Goal: Task Accomplishment & Management: Manage account settings

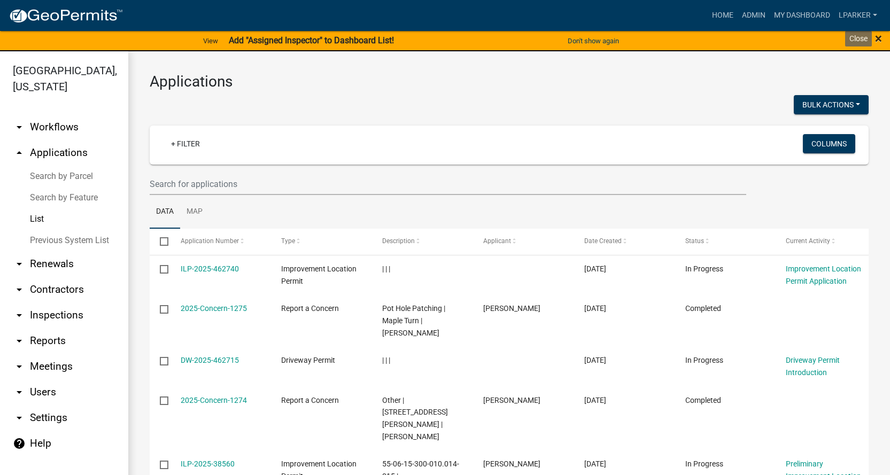
click at [879, 35] on span "×" at bounding box center [878, 38] width 7 height 15
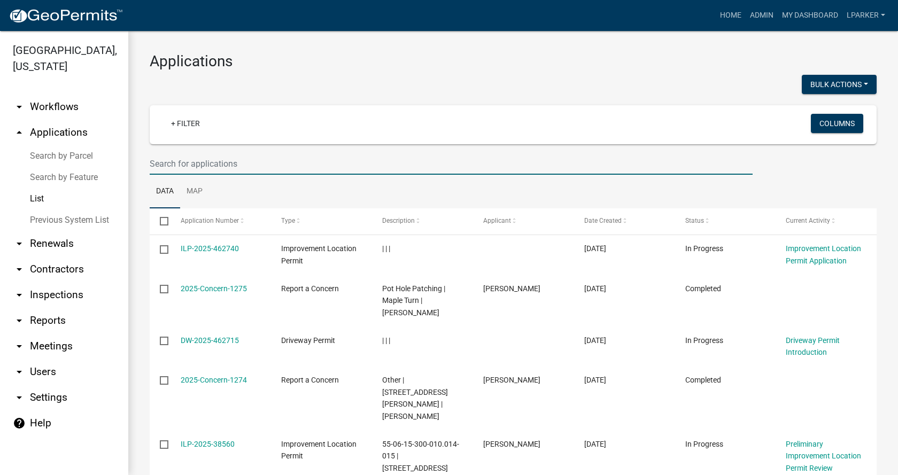
click at [194, 162] on input "text" at bounding box center [451, 164] width 603 height 22
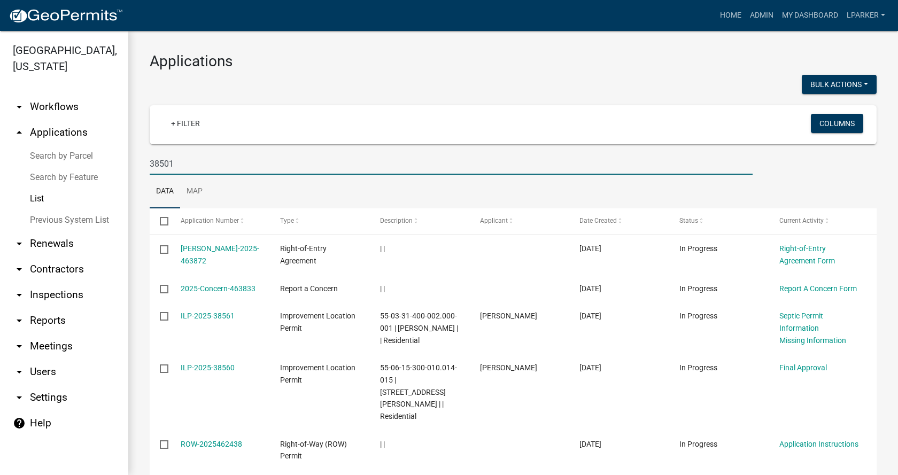
type input "38501"
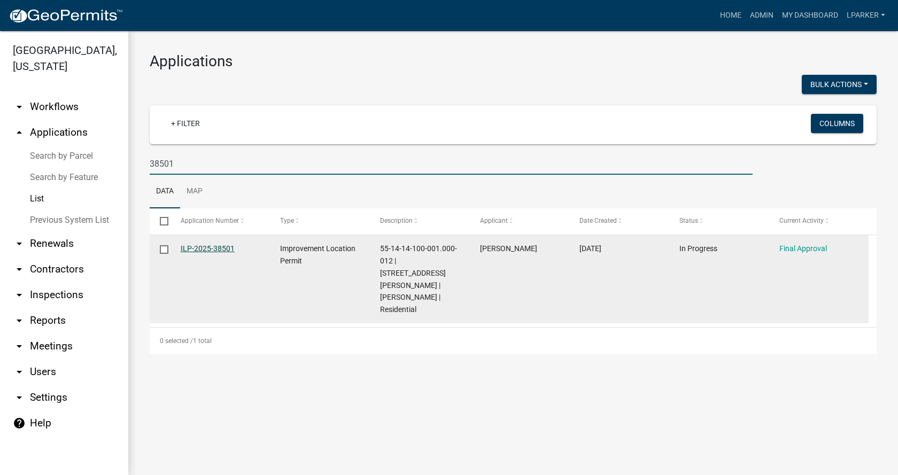
click at [194, 247] on link "ILP-2025-38501" at bounding box center [208, 248] width 54 height 9
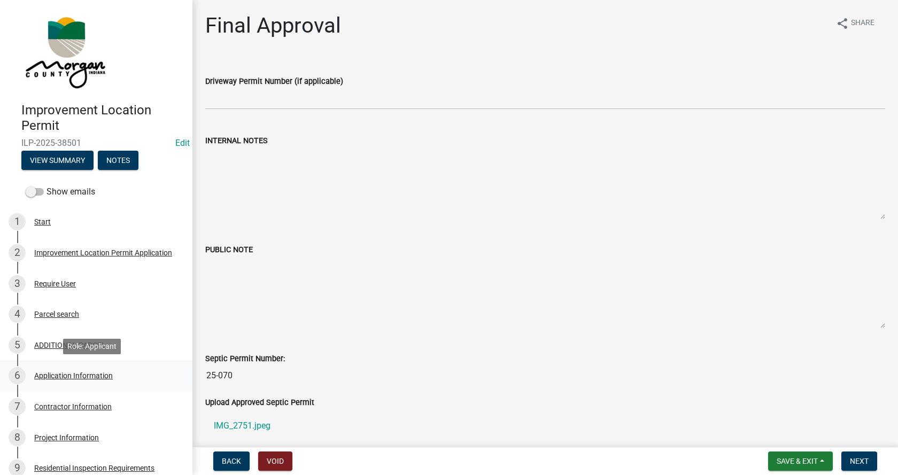
click at [35, 372] on div "Application Information" at bounding box center [73, 375] width 79 height 7
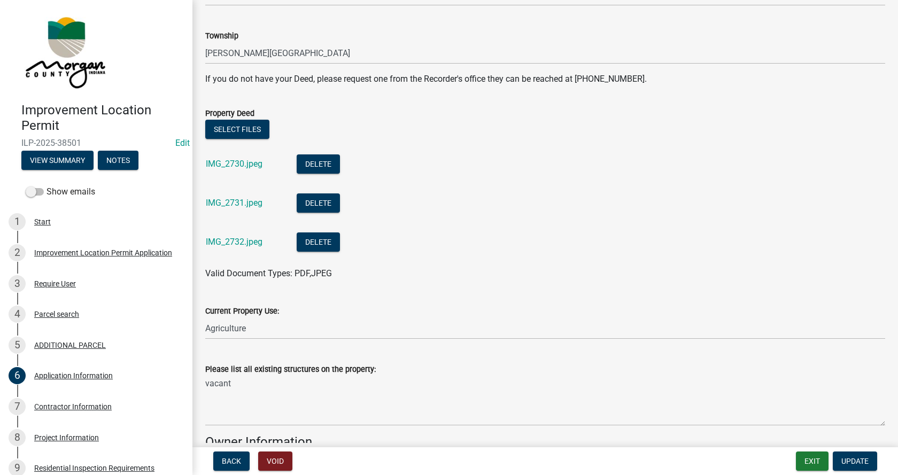
scroll to position [267, 0]
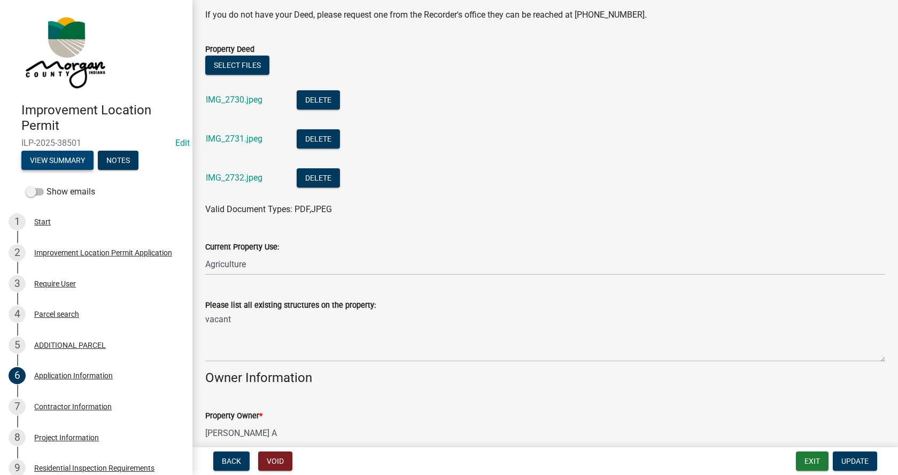
click at [64, 161] on button "View Summary" at bounding box center [57, 160] width 72 height 19
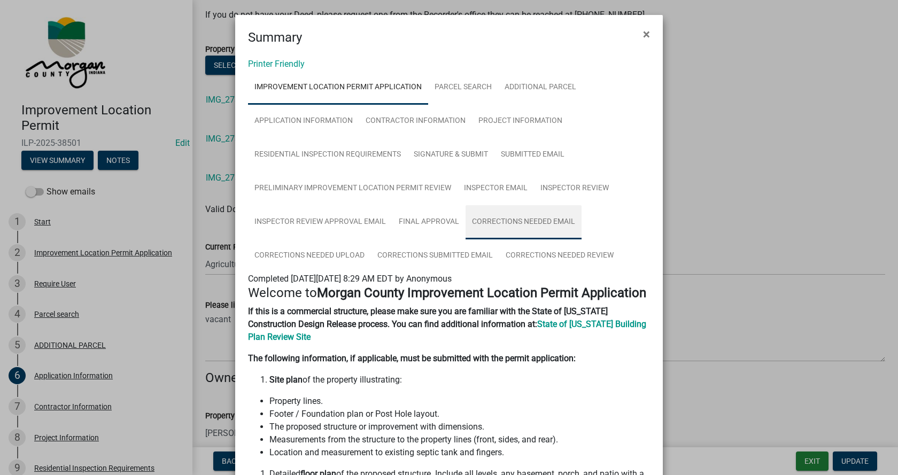
click at [521, 220] on link "Corrections Needed Email" at bounding box center [523, 222] width 116 height 34
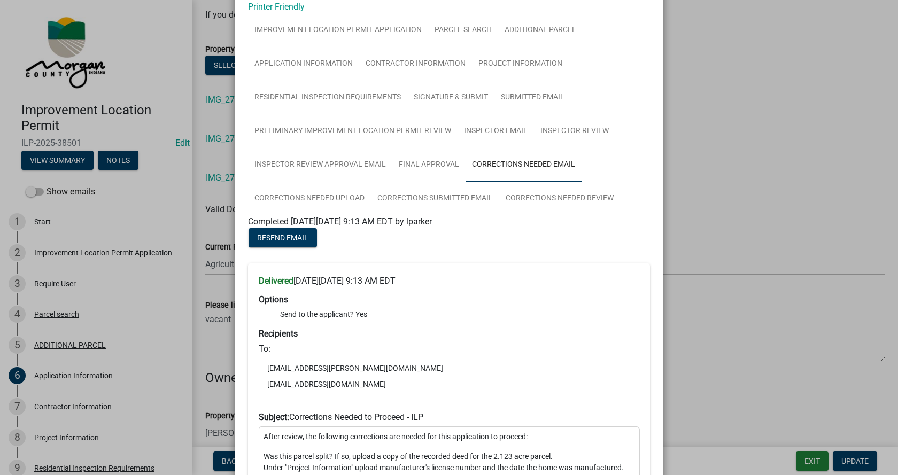
scroll to position [0, 0]
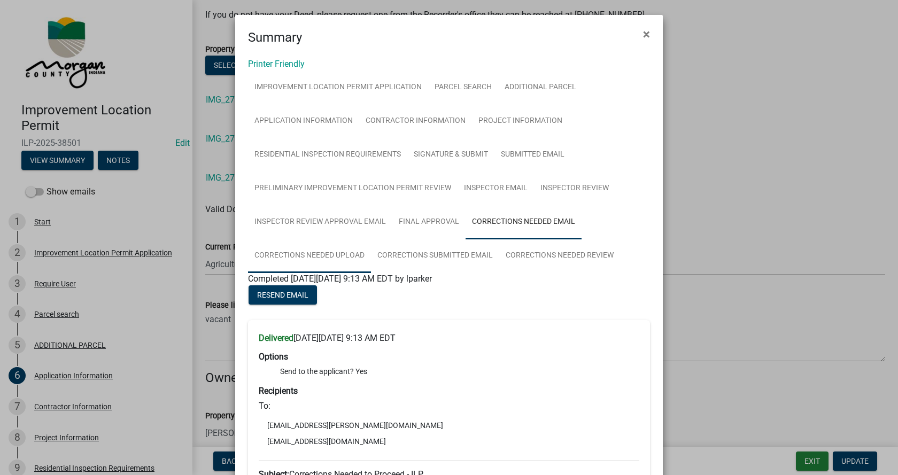
click at [303, 254] on link "Corrections Needed Upload" at bounding box center [309, 256] width 123 height 34
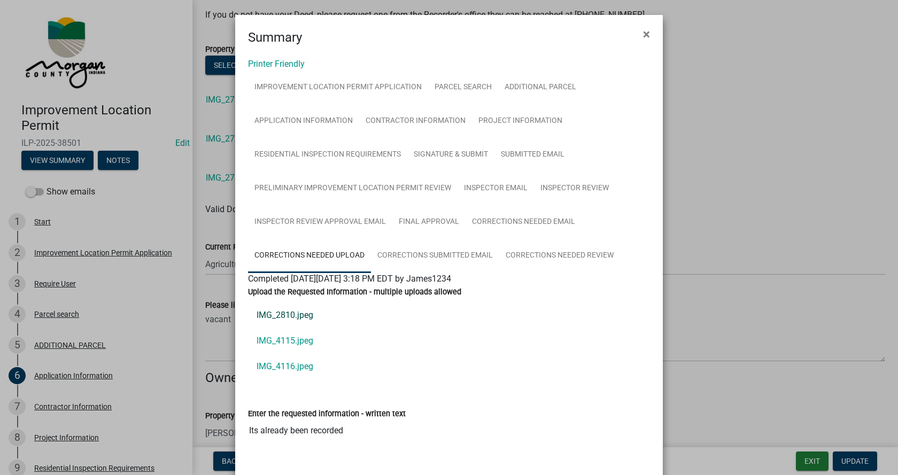
click at [287, 313] on link "IMG_2810.jpeg" at bounding box center [449, 315] width 402 height 26
click at [270, 339] on link "IMG_4115.jpeg" at bounding box center [449, 341] width 402 height 26
click at [285, 363] on link "IMG_4116.jpeg" at bounding box center [449, 367] width 402 height 26
click at [643, 32] on span "×" at bounding box center [646, 34] width 7 height 15
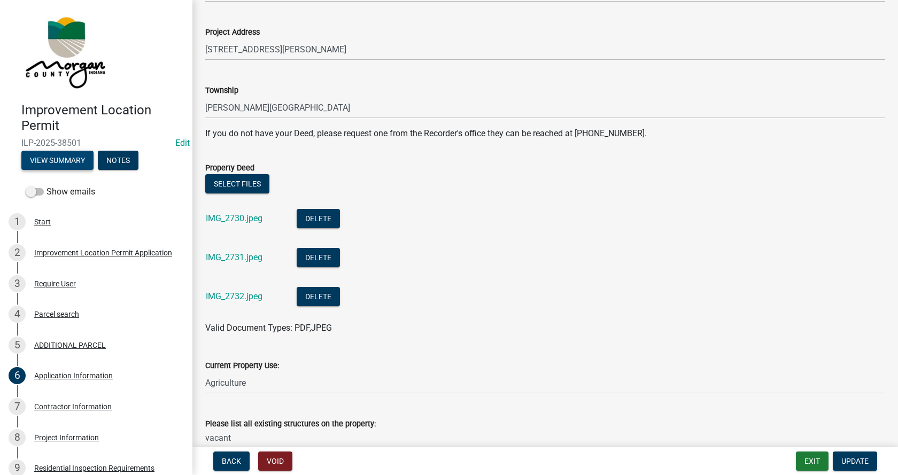
scroll to position [20, 0]
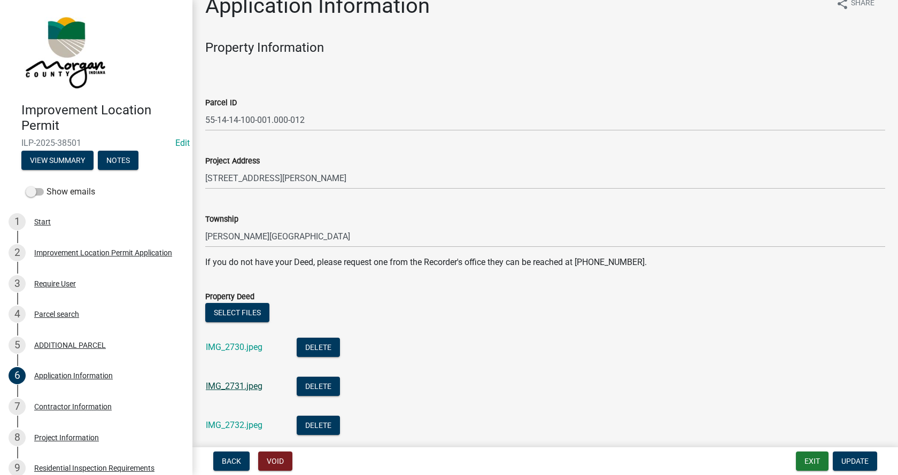
click at [231, 383] on link "IMG_2731.jpeg" at bounding box center [234, 386] width 57 height 10
click at [233, 421] on link "IMG_2732.jpeg" at bounding box center [234, 425] width 57 height 10
click at [235, 346] on link "IMG_2730.jpeg" at bounding box center [234, 347] width 57 height 10
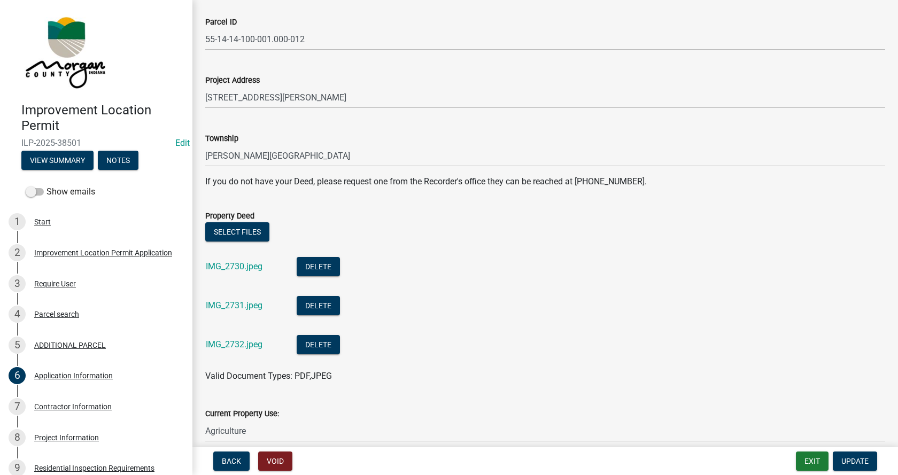
scroll to position [234, 0]
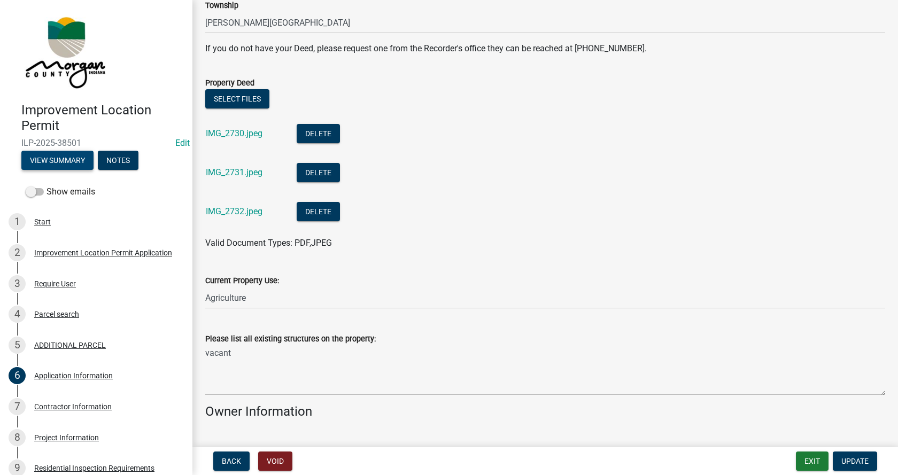
click at [49, 157] on button "View Summary" at bounding box center [57, 160] width 72 height 19
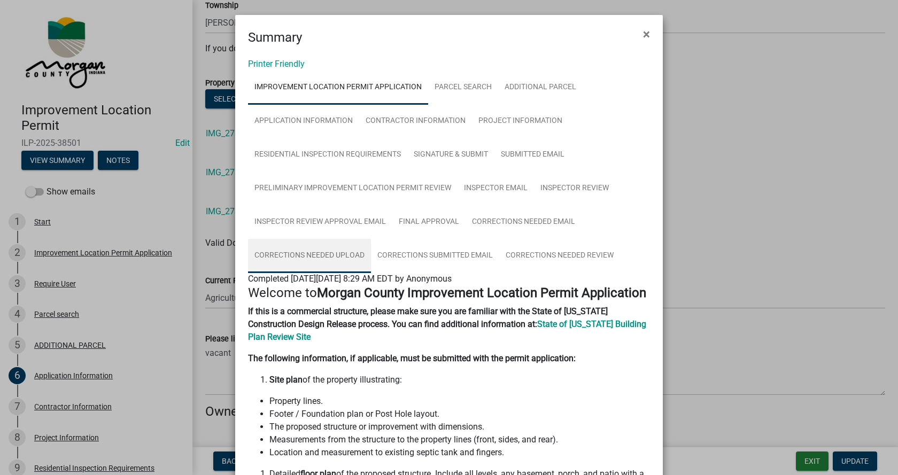
click at [314, 253] on link "Corrections Needed Upload" at bounding box center [309, 256] width 123 height 34
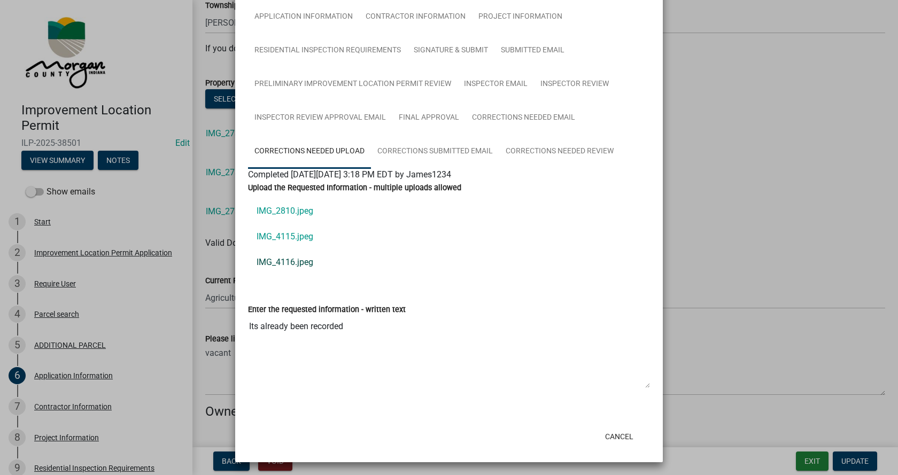
scroll to position [106, 0]
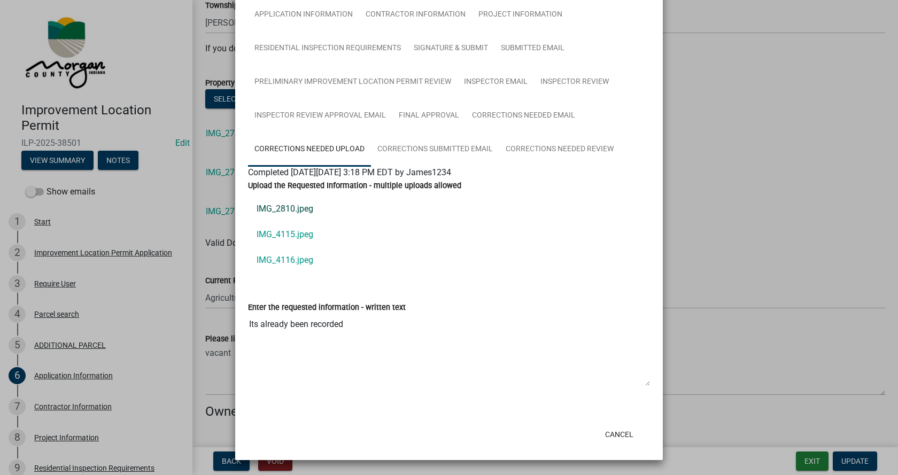
click at [287, 207] on link "IMG_2810.jpeg" at bounding box center [449, 209] width 402 height 26
click at [277, 231] on link "IMG_4115.jpeg" at bounding box center [449, 235] width 402 height 26
click at [276, 232] on link "IMG_4115.jpeg" at bounding box center [449, 235] width 402 height 26
click at [278, 259] on link "IMG_4116.jpeg" at bounding box center [449, 260] width 402 height 26
click at [271, 208] on link "IMG_2810.jpeg" at bounding box center [449, 209] width 402 height 26
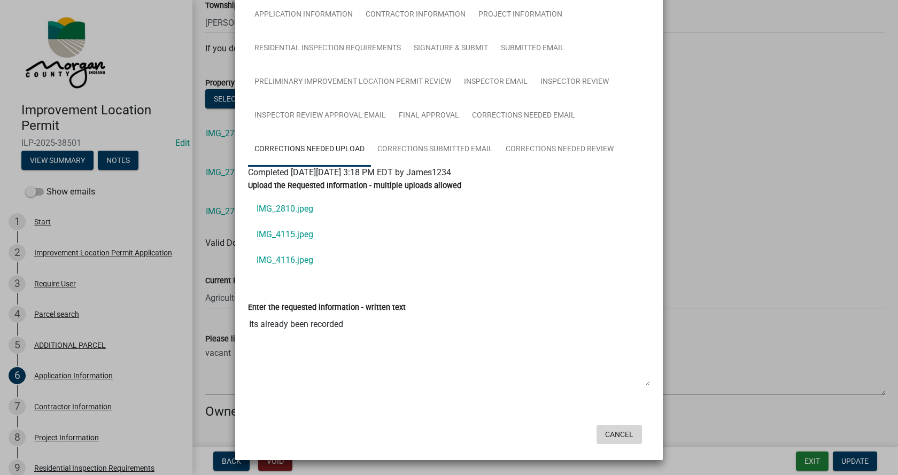
click at [614, 432] on button "Cancel" at bounding box center [618, 434] width 45 height 19
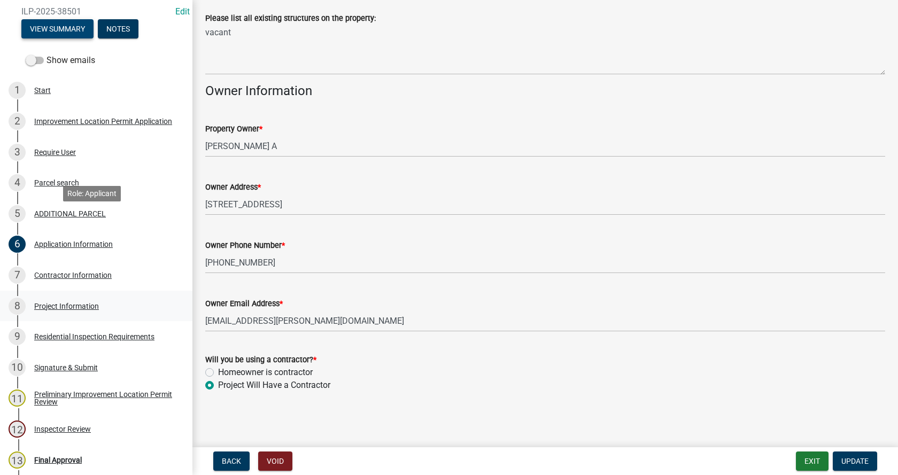
scroll to position [160, 0]
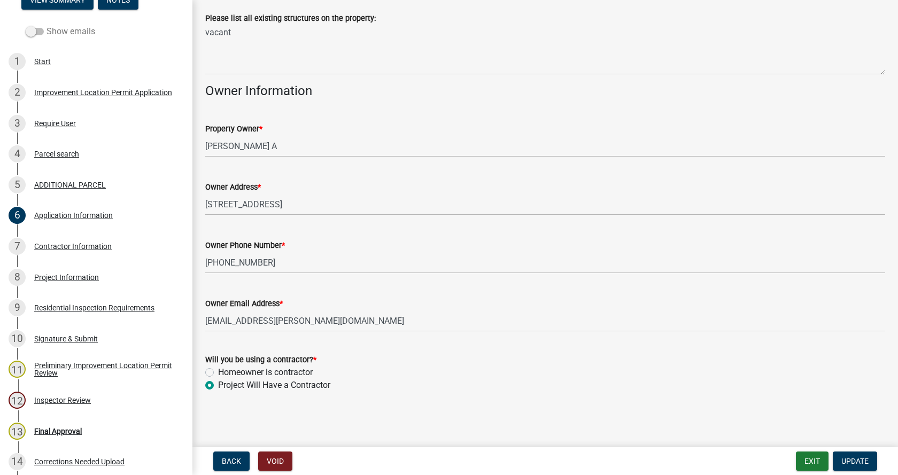
click at [26, 32] on span at bounding box center [35, 31] width 18 height 7
click at [46, 25] on input "Show emails" at bounding box center [46, 25] width 0 height 0
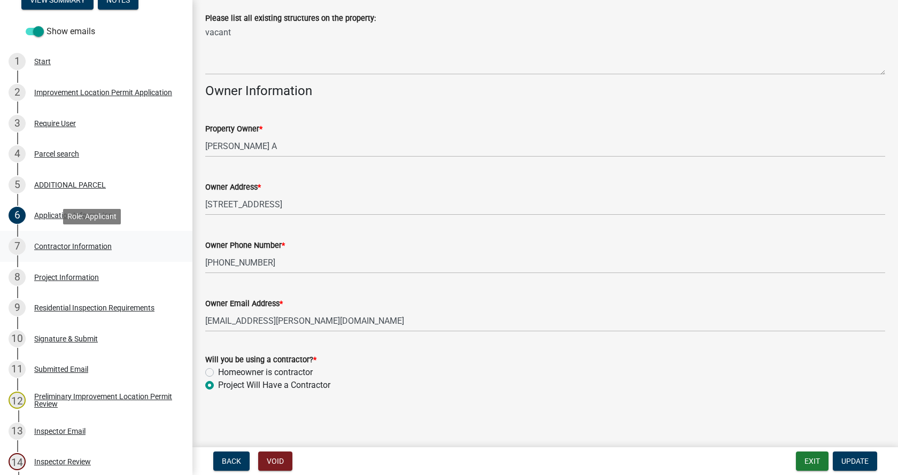
click at [66, 243] on div "Contractor Information" at bounding box center [72, 246] width 77 height 7
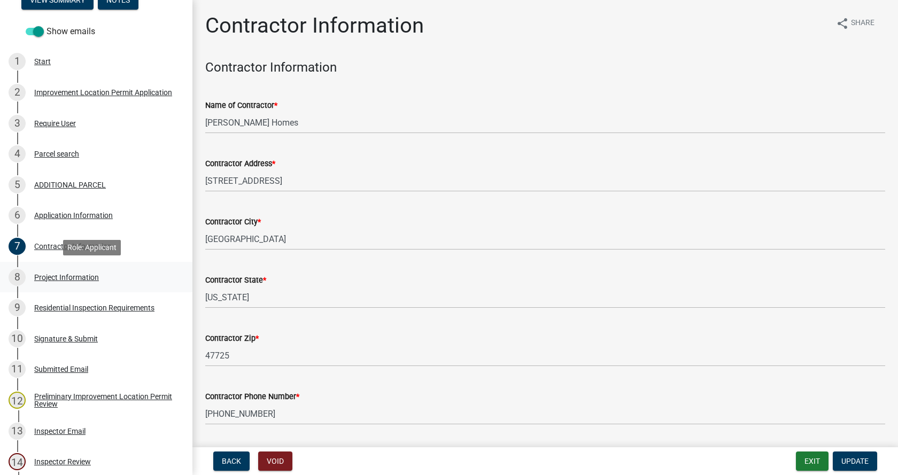
click at [48, 275] on div "Project Information" at bounding box center [66, 277] width 65 height 7
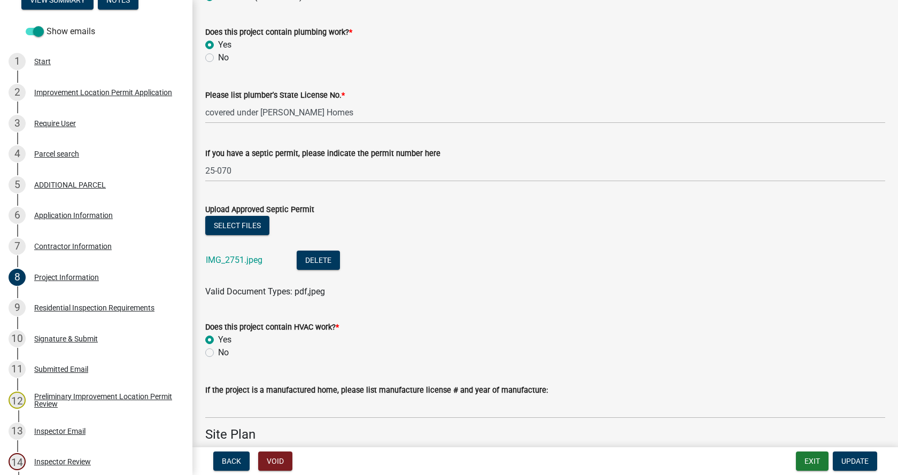
scroll to position [1656, 0]
click at [230, 256] on link "IMG_2751.jpeg" at bounding box center [234, 259] width 57 height 10
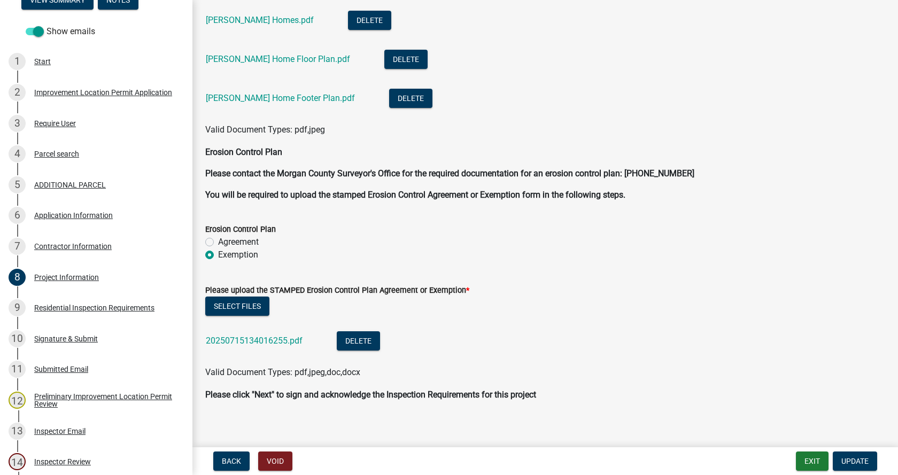
scroll to position [2680, 0]
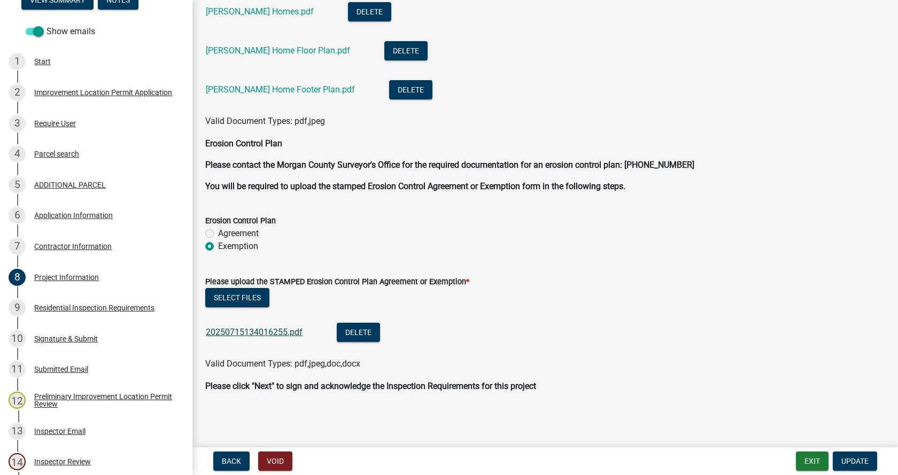
click at [227, 329] on link "20250715134016255.pdf" at bounding box center [254, 332] width 97 height 10
click at [50, 305] on div "Residential Inspection Requirements" at bounding box center [94, 307] width 120 height 7
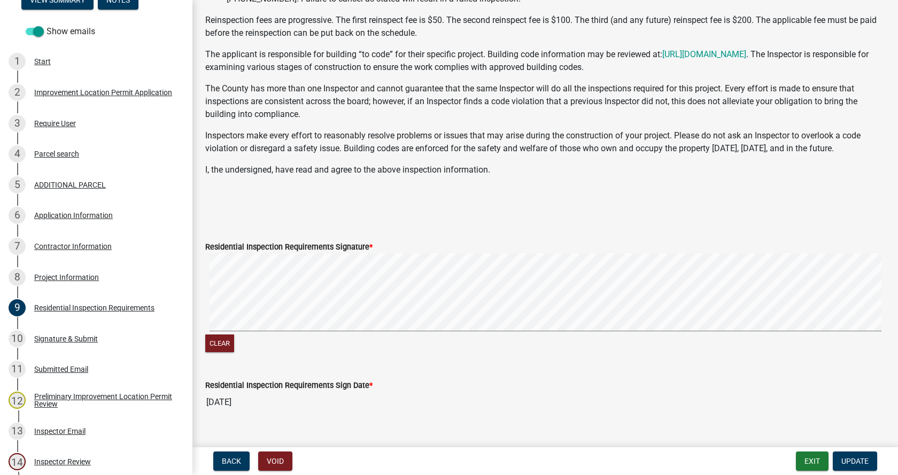
scroll to position [160, 0]
click at [48, 335] on div "Signature & Submit" at bounding box center [66, 338] width 64 height 7
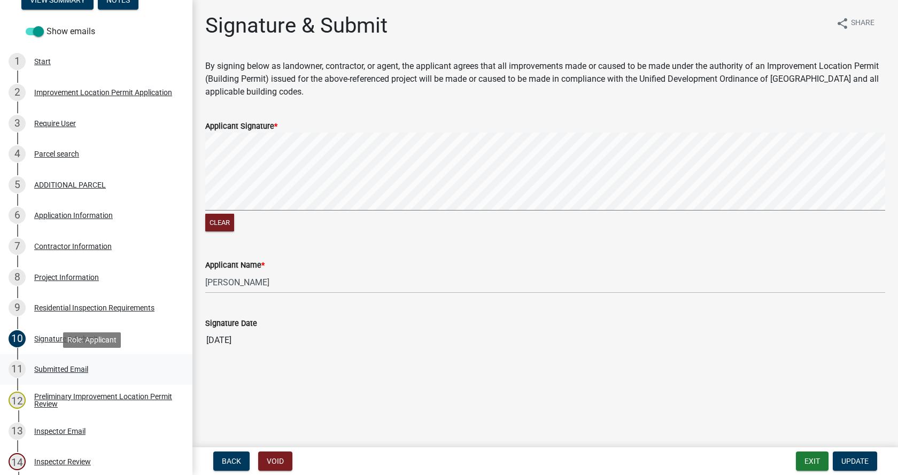
click at [46, 366] on div "Submitted Email" at bounding box center [61, 368] width 54 height 7
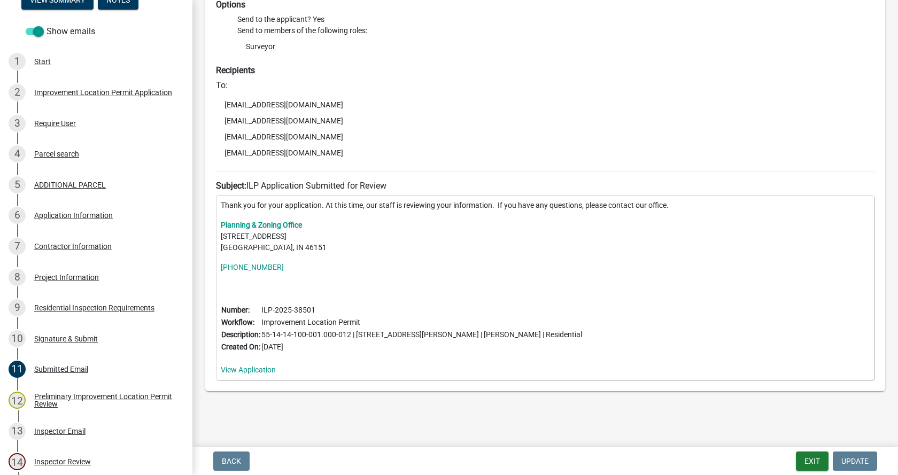
scroll to position [129, 0]
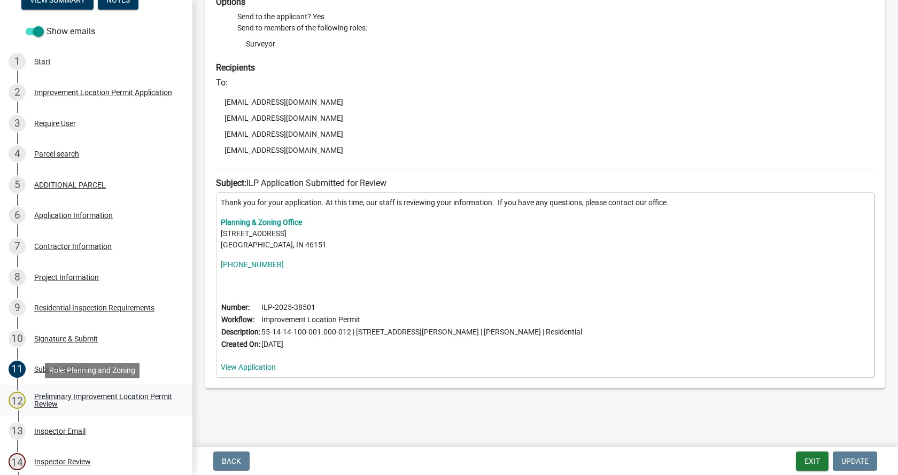
click at [45, 395] on div "Preliminary Improvement Location Permit Review" at bounding box center [104, 400] width 141 height 15
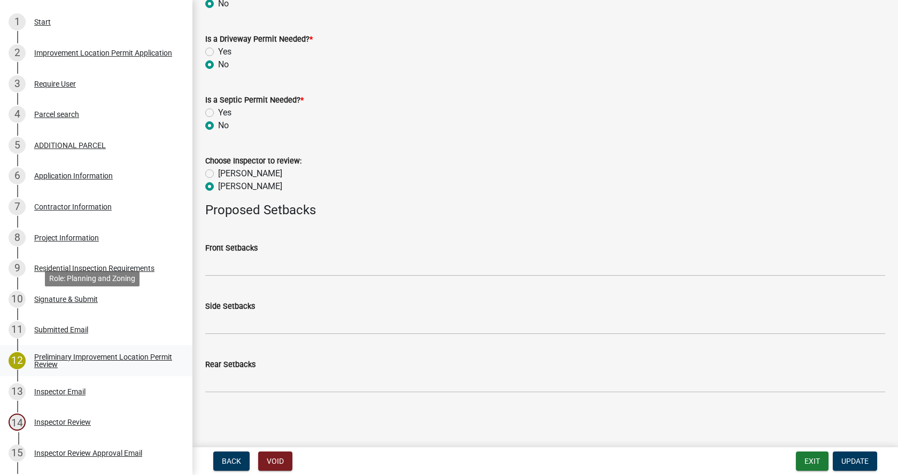
scroll to position [321, 0]
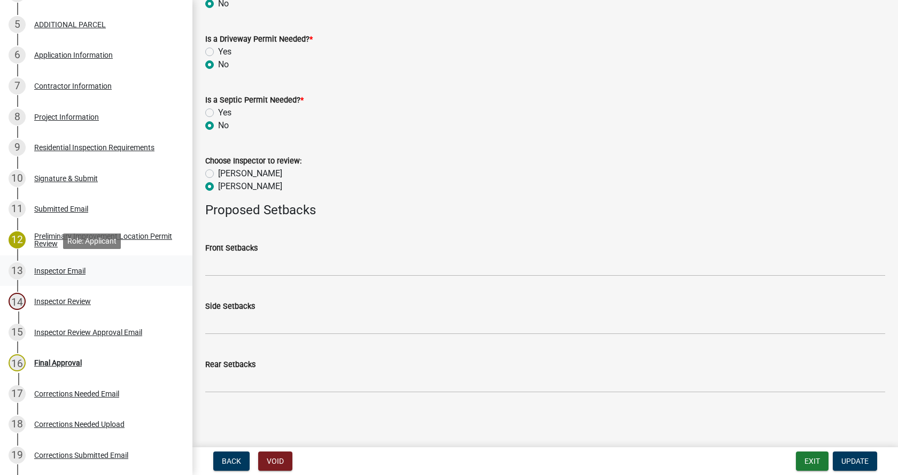
click at [42, 268] on div "Inspector Email" at bounding box center [59, 270] width 51 height 7
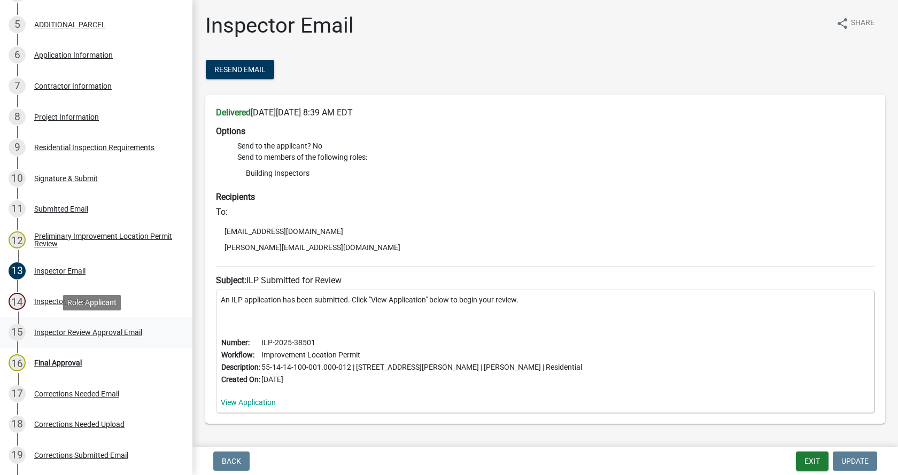
click at [44, 330] on div "Inspector Review Approval Email" at bounding box center [88, 332] width 108 height 7
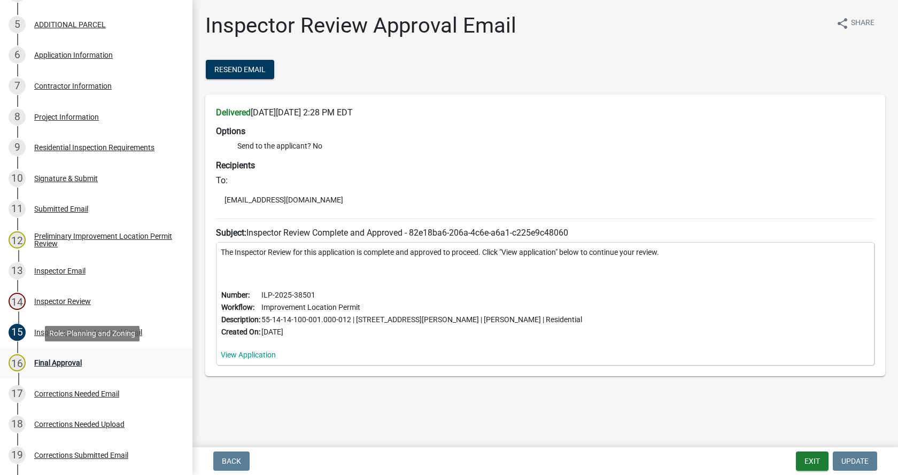
click at [42, 361] on div "Final Approval" at bounding box center [58, 362] width 48 height 7
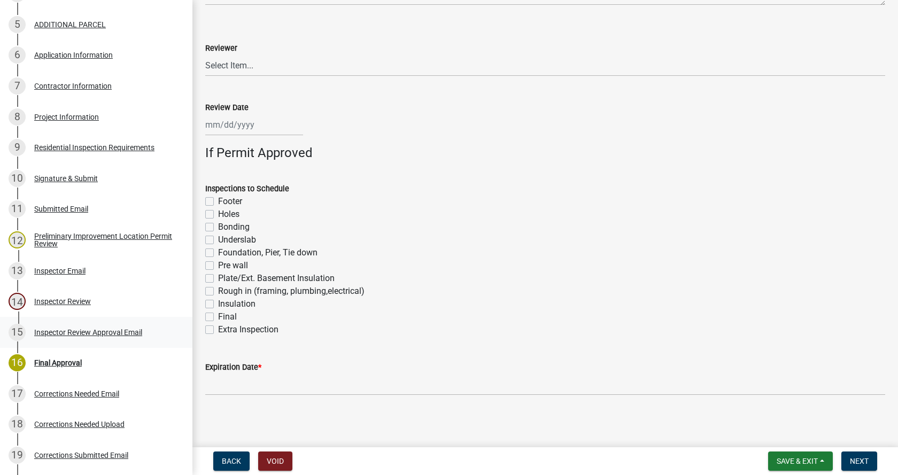
scroll to position [705, 0]
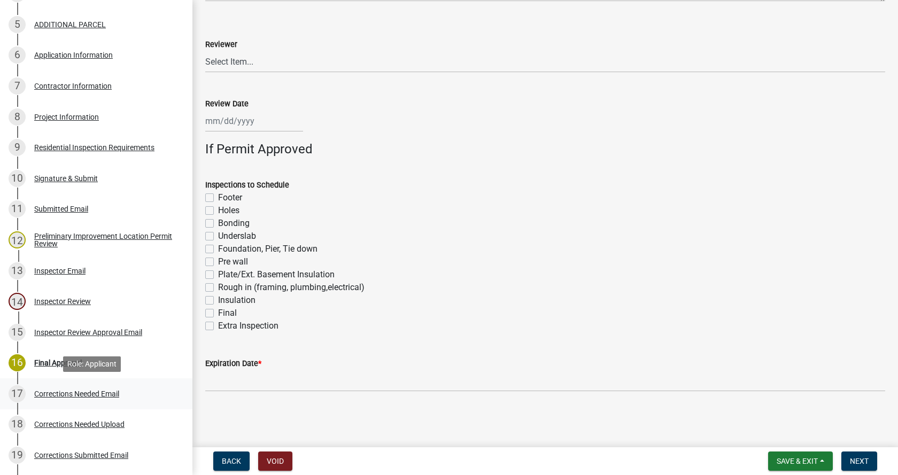
click at [41, 390] on div "Corrections Needed Email" at bounding box center [76, 393] width 85 height 7
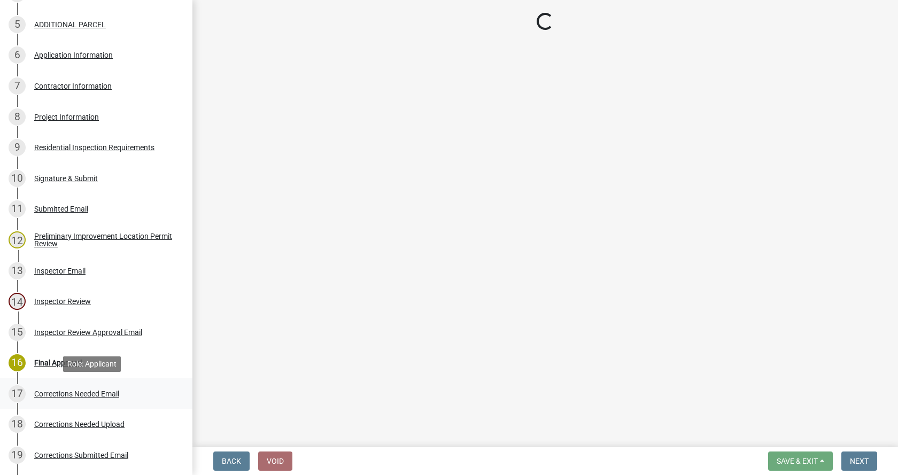
scroll to position [0, 0]
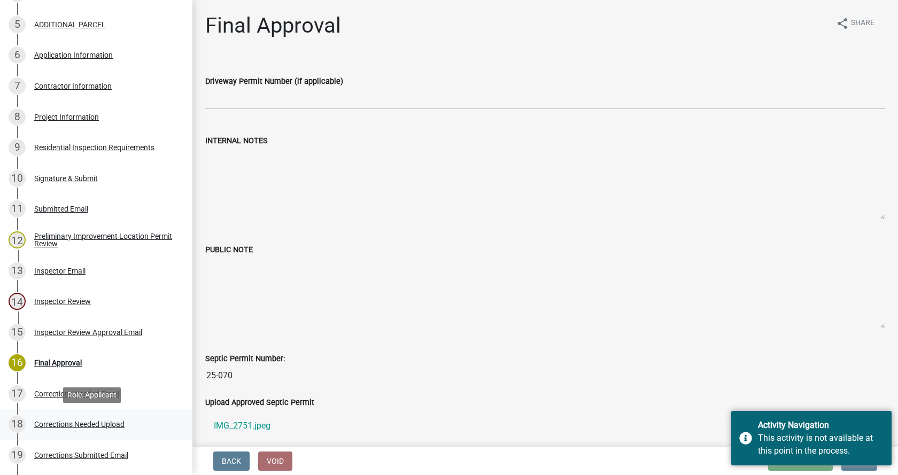
click at [44, 421] on div "Corrections Needed Upload" at bounding box center [79, 424] width 90 height 7
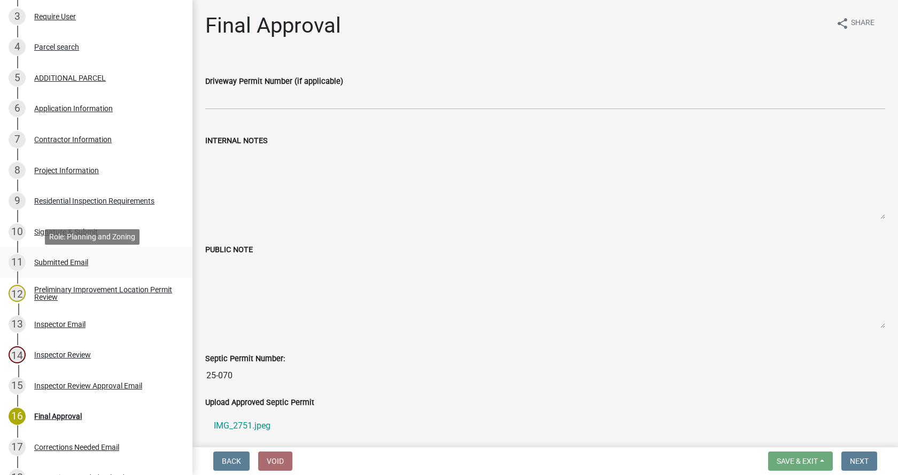
scroll to position [321, 0]
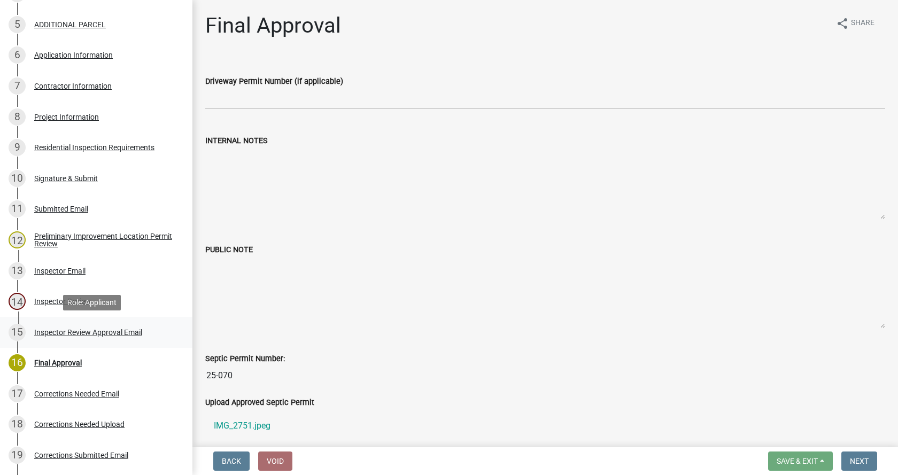
click at [39, 330] on div "Inspector Review Approval Email" at bounding box center [88, 332] width 108 height 7
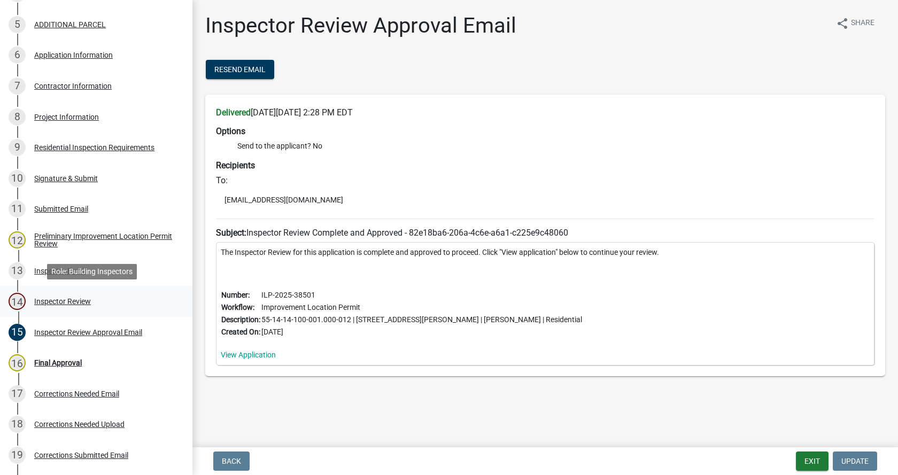
click at [39, 298] on div "Inspector Review" at bounding box center [62, 301] width 57 height 7
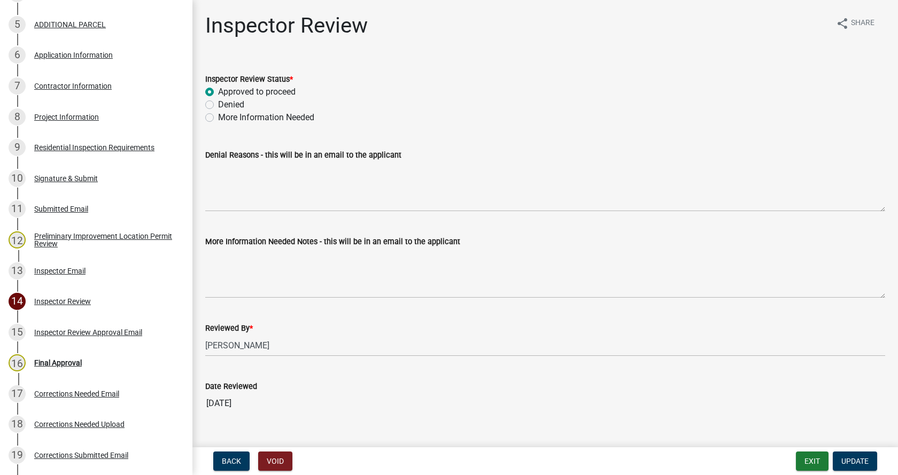
click at [218, 117] on label "More Information Needed" at bounding box center [266, 117] width 96 height 13
click at [218, 117] on input "More Information Needed" at bounding box center [221, 114] width 7 height 7
radio input "true"
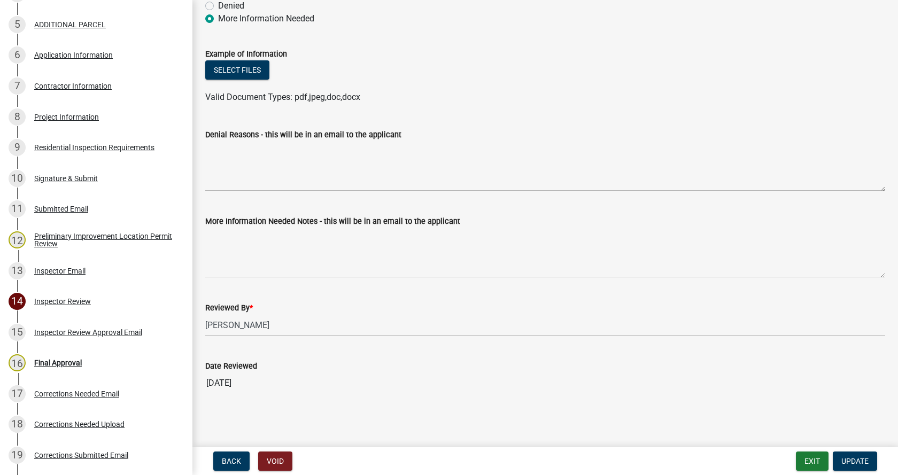
scroll to position [100, 0]
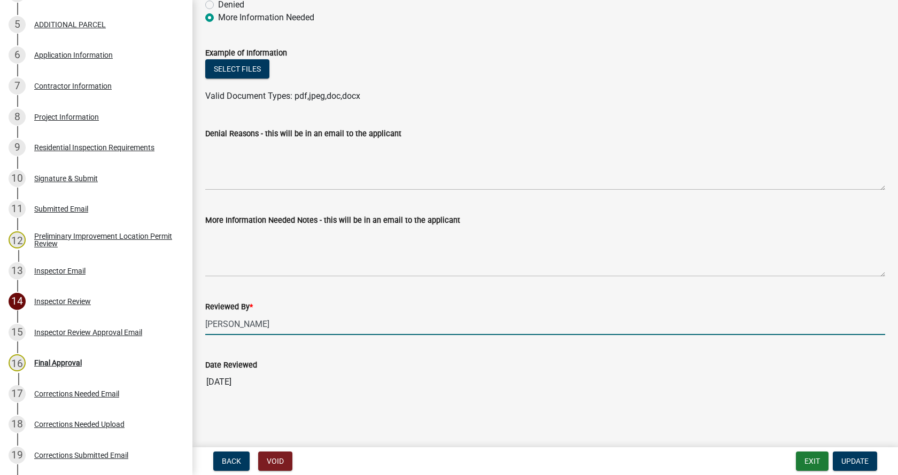
drag, startPoint x: 262, startPoint y: 323, endPoint x: 200, endPoint y: 328, distance: 62.7
click at [200, 328] on div "Reviewed By * [PERSON_NAME]" at bounding box center [545, 310] width 696 height 50
type input "[PERSON_NAME]"
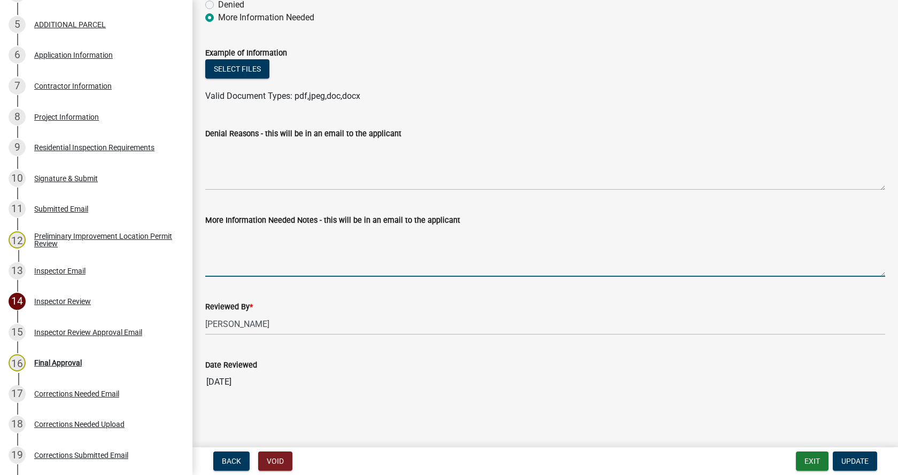
click at [215, 242] on textarea "More Information Needed Notes - this will be in an email to the applicant" at bounding box center [545, 252] width 680 height 50
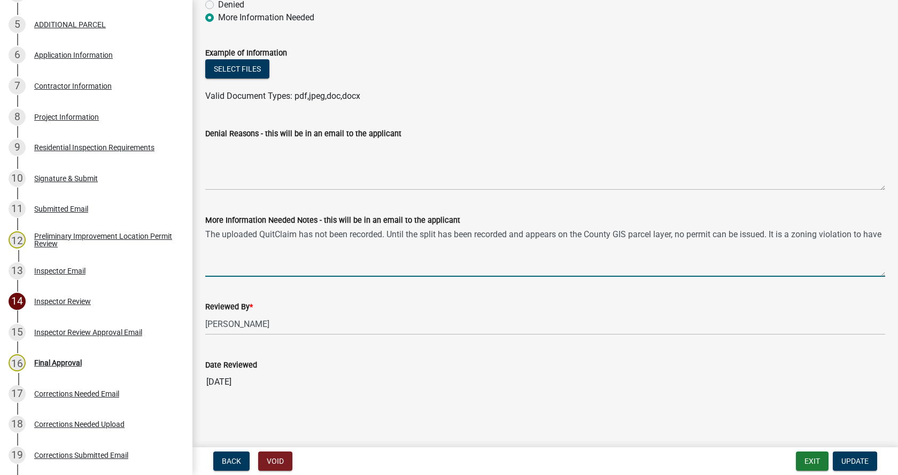
click at [689, 236] on textarea "The uploaded QuitClaim has not been recorded. Until the split has been recorded…" at bounding box center [545, 252] width 680 height 50
click at [274, 232] on textarea "The uploaded QuitClaim has not been recorded. Until the split has been recorded…" at bounding box center [545, 252] width 680 height 50
click at [300, 232] on textarea "The uploaded Quit Claim has not been recorded. Until the split has been recorde…" at bounding box center [545, 252] width 680 height 50
click at [867, 232] on textarea "The uploaded Quit Claim is not a copy of the recorded document. Until the split…" at bounding box center [545, 252] width 680 height 50
type textarea "The uploaded Quit Claim is not a copy of the recorded document. Until the split…"
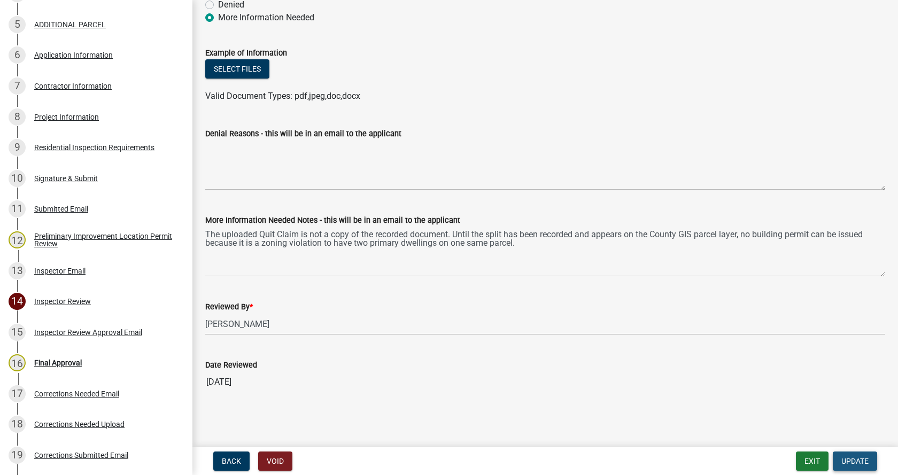
click at [847, 461] on span "Update" at bounding box center [854, 461] width 27 height 9
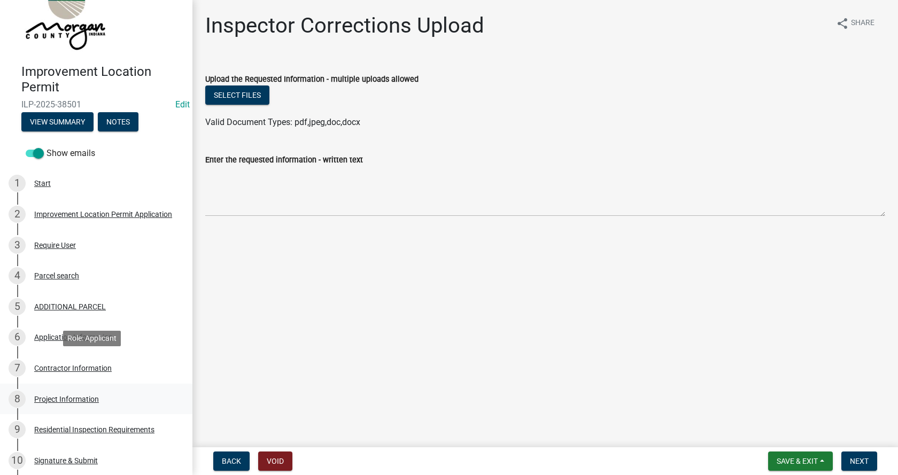
scroll to position [0, 0]
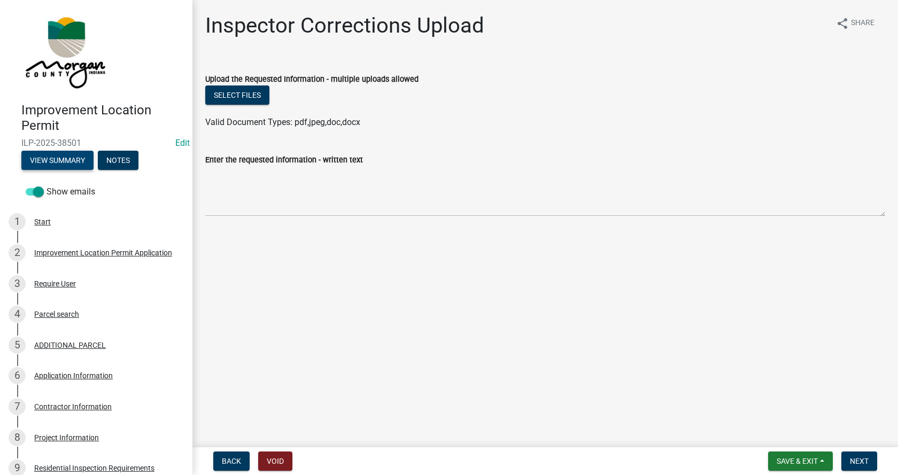
click at [61, 161] on button "View Summary" at bounding box center [57, 160] width 72 height 19
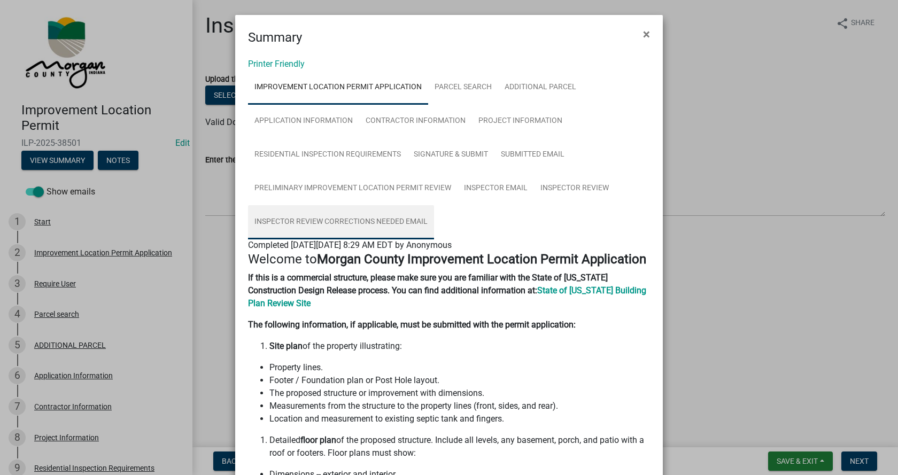
click at [325, 219] on link "Inspector Review Corrections Needed Email" at bounding box center [341, 222] width 186 height 34
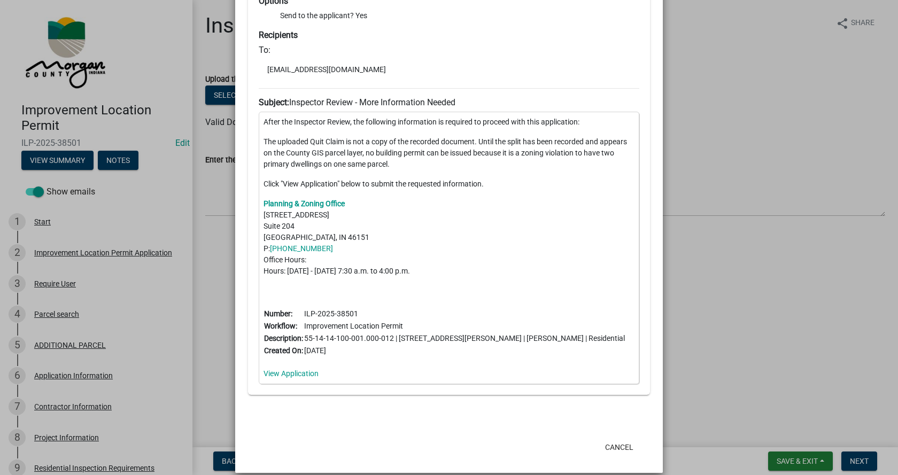
scroll to position [335, 0]
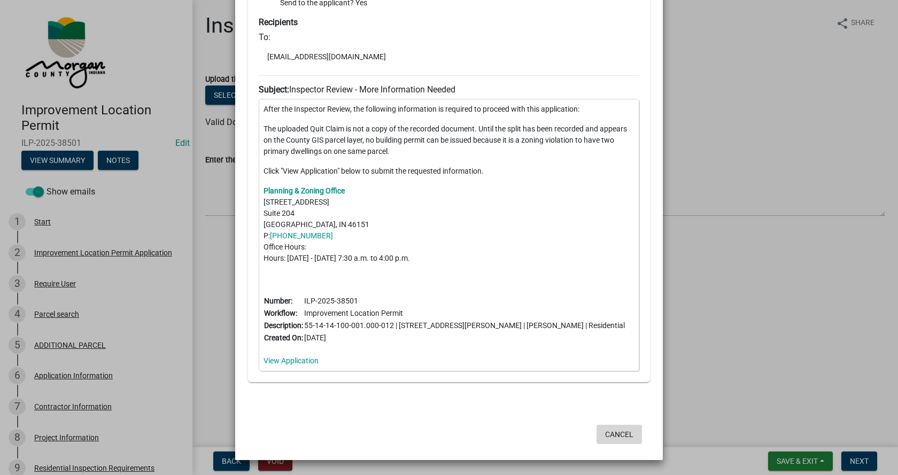
click at [617, 432] on button "Cancel" at bounding box center [618, 434] width 45 height 19
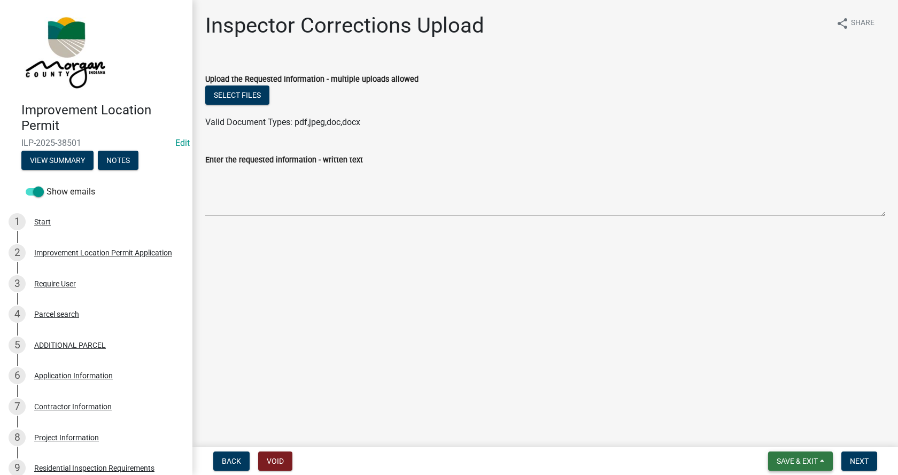
click at [822, 460] on button "Save & Exit" at bounding box center [800, 461] width 65 height 19
click at [790, 435] on button "Save & Exit" at bounding box center [789, 434] width 85 height 26
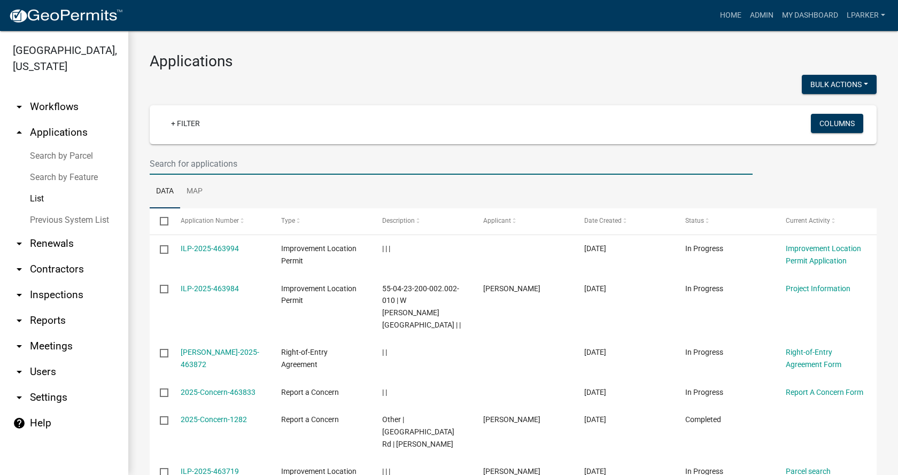
click at [167, 163] on input "text" at bounding box center [451, 164] width 603 height 22
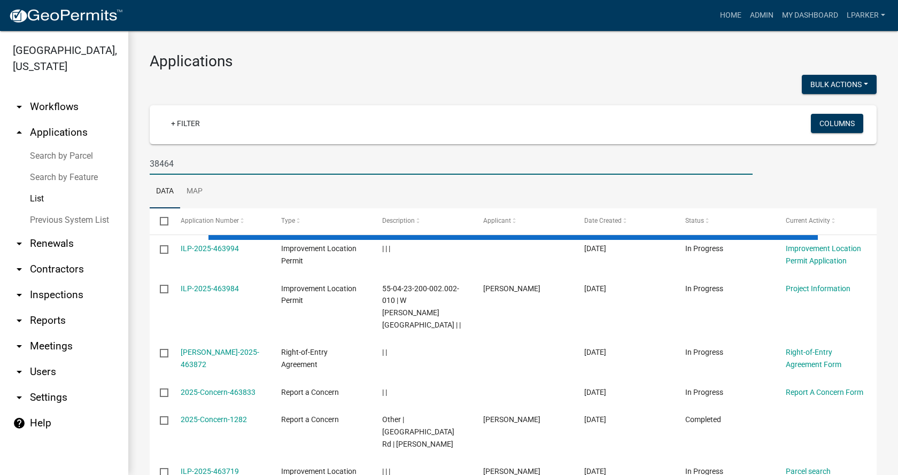
type input "38464"
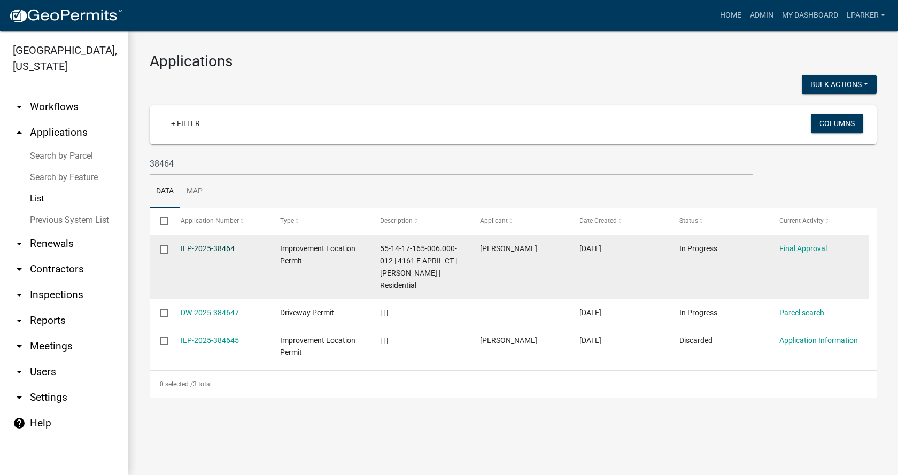
click at [205, 246] on link "ILP-2025-38464" at bounding box center [208, 248] width 54 height 9
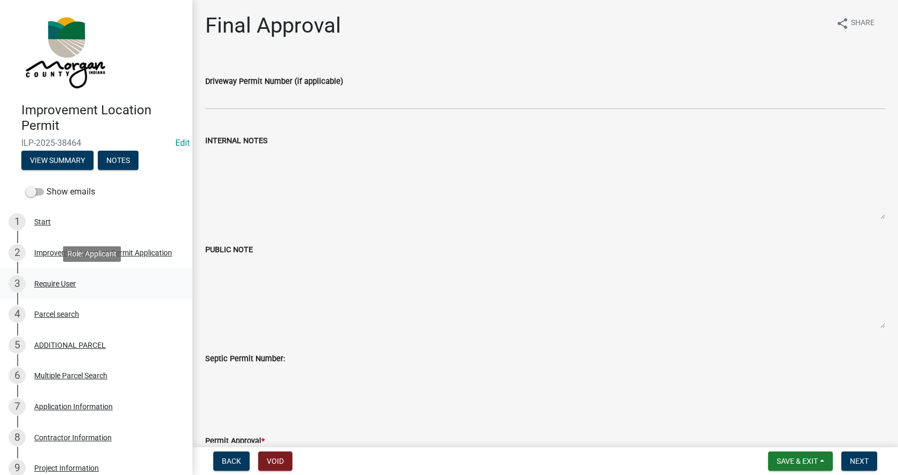
scroll to position [53, 0]
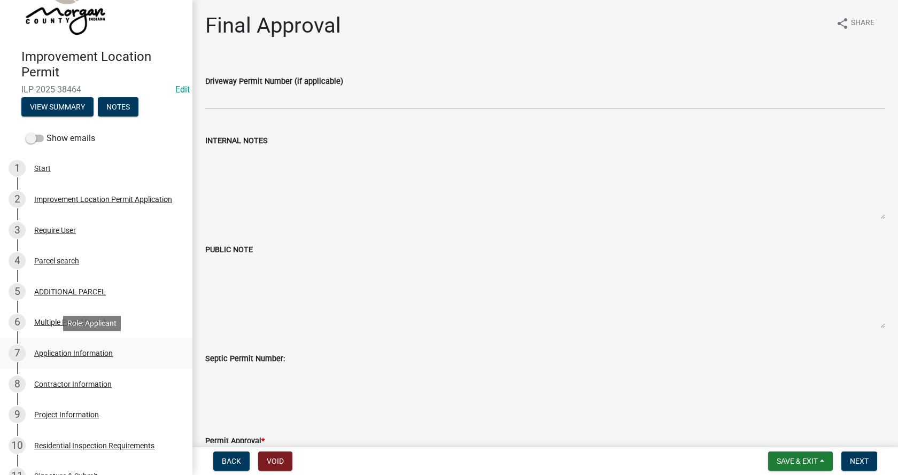
click at [52, 348] on div "7 Application Information" at bounding box center [92, 353] width 167 height 17
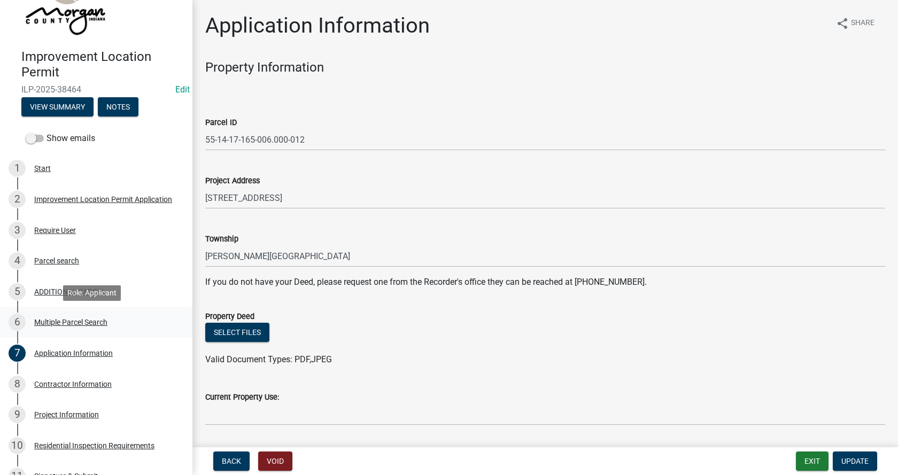
click at [49, 322] on div "Multiple Parcel Search" at bounding box center [70, 321] width 73 height 7
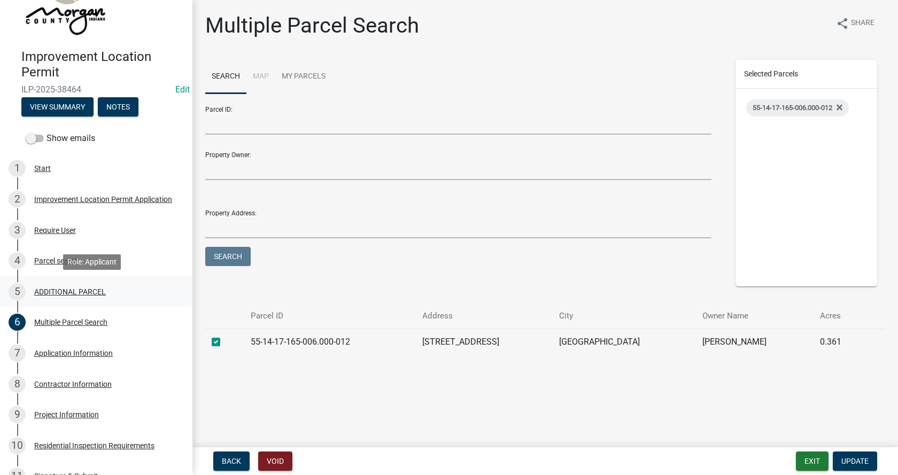
click at [50, 291] on div "ADDITIONAL PARCEL" at bounding box center [70, 291] width 72 height 7
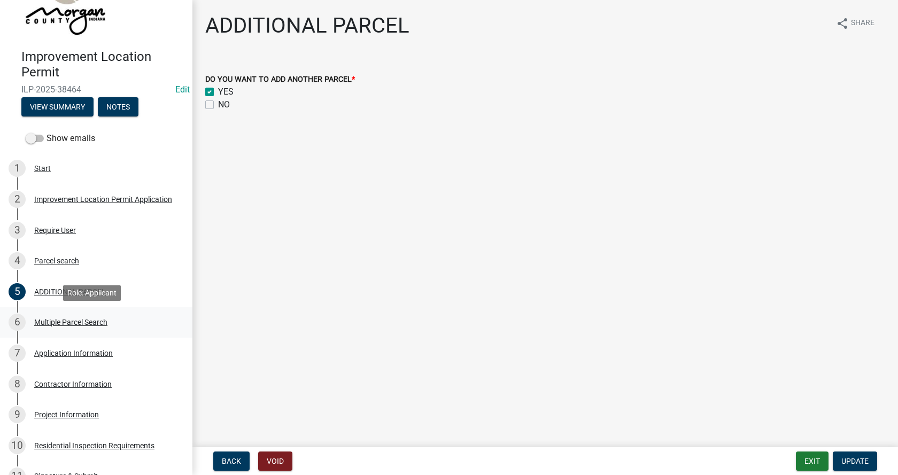
click at [41, 318] on div "Multiple Parcel Search" at bounding box center [70, 321] width 73 height 7
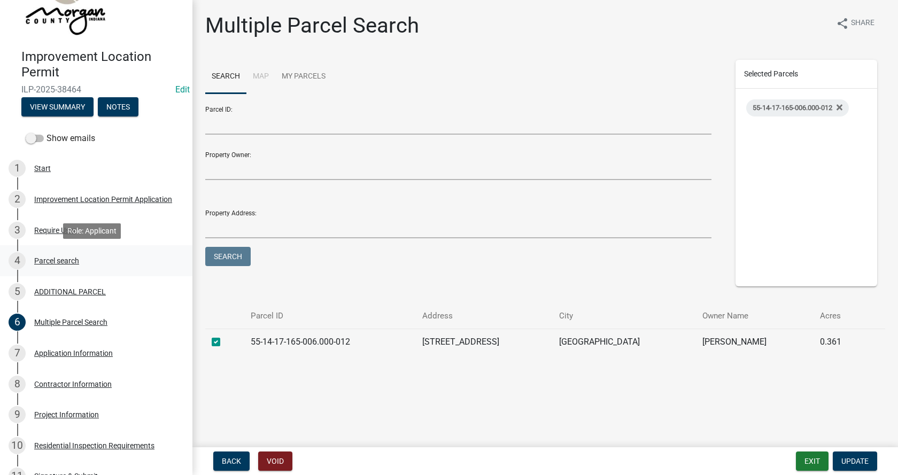
click at [42, 257] on div "Parcel search" at bounding box center [56, 260] width 45 height 7
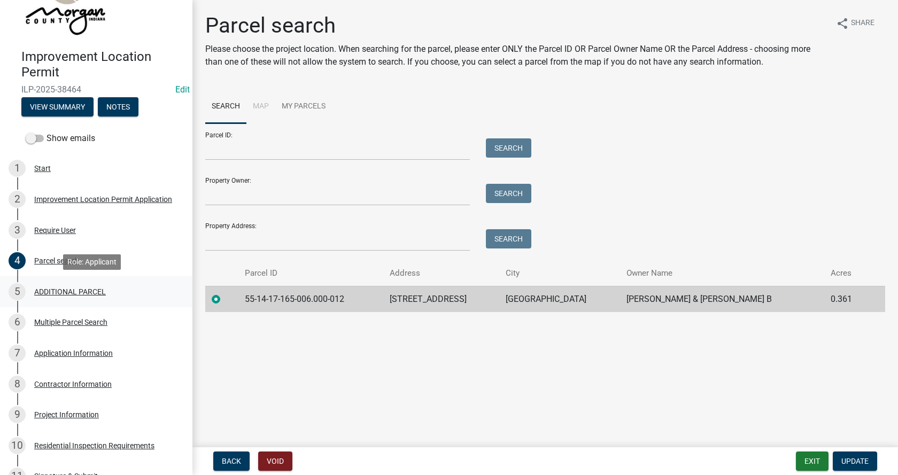
click at [65, 288] on div "ADDITIONAL PARCEL" at bounding box center [70, 291] width 72 height 7
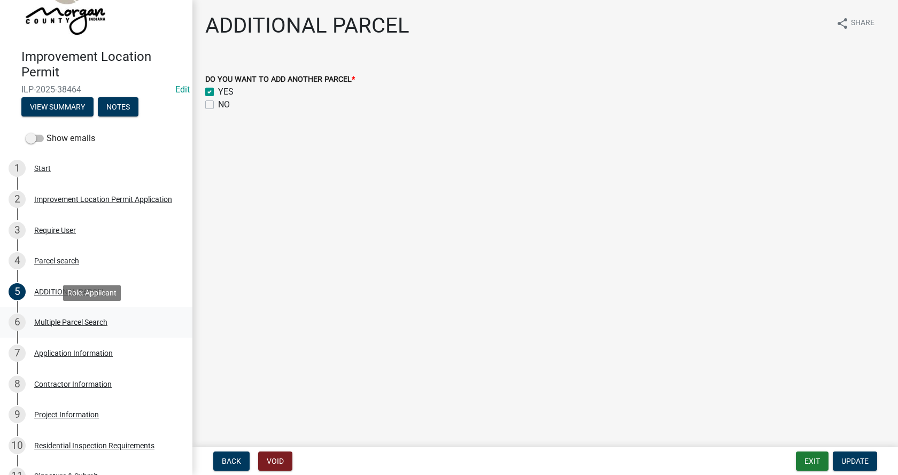
click at [40, 318] on div "Multiple Parcel Search" at bounding box center [70, 321] width 73 height 7
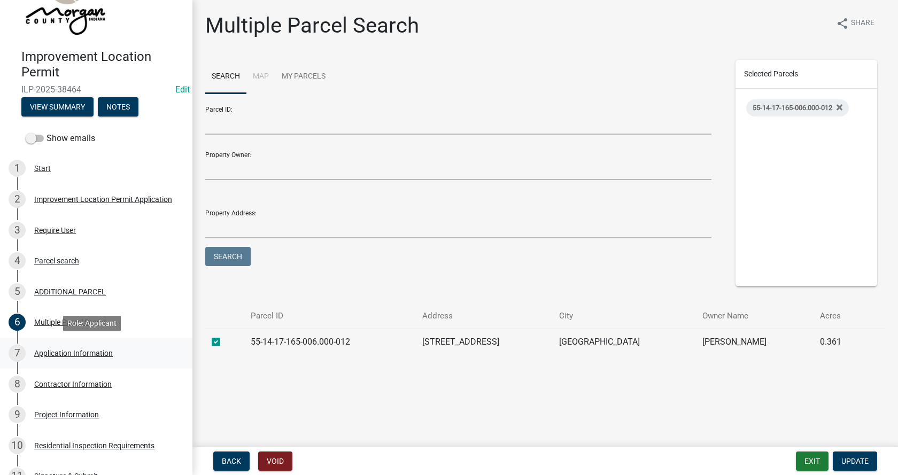
click at [45, 350] on div "Application Information" at bounding box center [73, 352] width 79 height 7
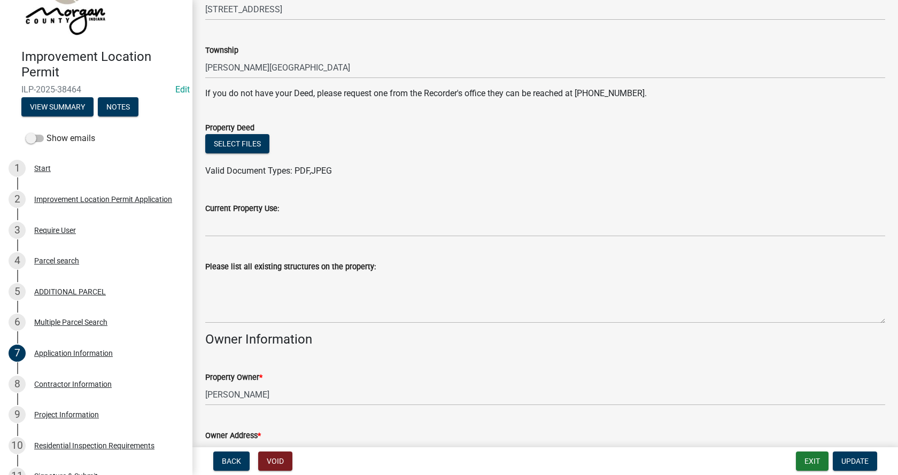
scroll to position [214, 0]
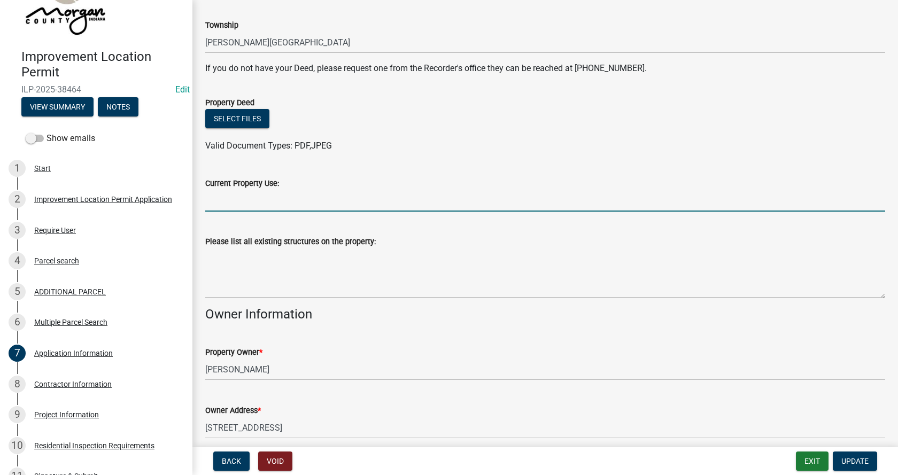
click at [221, 200] on input "Current Property Use:" at bounding box center [545, 201] width 680 height 22
type input "residential"
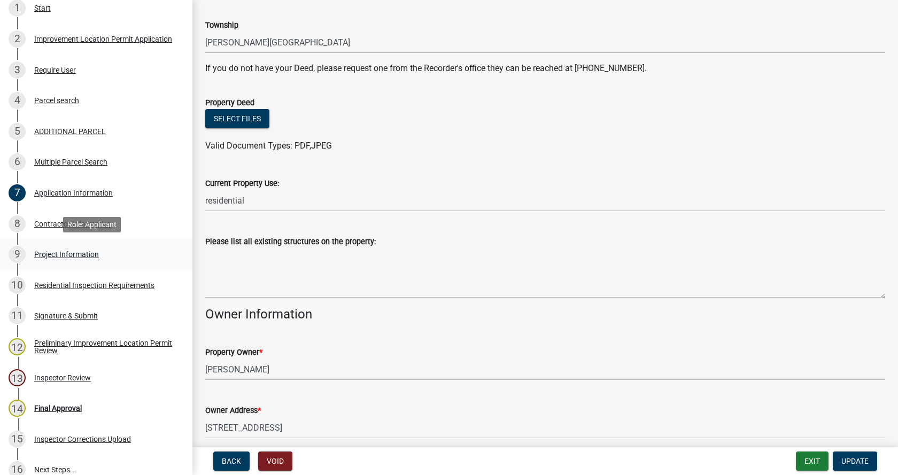
click at [39, 253] on div "Project Information" at bounding box center [66, 254] width 65 height 7
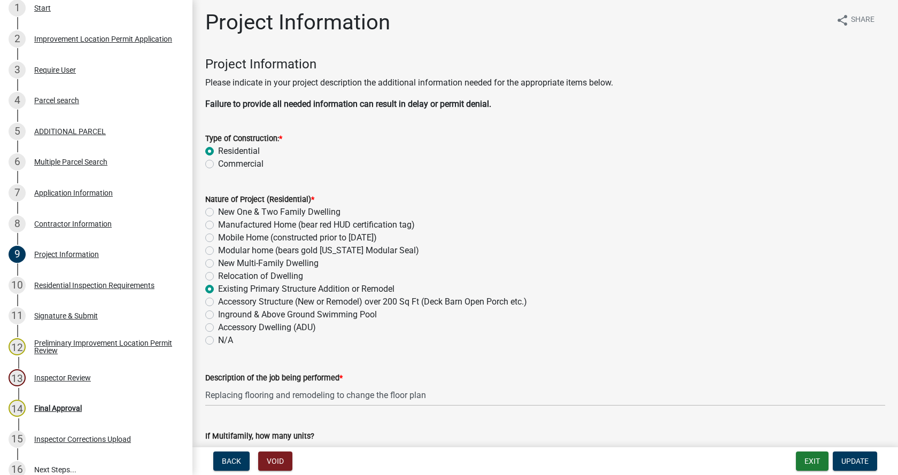
scroll to position [0, 0]
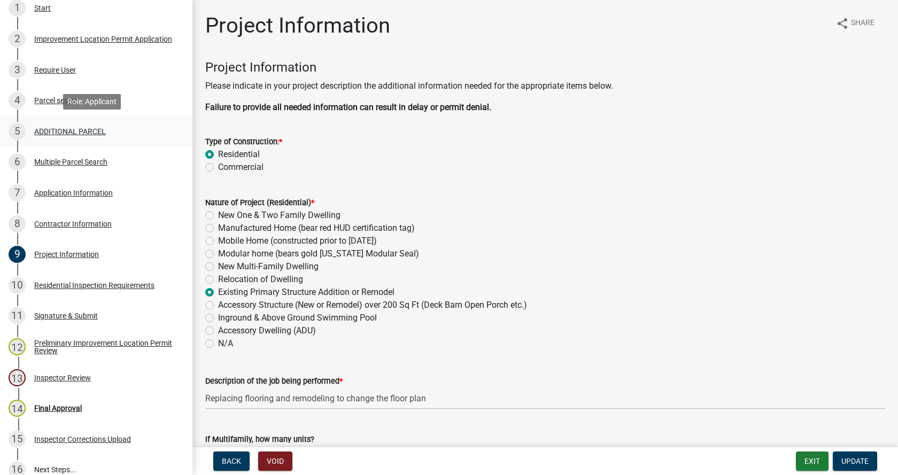
click at [49, 128] on div "ADDITIONAL PARCEL" at bounding box center [70, 131] width 72 height 7
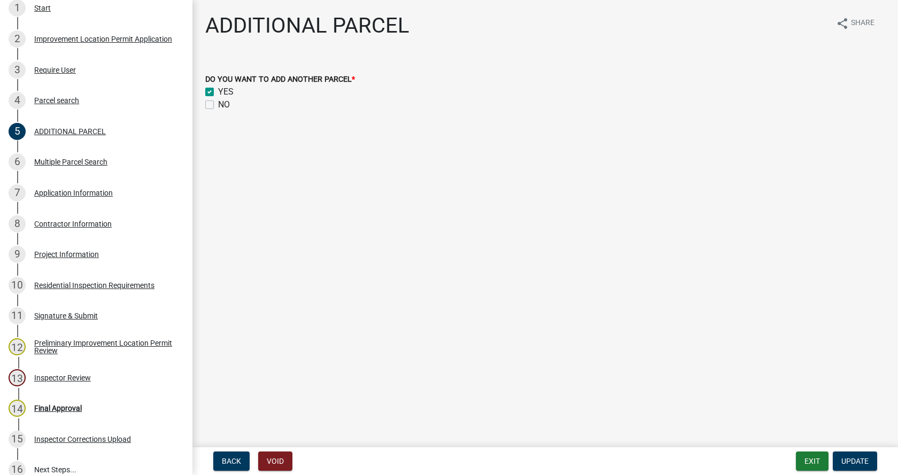
click at [218, 105] on label "NO" at bounding box center [224, 104] width 12 height 13
click at [218, 105] on input "NO" at bounding box center [221, 101] width 7 height 7
checkbox input "true"
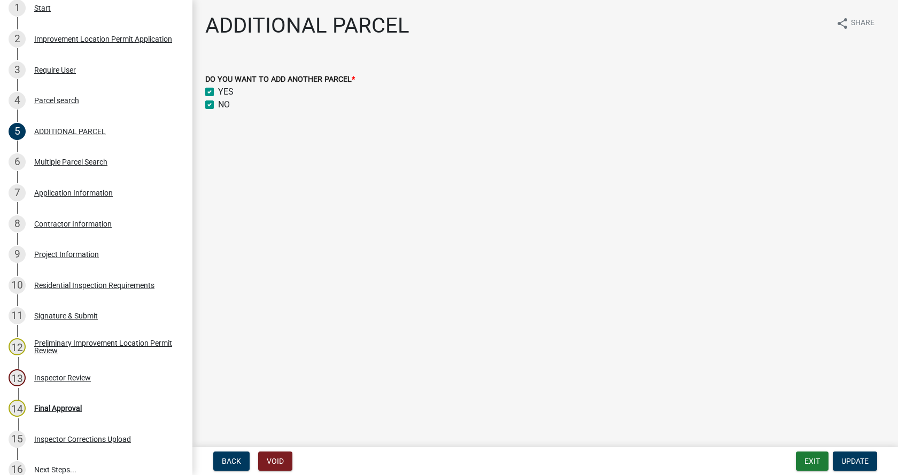
click at [218, 92] on label "YES" at bounding box center [225, 91] width 15 height 13
click at [218, 92] on input "YES" at bounding box center [221, 88] width 7 height 7
checkbox input "false"
checkbox input "true"
click at [853, 460] on span "Update" at bounding box center [854, 461] width 27 height 9
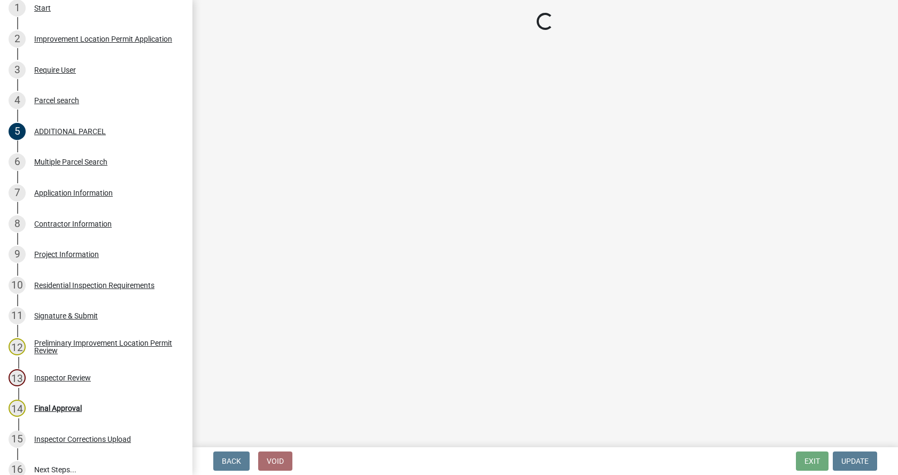
scroll to position [183, 0]
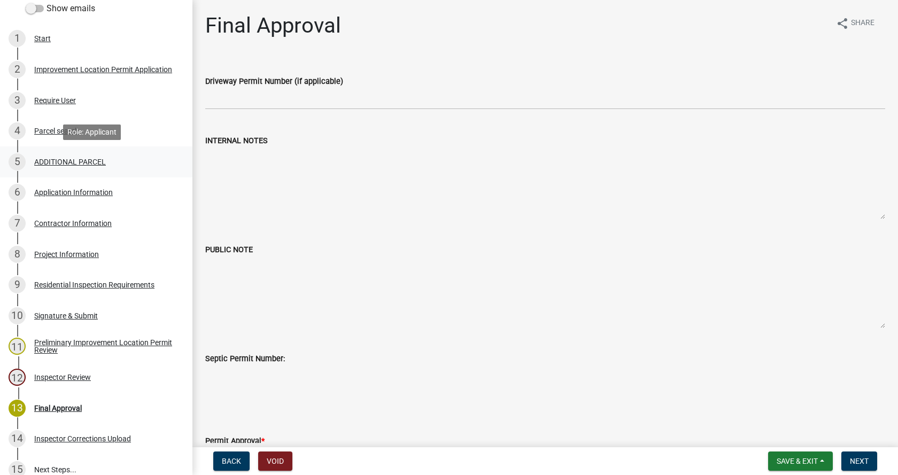
click at [49, 160] on div "ADDITIONAL PARCEL" at bounding box center [70, 161] width 72 height 7
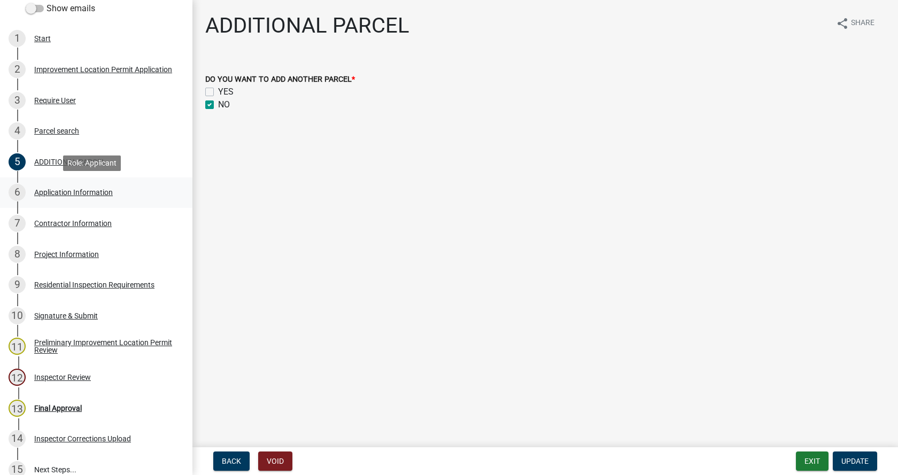
click at [49, 189] on div "Application Information" at bounding box center [73, 192] width 79 height 7
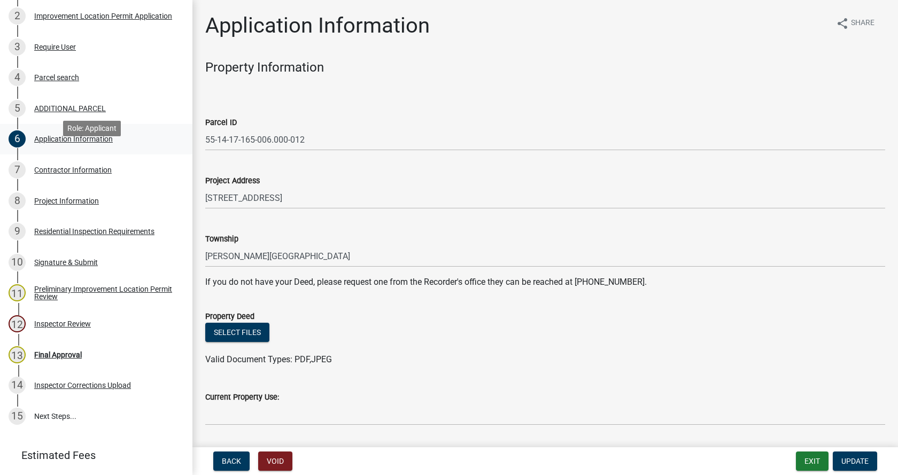
scroll to position [269, 0]
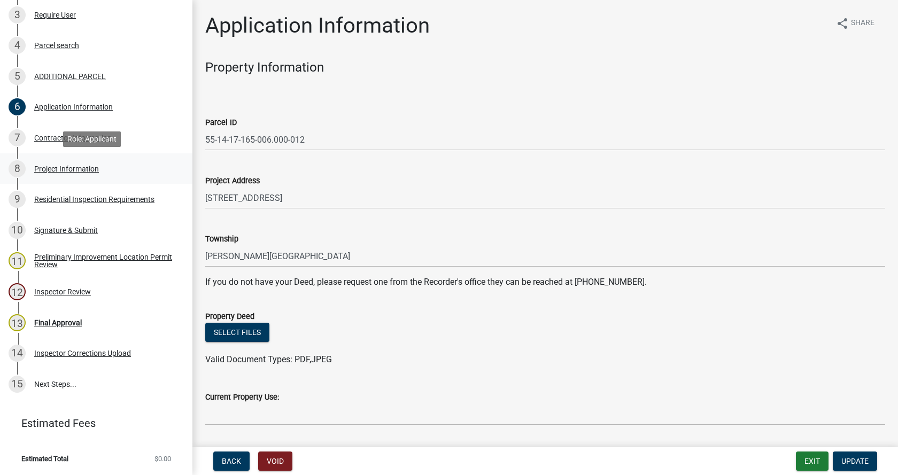
click at [40, 166] on div "Project Information" at bounding box center [66, 168] width 65 height 7
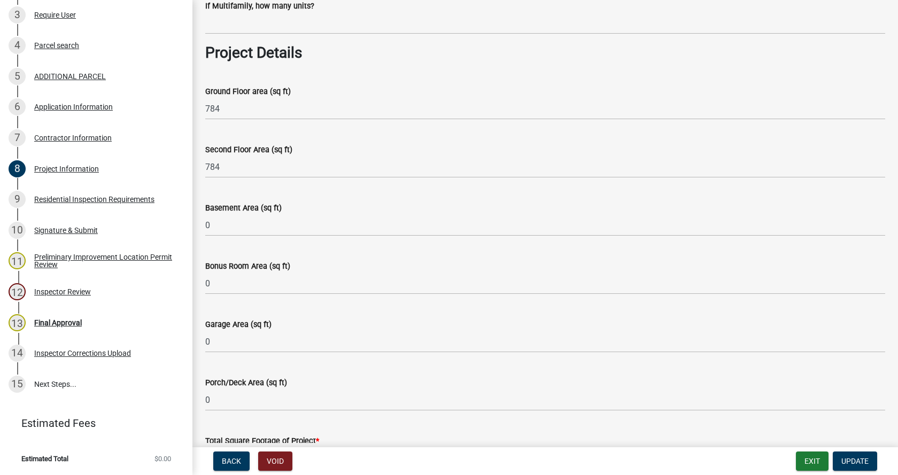
scroll to position [481, 0]
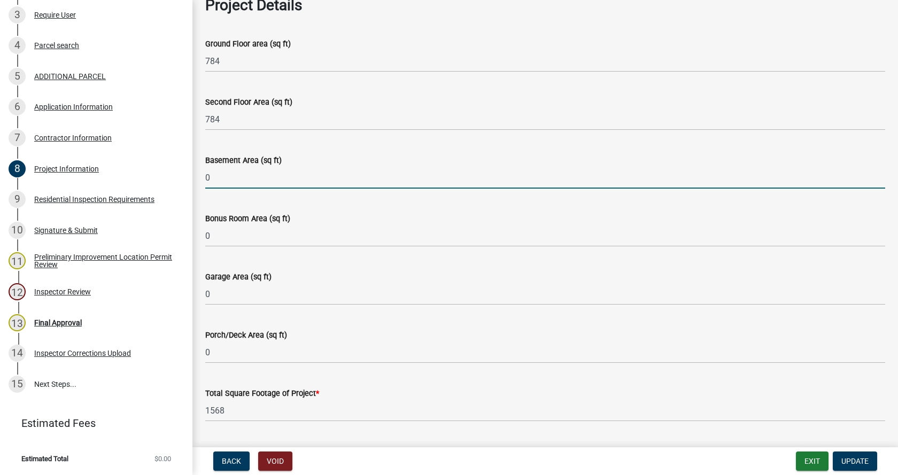
drag, startPoint x: 215, startPoint y: 176, endPoint x: 207, endPoint y: 178, distance: 7.8
click at [207, 178] on input "0" at bounding box center [545, 178] width 680 height 22
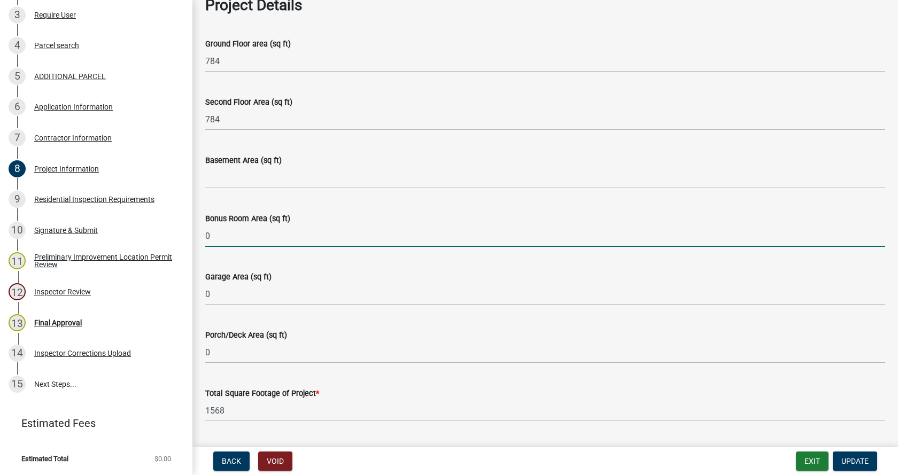
drag, startPoint x: 210, startPoint y: 237, endPoint x: 195, endPoint y: 238, distance: 15.0
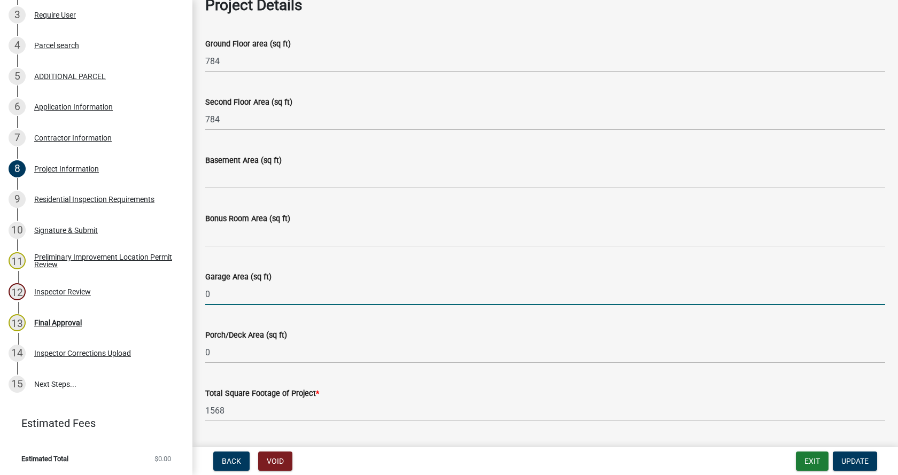
click at [201, 294] on div "Garage Area (sq ft) 0" at bounding box center [545, 280] width 696 height 50
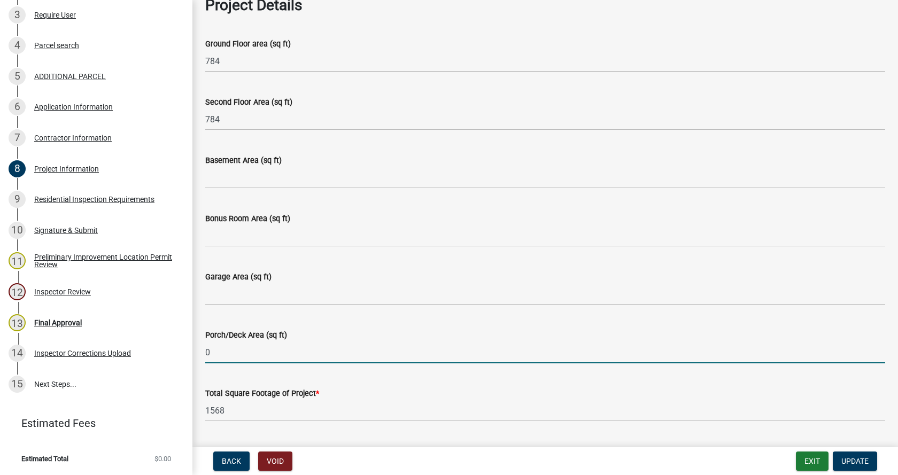
drag, startPoint x: 211, startPoint y: 354, endPoint x: 198, endPoint y: 355, distance: 12.8
click at [198, 355] on div "Porch/Deck Area (sq ft) 0" at bounding box center [545, 339] width 696 height 50
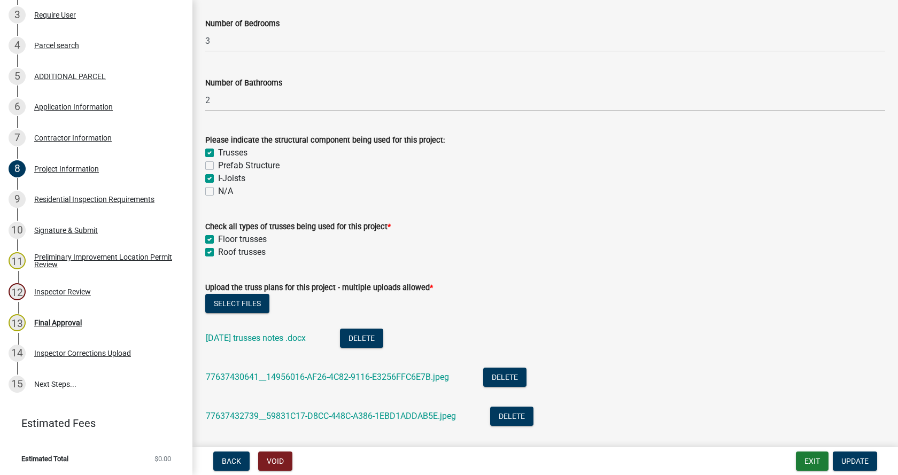
scroll to position [962, 0]
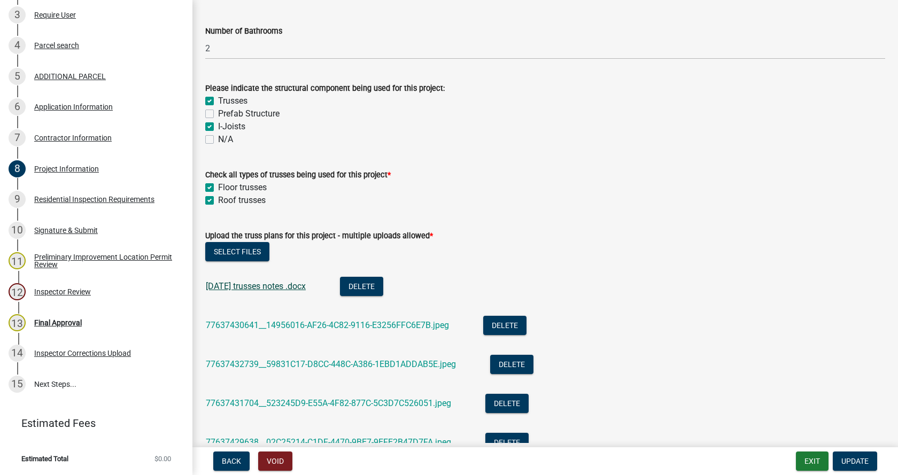
click at [247, 287] on link "[DATE] trusses notes .docx" at bounding box center [256, 286] width 100 height 10
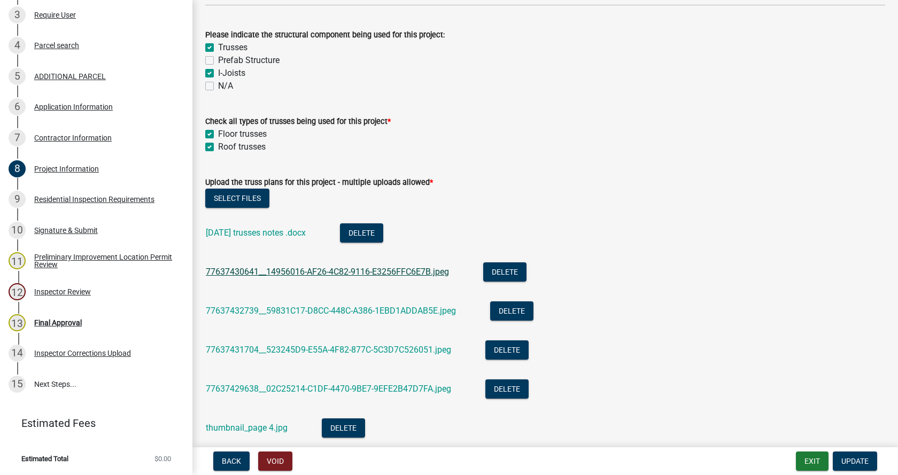
click at [310, 270] on link "77637430641__14956016-AF26-4C82-9116-E3256FFC6E7B.jpeg" at bounding box center [327, 272] width 243 height 10
click at [290, 309] on link "77637432739__59831C17-D8CC-448C-A386-1EBD1ADDAB5E.jpeg" at bounding box center [331, 311] width 250 height 10
click at [285, 348] on link "77637431704__523245D9-E55A-4F82-877C-5C3D7C526051.jpeg" at bounding box center [328, 350] width 245 height 10
click at [306, 386] on link "77637429638__02C25214-C1DF-4470-9BE7-9EFE2B47D7FA.jpeg" at bounding box center [328, 389] width 245 height 10
click at [283, 270] on link "77637430641__14956016-AF26-4C82-9116-E3256FFC6E7B.jpeg" at bounding box center [327, 272] width 243 height 10
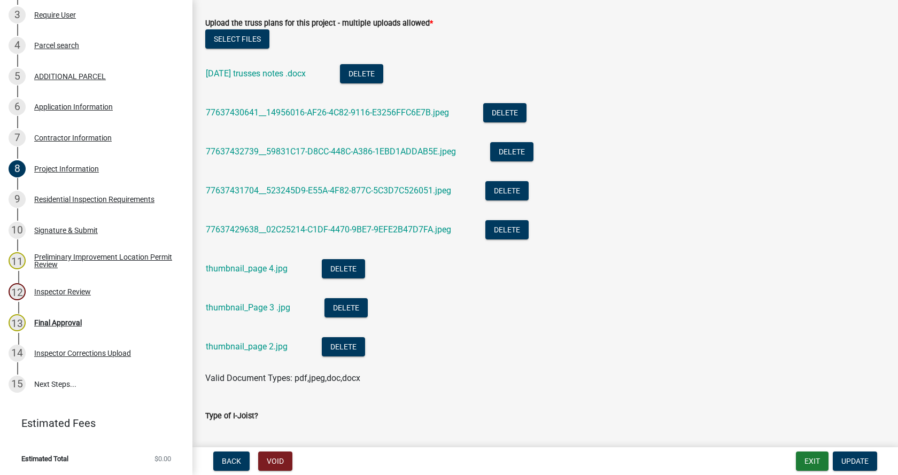
scroll to position [1176, 0]
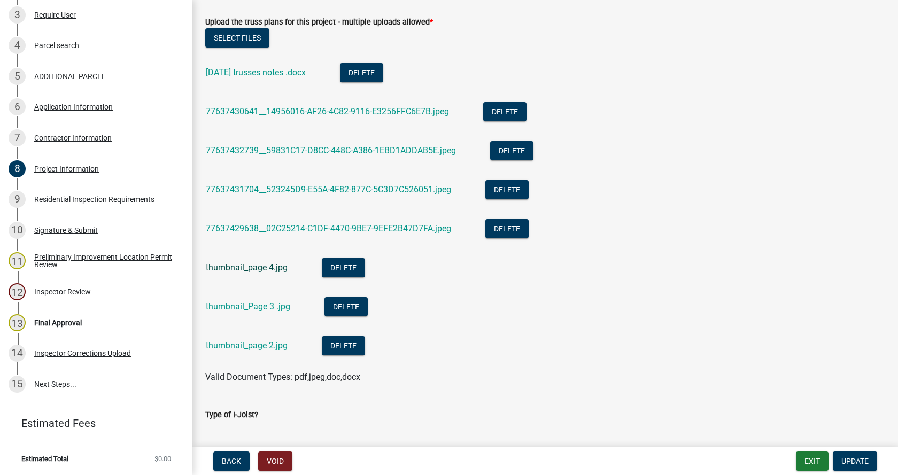
click at [222, 266] on link "thumbnail_page 4.jpg" at bounding box center [247, 267] width 82 height 10
click at [242, 305] on link "thumbnail_Page 3 .jpg" at bounding box center [248, 306] width 84 height 10
click at [236, 346] on link "thumbnail_page 2.jpg" at bounding box center [247, 345] width 82 height 10
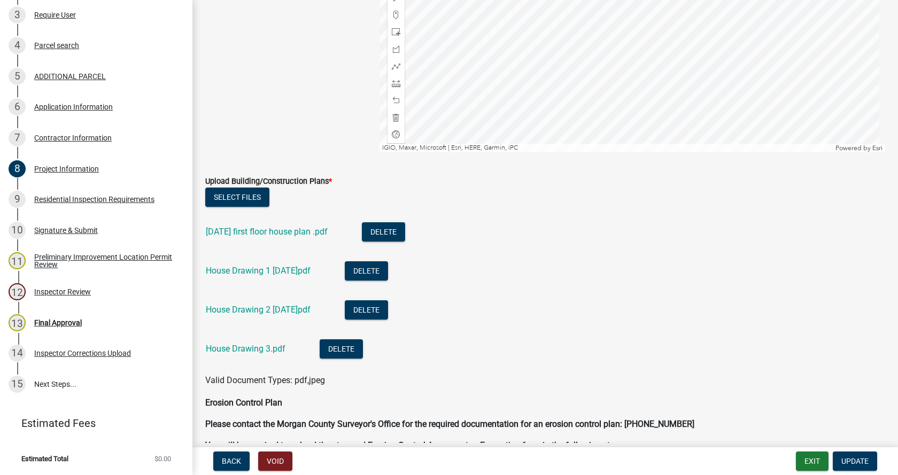
scroll to position [2672, 0]
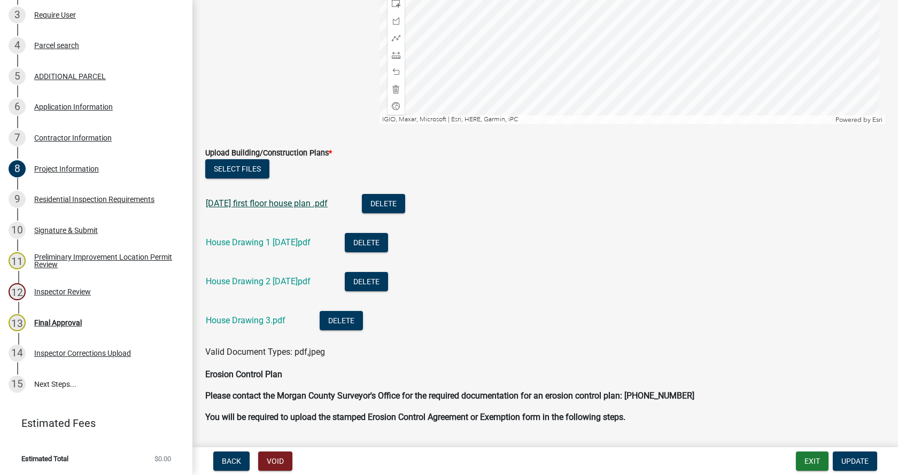
click at [246, 204] on link "[DATE] first floor house plan .pdf" at bounding box center [267, 203] width 122 height 10
click at [246, 240] on link "House Drawing 1 [DATE]pdf" at bounding box center [258, 242] width 105 height 10
click at [246, 280] on link "House Drawing 2 [DATE]pdf" at bounding box center [258, 281] width 105 height 10
click at [238, 321] on link "House Drawing 3.pdf" at bounding box center [246, 320] width 80 height 10
click at [251, 200] on link "[DATE] first floor house plan .pdf" at bounding box center [267, 203] width 122 height 10
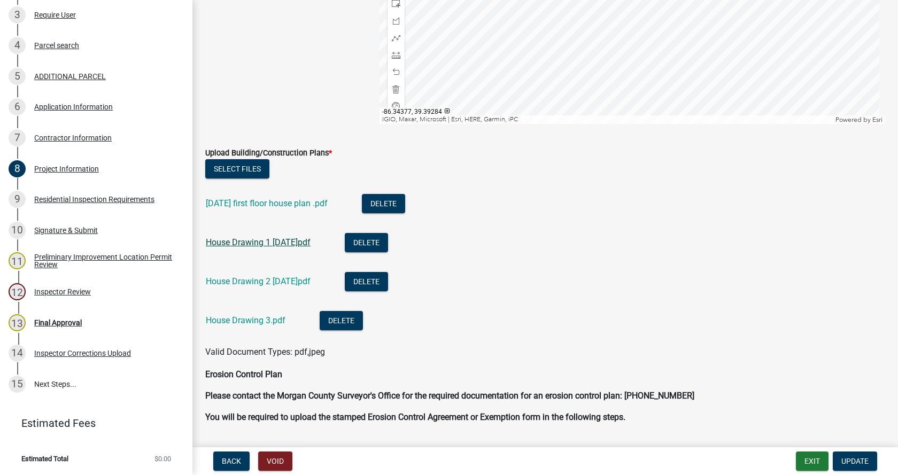
click at [235, 242] on link "House Drawing 1 [DATE]pdf" at bounding box center [258, 242] width 105 height 10
click at [393, 201] on button "Delete" at bounding box center [383, 203] width 43 height 19
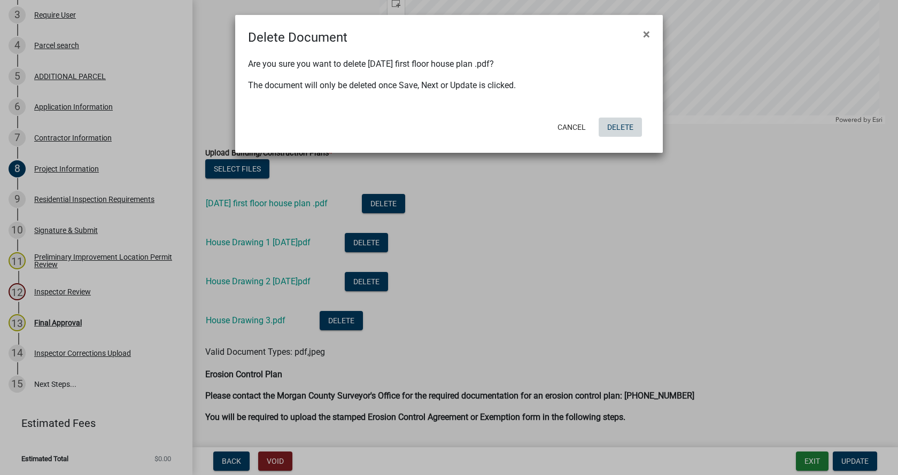
click at [621, 125] on button "Delete" at bounding box center [619, 127] width 43 height 19
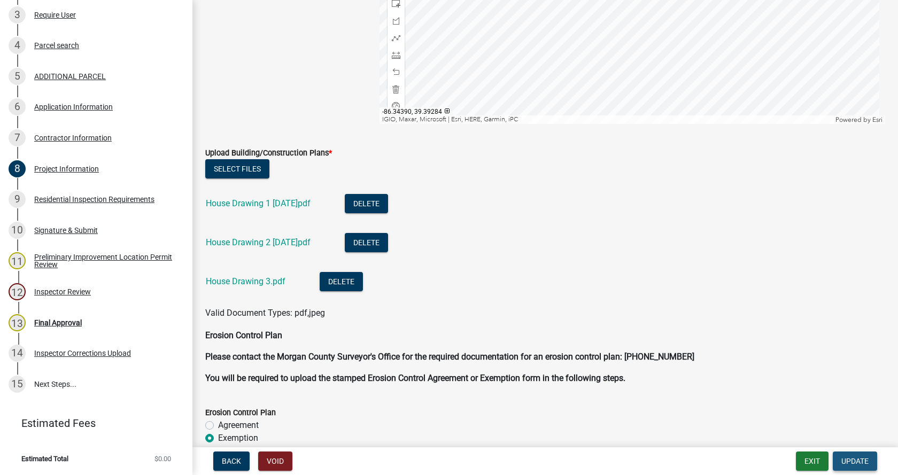
click at [855, 463] on span "Update" at bounding box center [854, 461] width 27 height 9
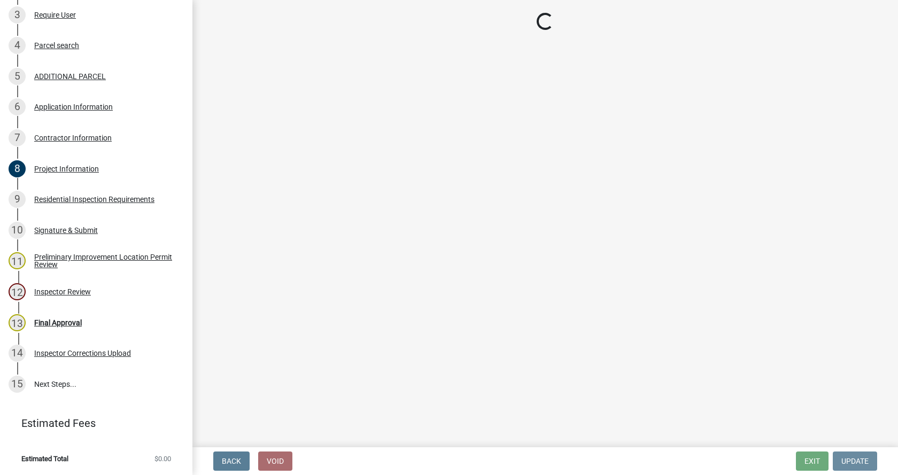
scroll to position [0, 0]
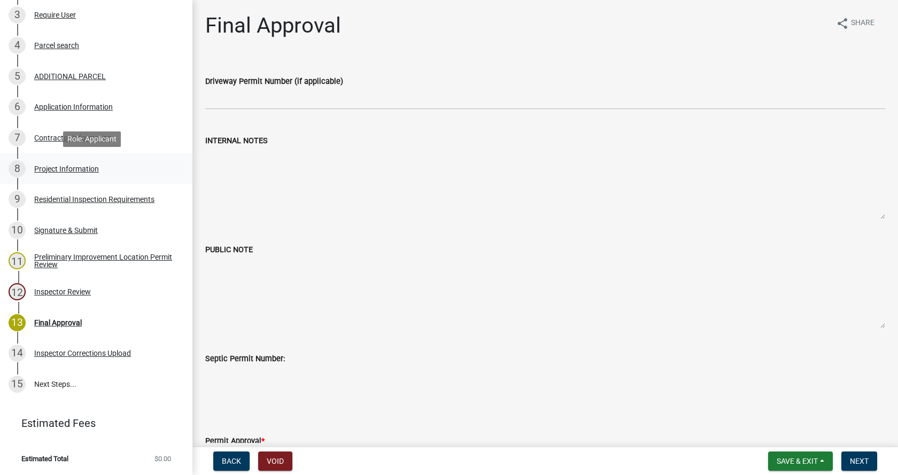
click at [64, 167] on div "Project Information" at bounding box center [66, 168] width 65 height 7
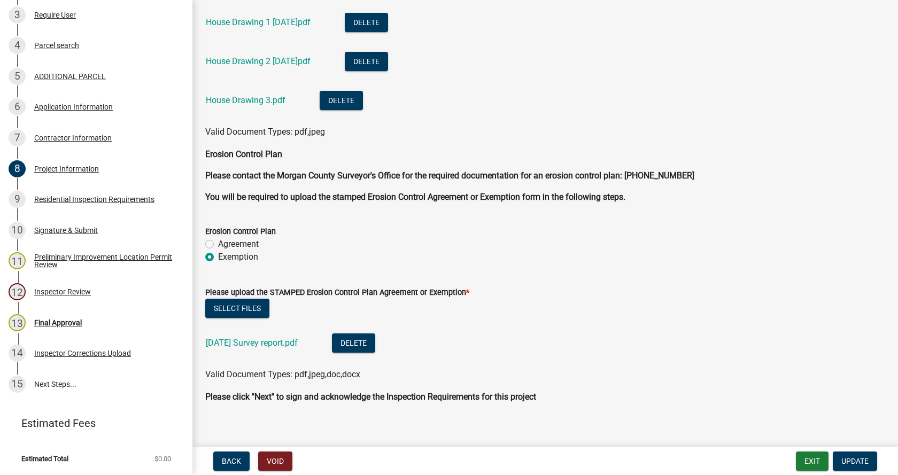
scroll to position [2863, 0]
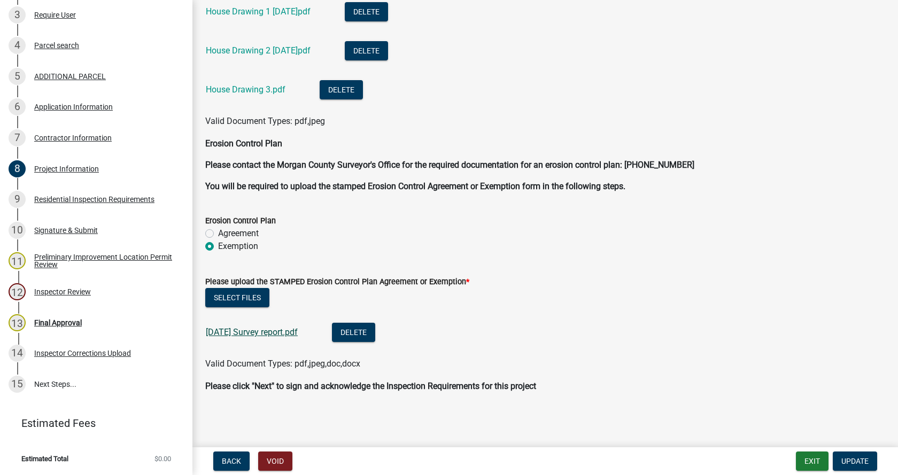
click at [262, 331] on link "[DATE] Survey report.pdf" at bounding box center [252, 332] width 92 height 10
click at [45, 198] on div "Residential Inspection Requirements" at bounding box center [94, 199] width 120 height 7
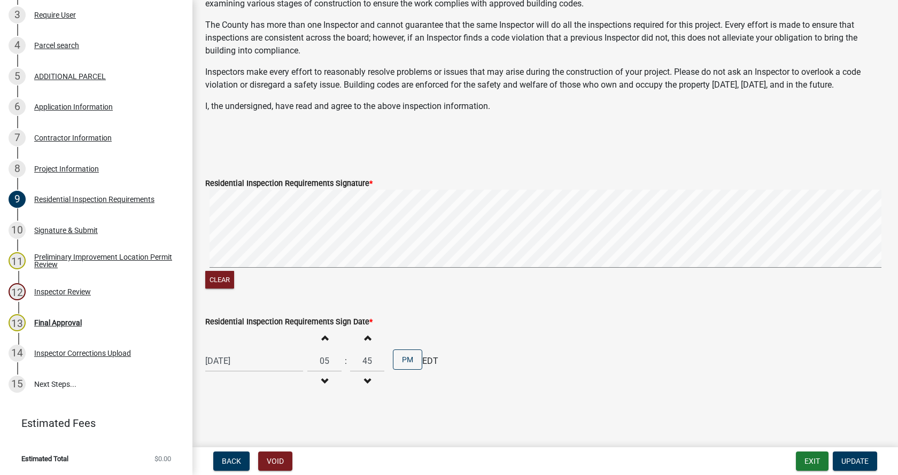
scroll to position [225, 0]
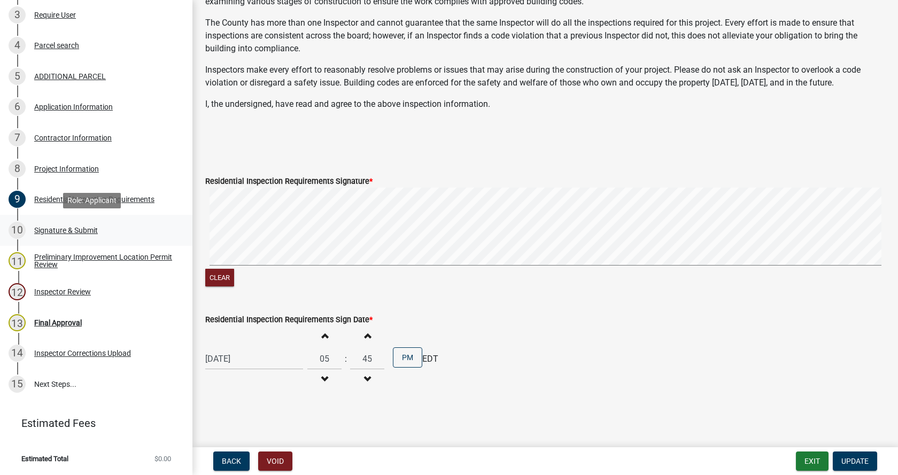
click at [53, 227] on div "Signature & Submit" at bounding box center [66, 230] width 64 height 7
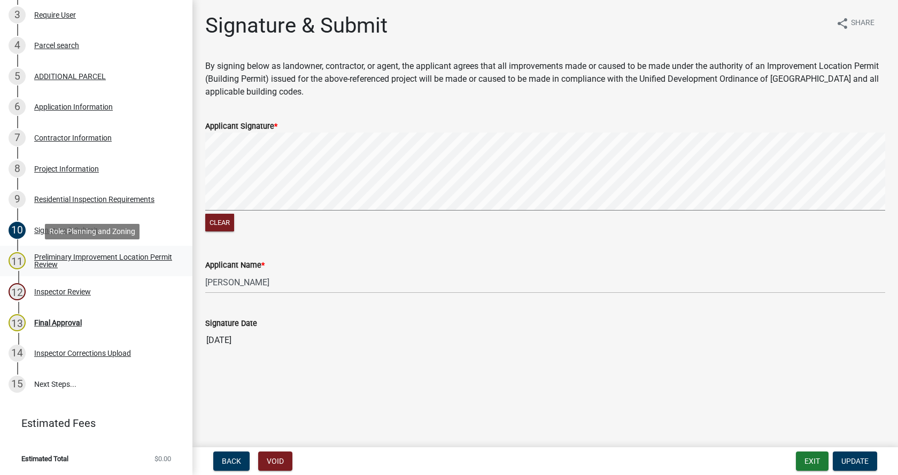
click at [49, 256] on div "Preliminary Improvement Location Permit Review" at bounding box center [104, 260] width 141 height 15
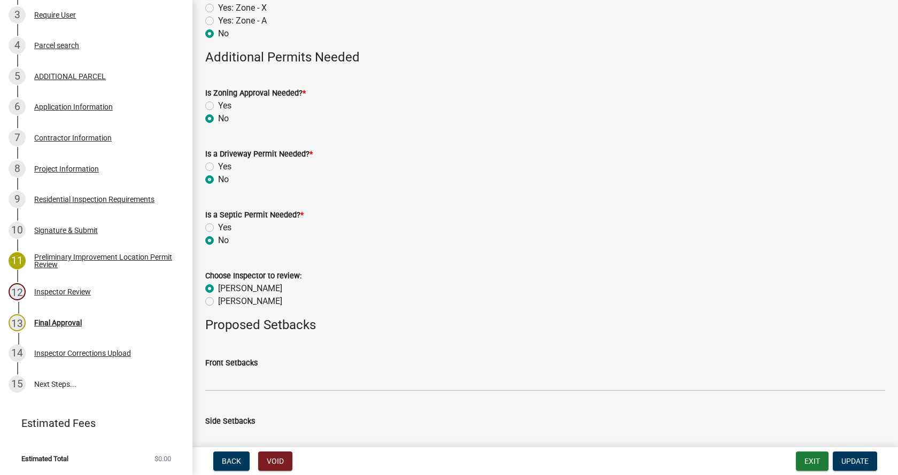
scroll to position [321, 0]
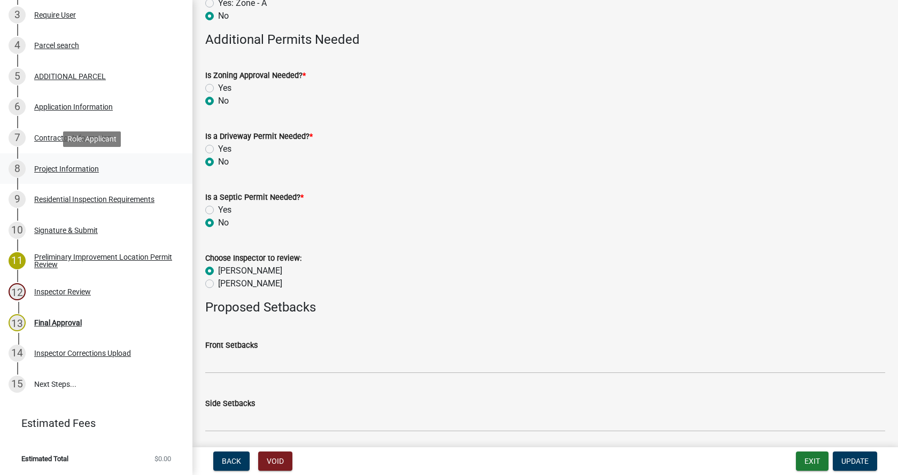
click at [40, 166] on div "Project Information" at bounding box center [66, 168] width 65 height 7
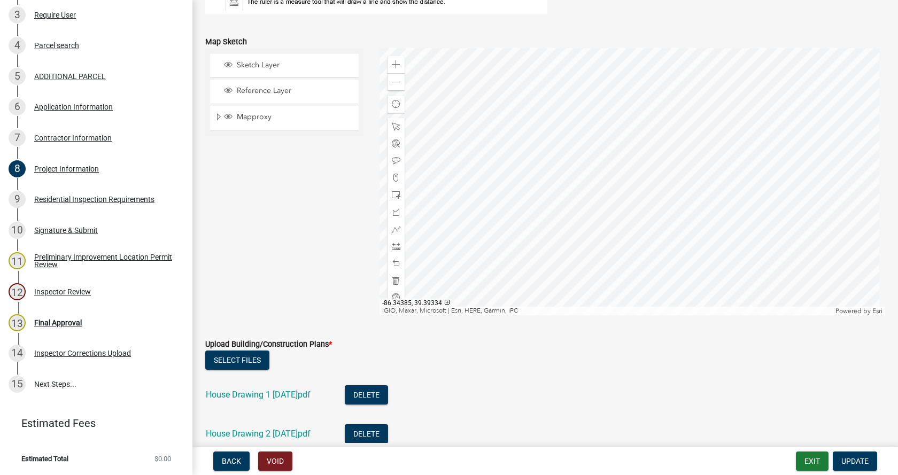
scroll to position [2489, 0]
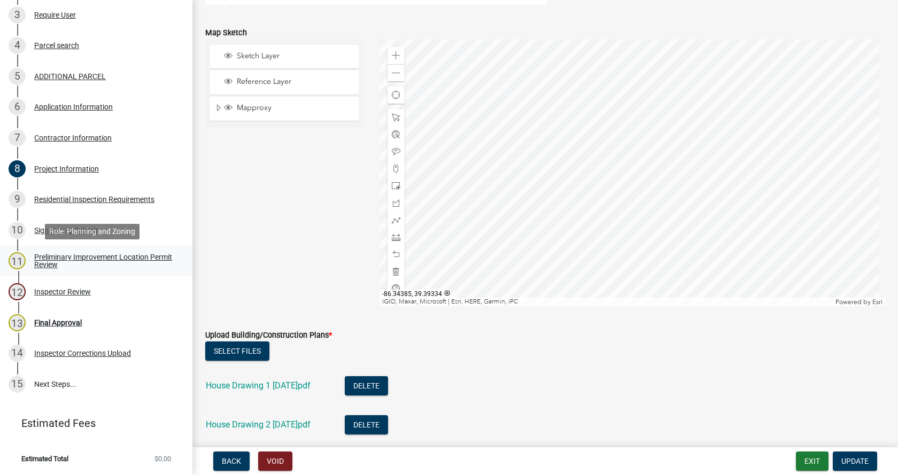
click at [40, 253] on div "Preliminary Improvement Location Permit Review" at bounding box center [104, 260] width 141 height 15
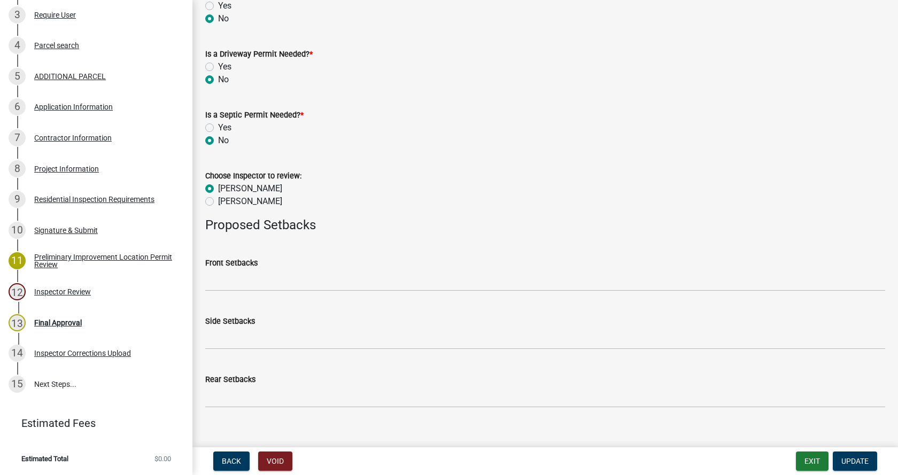
scroll to position [418, 0]
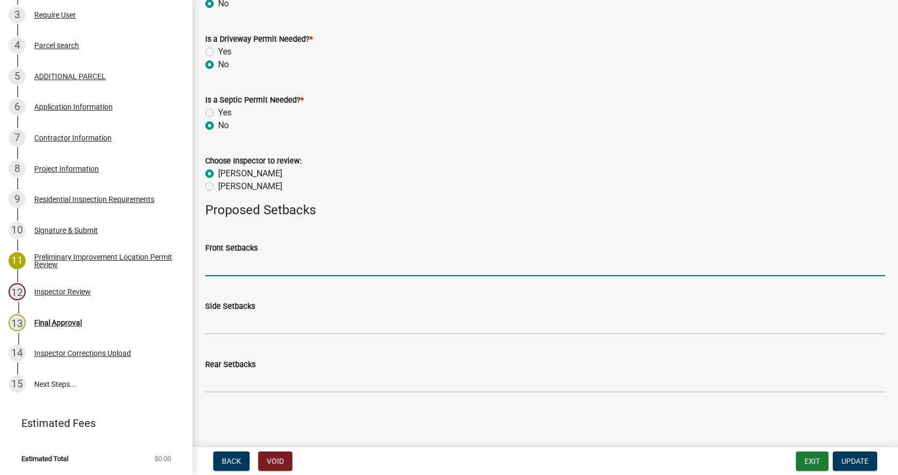
click at [238, 268] on input "Front Setbacks" at bounding box center [545, 265] width 680 height 22
type input "existing structure"
click at [854, 459] on span "Update" at bounding box center [854, 461] width 27 height 9
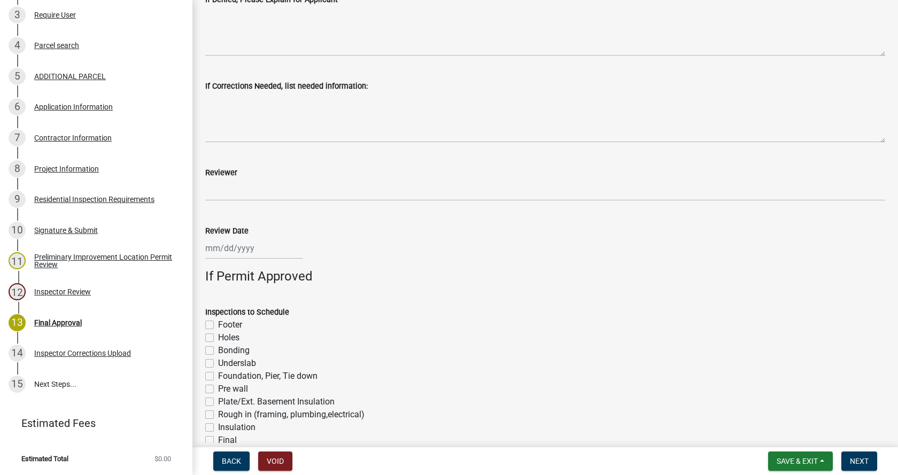
scroll to position [534, 0]
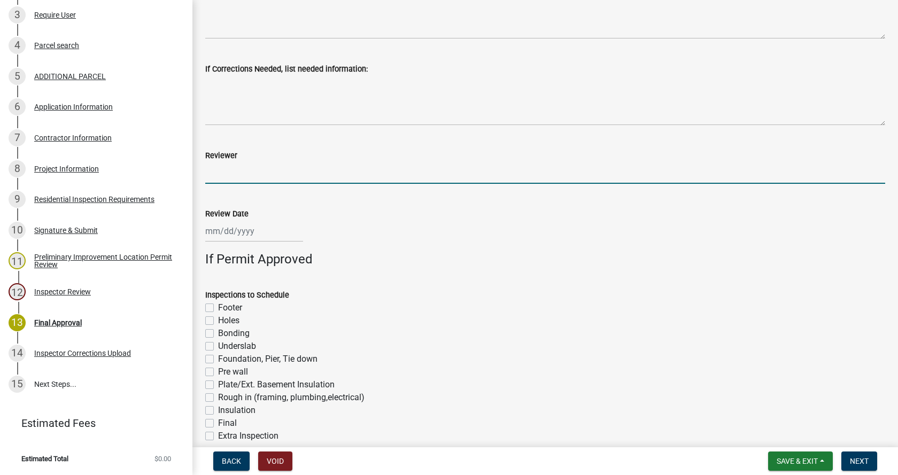
click at [232, 177] on input "Reviewer" at bounding box center [545, 173] width 680 height 22
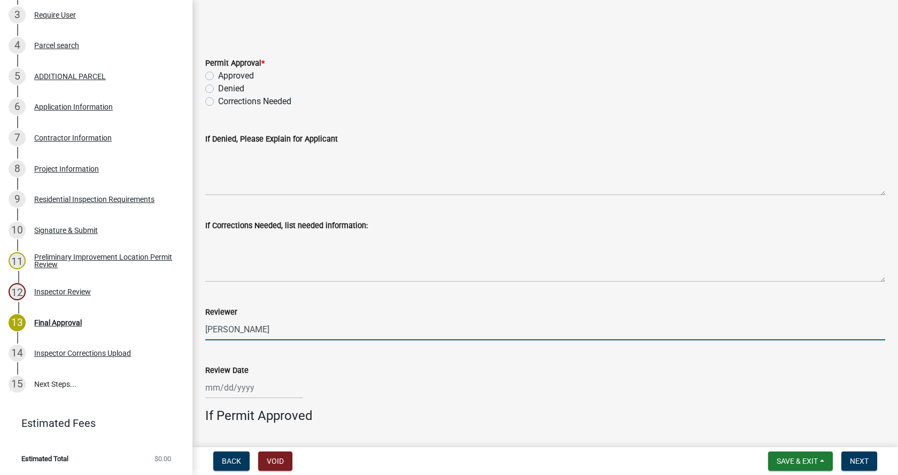
scroll to position [374, 0]
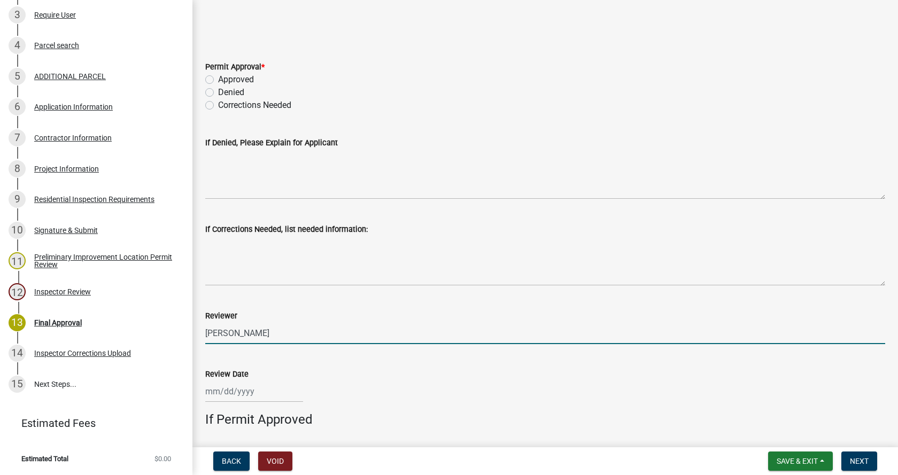
type input "[PERSON_NAME]"
click at [218, 105] on label "Corrections Needed" at bounding box center [254, 105] width 73 height 13
click at [218, 105] on input "Corrections Needed" at bounding box center [221, 102] width 7 height 7
radio input "true"
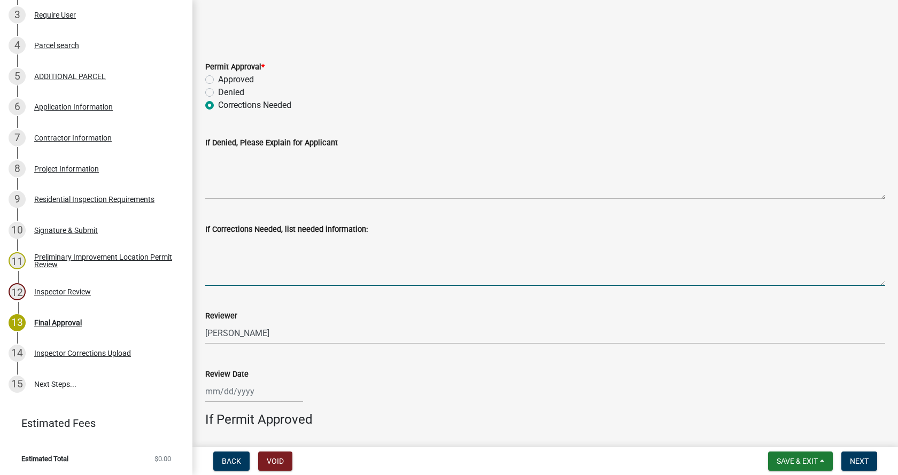
click at [225, 255] on textarea "If Corrections Needed, list needed information:" at bounding box center [545, 261] width 680 height 50
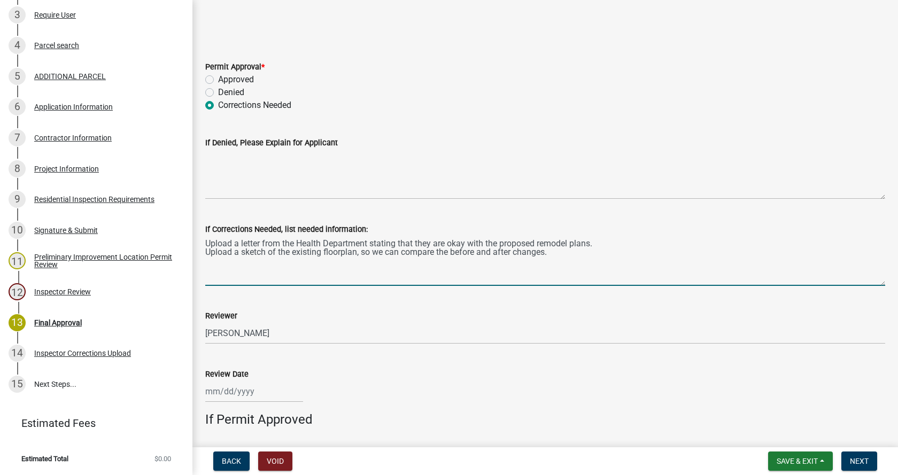
click at [439, 251] on textarea "Upload a letter from the Health Department stating that they are okay with the …" at bounding box center [545, 261] width 680 height 50
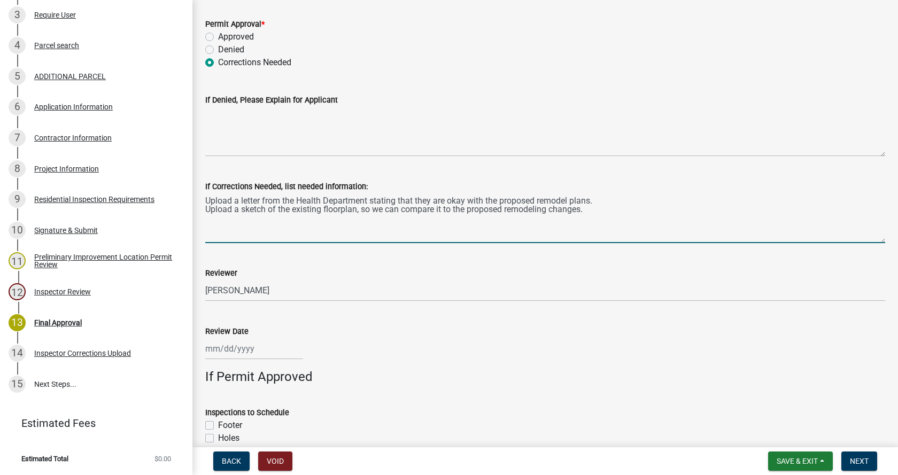
scroll to position [534, 0]
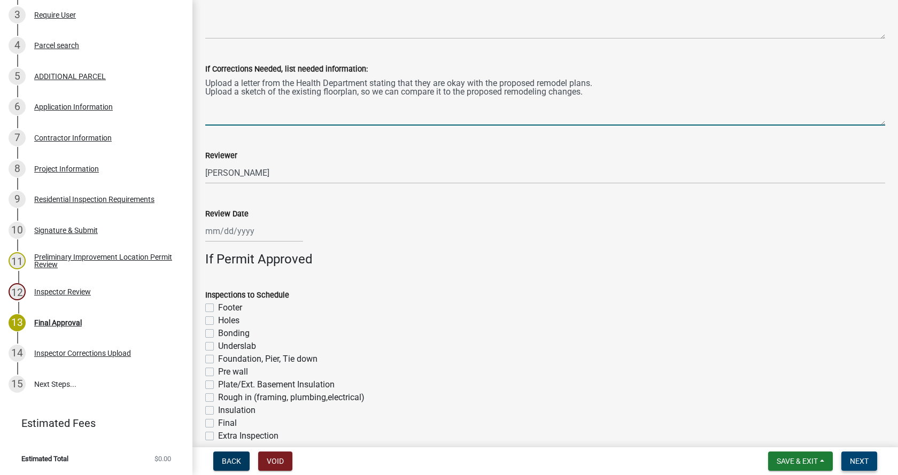
type textarea "Upload a letter from the Health Department stating that they are okay with the …"
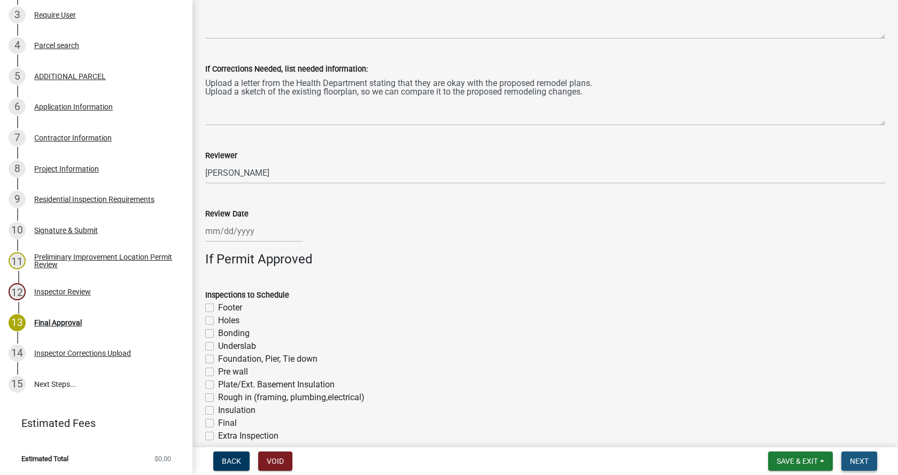
click at [863, 458] on span "Next" at bounding box center [859, 461] width 19 height 9
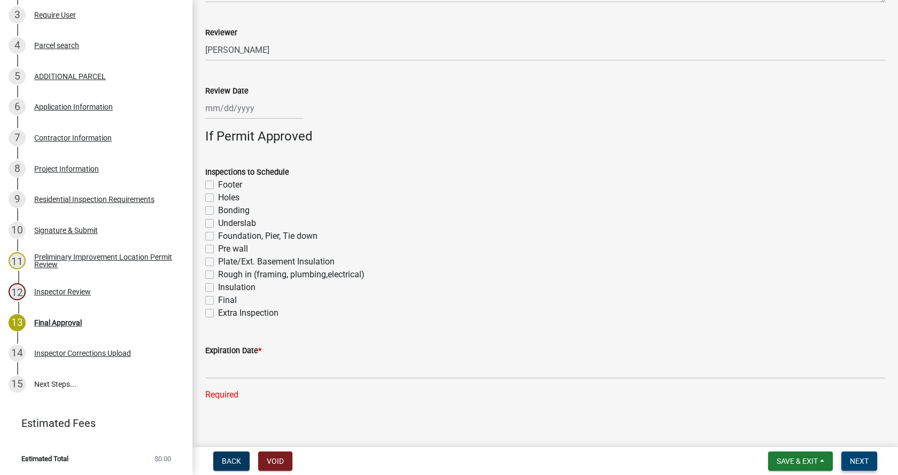
scroll to position [666, 0]
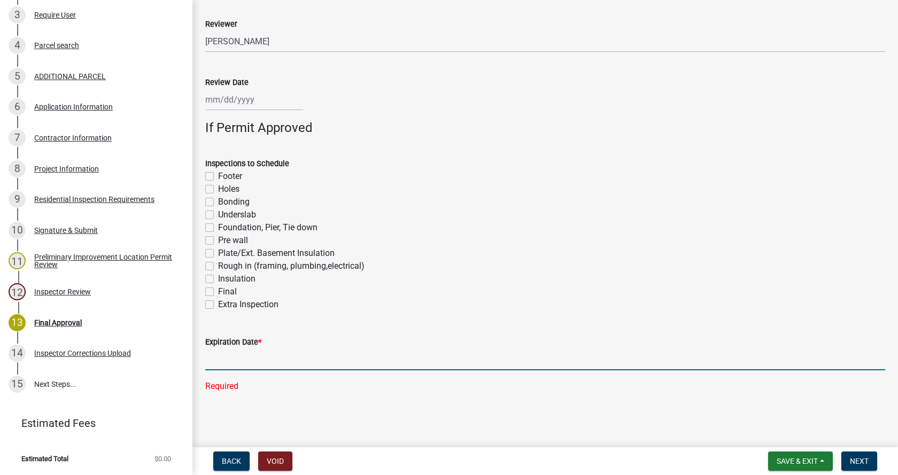
click at [221, 363] on input "Expiration Date *" at bounding box center [545, 359] width 680 height 22
type input "[DATE]"
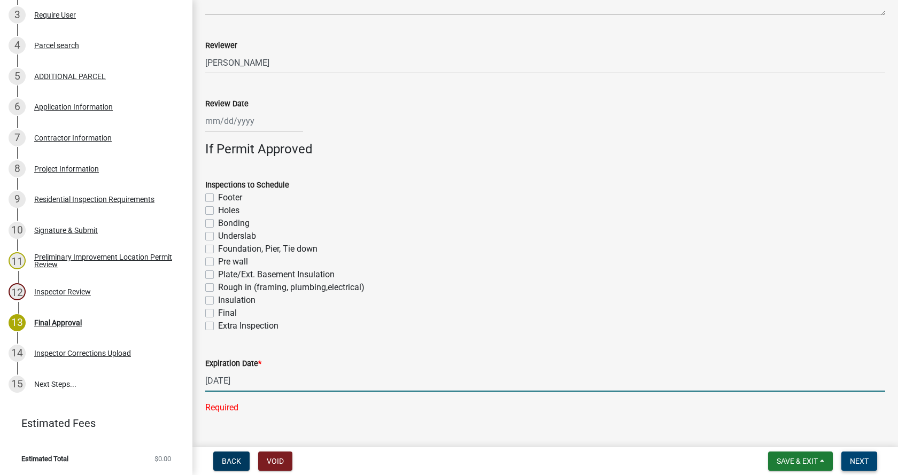
click at [857, 457] on span "Next" at bounding box center [859, 461] width 19 height 9
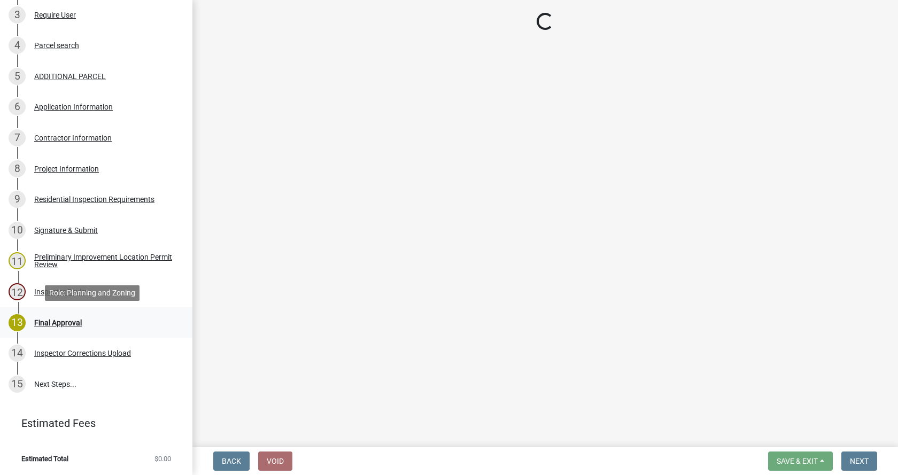
scroll to position [330, 0]
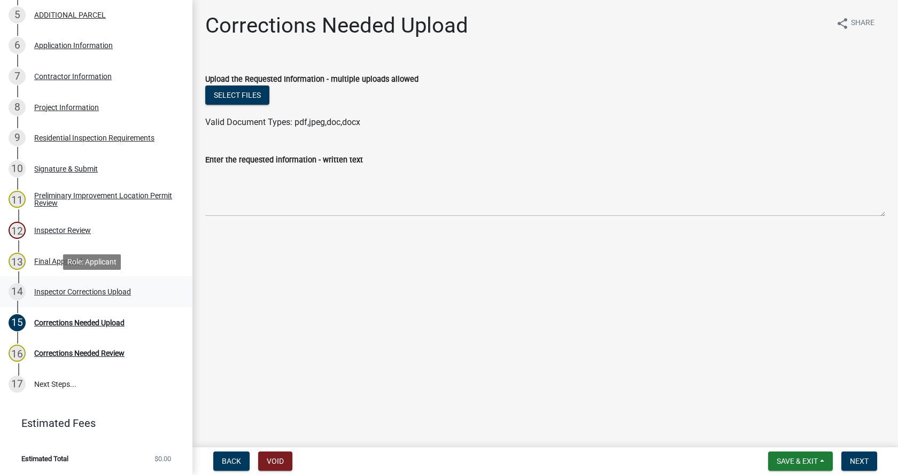
click at [65, 289] on div "Inspector Corrections Upload" at bounding box center [82, 291] width 97 height 7
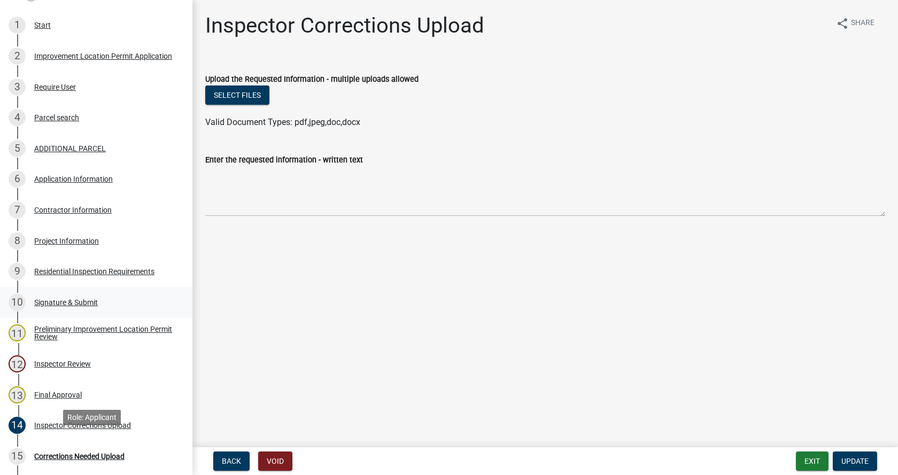
scroll to position [10, 0]
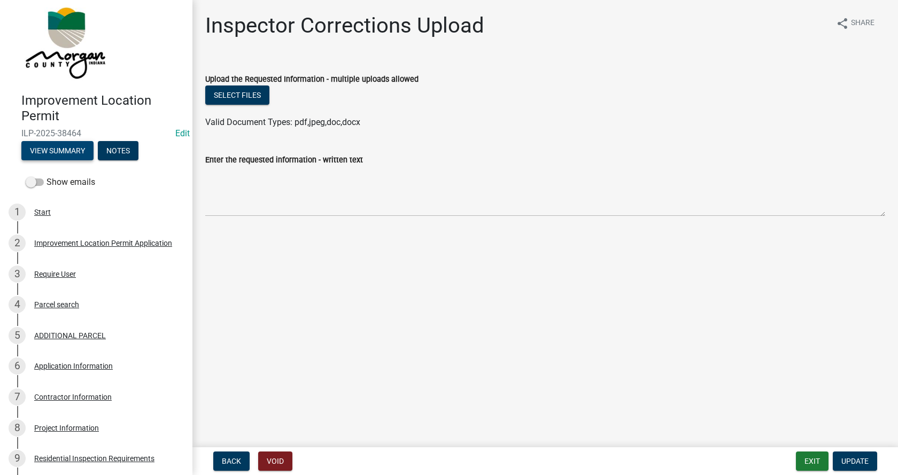
click at [57, 147] on button "View Summary" at bounding box center [57, 150] width 72 height 19
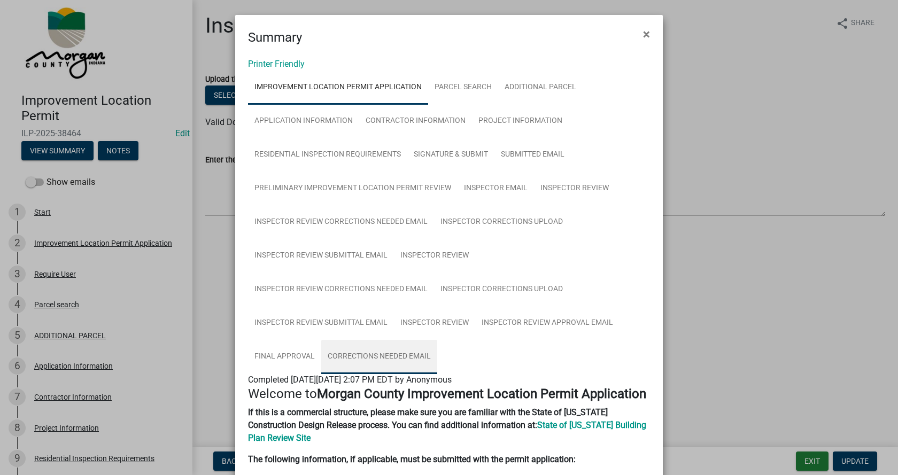
click at [391, 353] on link "Corrections Needed Email" at bounding box center [379, 357] width 116 height 34
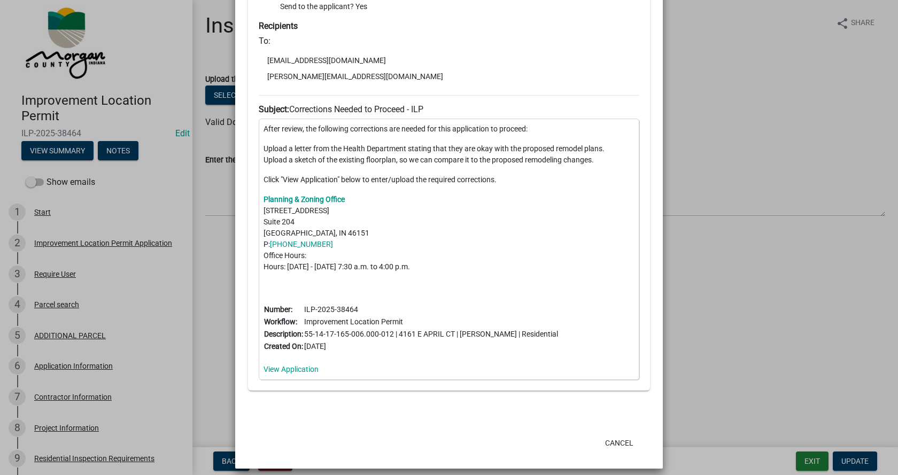
scroll to position [474, 0]
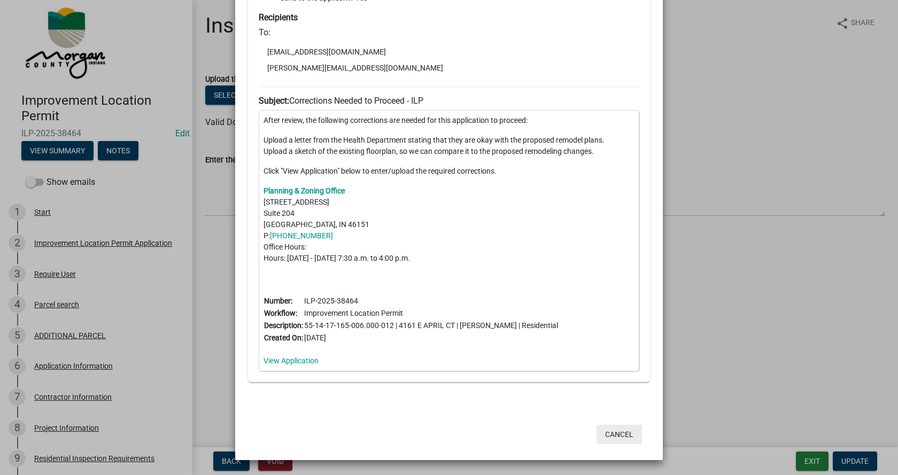
click at [613, 432] on button "Cancel" at bounding box center [618, 434] width 45 height 19
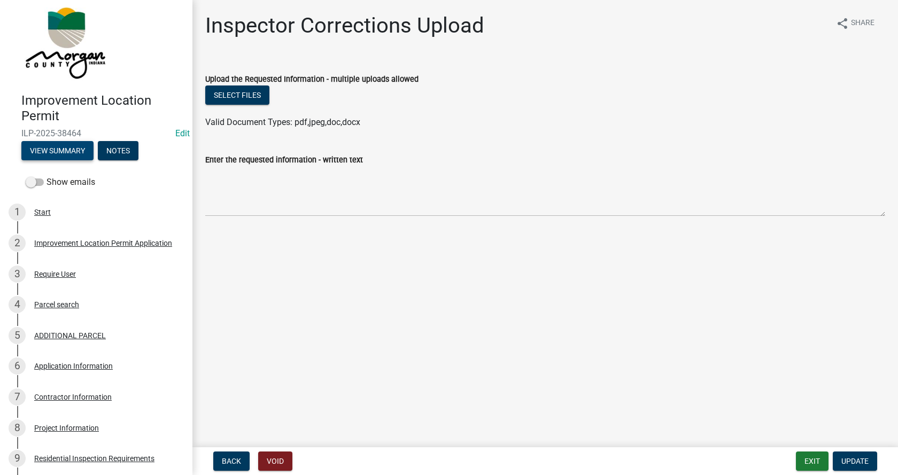
click at [58, 147] on button "View Summary" at bounding box center [57, 150] width 72 height 19
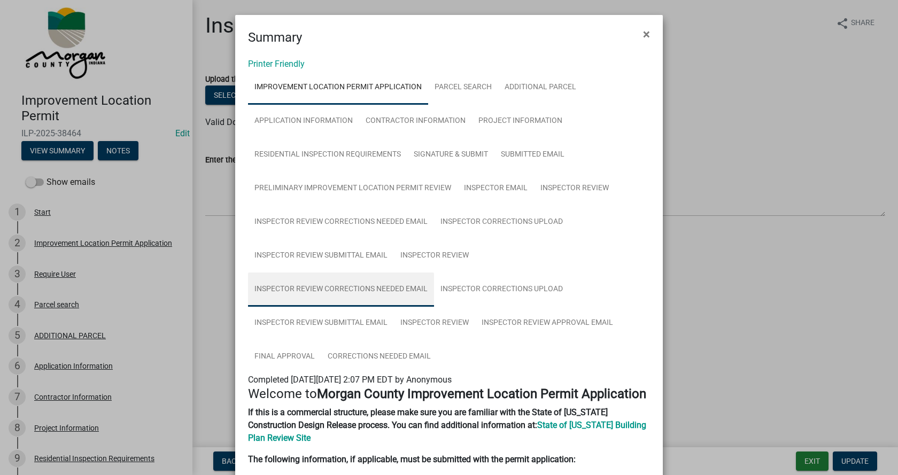
click at [353, 289] on link "Inspector Review Corrections Needed Email" at bounding box center [341, 290] width 186 height 34
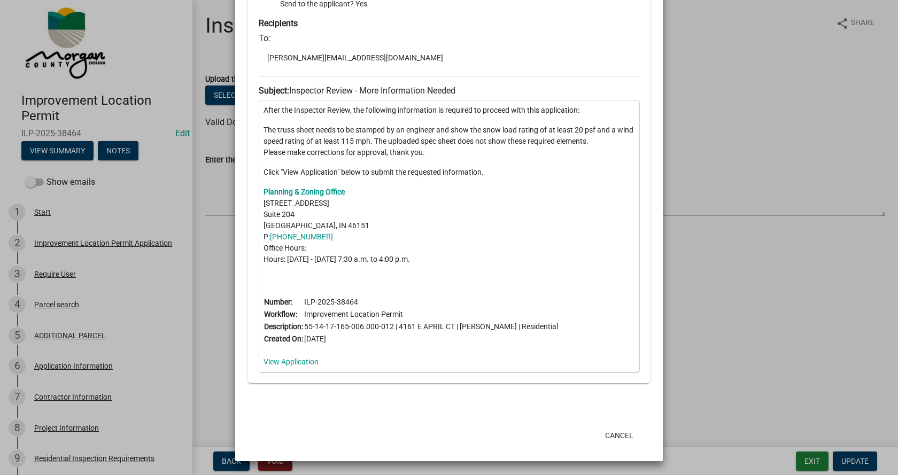
scroll to position [470, 0]
click at [620, 432] on button "Cancel" at bounding box center [618, 434] width 45 height 19
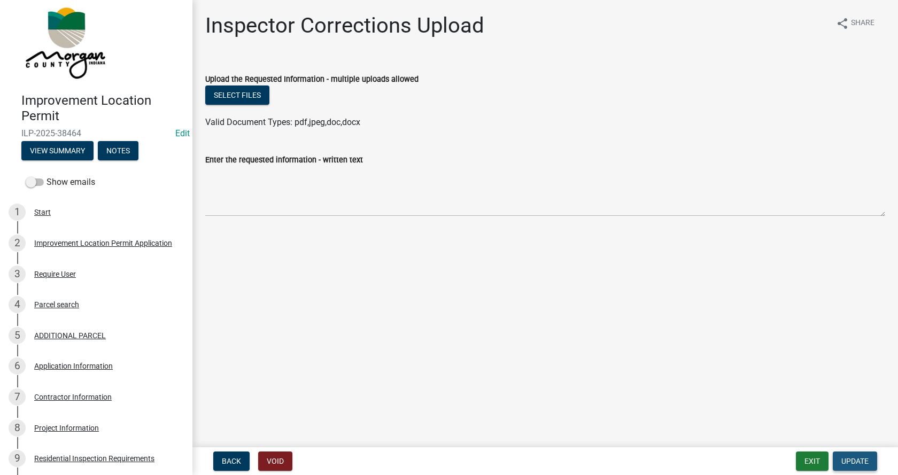
click at [865, 457] on span "Update" at bounding box center [854, 461] width 27 height 9
click at [787, 460] on span "Save & Exit" at bounding box center [796, 461] width 41 height 9
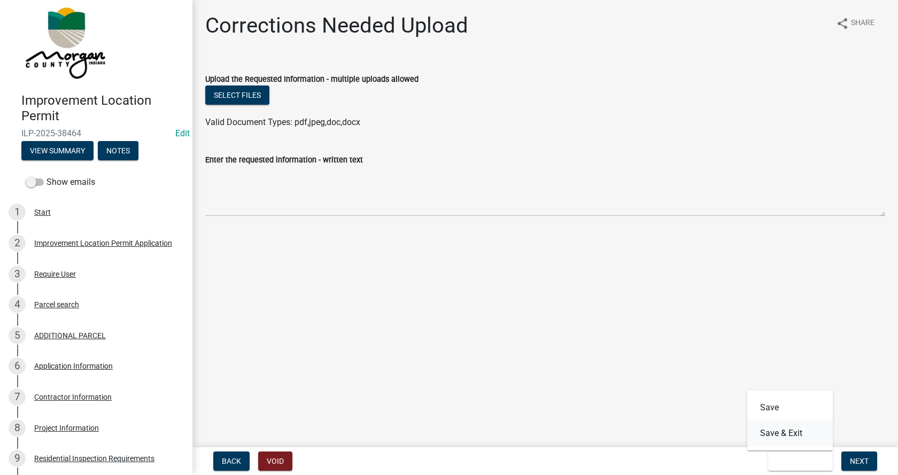
click at [781, 434] on button "Save & Exit" at bounding box center [789, 434] width 85 height 26
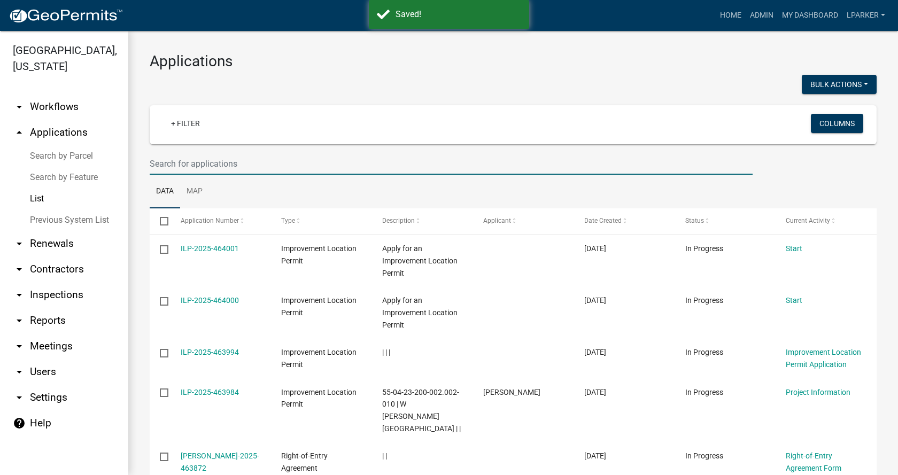
click at [196, 161] on input "text" at bounding box center [451, 164] width 603 height 22
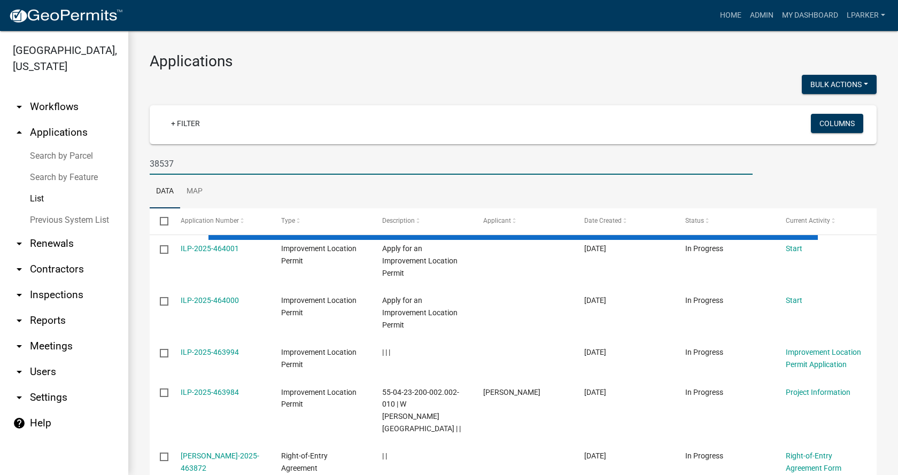
type input "38537"
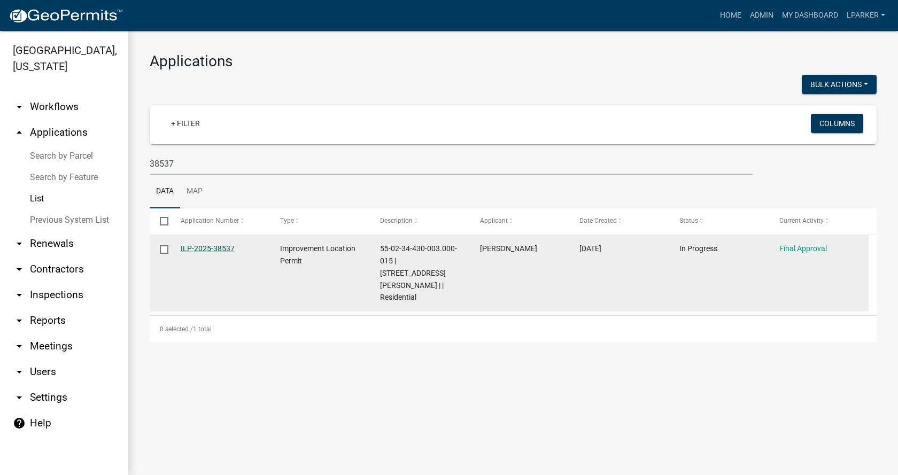
click at [209, 244] on link "ILP-2025-38537" at bounding box center [208, 248] width 54 height 9
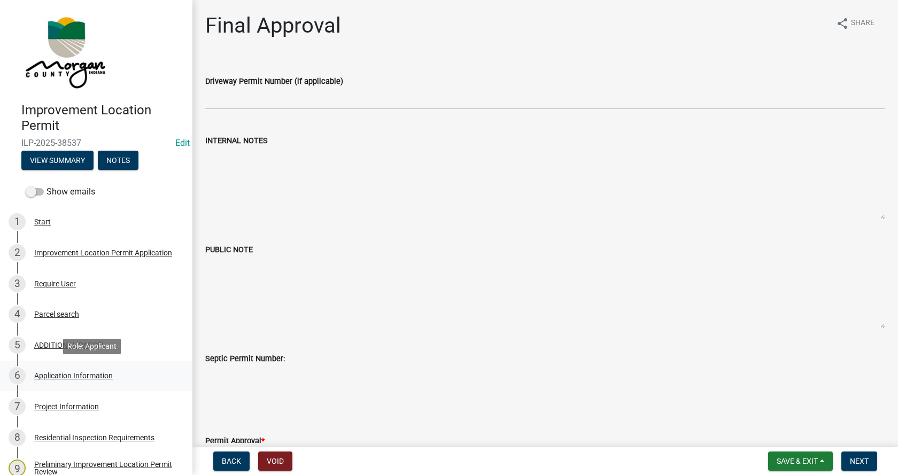
click at [45, 372] on div "Application Information" at bounding box center [73, 375] width 79 height 7
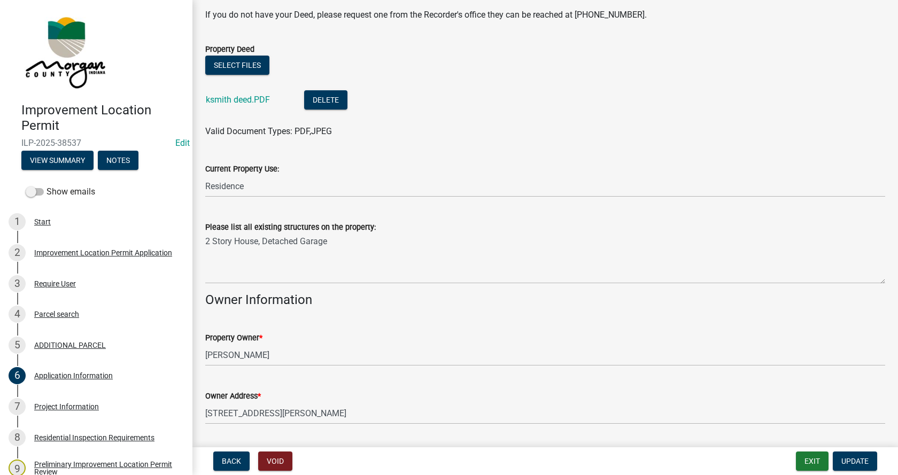
scroll to position [321, 0]
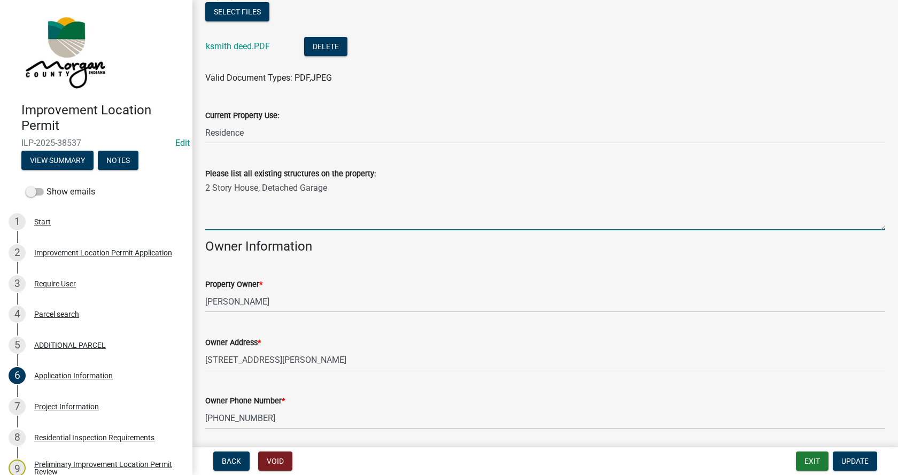
click at [329, 188] on textarea "2 Story House, Detached Garage" at bounding box center [545, 205] width 680 height 50
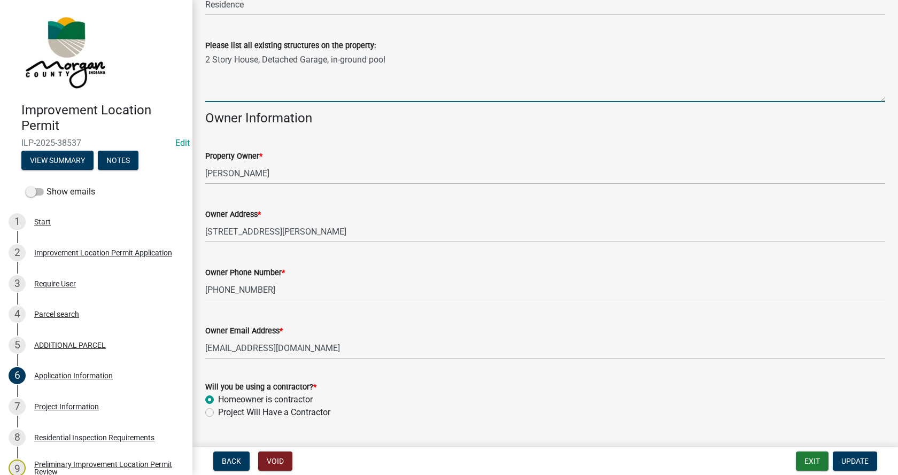
scroll to position [476, 0]
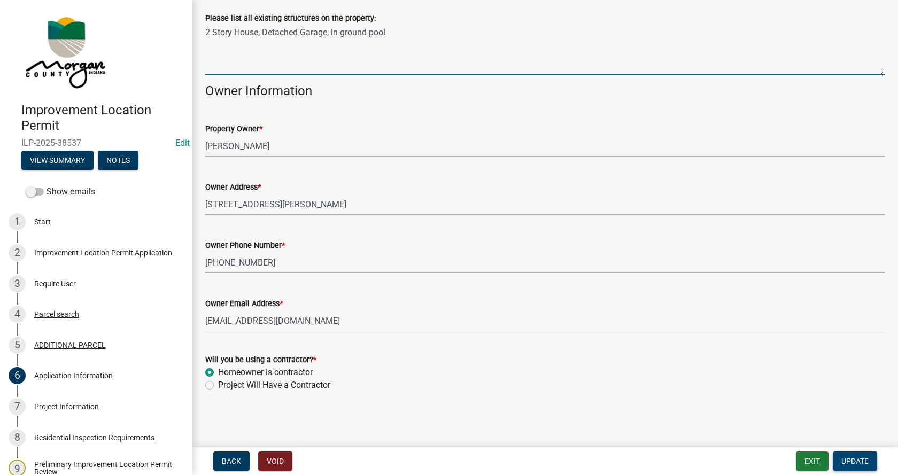
type textarea "2 Story House, Detached Garage, in-ground pool"
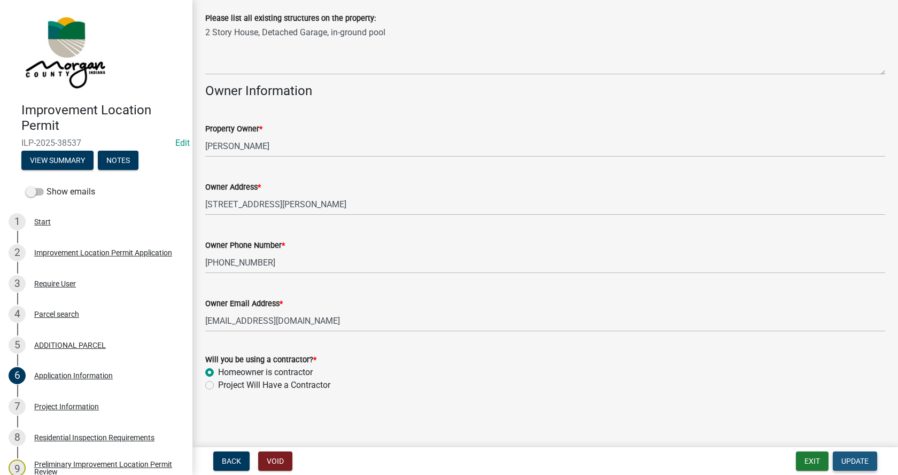
click at [860, 461] on span "Update" at bounding box center [854, 461] width 27 height 9
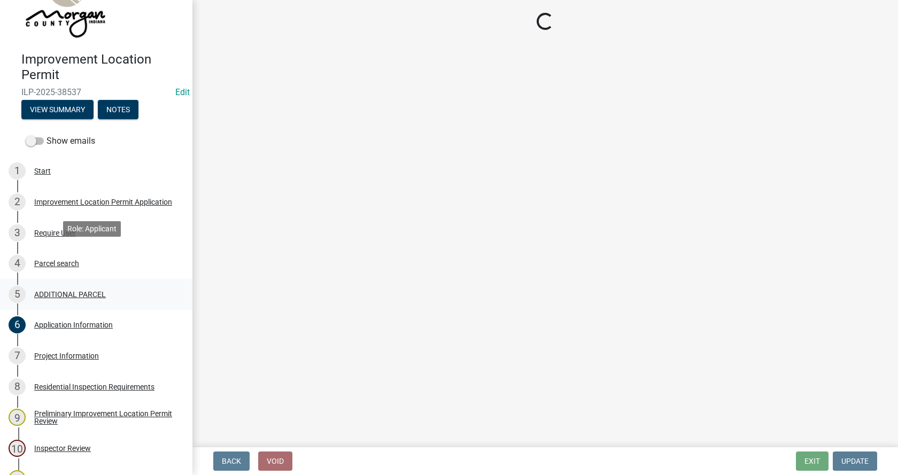
scroll to position [160, 0]
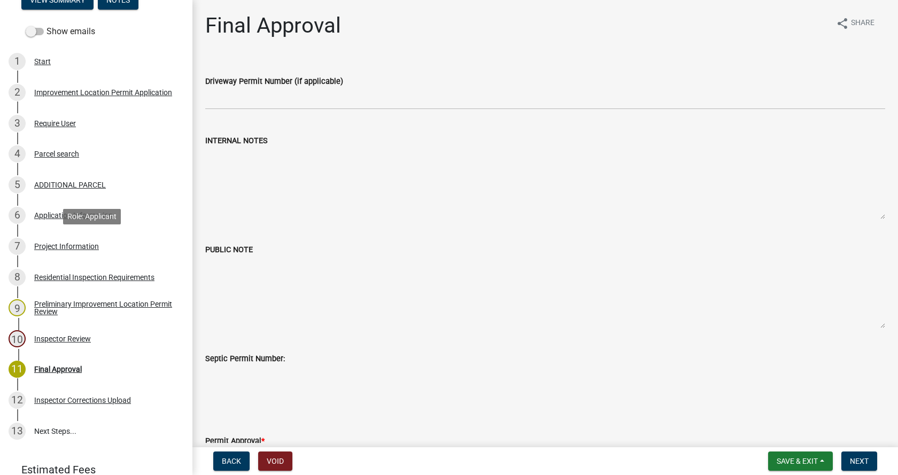
click at [39, 244] on div "Project Information" at bounding box center [66, 246] width 65 height 7
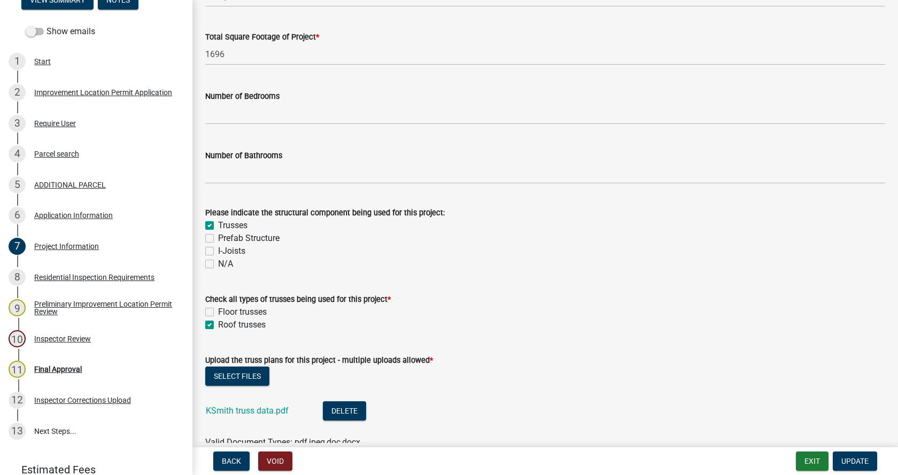
scroll to position [855, 0]
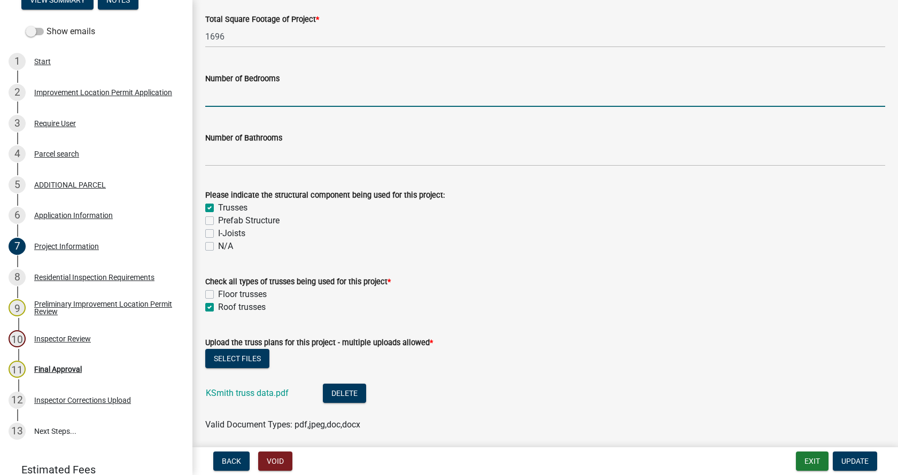
click at [213, 98] on input "text" at bounding box center [545, 96] width 680 height 22
type input "0"
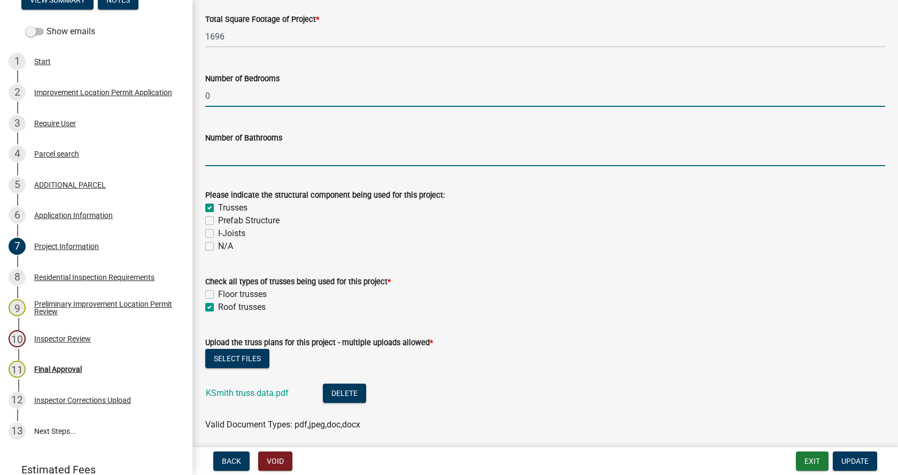
click at [236, 159] on input "text" at bounding box center [545, 155] width 680 height 22
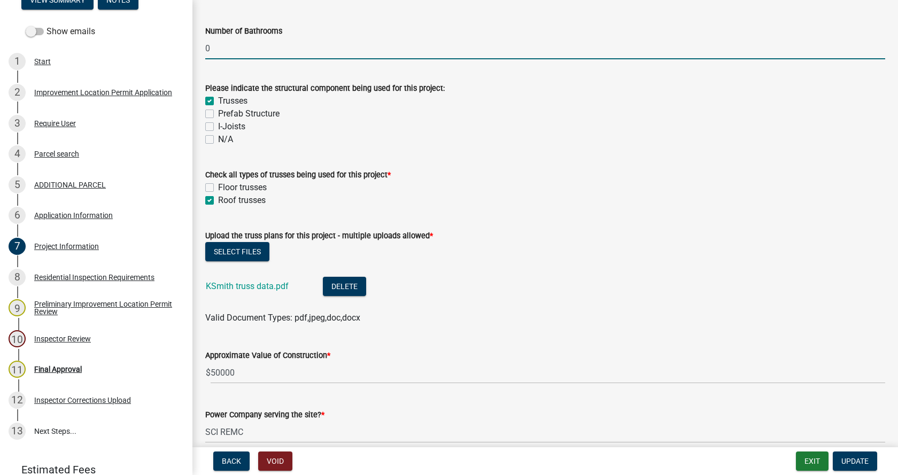
scroll to position [1015, 0]
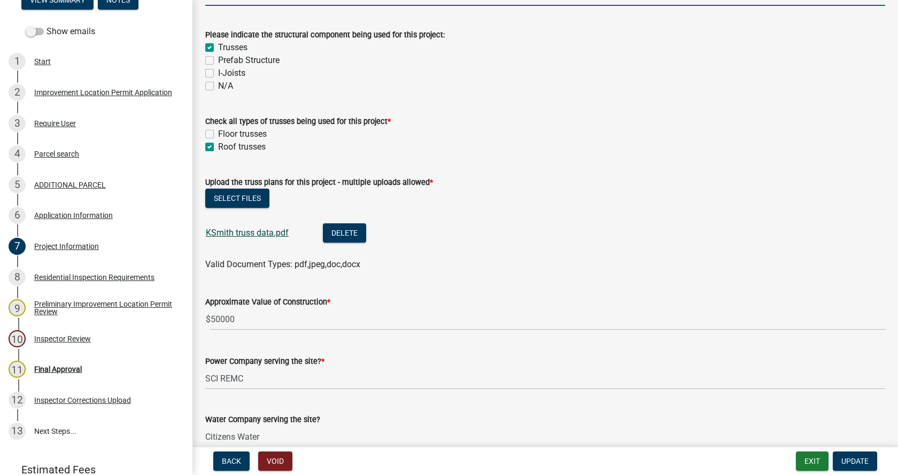
type input "0"
click at [236, 232] on link "KSmith truss data.pdf" at bounding box center [247, 233] width 83 height 10
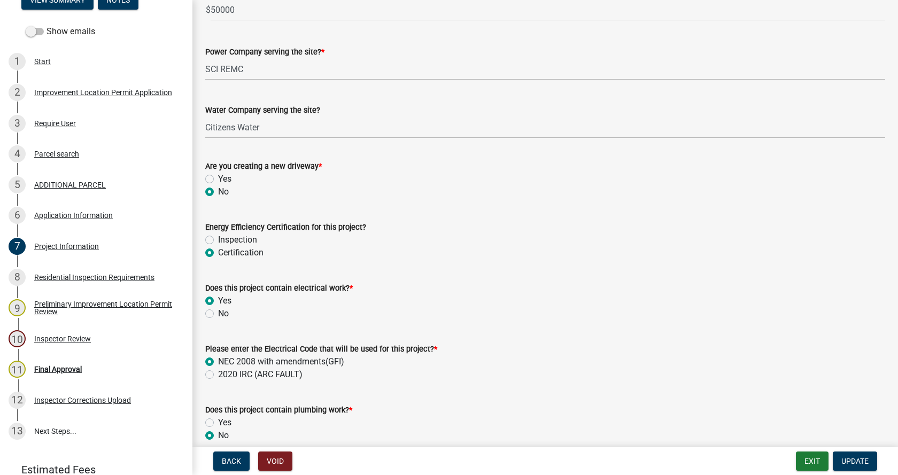
scroll to position [1389, 0]
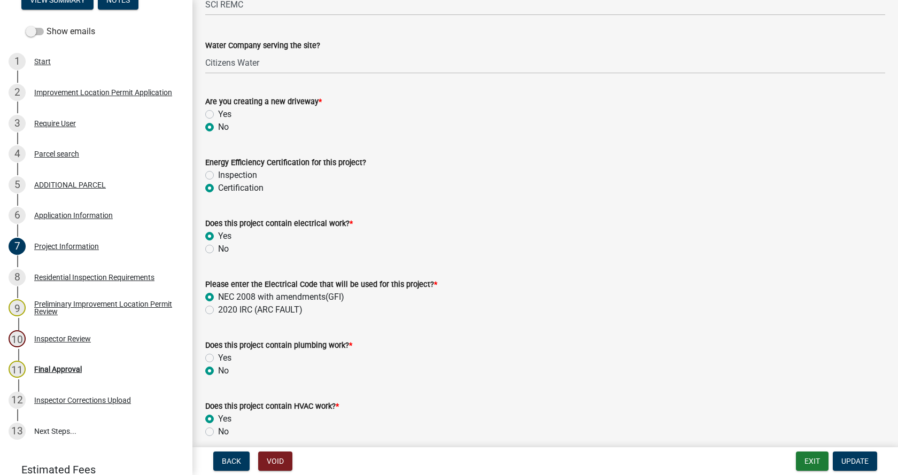
click at [218, 175] on label "Inspection" at bounding box center [237, 175] width 39 height 13
click at [218, 175] on input "Inspection" at bounding box center [221, 172] width 7 height 7
radio input "true"
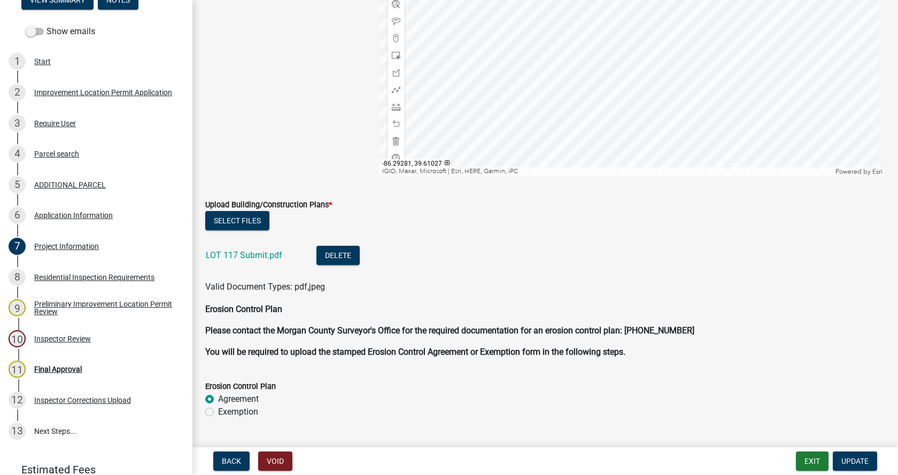
scroll to position [2244, 0]
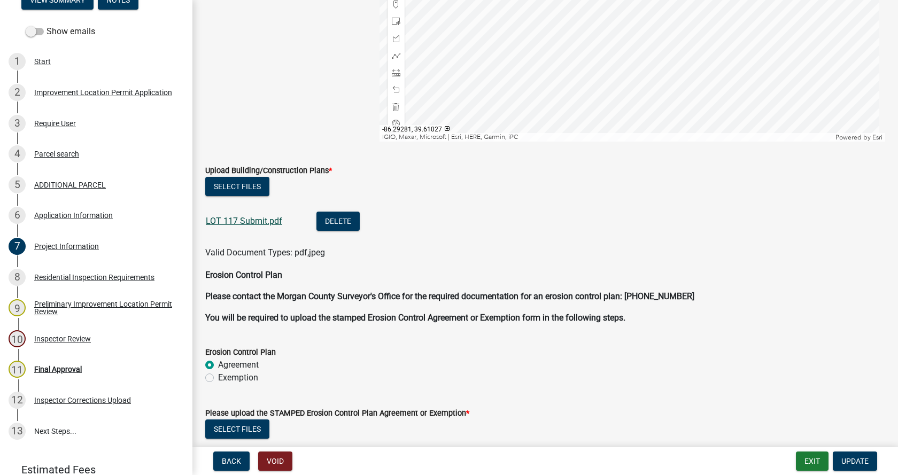
click at [251, 218] on link "LOT 117 Submit.pdf" at bounding box center [244, 221] width 76 height 10
click at [819, 458] on button "Exit" at bounding box center [812, 461] width 33 height 19
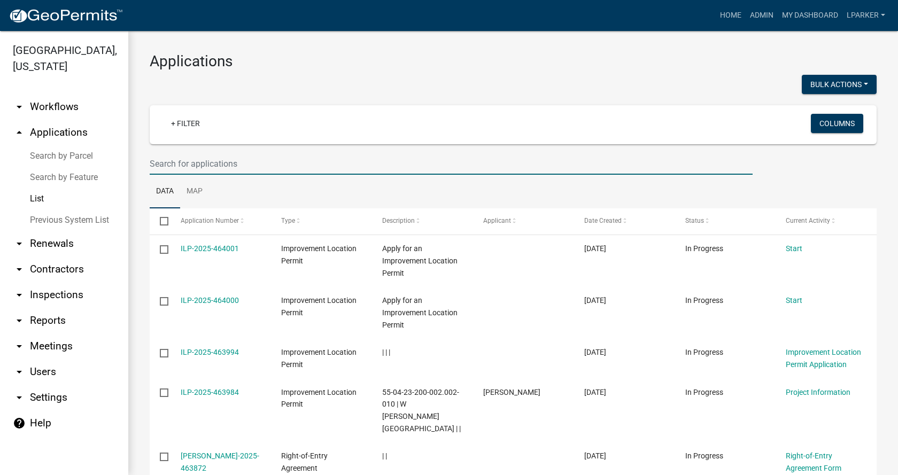
click at [188, 164] on input "text" at bounding box center [451, 164] width 603 height 22
click at [228, 165] on input "text" at bounding box center [451, 164] width 603 height 22
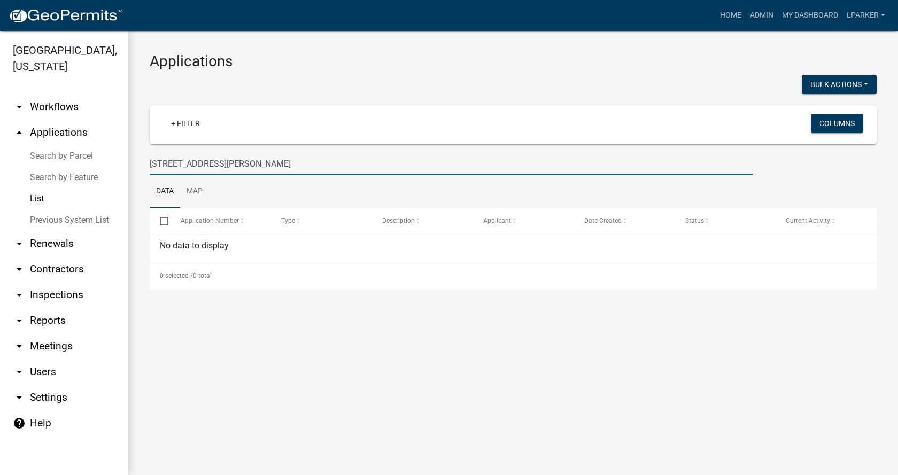
click at [168, 162] on input "[STREET_ADDRESS][PERSON_NAME]" at bounding box center [451, 164] width 603 height 22
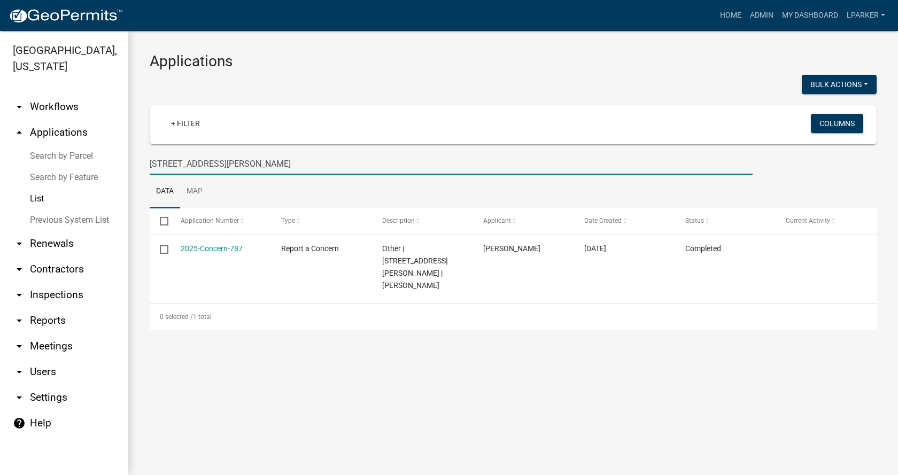
type input "[STREET_ADDRESS][PERSON_NAME]"
drag, startPoint x: 259, startPoint y: 165, endPoint x: 144, endPoint y: 165, distance: 114.3
click at [144, 165] on div "[STREET_ADDRESS][PERSON_NAME]" at bounding box center [451, 164] width 619 height 22
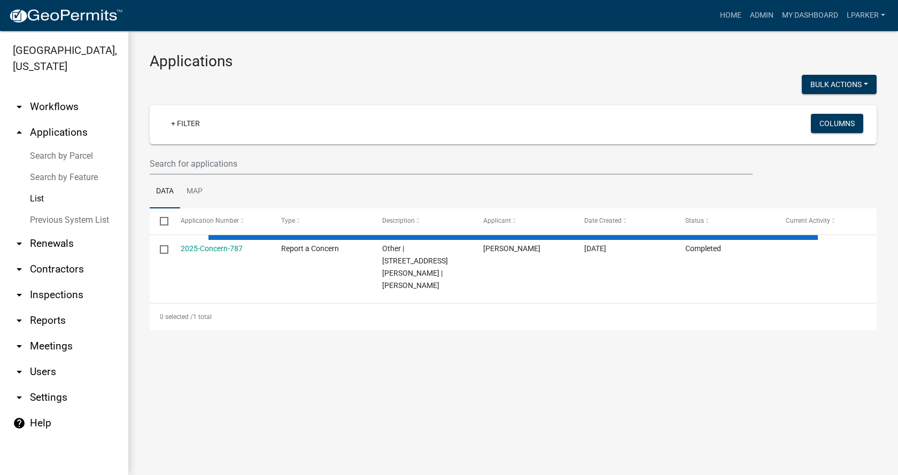
click at [61, 155] on link "Search by Parcel" at bounding box center [64, 155] width 128 height 21
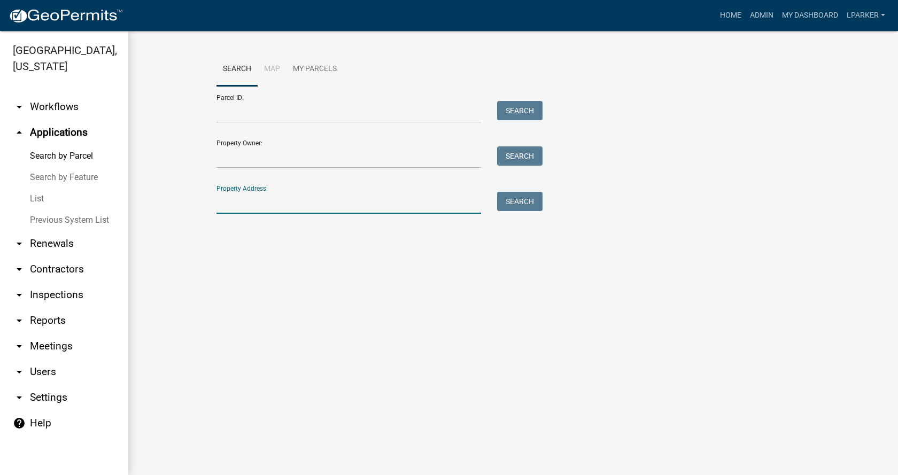
click at [238, 208] on input "Property Address:" at bounding box center [348, 203] width 264 height 22
type input "2335 Middle [PERSON_NAME]"
click at [524, 203] on button "Search" at bounding box center [519, 201] width 45 height 19
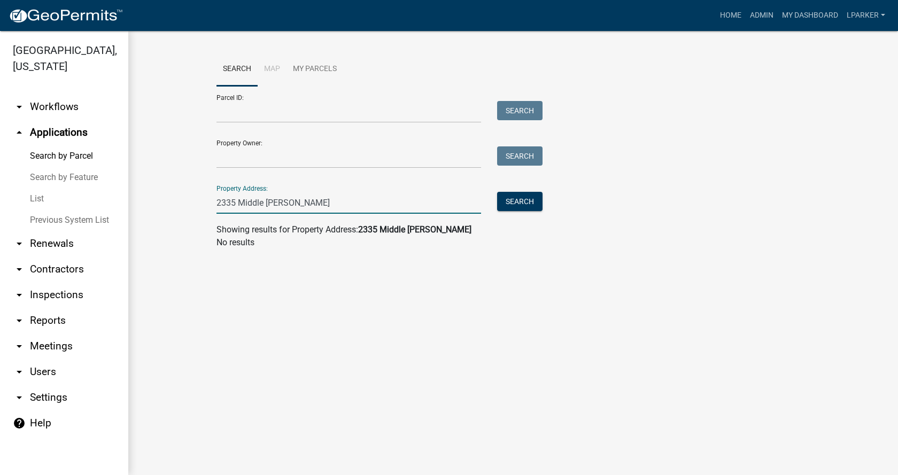
drag, startPoint x: 307, startPoint y: 201, endPoint x: 205, endPoint y: 208, distance: 102.3
click at [205, 208] on wm-workflow-application-search-view "Search Map My Parcels Parcel ID: Search Property Owner: Search Property Address…" at bounding box center [513, 154] width 727 height 205
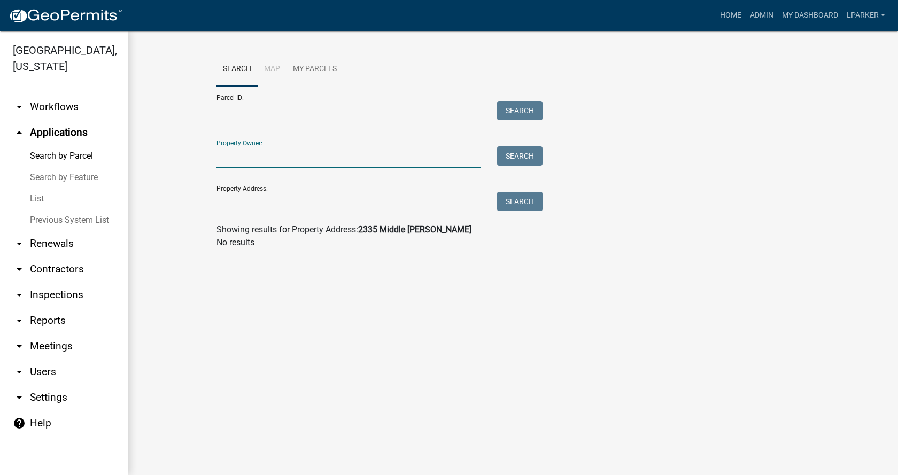
click at [236, 154] on input "Property Owner:" at bounding box center [348, 157] width 264 height 22
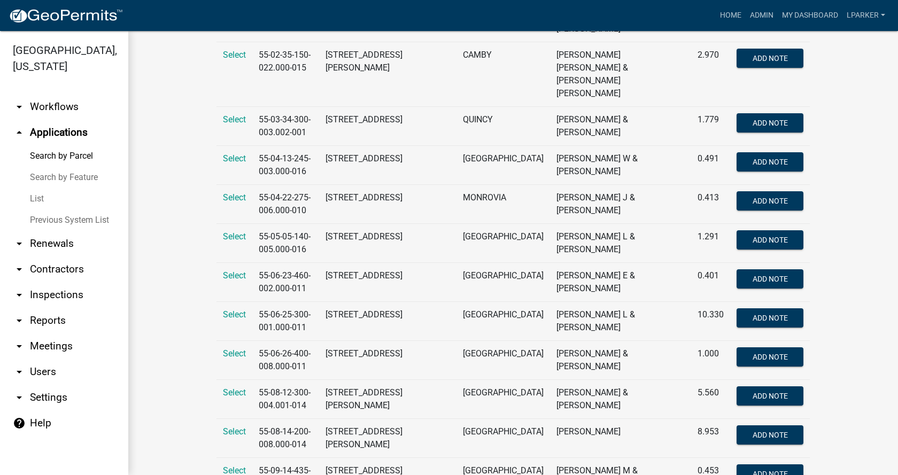
scroll to position [855, 0]
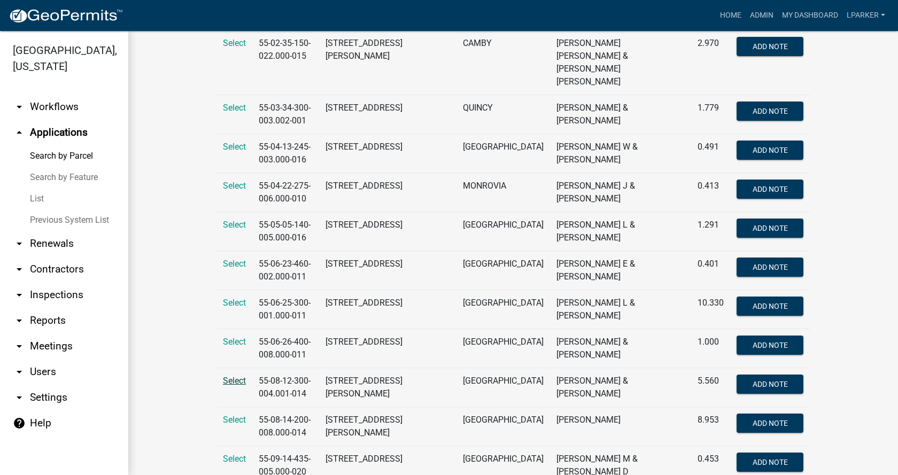
type input "[PERSON_NAME]"
click at [227, 376] on span "Select" at bounding box center [234, 381] width 23 height 10
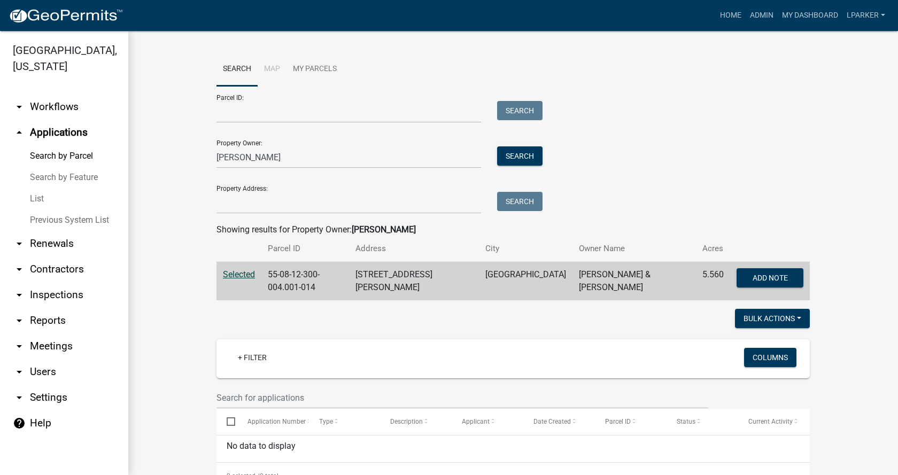
click at [236, 274] on span "Selected" at bounding box center [239, 274] width 32 height 10
click at [35, 194] on link "List" at bounding box center [64, 198] width 128 height 21
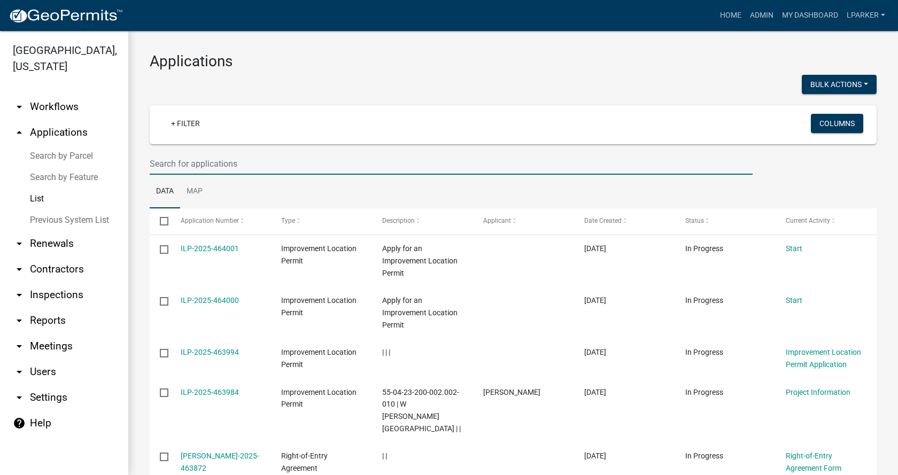
click at [269, 160] on input "text" at bounding box center [451, 164] width 603 height 22
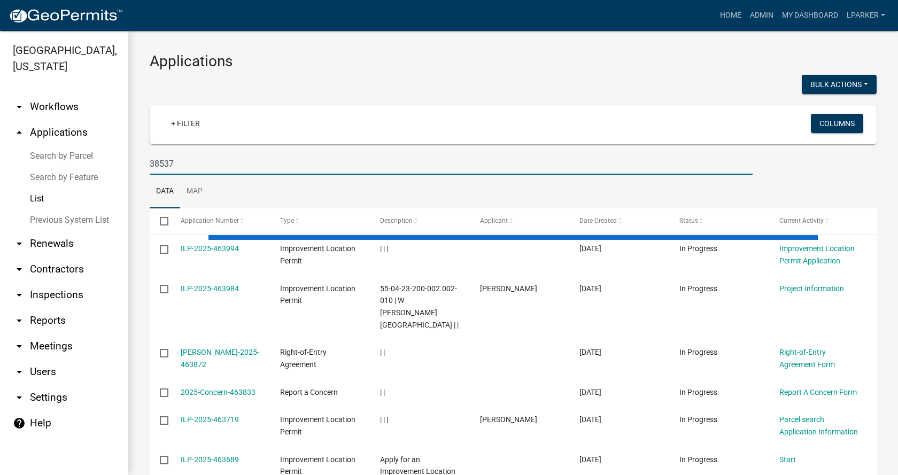
type input "38537"
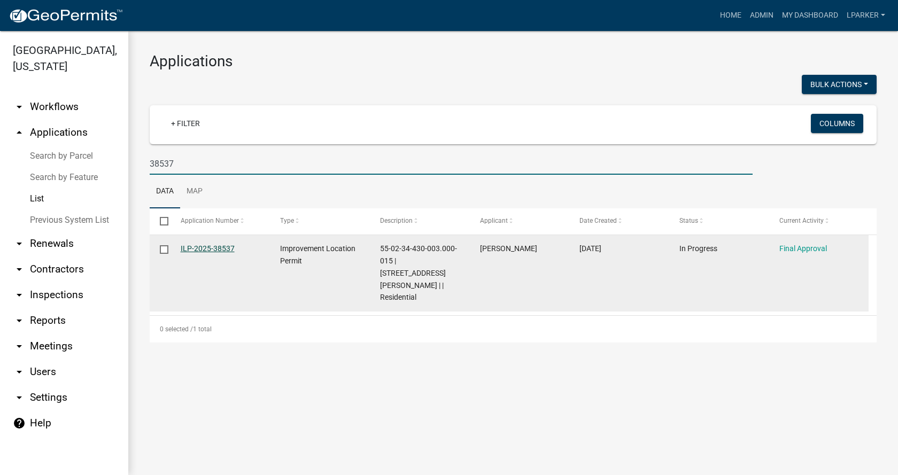
click at [203, 247] on link "ILP-2025-38537" at bounding box center [208, 248] width 54 height 9
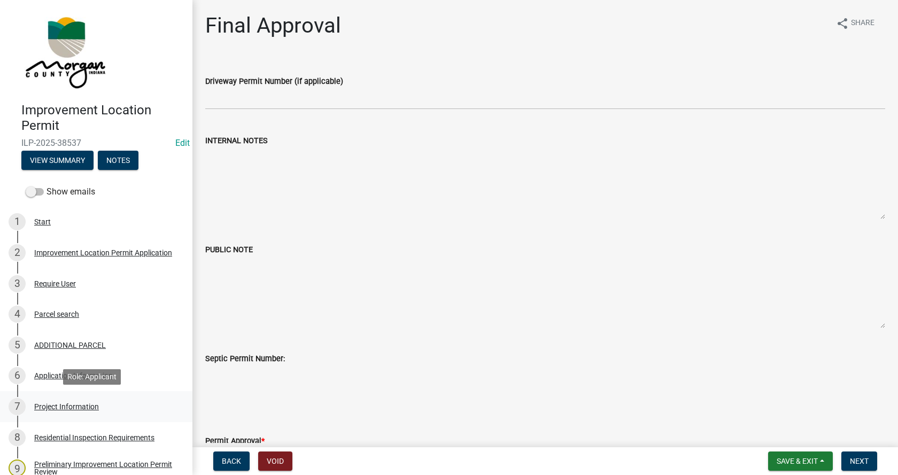
click at [38, 403] on div "Project Information" at bounding box center [66, 406] width 65 height 7
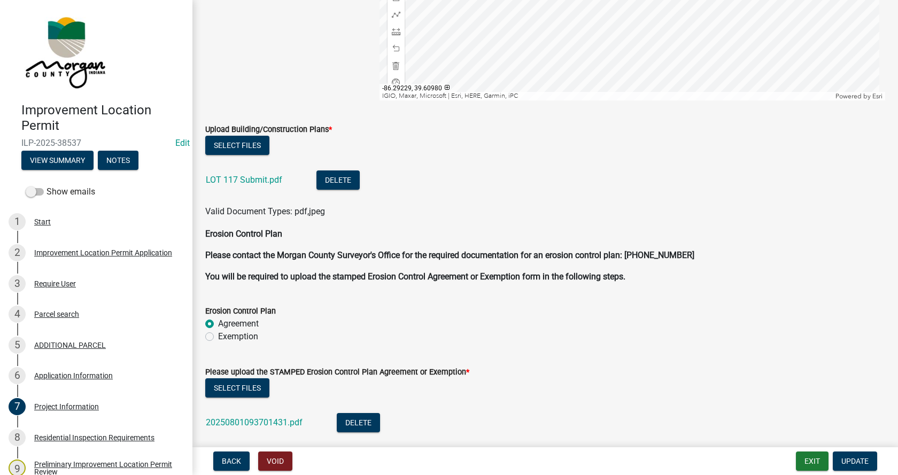
scroll to position [2298, 0]
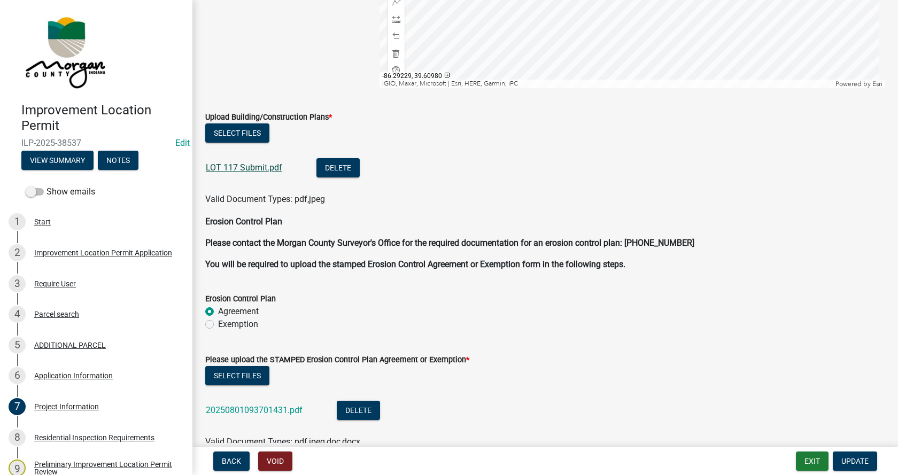
click at [242, 167] on link "LOT 117 Submit.pdf" at bounding box center [244, 167] width 76 height 10
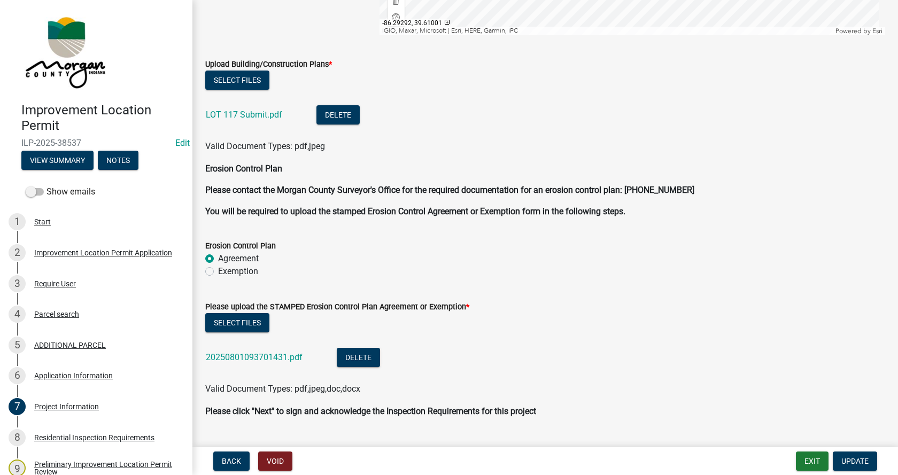
scroll to position [2351, 0]
click at [218, 270] on label "Exemption" at bounding box center [238, 270] width 40 height 13
click at [218, 270] on input "Exemption" at bounding box center [221, 267] width 7 height 7
radio input "true"
click at [242, 352] on link "20250801093701431.pdf" at bounding box center [254, 357] width 97 height 10
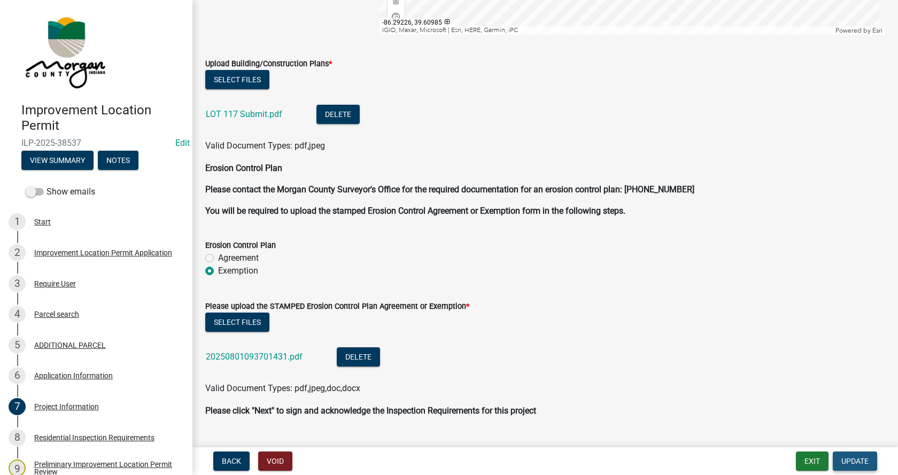
click at [863, 462] on span "Update" at bounding box center [854, 461] width 27 height 9
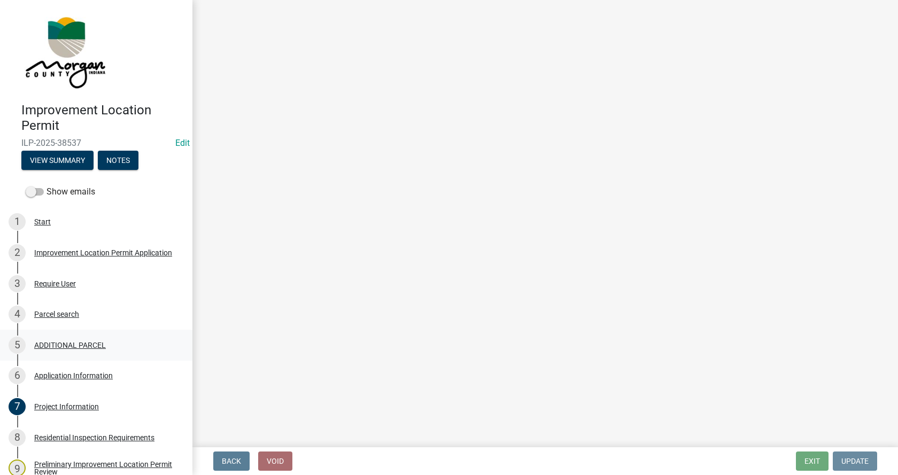
scroll to position [0, 0]
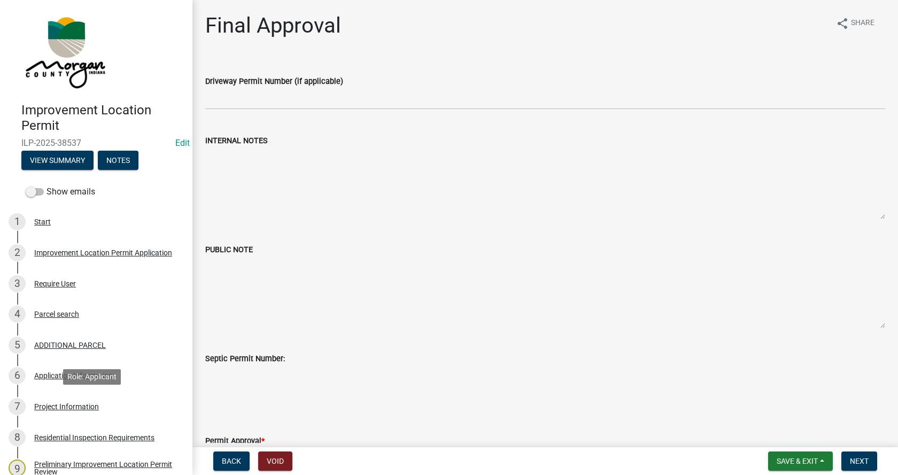
click at [40, 403] on div "Project Information" at bounding box center [66, 406] width 65 height 7
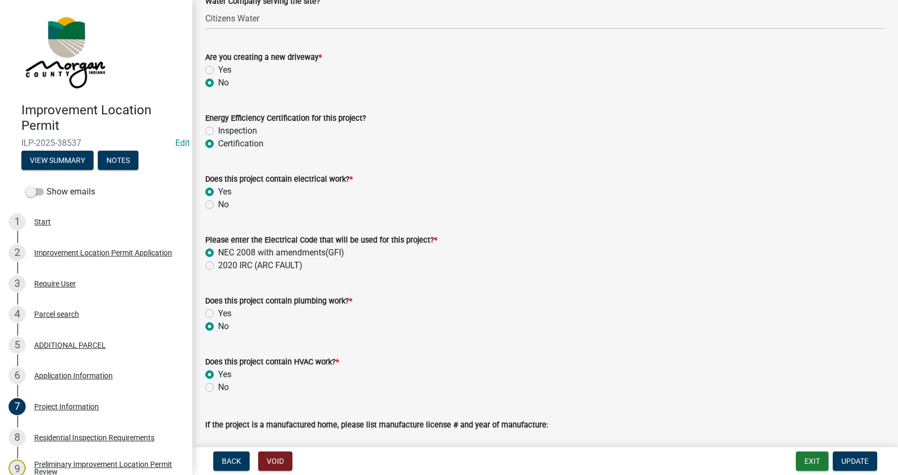
scroll to position [1443, 0]
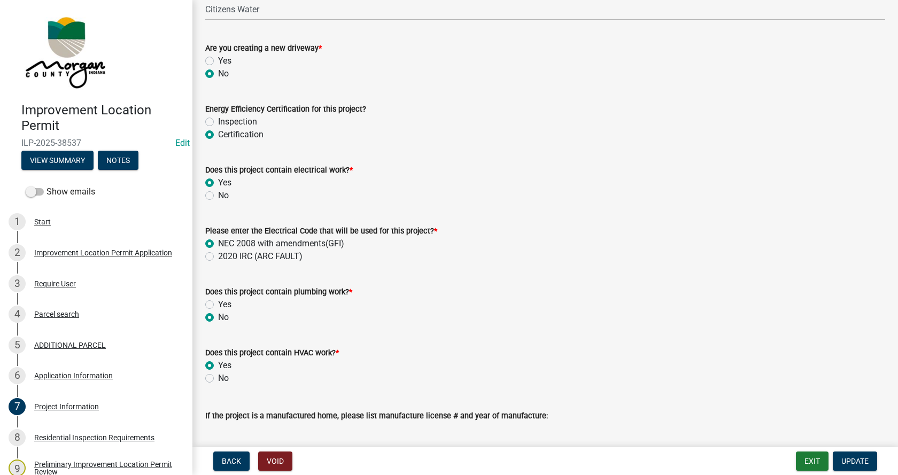
click at [218, 121] on label "Inspection" at bounding box center [237, 121] width 39 height 13
click at [218, 121] on input "Inspection" at bounding box center [221, 118] width 7 height 7
radio input "true"
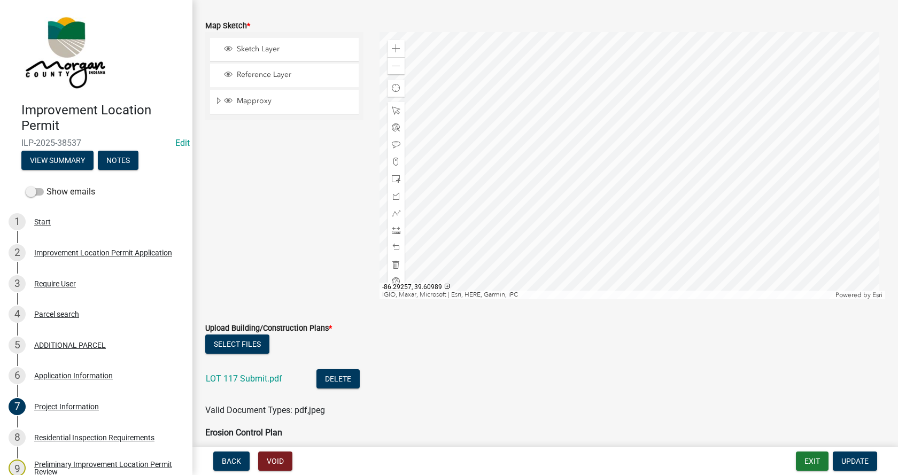
scroll to position [2084, 0]
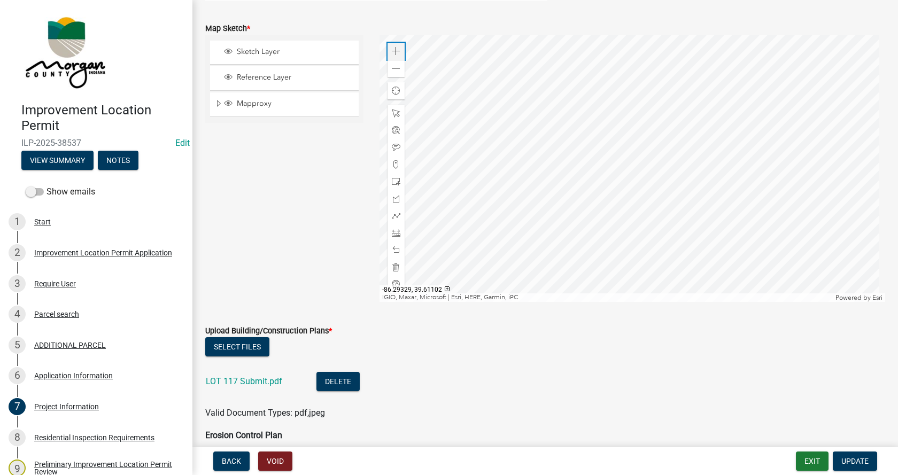
click at [394, 49] on span at bounding box center [396, 51] width 9 height 9
click at [393, 246] on span at bounding box center [396, 250] width 9 height 9
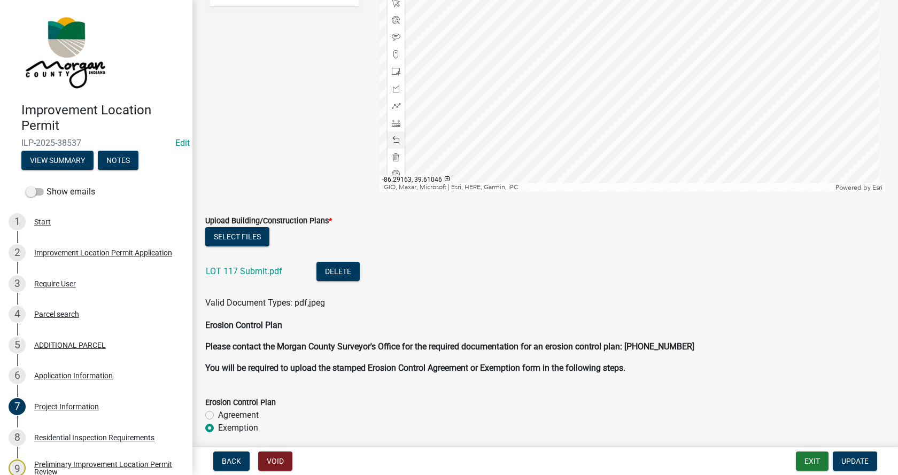
scroll to position [2244, 0]
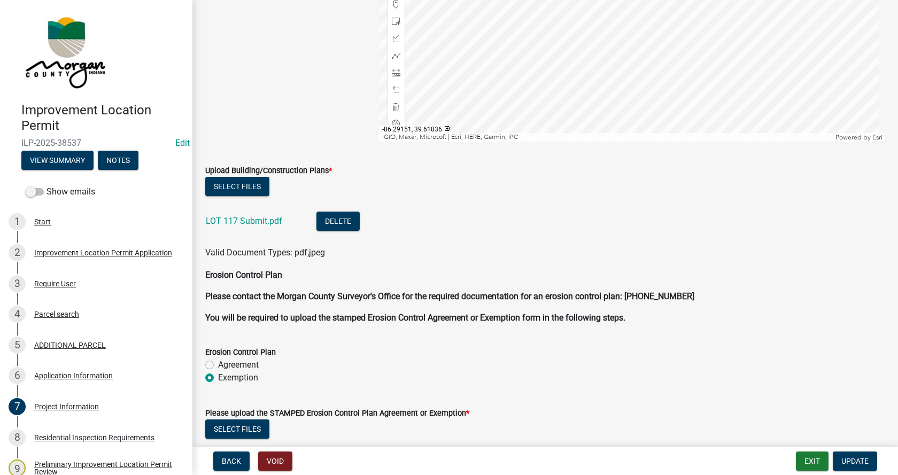
click at [629, 33] on div at bounding box center [632, 7] width 506 height 267
click at [628, 56] on div at bounding box center [632, 7] width 506 height 267
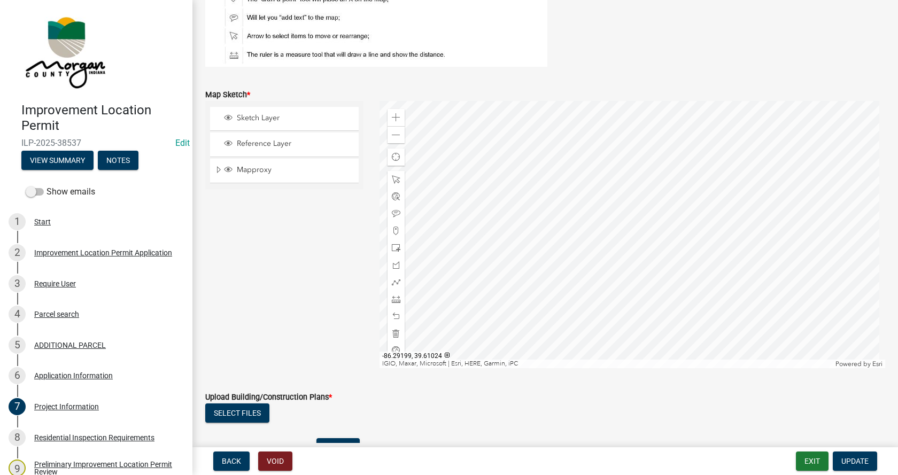
scroll to position [1977, 0]
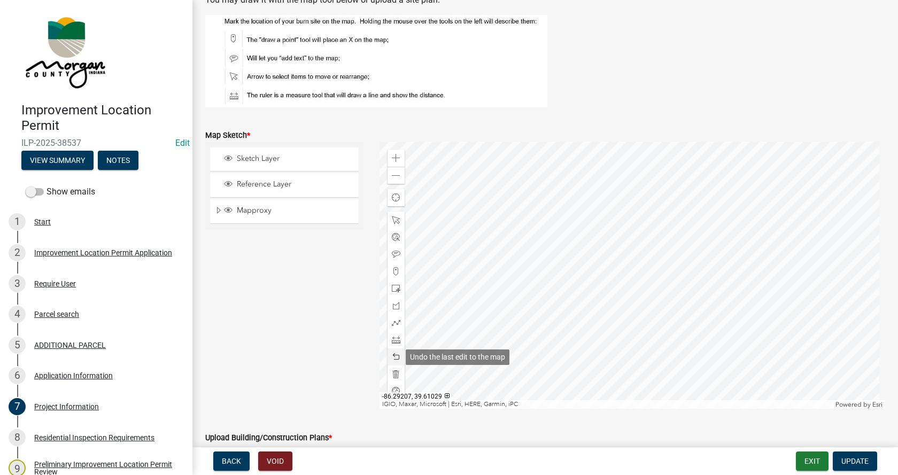
click at [394, 357] on span at bounding box center [396, 357] width 9 height 9
click at [392, 372] on span at bounding box center [396, 374] width 9 height 9
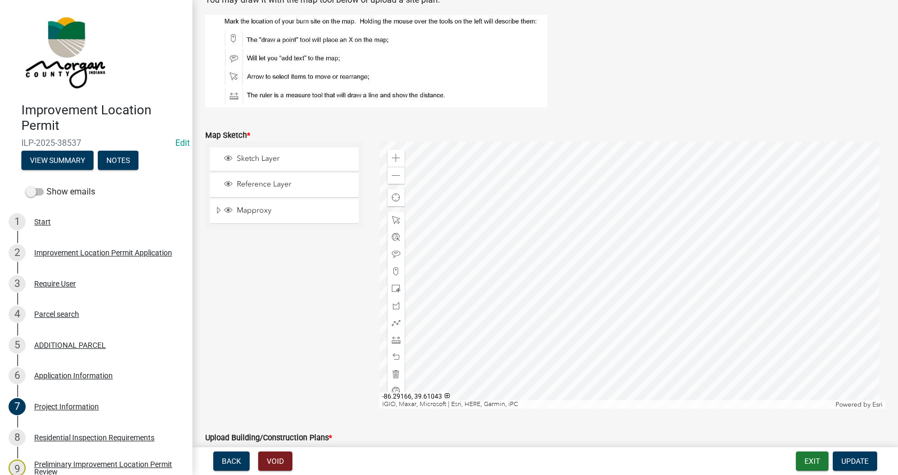
click at [568, 288] on div at bounding box center [632, 275] width 506 height 267
click at [591, 310] on div at bounding box center [632, 275] width 506 height 267
click at [392, 322] on span at bounding box center [396, 322] width 9 height 9
click at [545, 338] on div at bounding box center [632, 275] width 506 height 267
click at [547, 262] on div at bounding box center [632, 275] width 506 height 267
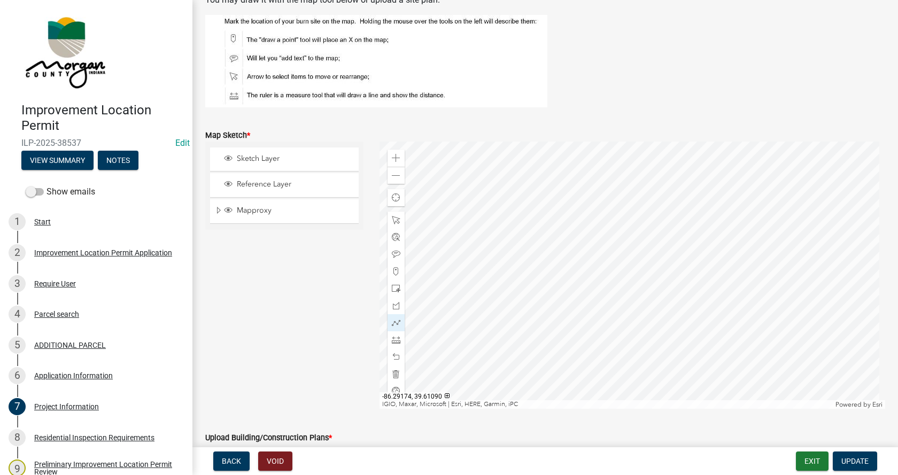
click at [546, 165] on div at bounding box center [632, 275] width 506 height 267
click at [571, 267] on div at bounding box center [632, 275] width 506 height 267
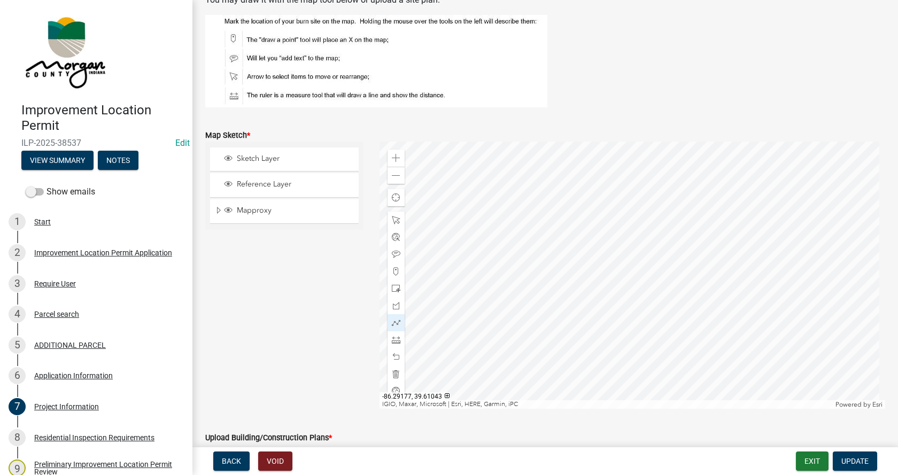
click at [518, 284] on div at bounding box center [632, 275] width 506 height 267
click at [496, 284] on div at bounding box center [632, 275] width 506 height 267
click at [393, 373] on span at bounding box center [396, 374] width 9 height 9
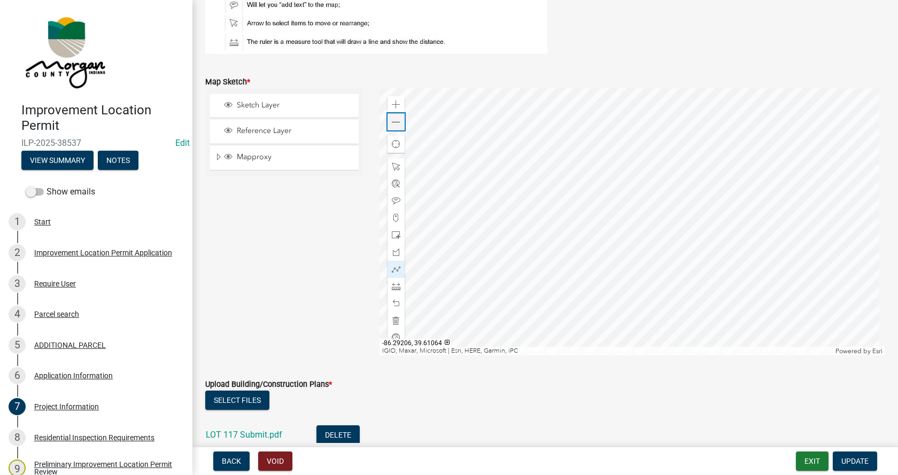
click at [395, 121] on span at bounding box center [396, 122] width 9 height 9
click at [393, 285] on span at bounding box center [396, 286] width 9 height 9
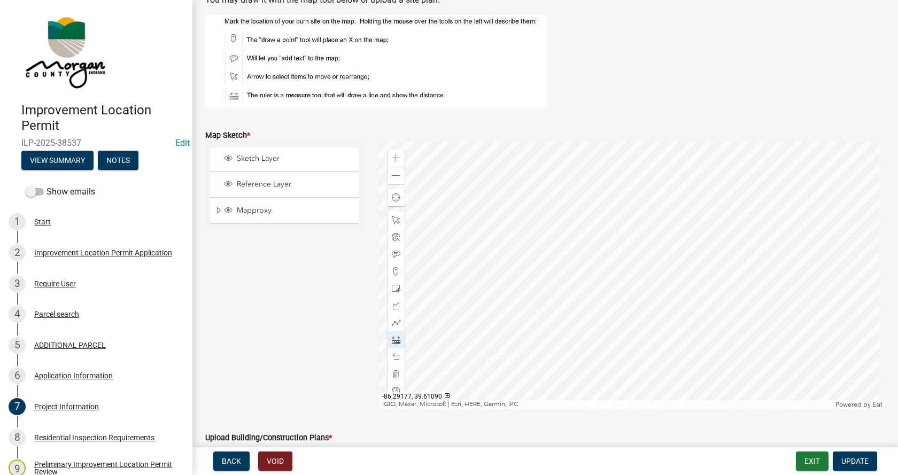
click at [572, 160] on div at bounding box center [632, 275] width 506 height 267
click at [574, 279] on div at bounding box center [632, 275] width 506 height 267
click at [396, 378] on div at bounding box center [395, 373] width 17 height 17
click at [393, 375] on span at bounding box center [396, 374] width 9 height 9
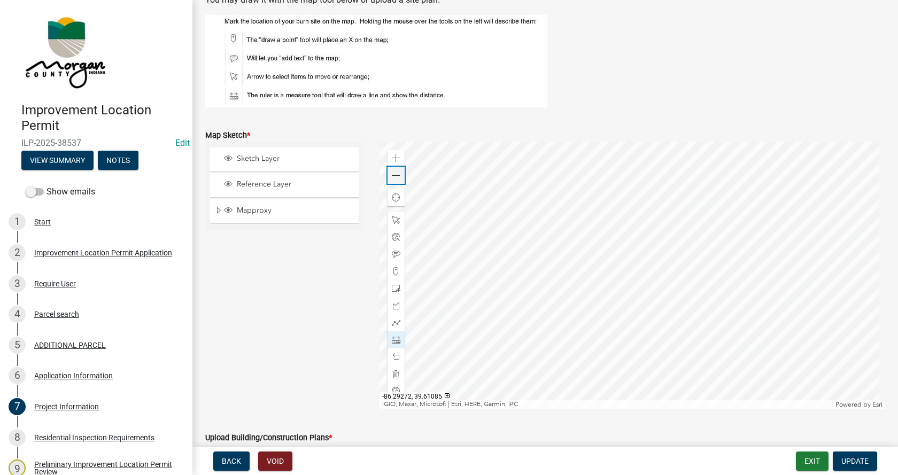
click at [393, 177] on span at bounding box center [396, 176] width 9 height 9
click at [394, 157] on span at bounding box center [396, 158] width 9 height 9
click at [394, 340] on span at bounding box center [396, 340] width 9 height 9
click at [522, 278] on div at bounding box center [632, 275] width 506 height 267
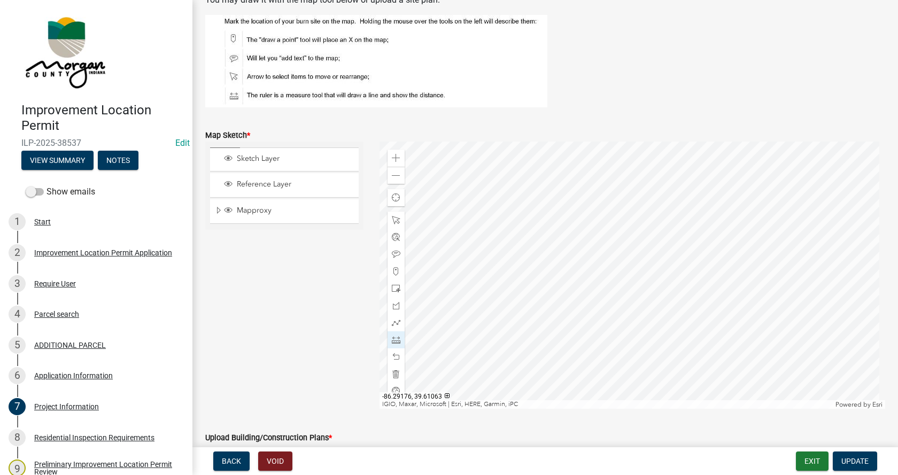
click at [526, 283] on div at bounding box center [632, 275] width 506 height 267
click at [528, 277] on div at bounding box center [632, 275] width 506 height 267
click at [527, 196] on div at bounding box center [632, 275] width 506 height 267
click at [547, 244] on div at bounding box center [632, 275] width 506 height 267
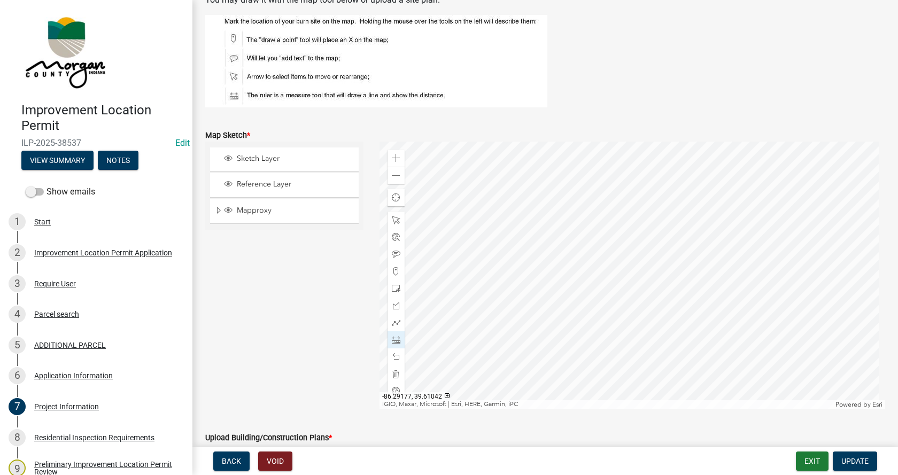
click at [517, 299] on div at bounding box center [632, 275] width 506 height 267
click at [495, 298] on div at bounding box center [632, 275] width 506 height 267
click at [580, 352] on div at bounding box center [632, 275] width 506 height 267
click at [589, 321] on div at bounding box center [632, 275] width 506 height 267
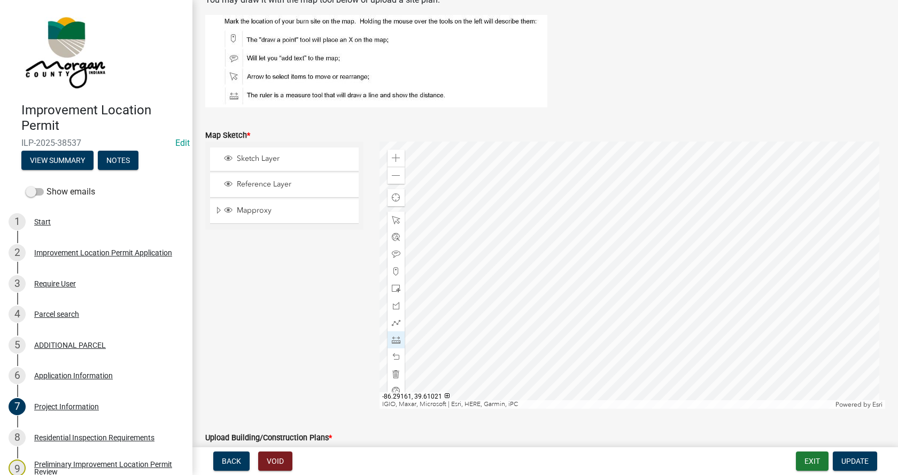
click at [593, 363] on div at bounding box center [632, 275] width 506 height 267
click at [534, 306] on div at bounding box center [632, 275] width 506 height 267
click at [534, 364] on div at bounding box center [632, 275] width 506 height 267
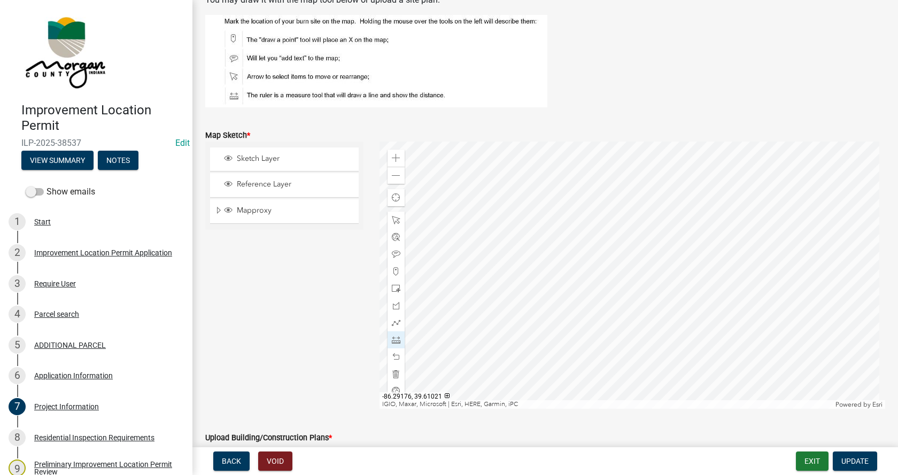
click at [534, 364] on div at bounding box center [632, 275] width 506 height 267
click at [593, 363] on div at bounding box center [632, 275] width 506 height 267
click at [593, 309] on div at bounding box center [632, 275] width 506 height 267
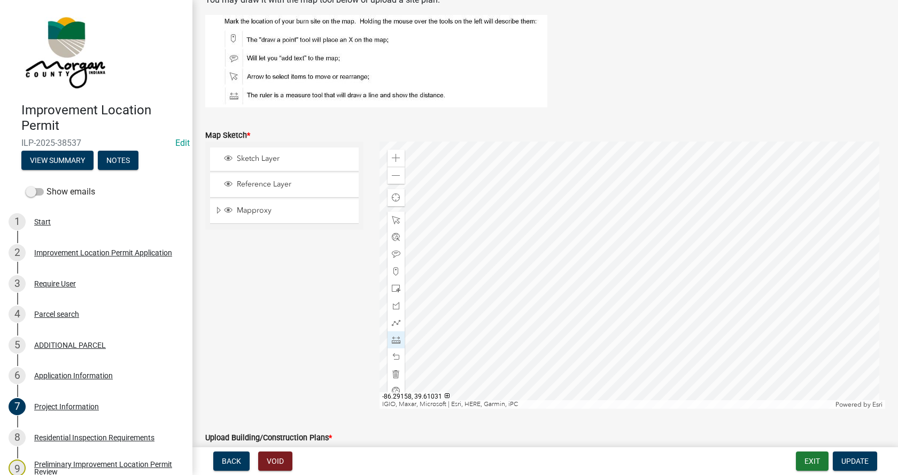
click at [604, 309] on div at bounding box center [632, 275] width 506 height 267
click at [604, 326] on div at bounding box center [632, 275] width 506 height 267
click at [593, 326] on div at bounding box center [632, 275] width 506 height 267
click at [594, 326] on div at bounding box center [632, 275] width 506 height 267
click at [604, 313] on div at bounding box center [632, 275] width 506 height 267
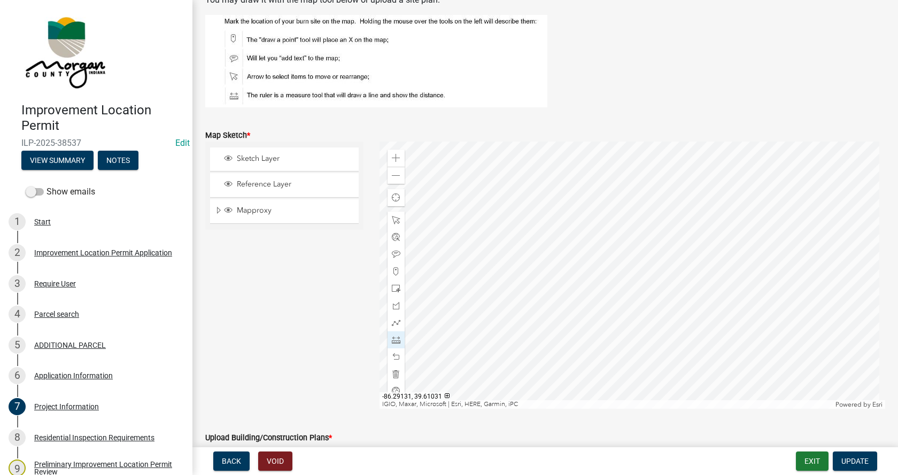
click at [710, 313] on div at bounding box center [632, 275] width 506 height 267
click at [583, 363] on div at bounding box center [632, 275] width 506 height 267
click at [608, 326] on div at bounding box center [632, 275] width 506 height 267
click at [611, 346] on div at bounding box center [632, 275] width 506 height 267
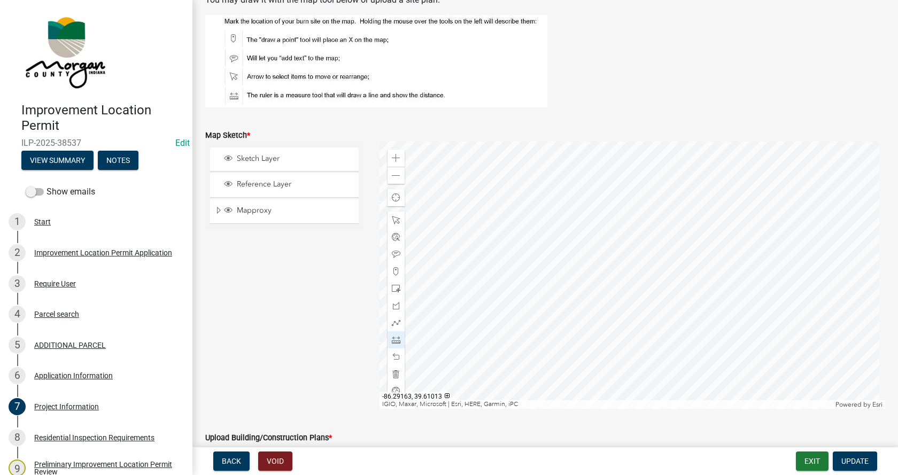
click at [611, 346] on div at bounding box center [632, 275] width 506 height 267
click at [561, 287] on div at bounding box center [632, 275] width 506 height 267
click at [538, 289] on div at bounding box center [632, 275] width 506 height 267
click at [393, 353] on span at bounding box center [396, 357] width 9 height 9
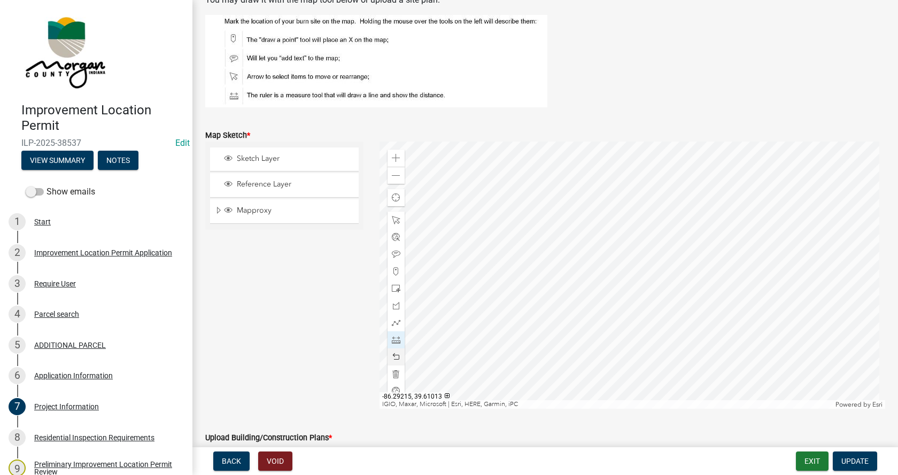
click at [394, 356] on span at bounding box center [396, 357] width 9 height 9
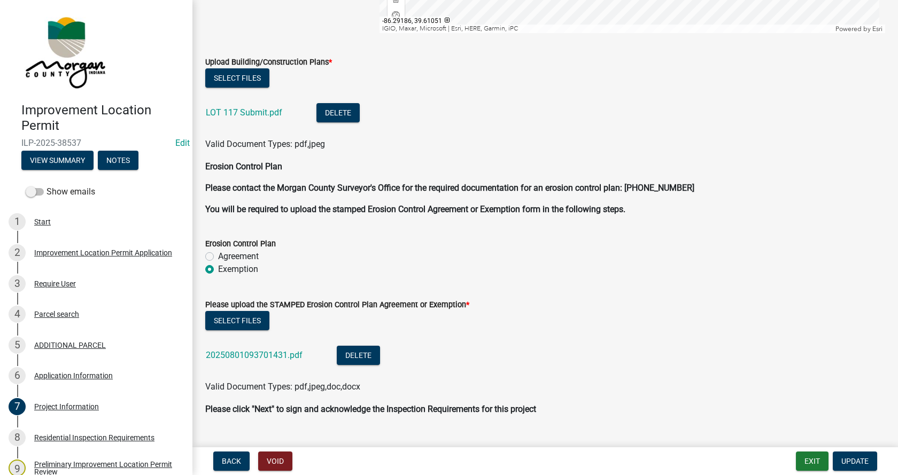
scroll to position [2376, 0]
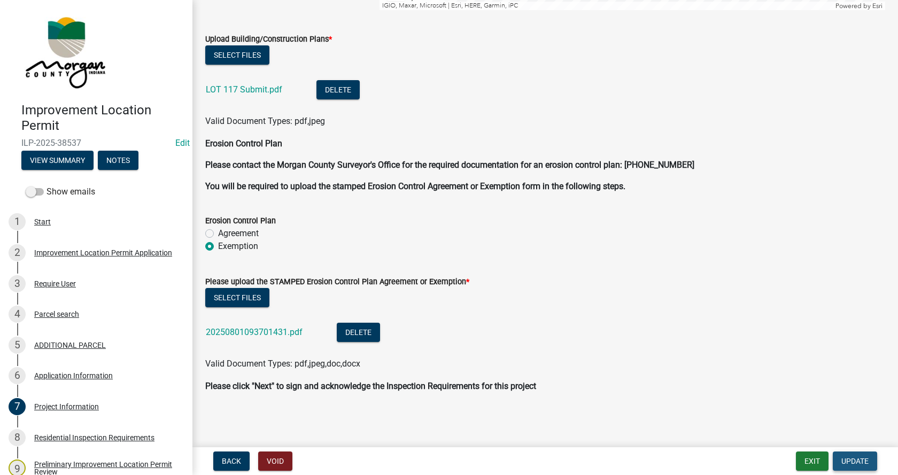
click at [859, 457] on span "Update" at bounding box center [854, 461] width 27 height 9
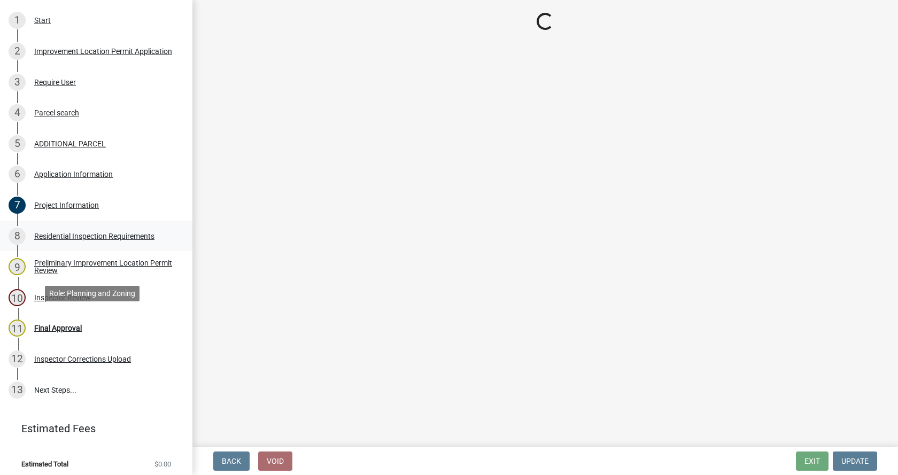
scroll to position [207, 0]
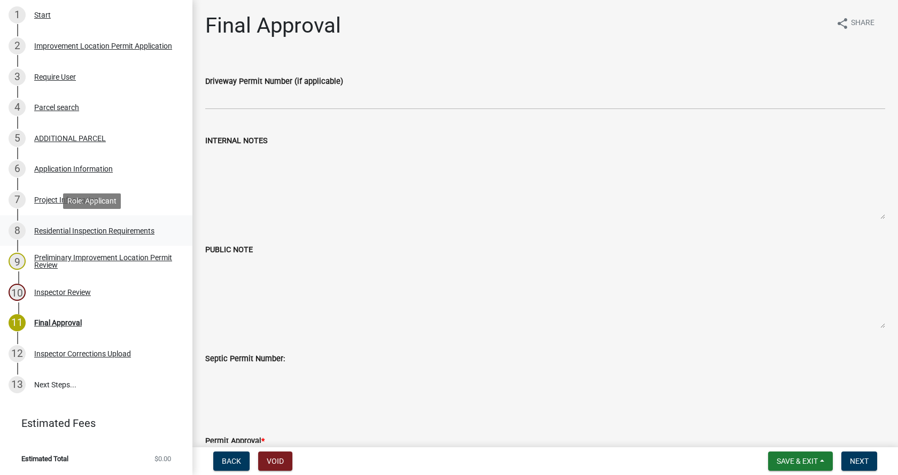
click at [43, 228] on div "Residential Inspection Requirements" at bounding box center [94, 230] width 120 height 7
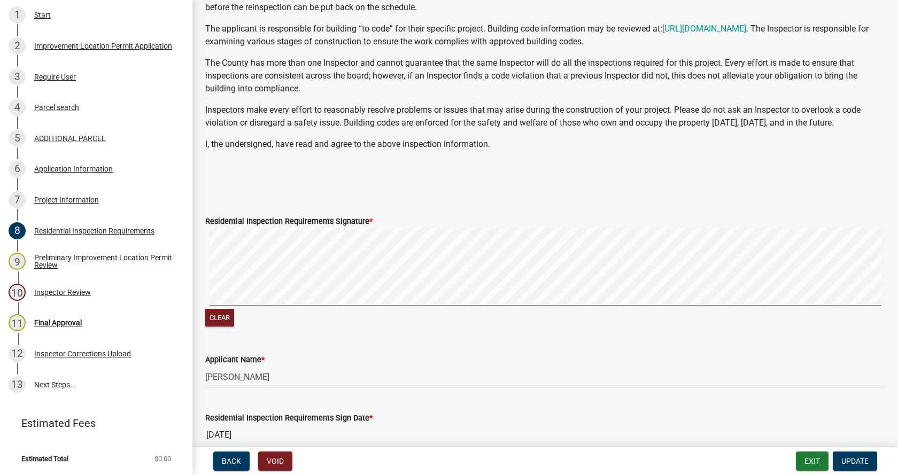
scroll to position [214, 0]
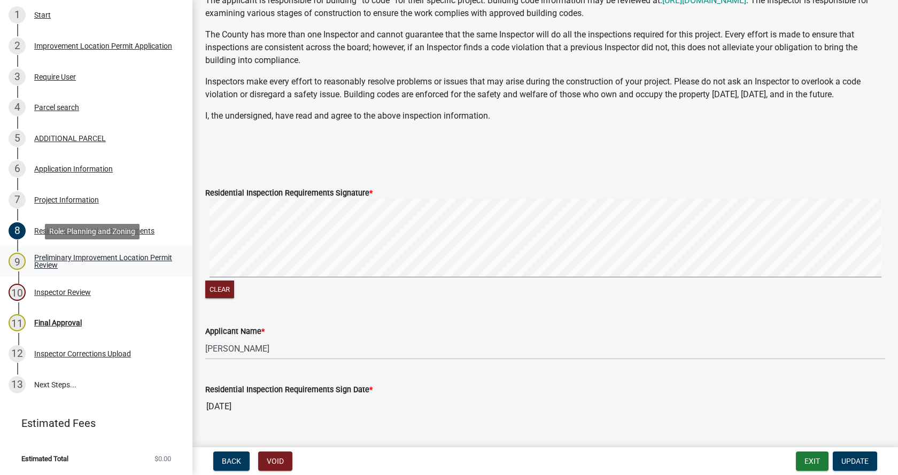
click at [56, 262] on div "Preliminary Improvement Location Permit Review" at bounding box center [104, 261] width 141 height 15
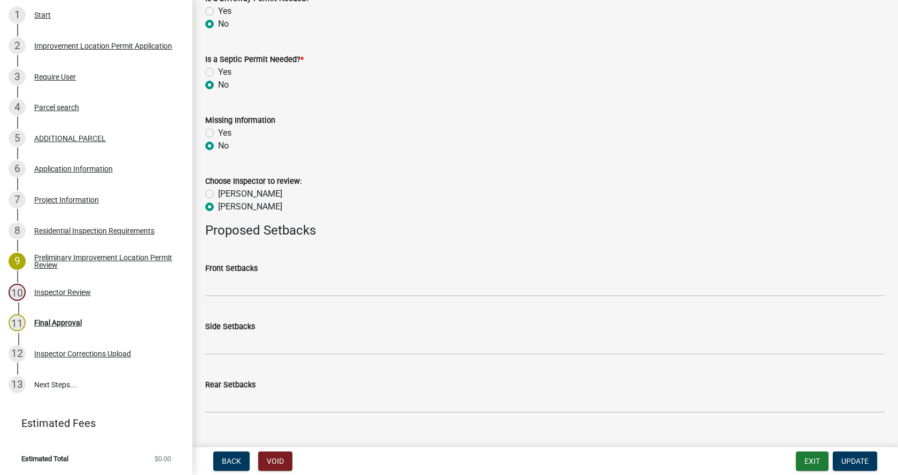
scroll to position [479, 0]
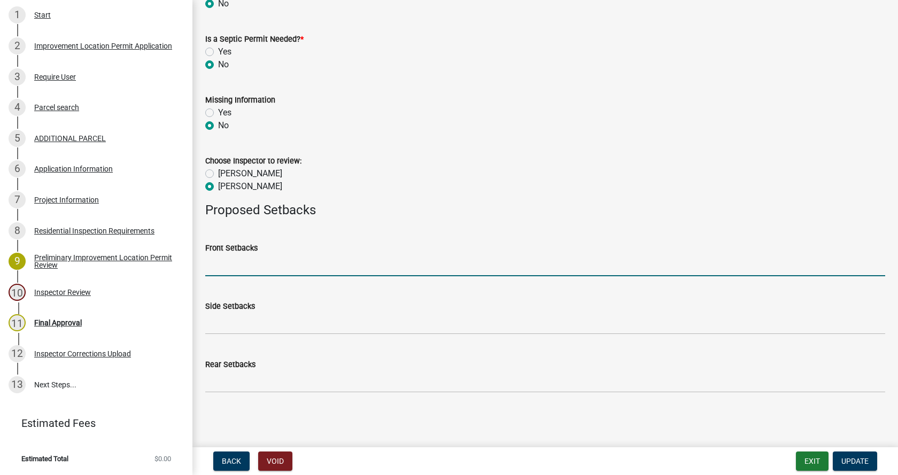
click at [228, 273] on input "Front Setbacks" at bounding box center [545, 265] width 680 height 22
type input "170"
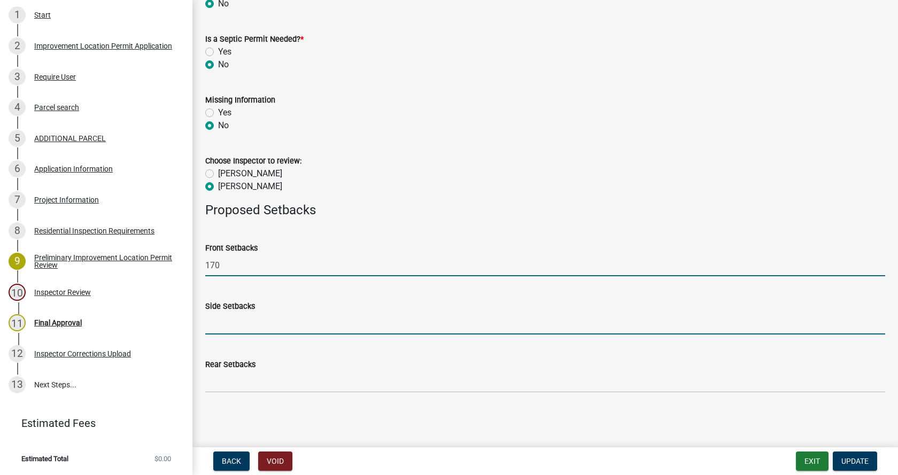
click at [223, 328] on input "Side Setbacks" at bounding box center [545, 324] width 680 height 22
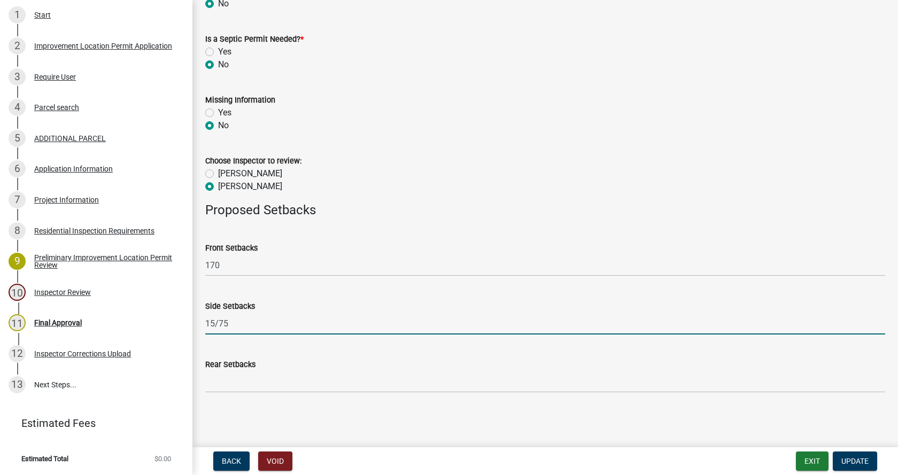
type input "15/75"
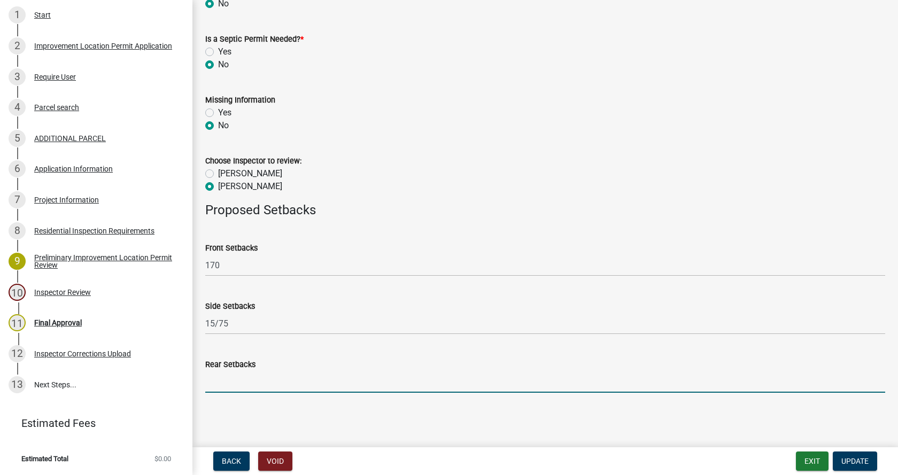
click at [225, 385] on input "Rear Setbacks" at bounding box center [545, 382] width 680 height 22
type input "30"
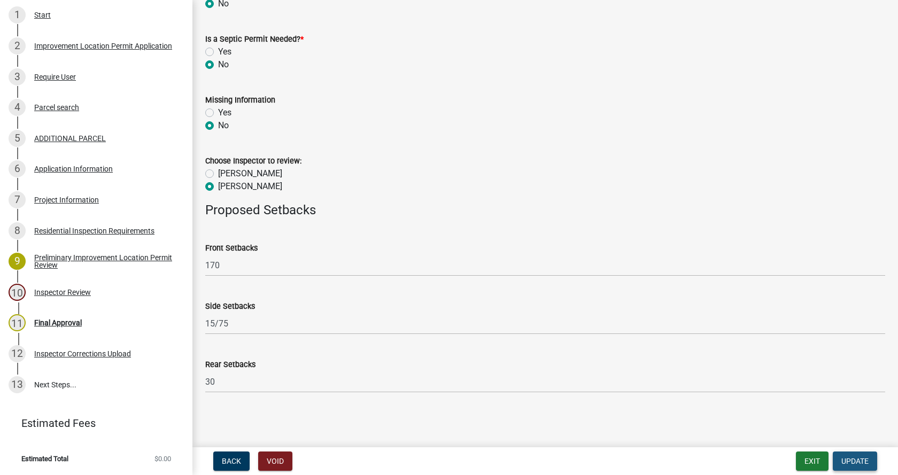
click at [861, 459] on span "Update" at bounding box center [854, 461] width 27 height 9
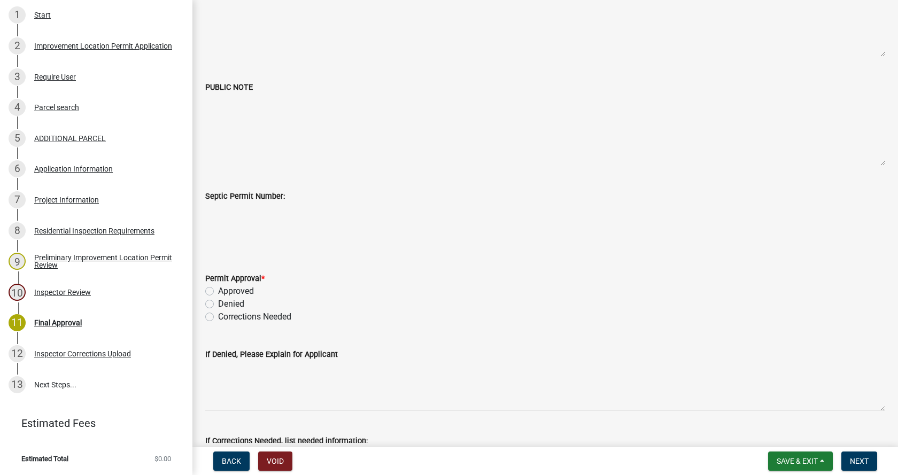
scroll to position [267, 0]
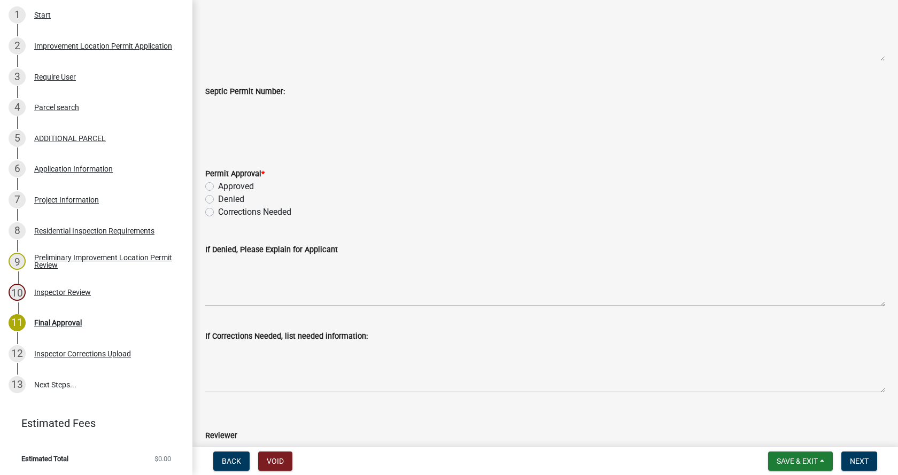
click at [218, 189] on label "Approved" at bounding box center [236, 186] width 36 height 13
click at [218, 187] on input "Approved" at bounding box center [221, 183] width 7 height 7
radio input "true"
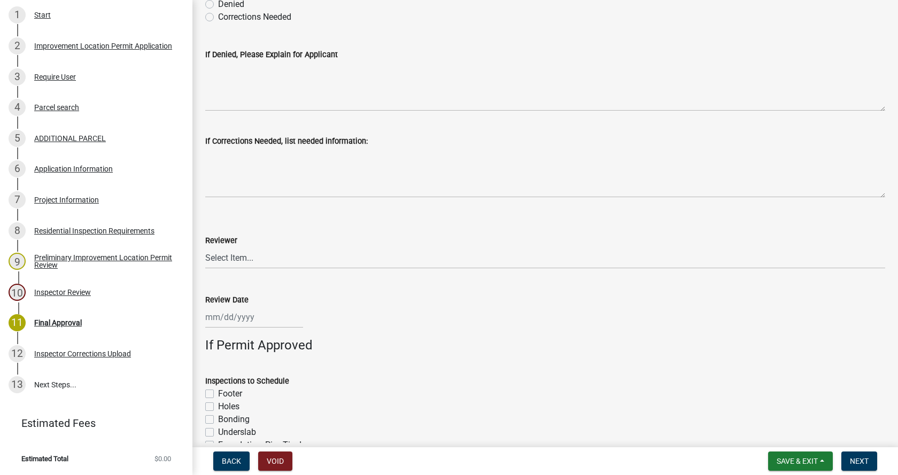
scroll to position [481, 0]
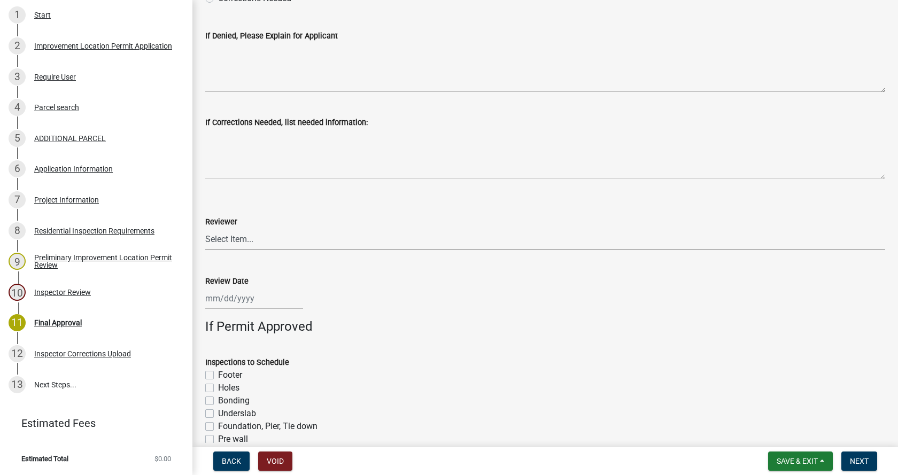
click at [236, 239] on select "Select Item... [PERSON_NAME] [PERSON_NAME] [PERSON_NAME]" at bounding box center [545, 239] width 680 height 22
click at [205, 228] on select "Select Item... [PERSON_NAME] [PERSON_NAME] [PERSON_NAME]" at bounding box center [545, 239] width 680 height 22
select select "4bf9213e-c266-4258-8e9b-d5f6a07002fa"
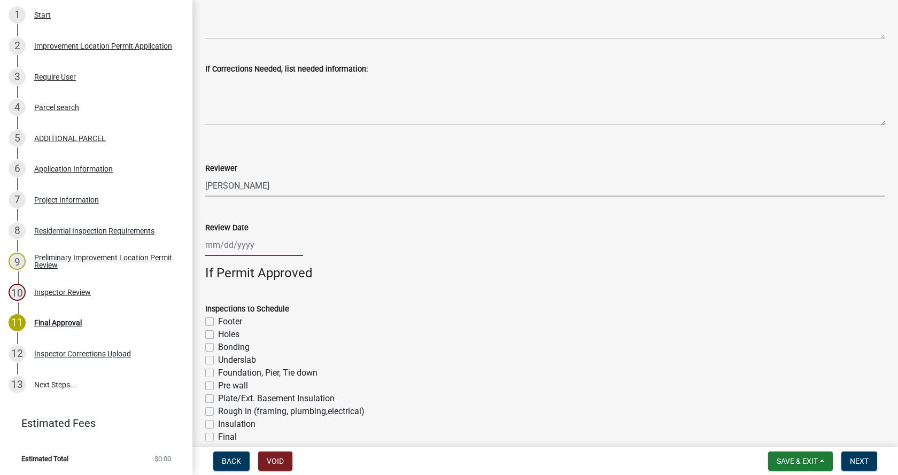
click at [236, 248] on div at bounding box center [254, 245] width 98 height 22
select select "8"
select select "2025"
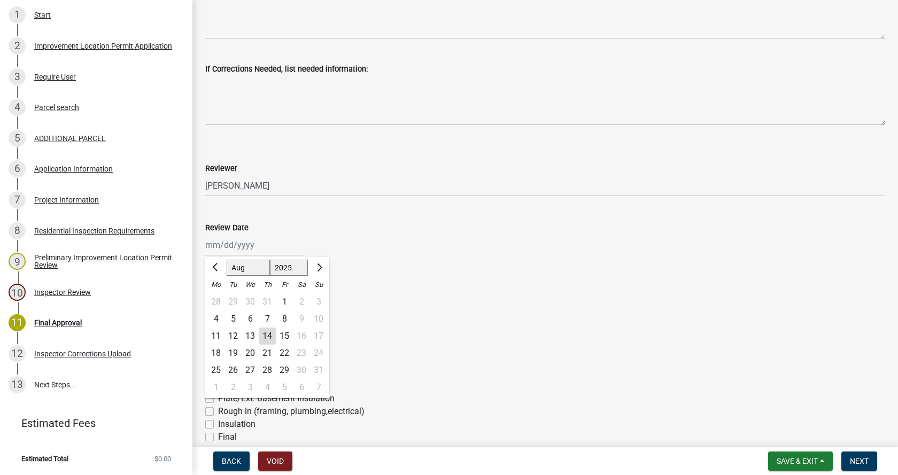
click at [266, 331] on div "14" at bounding box center [267, 336] width 17 height 17
type input "[DATE]"
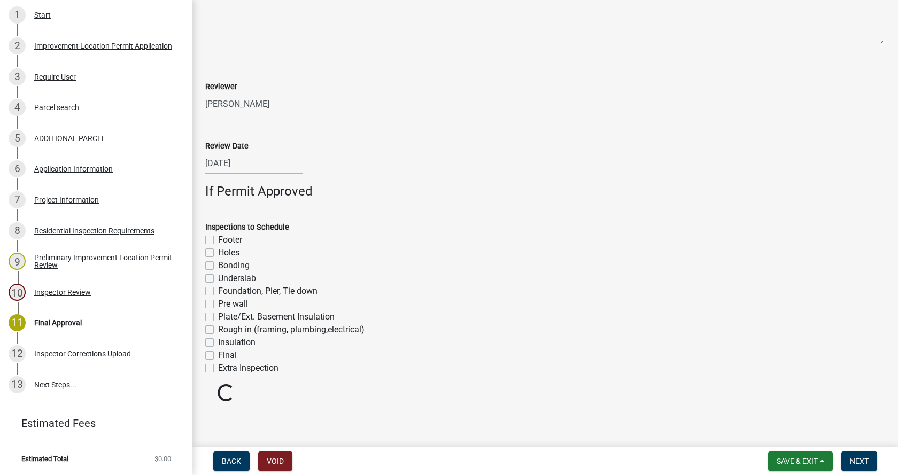
scroll to position [618, 0]
click at [218, 238] on label "Footer" at bounding box center [230, 238] width 24 height 13
click at [218, 238] on input "Footer" at bounding box center [221, 235] width 7 height 7
checkbox input "true"
checkbox input "false"
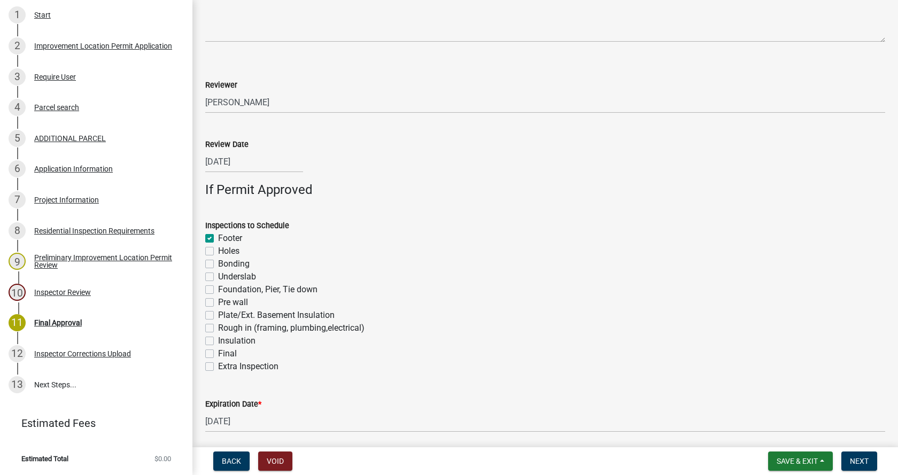
checkbox input "false"
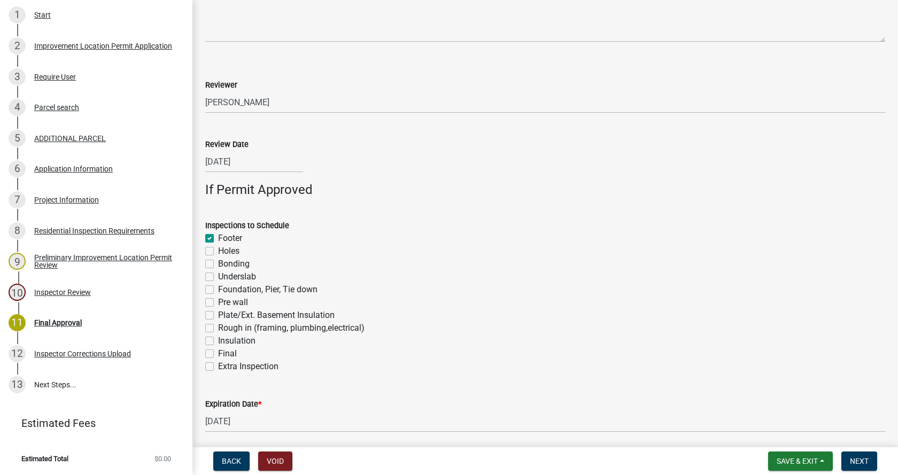
checkbox input "false"
click at [218, 287] on label "Foundation, Pier, Tie down" at bounding box center [267, 289] width 99 height 13
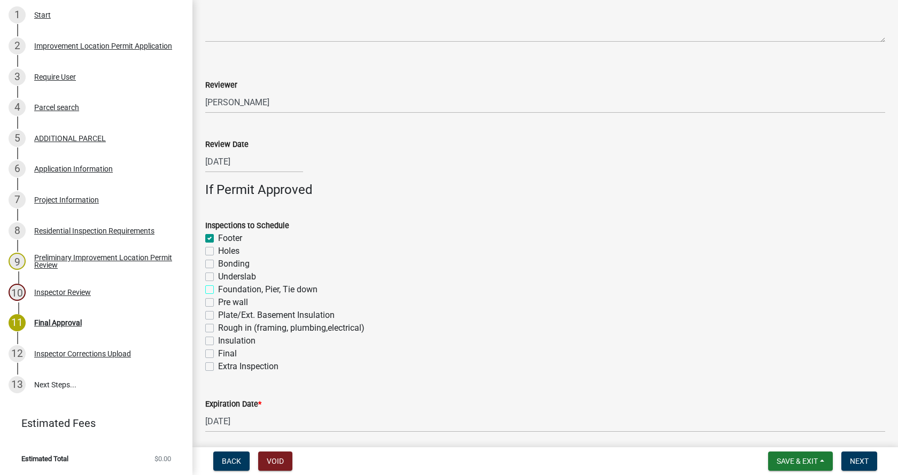
click at [218, 287] on input "Foundation, Pier, Tie down" at bounding box center [221, 286] width 7 height 7
checkbox input "true"
checkbox input "false"
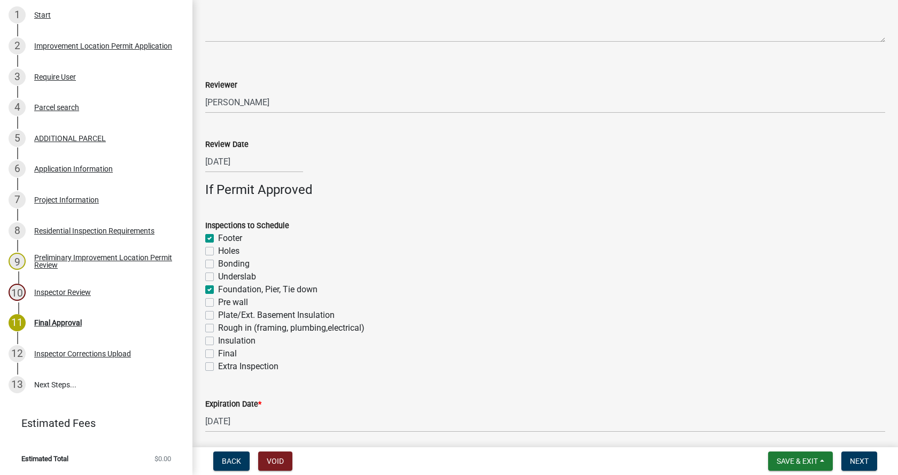
checkbox input "false"
checkbox input "true"
checkbox input "false"
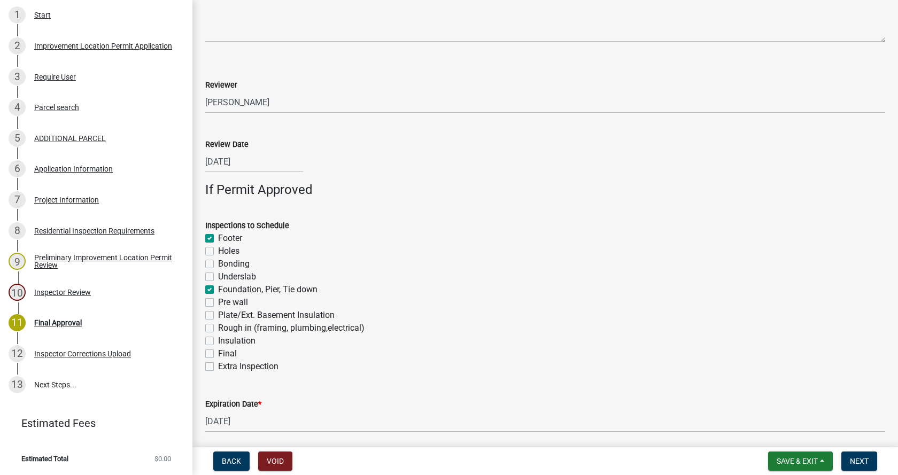
checkbox input "false"
click at [218, 327] on label "Rough in (framing, plumbing,electrical)" at bounding box center [291, 328] width 146 height 13
click at [218, 327] on input "Rough in (framing, plumbing,electrical)" at bounding box center [221, 325] width 7 height 7
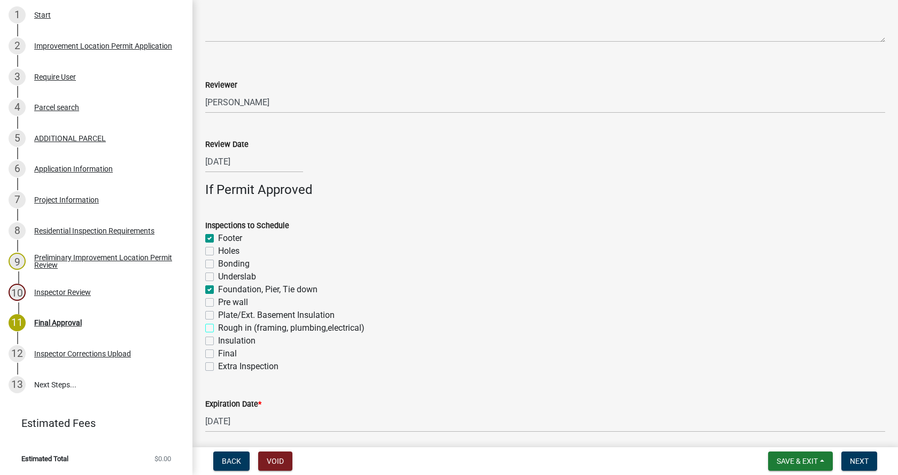
checkbox input "true"
checkbox input "false"
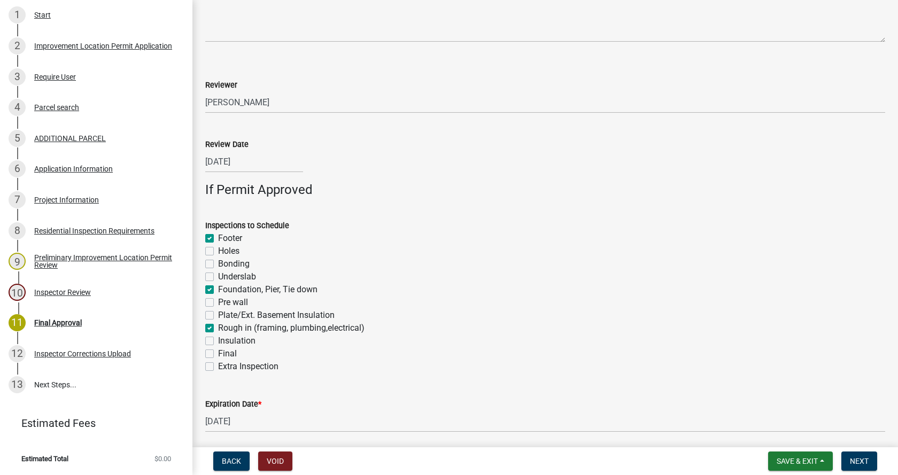
checkbox input "true"
checkbox input "false"
checkbox input "true"
checkbox input "false"
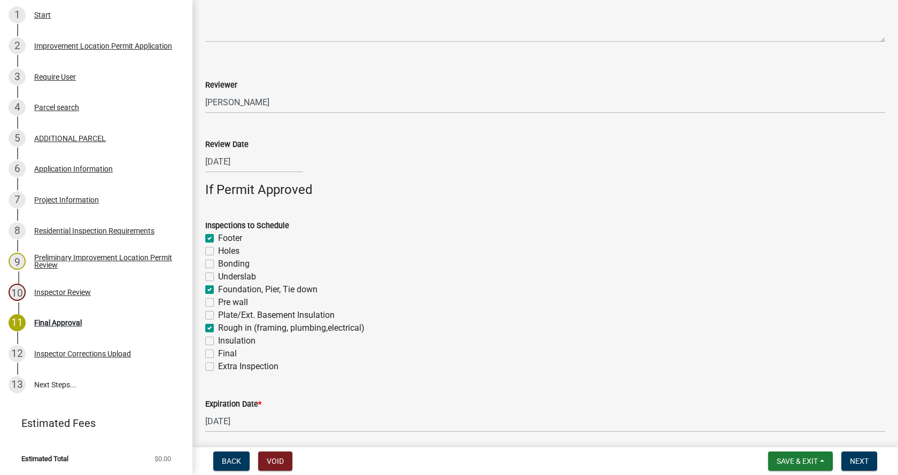
checkbox input "false"
click at [218, 340] on label "Insulation" at bounding box center [236, 340] width 37 height 13
click at [218, 340] on input "Insulation" at bounding box center [221, 337] width 7 height 7
checkbox input "true"
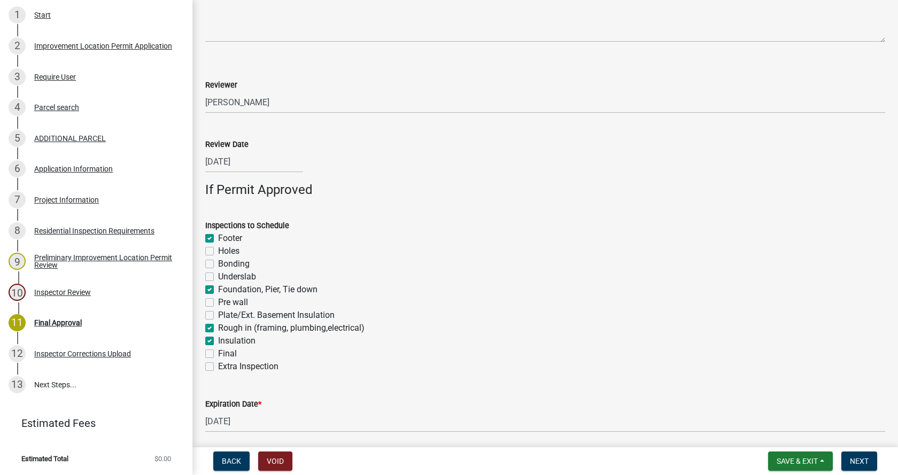
checkbox input "true"
checkbox input "false"
checkbox input "true"
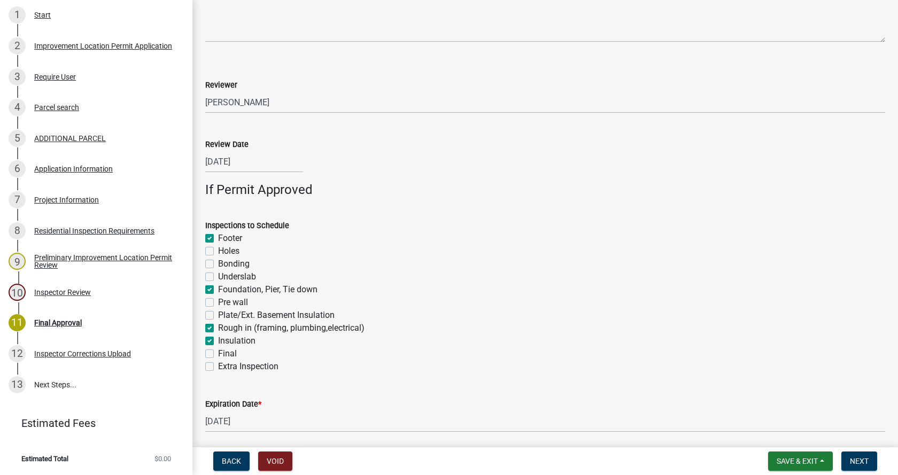
checkbox input "false"
checkbox input "true"
checkbox input "false"
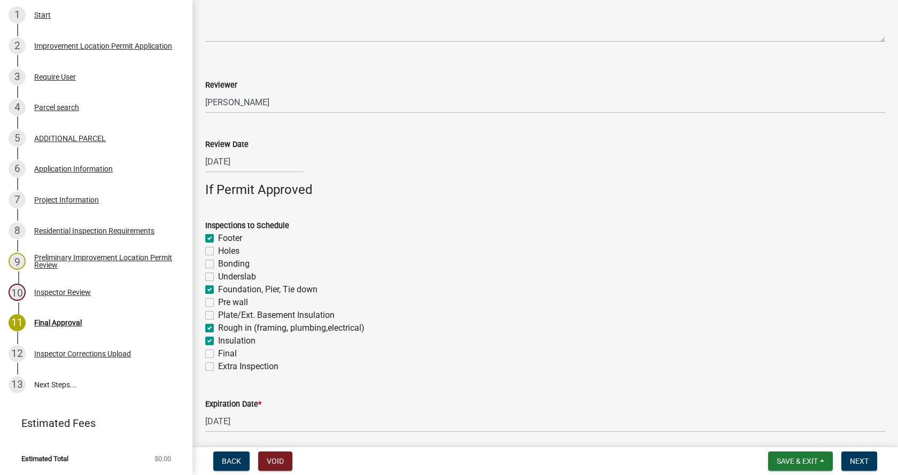
checkbox input "false"
drag, startPoint x: 209, startPoint y: 354, endPoint x: 219, endPoint y: 349, distance: 10.3
click at [218, 354] on label "Final" at bounding box center [227, 353] width 19 height 13
click at [218, 354] on input "Final" at bounding box center [221, 350] width 7 height 7
checkbox input "true"
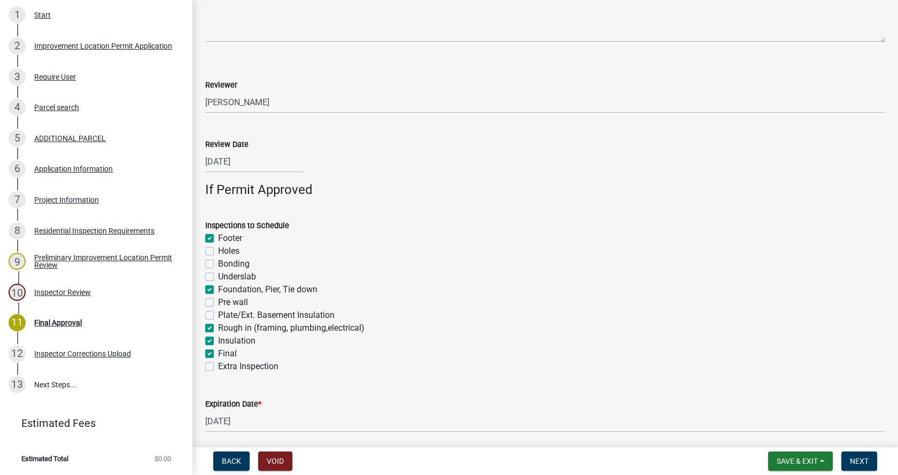
checkbox input "true"
checkbox input "false"
checkbox input "true"
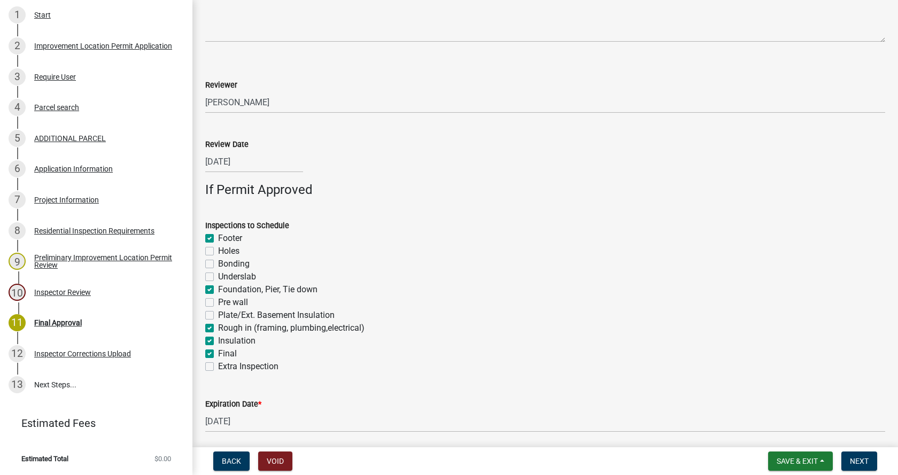
checkbox input "false"
checkbox input "true"
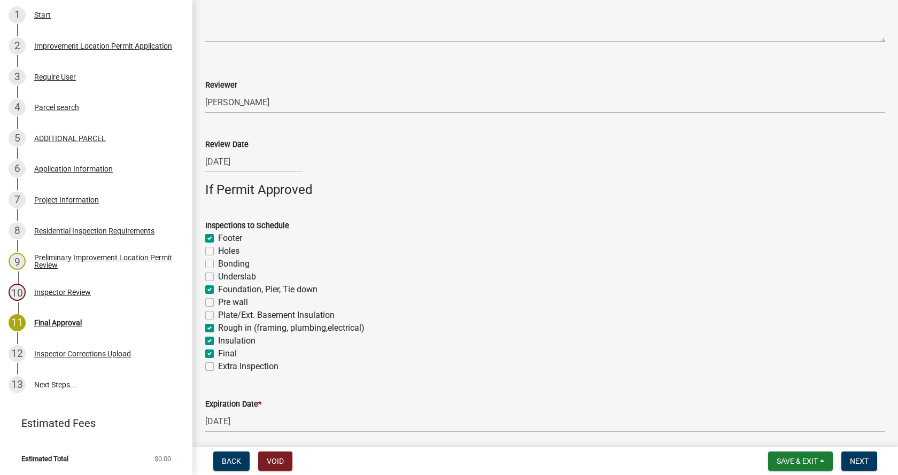
checkbox input "false"
click at [866, 457] on span "Next" at bounding box center [859, 461] width 19 height 9
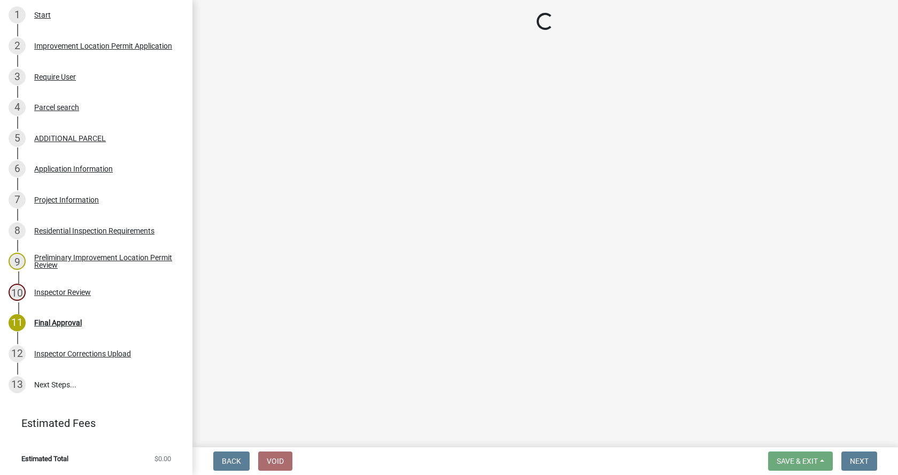
scroll to position [422, 0]
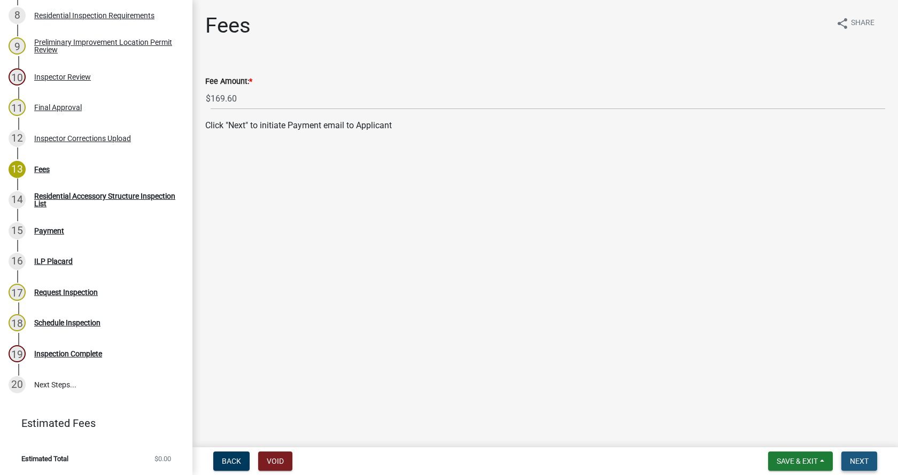
click at [855, 456] on button "Next" at bounding box center [859, 461] width 36 height 19
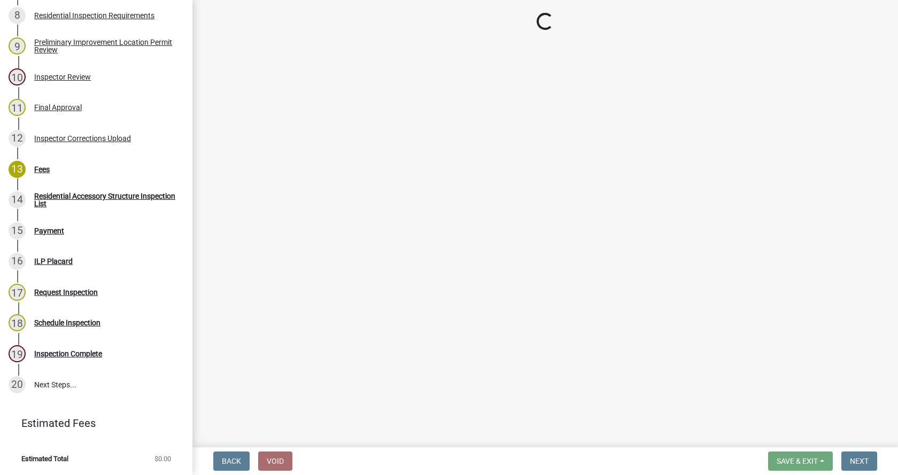
select select "3: 3"
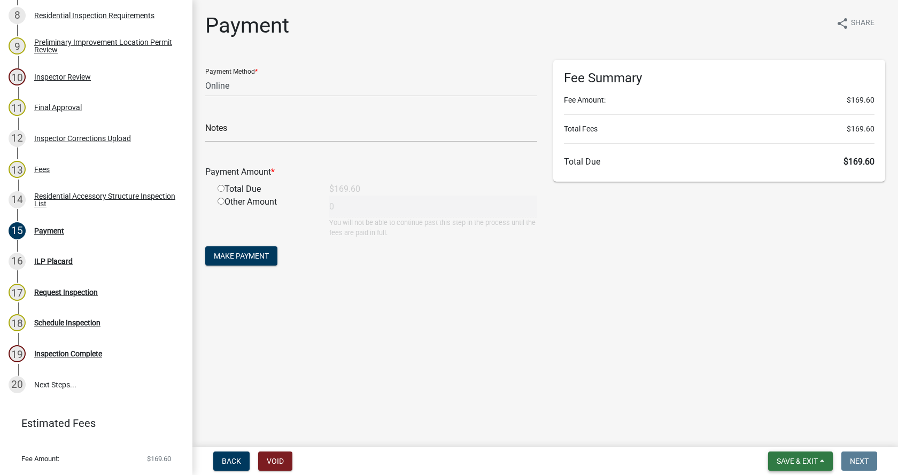
click at [827, 459] on button "Save & Exit" at bounding box center [800, 461] width 65 height 19
click at [763, 432] on button "Save & Exit" at bounding box center [789, 434] width 85 height 26
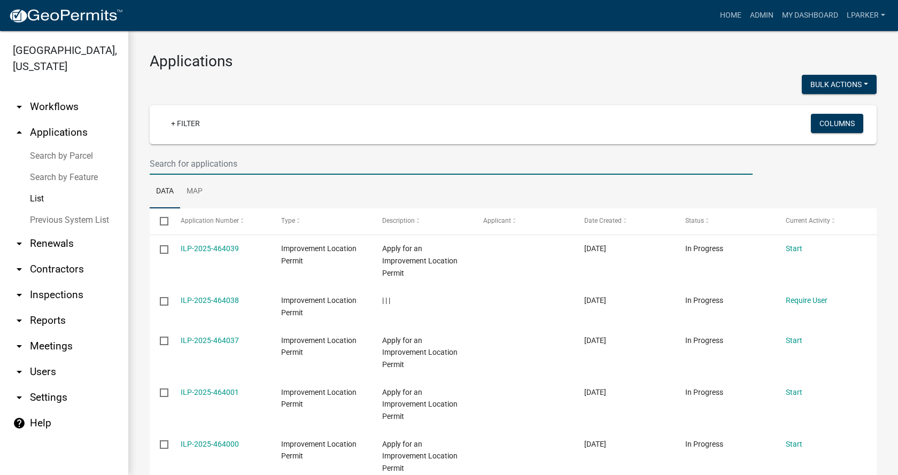
click at [176, 168] on input "text" at bounding box center [451, 164] width 603 height 22
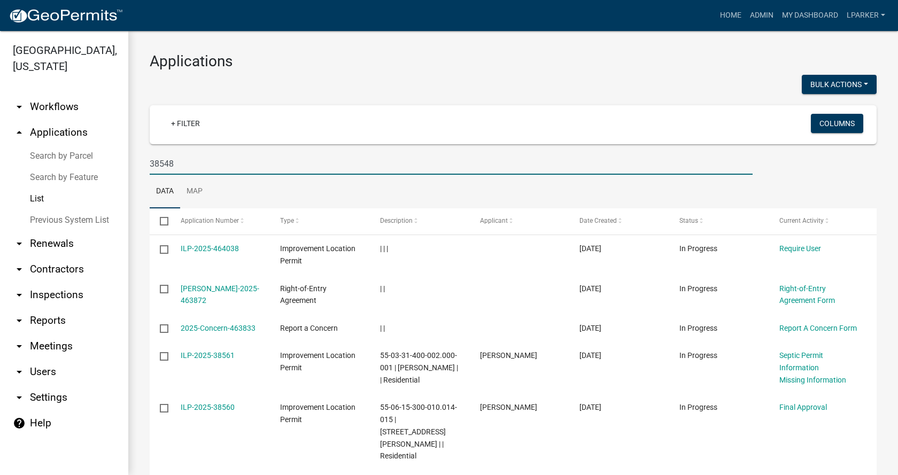
type input "38548"
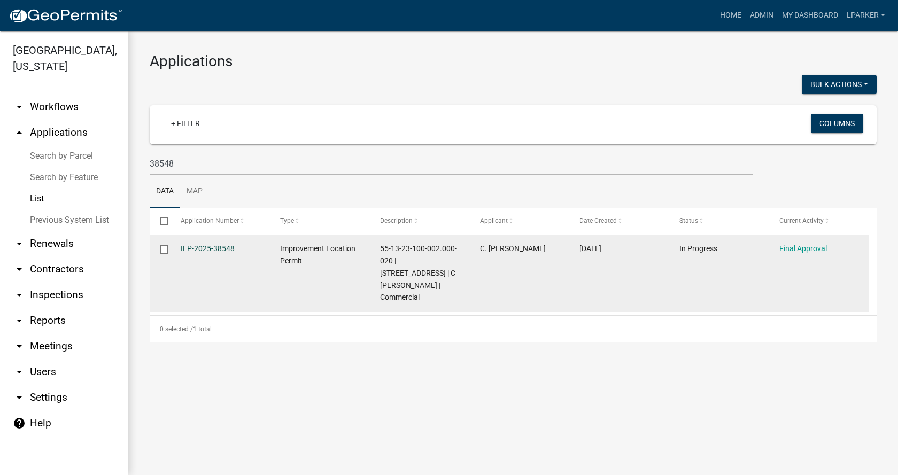
click at [200, 247] on link "ILP-2025-38548" at bounding box center [208, 248] width 54 height 9
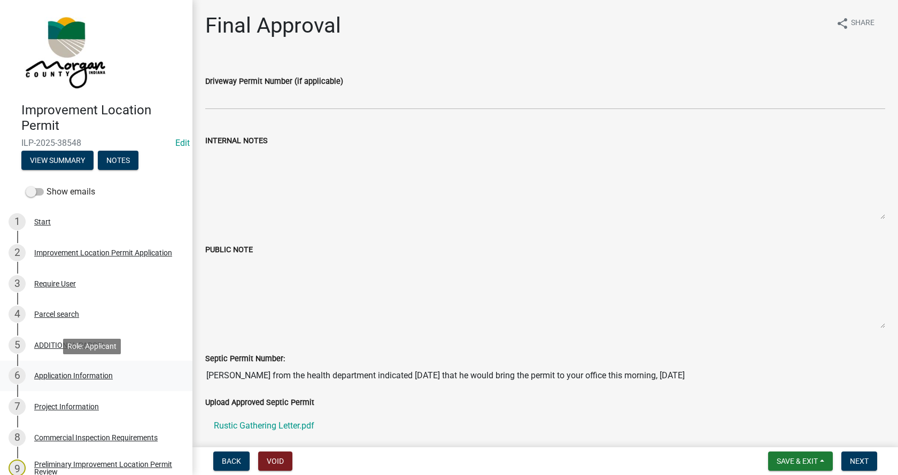
click at [45, 372] on div "Application Information" at bounding box center [73, 375] width 79 height 7
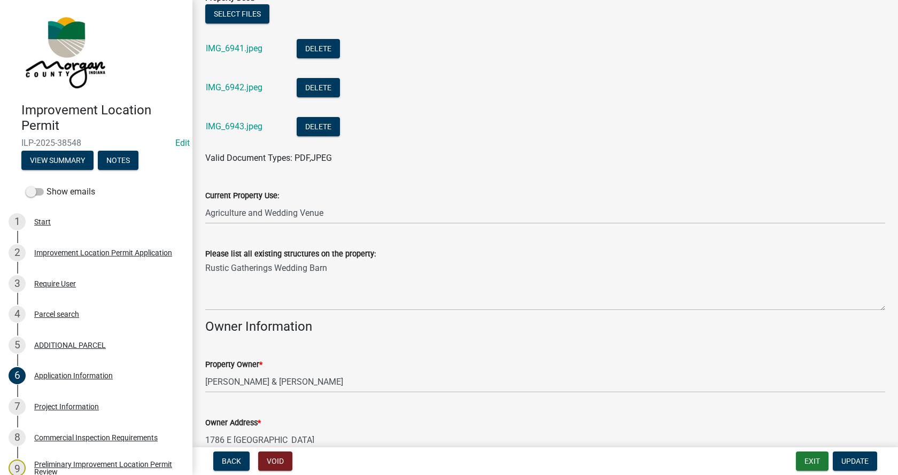
scroll to position [321, 0]
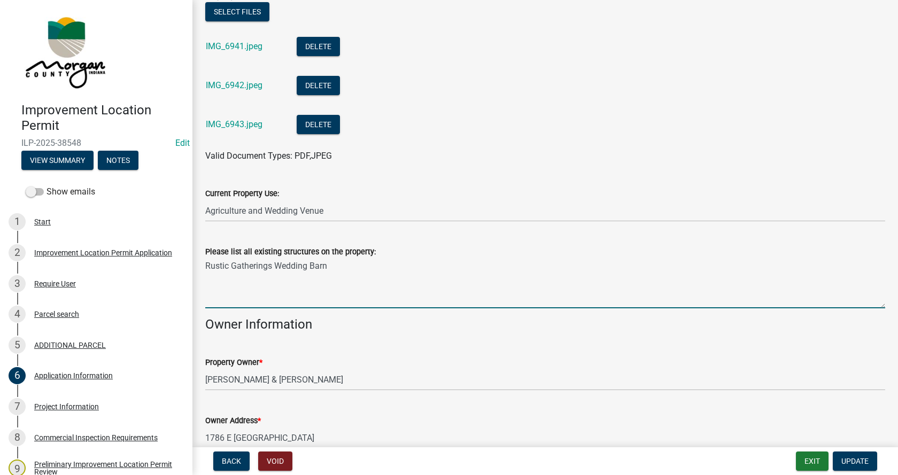
drag, startPoint x: 205, startPoint y: 263, endPoint x: 248, endPoint y: 251, distance: 45.0
click at [205, 263] on textarea "Rustic Gatherings Wedding Barn" at bounding box center [545, 283] width 680 height 50
type textarea "wedding rental barn, shed, parking lot,"
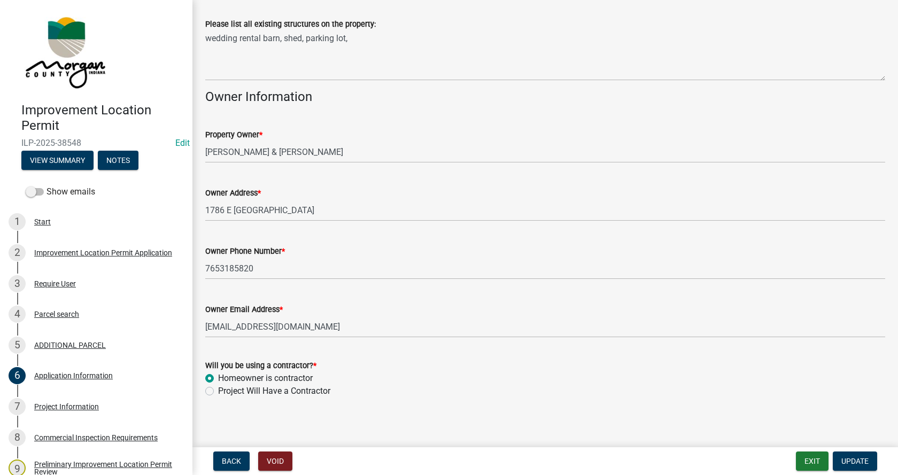
scroll to position [554, 0]
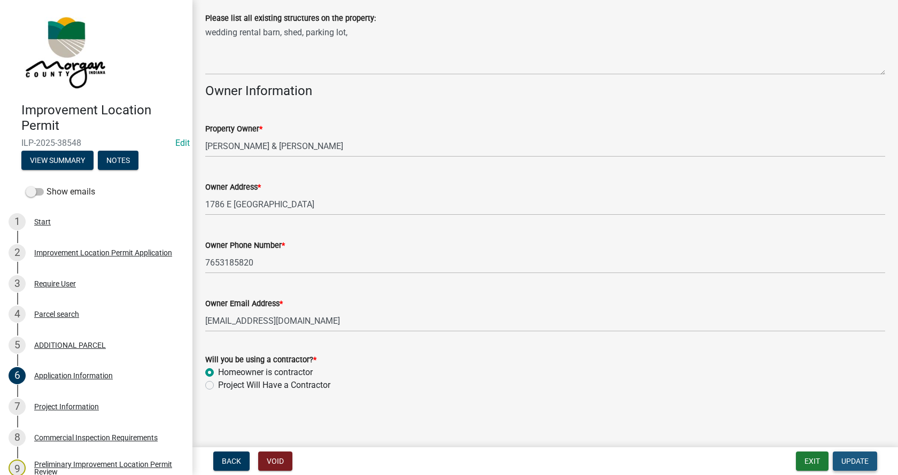
click at [857, 458] on span "Update" at bounding box center [854, 461] width 27 height 9
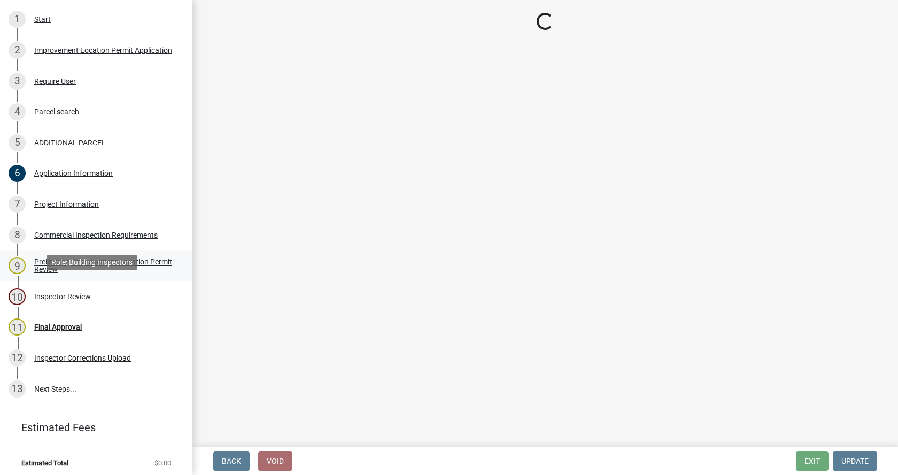
scroll to position [207, 0]
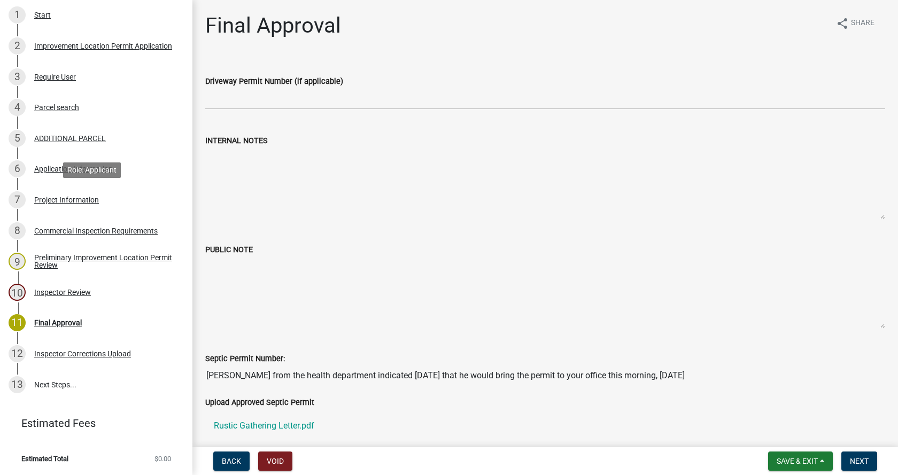
click at [36, 198] on div "Project Information" at bounding box center [66, 199] width 65 height 7
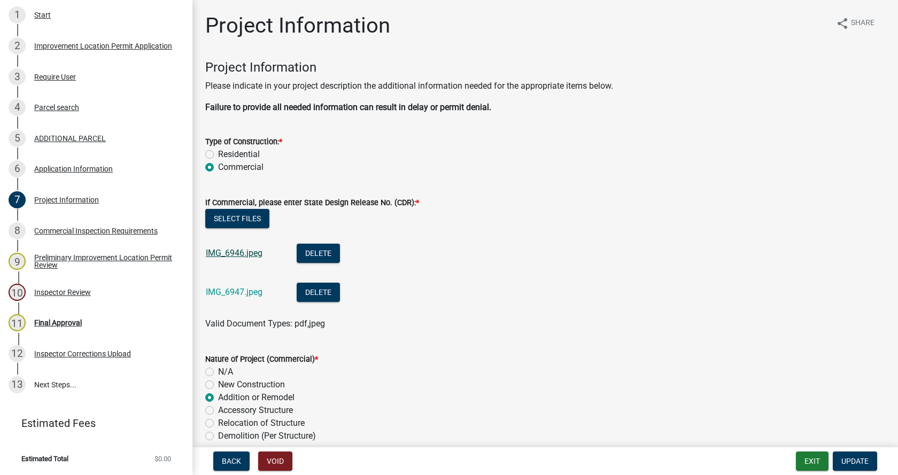
click at [215, 253] on link "IMG_6946.jpeg" at bounding box center [234, 253] width 57 height 10
click at [217, 290] on link "IMG_6947.jpeg" at bounding box center [234, 292] width 57 height 10
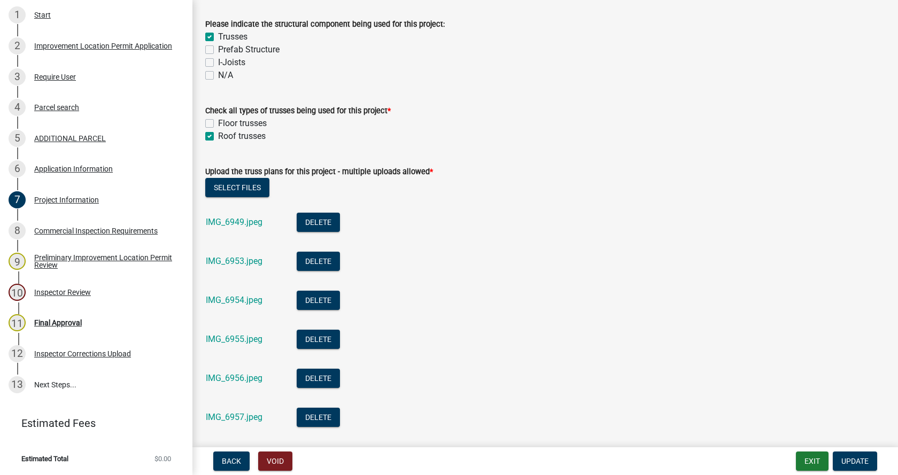
scroll to position [1282, 0]
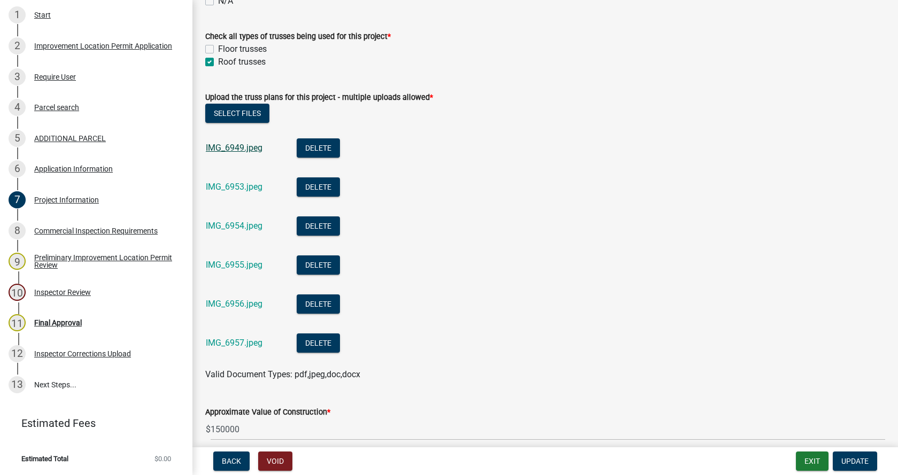
click at [236, 147] on link "IMG_6949.jpeg" at bounding box center [234, 148] width 57 height 10
click at [219, 185] on link "IMG_6953.jpeg" at bounding box center [234, 187] width 57 height 10
click at [231, 225] on link "IMG_6954.jpeg" at bounding box center [234, 226] width 57 height 10
click at [234, 263] on link "IMG_6955.jpeg" at bounding box center [234, 265] width 57 height 10
click at [232, 305] on link "IMG_6956.jpeg" at bounding box center [234, 304] width 57 height 10
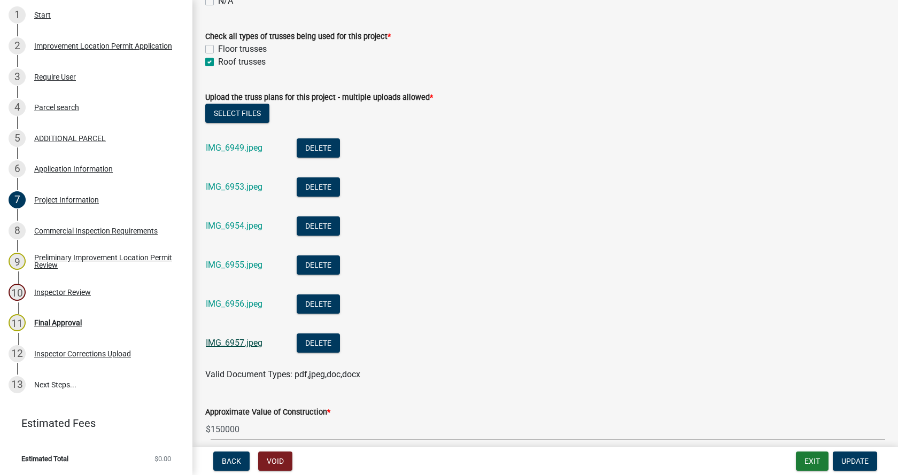
click at [228, 341] on link "IMG_6957.jpeg" at bounding box center [234, 343] width 57 height 10
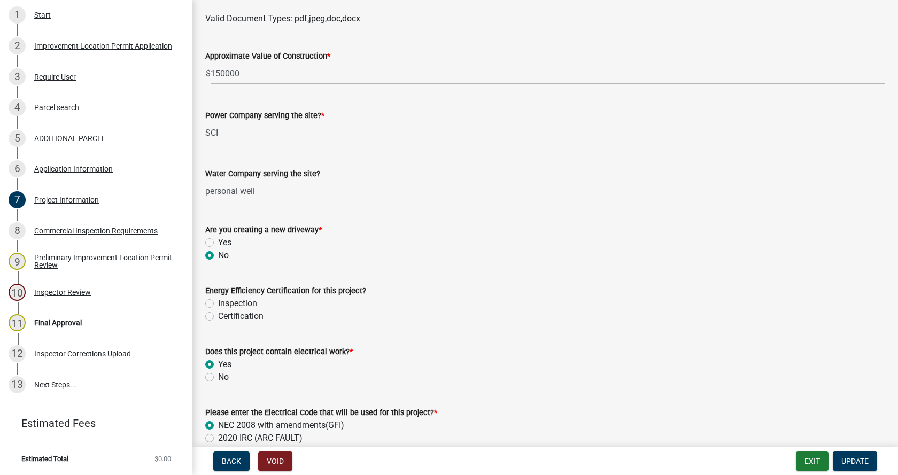
scroll to position [1710, 0]
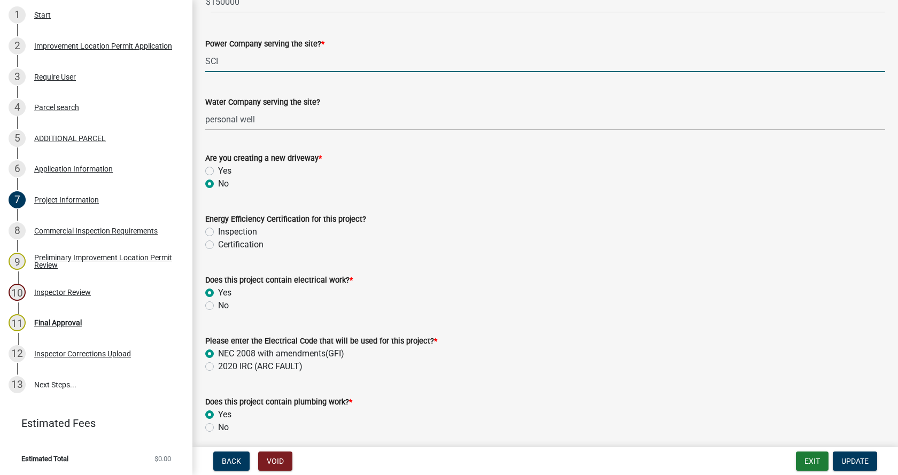
click at [222, 61] on input "SCI" at bounding box center [545, 61] width 680 height 22
type input "SCIREMC"
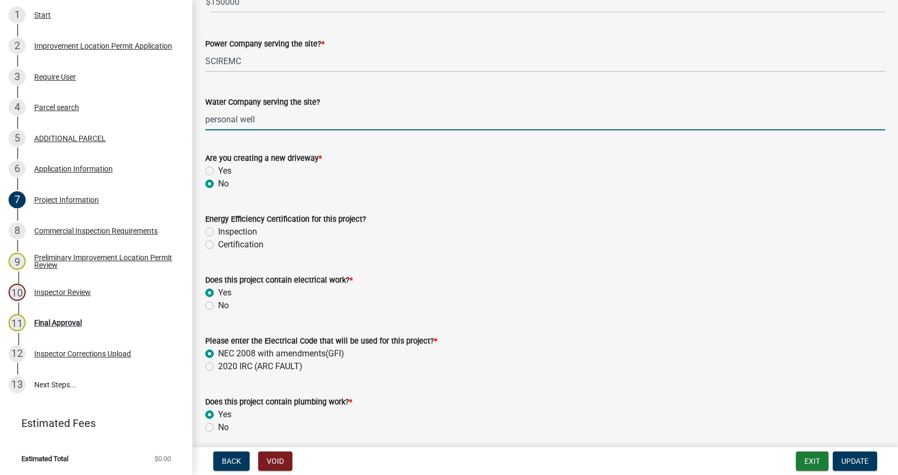
click at [238, 120] on input "personal well" at bounding box center [545, 119] width 680 height 22
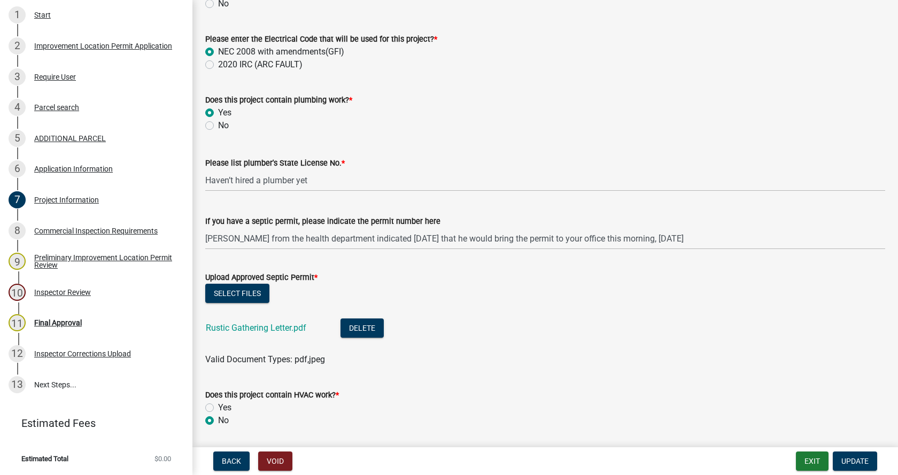
scroll to position [2030, 0]
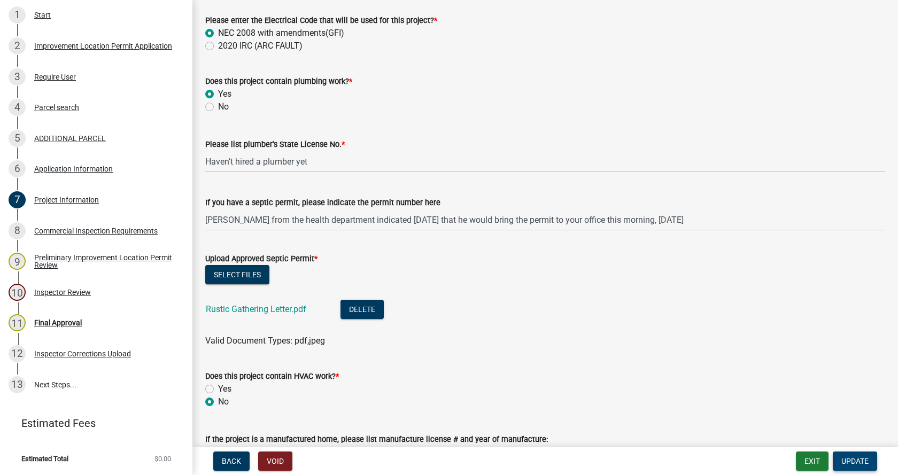
type input "private well"
click at [853, 458] on span "Update" at bounding box center [854, 461] width 27 height 9
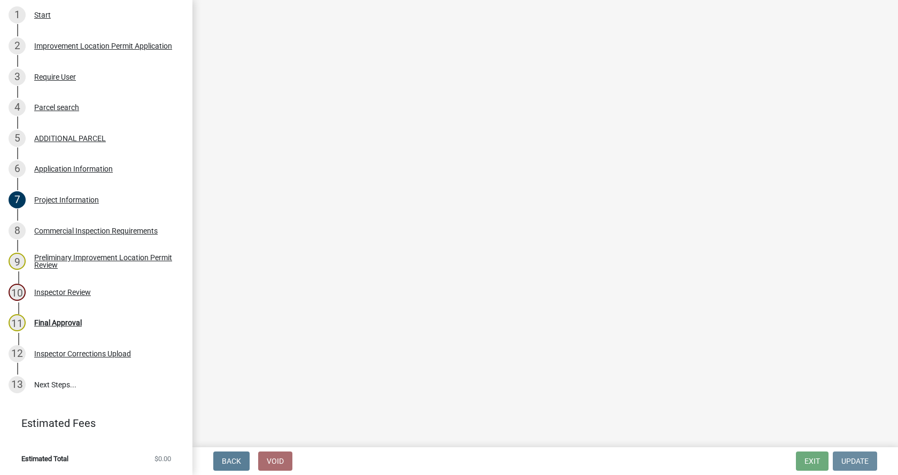
scroll to position [0, 0]
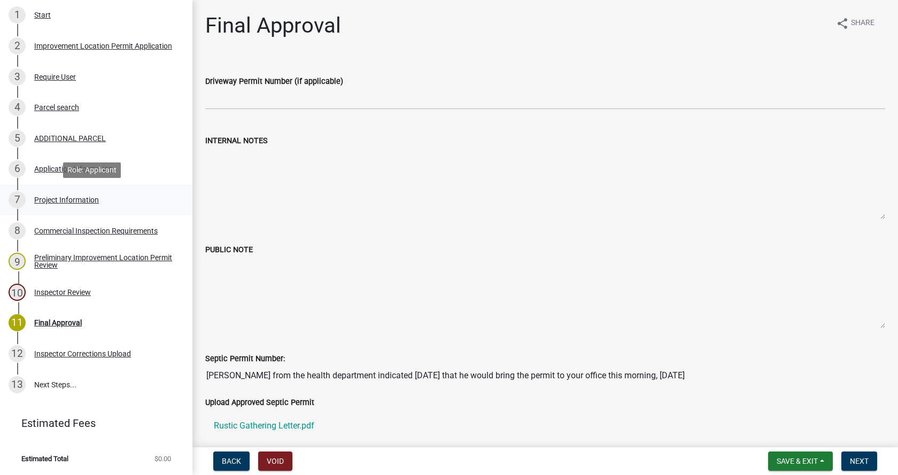
click at [37, 196] on div "Project Information" at bounding box center [66, 199] width 65 height 7
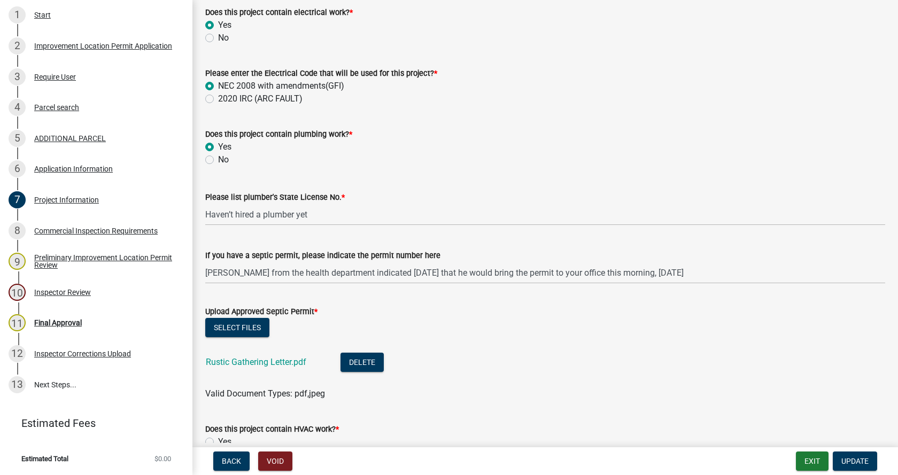
scroll to position [2030, 0]
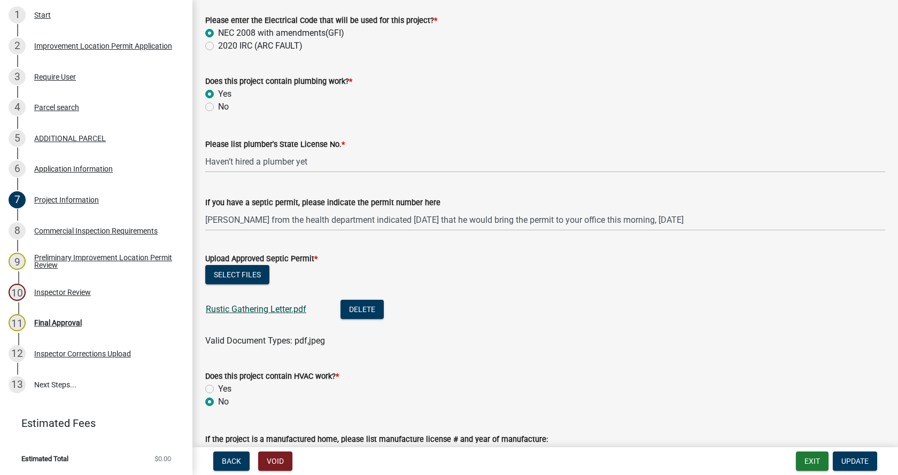
click at [238, 309] on link "Rustic Gathering Letter.pdf" at bounding box center [256, 309] width 100 height 10
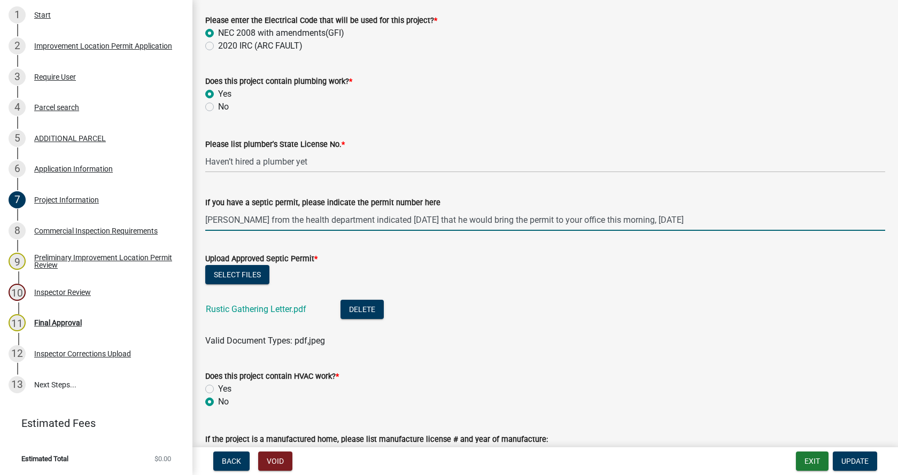
click at [206, 219] on input "[PERSON_NAME] from the health department indicated [DATE] that he would bring t…" at bounding box center [545, 220] width 680 height 22
type input "Health Department letter dated [DATE]"
click at [849, 455] on button "Update" at bounding box center [854, 461] width 44 height 19
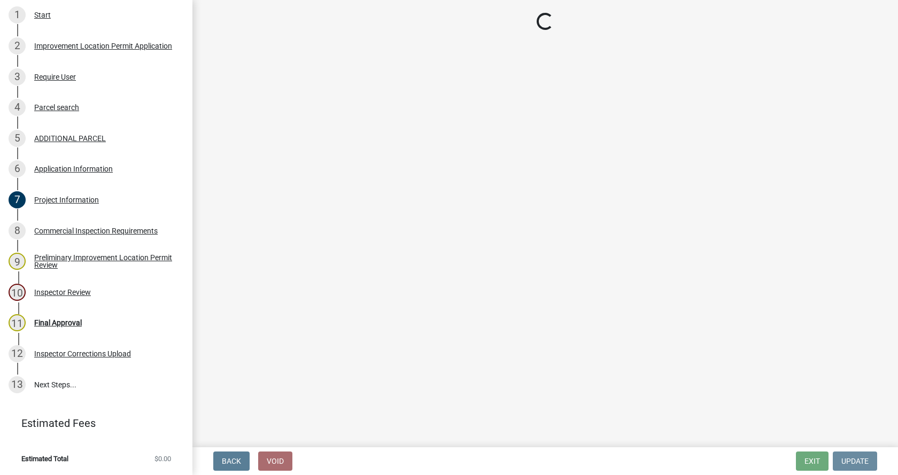
scroll to position [0, 0]
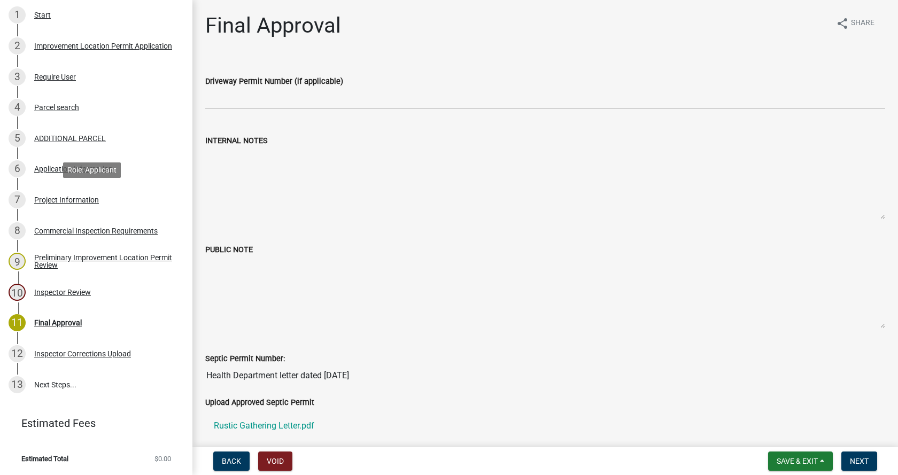
click at [46, 196] on div "Project Information" at bounding box center [66, 199] width 65 height 7
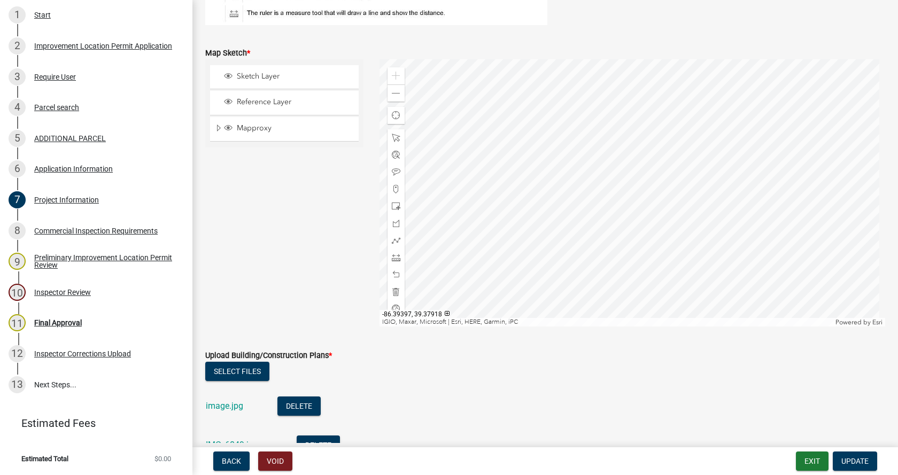
scroll to position [2672, 0]
click at [392, 92] on span at bounding box center [396, 92] width 9 height 9
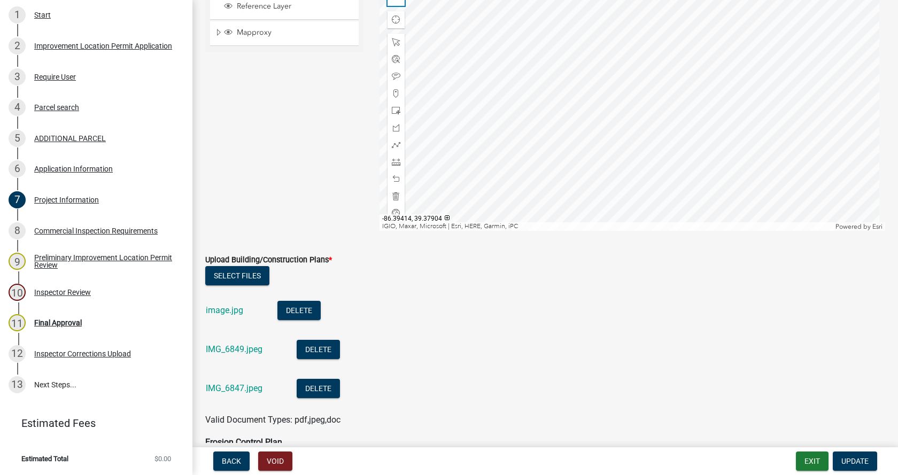
scroll to position [2779, 0]
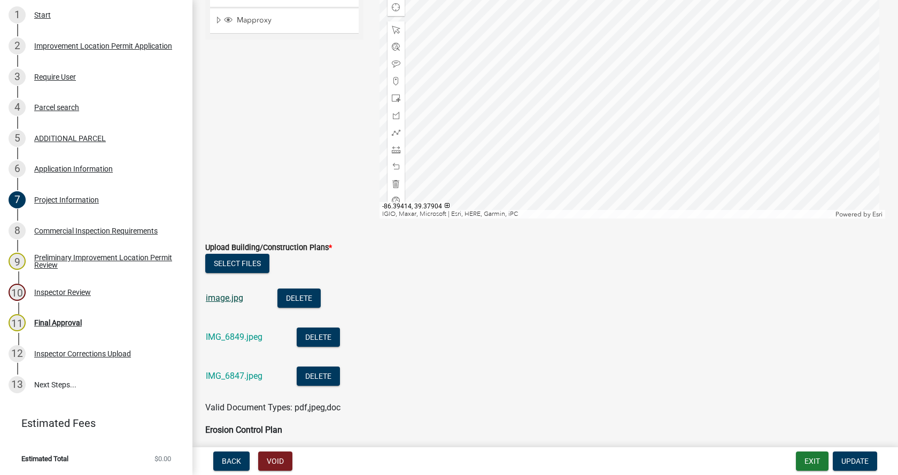
click at [216, 299] on link "image.jpg" at bounding box center [224, 298] width 37 height 10
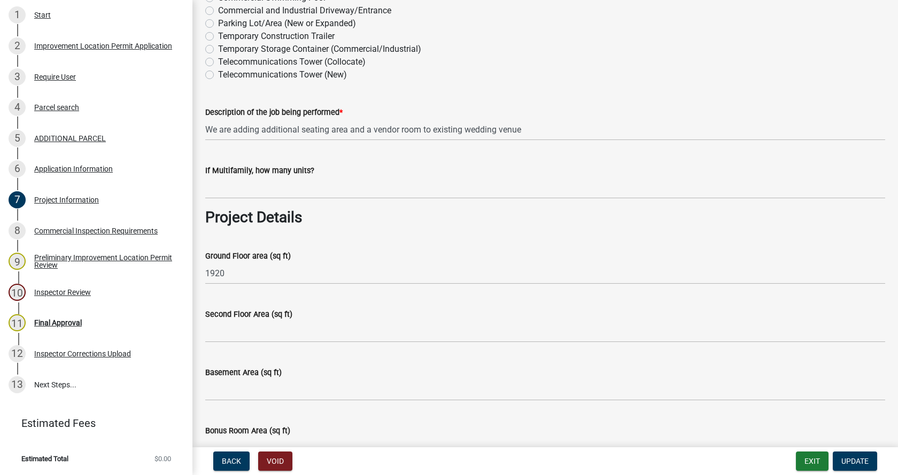
scroll to position [427, 0]
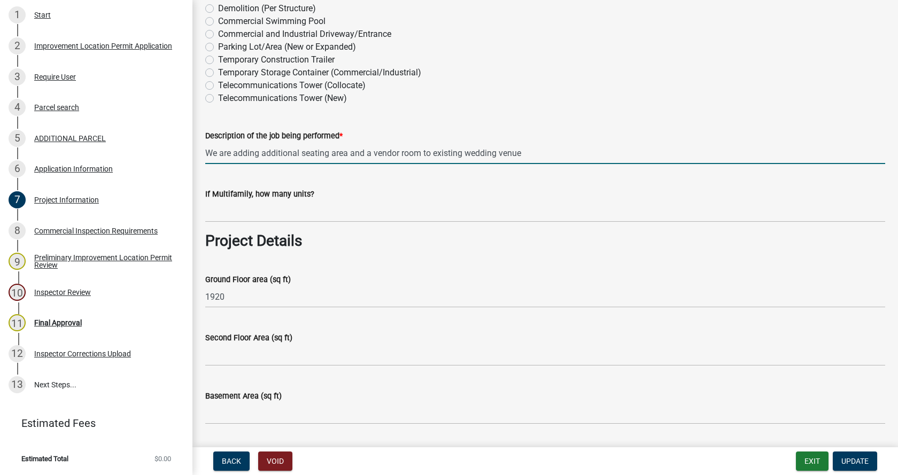
click at [261, 151] on input "We are adding additional seating area and a vendor room to existing wedding ven…" at bounding box center [545, 153] width 680 height 22
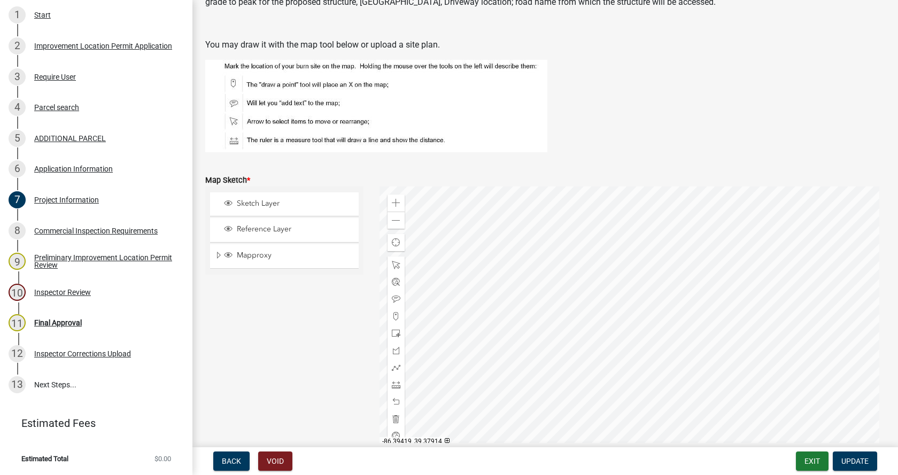
scroll to position [2725, 0]
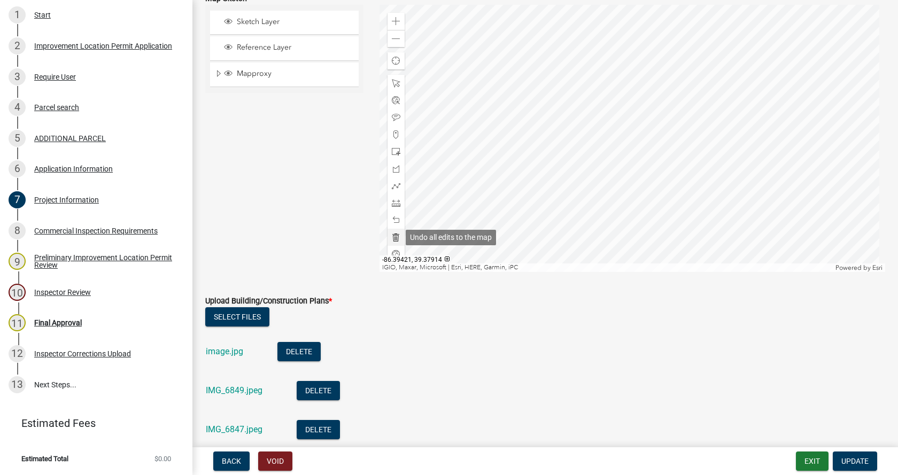
type input "We are adding 32x60 additional seating area and a vendor room to existing weddi…"
click at [393, 237] on span at bounding box center [396, 237] width 9 height 9
click at [392, 204] on span at bounding box center [396, 203] width 9 height 9
click at [649, 225] on div at bounding box center [632, 138] width 506 height 267
click at [711, 159] on div at bounding box center [632, 138] width 506 height 267
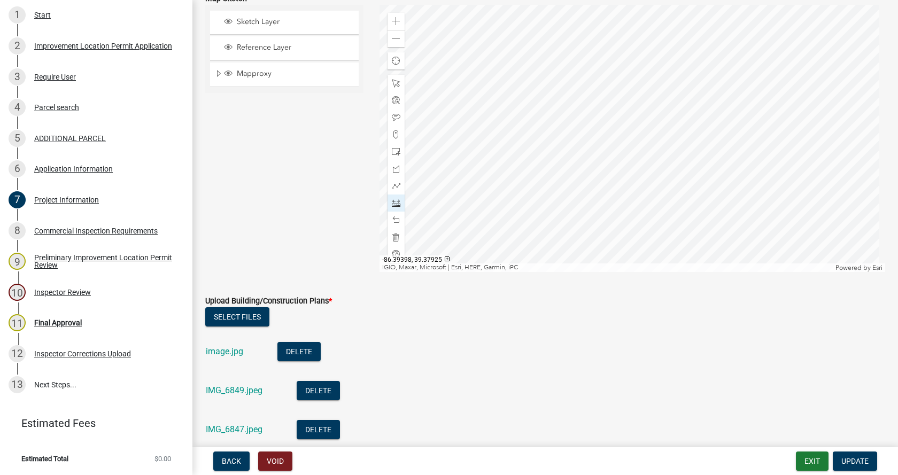
click at [590, 41] on div at bounding box center [632, 138] width 506 height 267
click at [525, 103] on div at bounding box center [632, 138] width 506 height 267
click at [854, 461] on span "Update" at bounding box center [854, 461] width 27 height 9
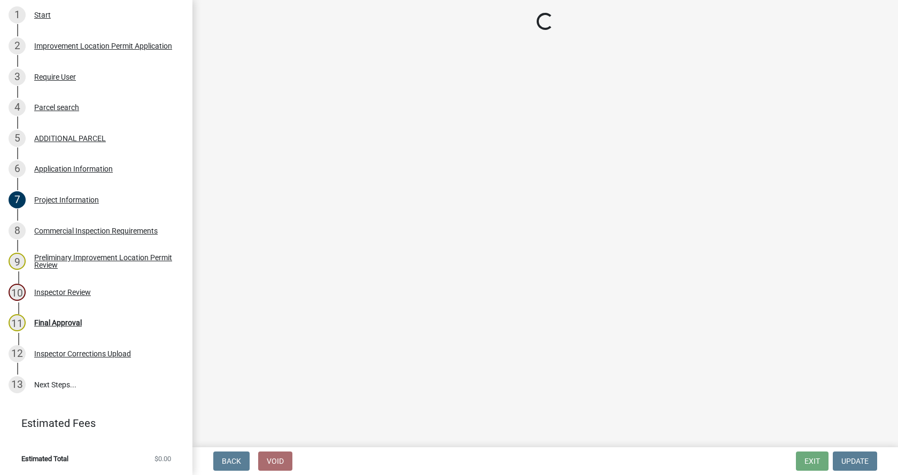
scroll to position [0, 0]
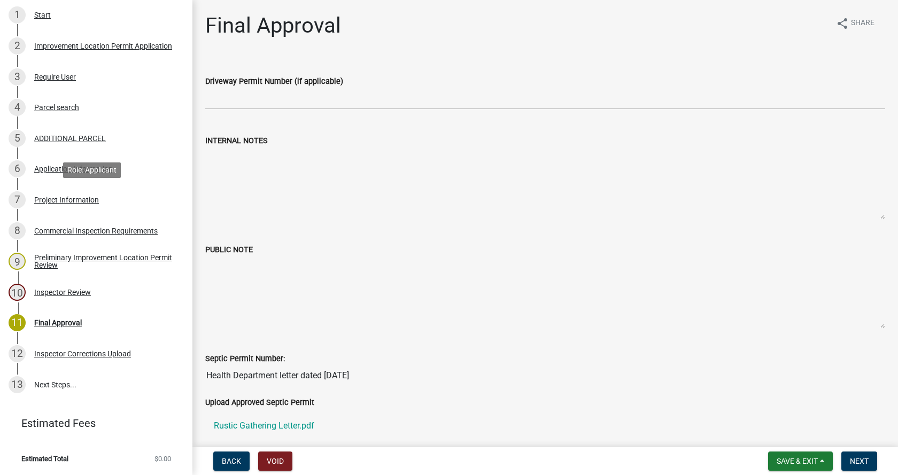
click at [37, 196] on div "Project Information" at bounding box center [66, 199] width 65 height 7
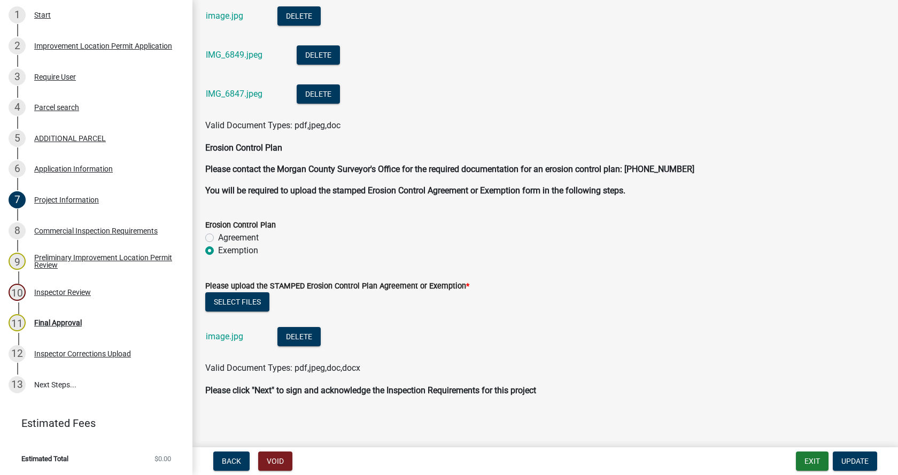
scroll to position [3065, 0]
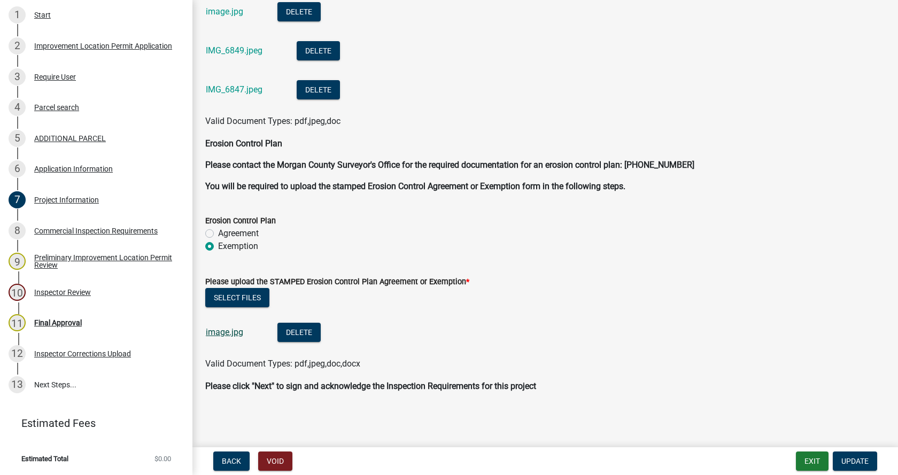
click at [219, 331] on link "image.jpg" at bounding box center [224, 332] width 37 height 10
click at [46, 228] on div "Commercial Inspection Requirements" at bounding box center [95, 230] width 123 height 7
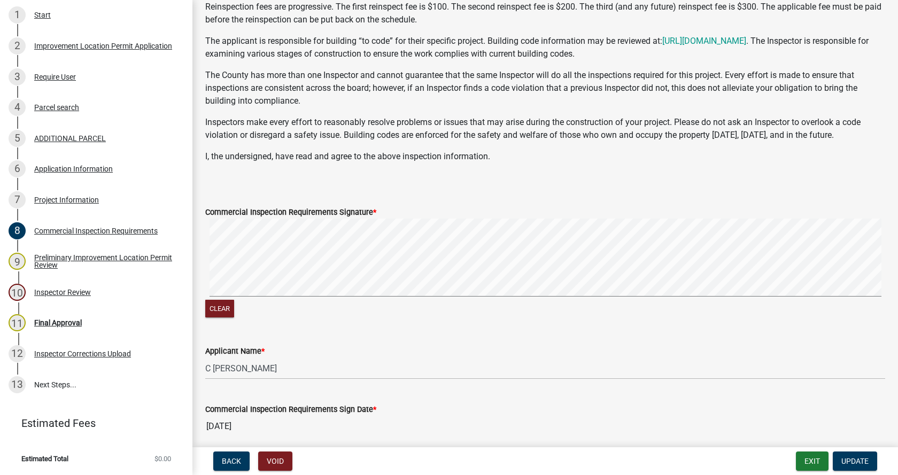
scroll to position [219, 0]
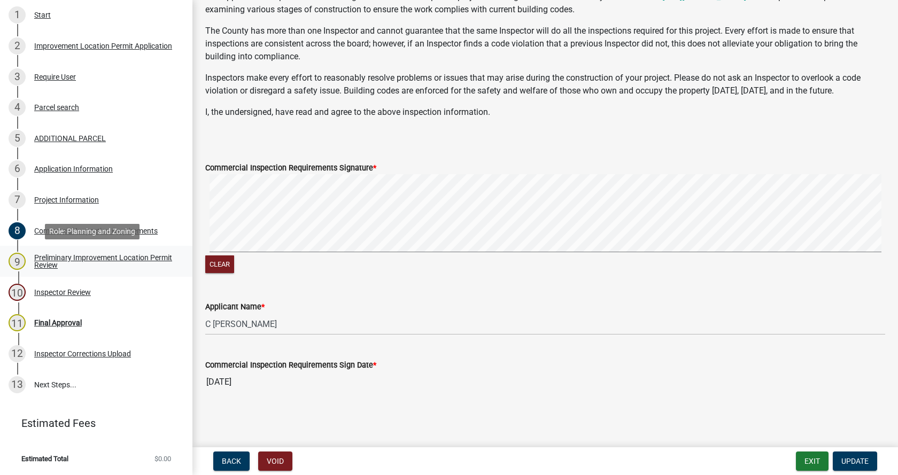
click at [41, 254] on div "Preliminary Improvement Location Permit Review" at bounding box center [104, 261] width 141 height 15
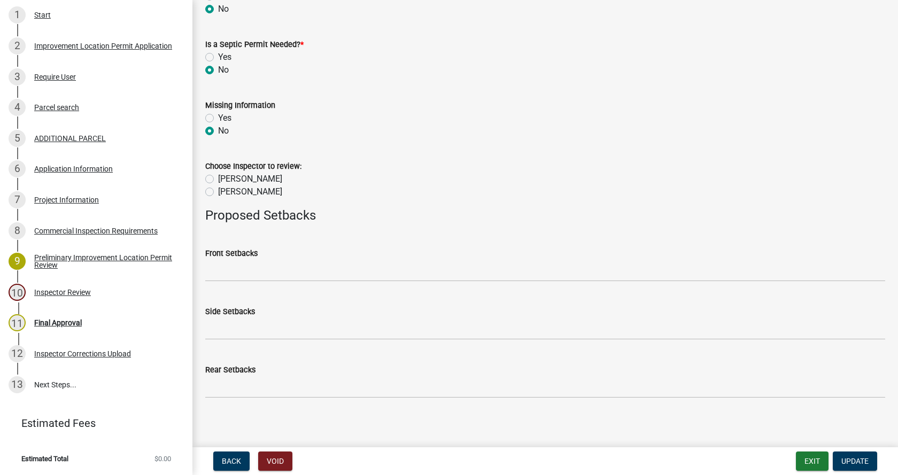
scroll to position [583, 0]
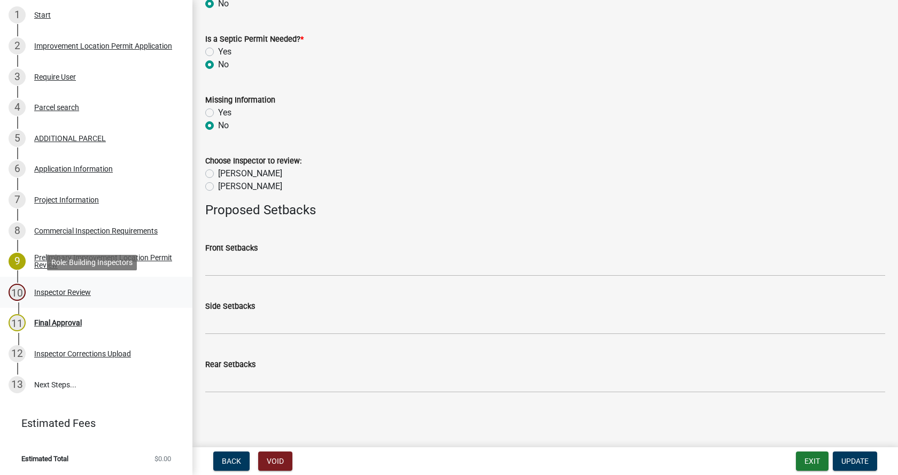
click at [39, 292] on div "Inspector Review" at bounding box center [62, 292] width 57 height 7
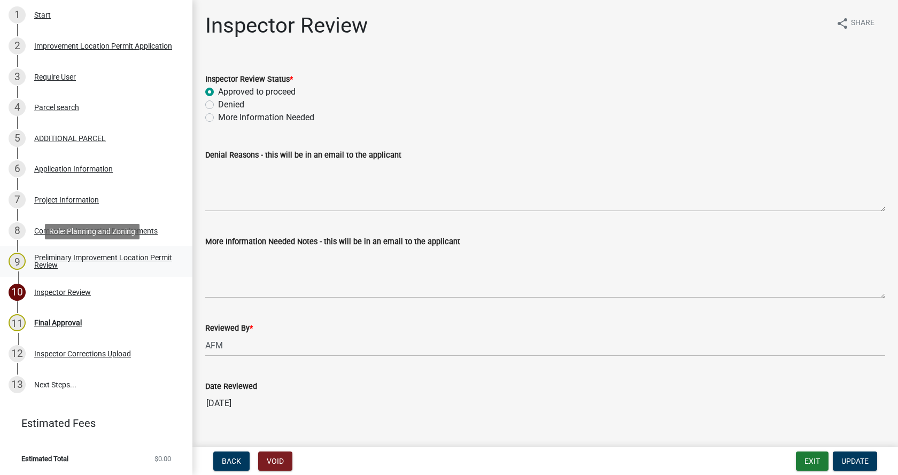
click at [38, 260] on div "Preliminary Improvement Location Permit Review" at bounding box center [104, 261] width 141 height 15
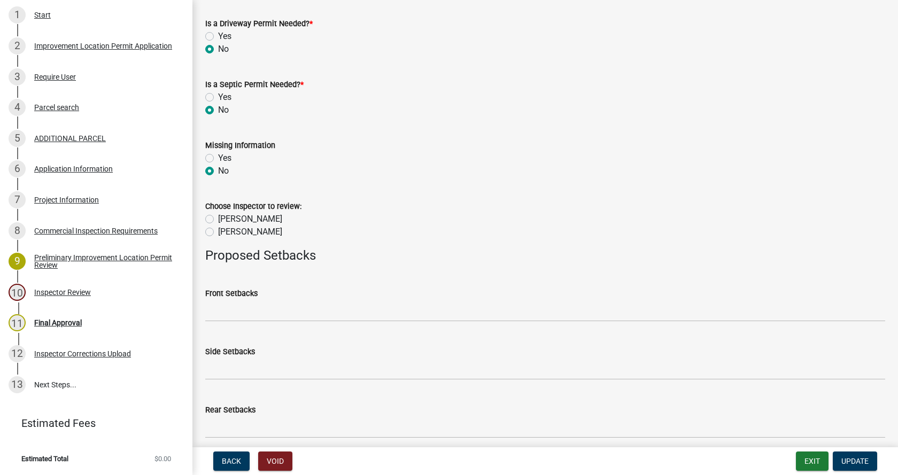
scroll to position [583, 0]
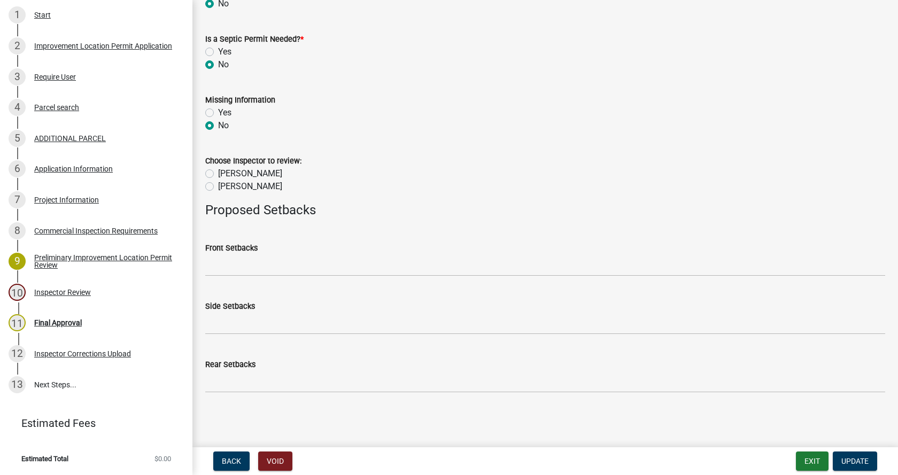
click at [218, 173] on label "[PERSON_NAME]" at bounding box center [250, 173] width 64 height 13
click at [218, 173] on input "[PERSON_NAME]" at bounding box center [221, 170] width 7 height 7
radio input "true"
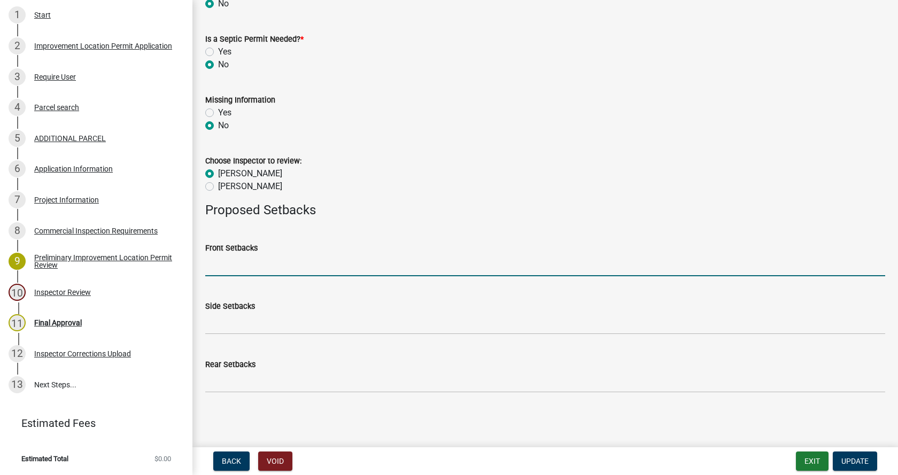
click at [221, 268] on input "Front Setbacks" at bounding box center [545, 265] width 680 height 22
type input "543"
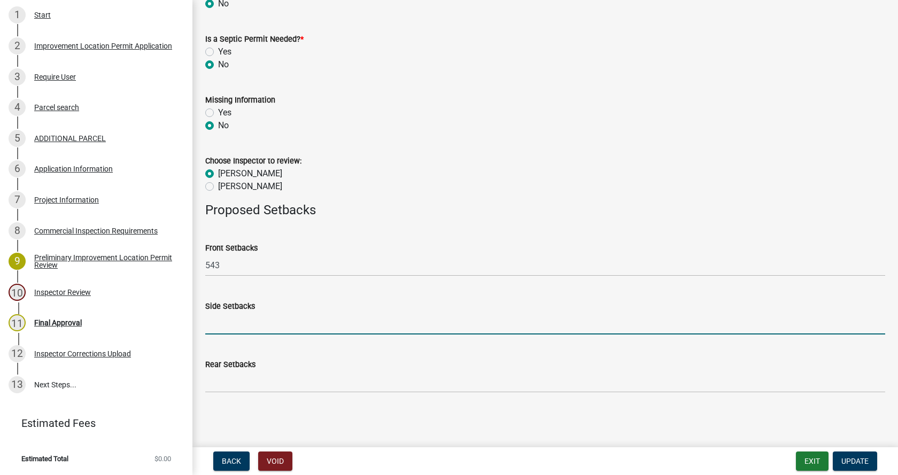
click at [225, 331] on input "Side Setbacks" at bounding box center [545, 324] width 680 height 22
type input "164/833"
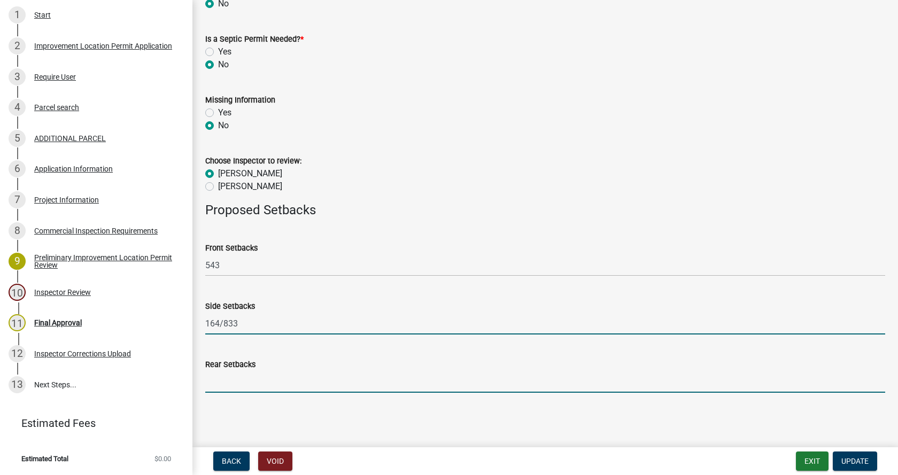
click at [217, 387] on input "Rear Setbacks" at bounding box center [545, 382] width 680 height 22
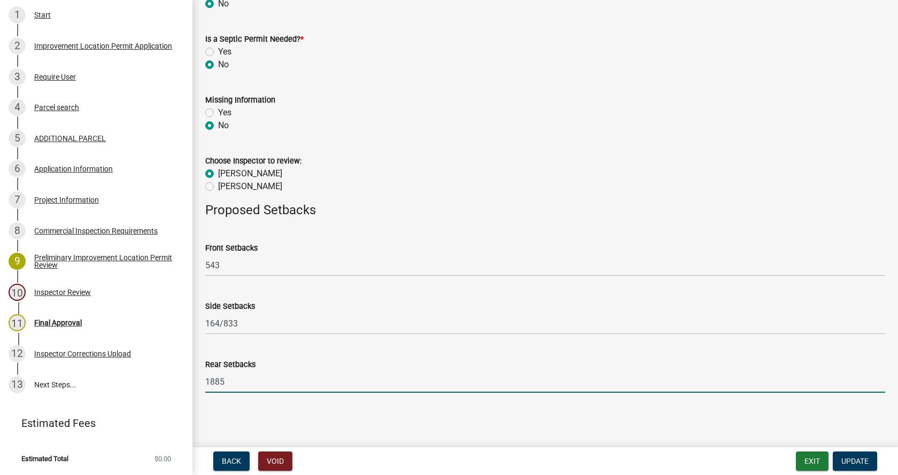
type input "1885"
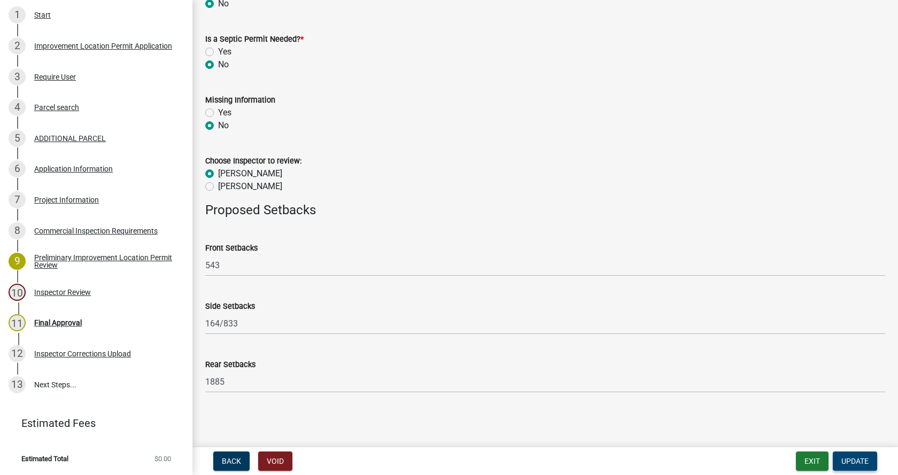
click at [858, 458] on span "Update" at bounding box center [854, 461] width 27 height 9
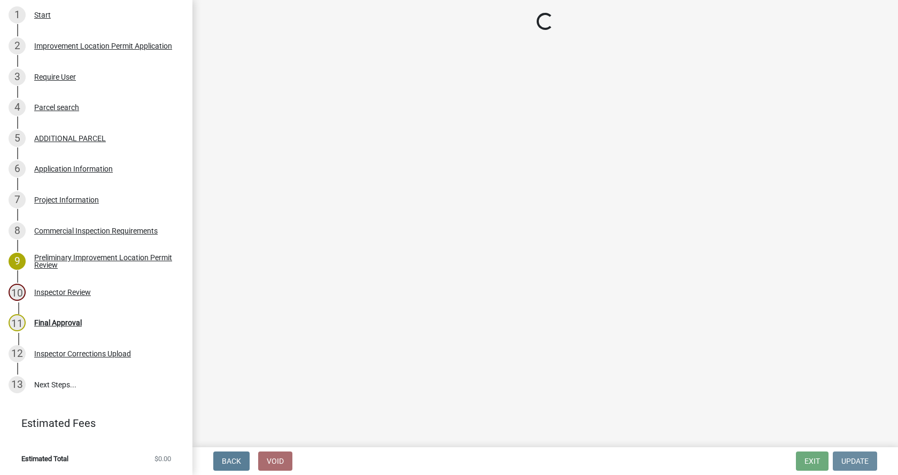
scroll to position [0, 0]
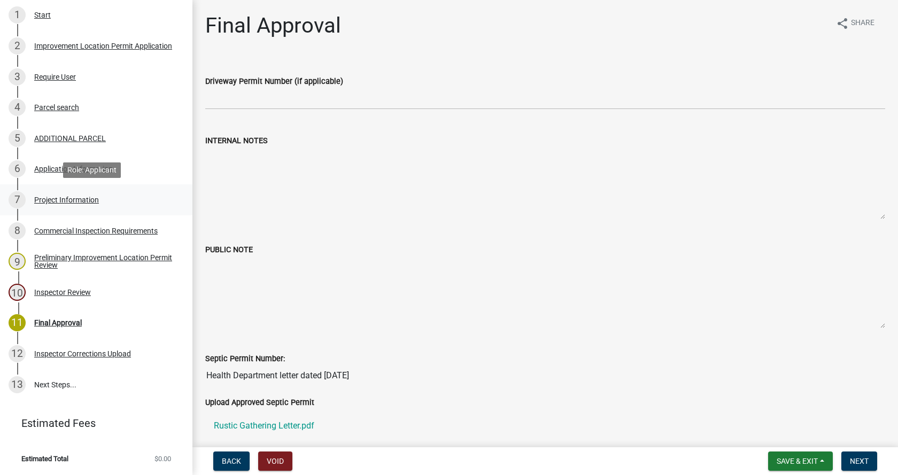
click at [40, 197] on div "Project Information" at bounding box center [66, 199] width 65 height 7
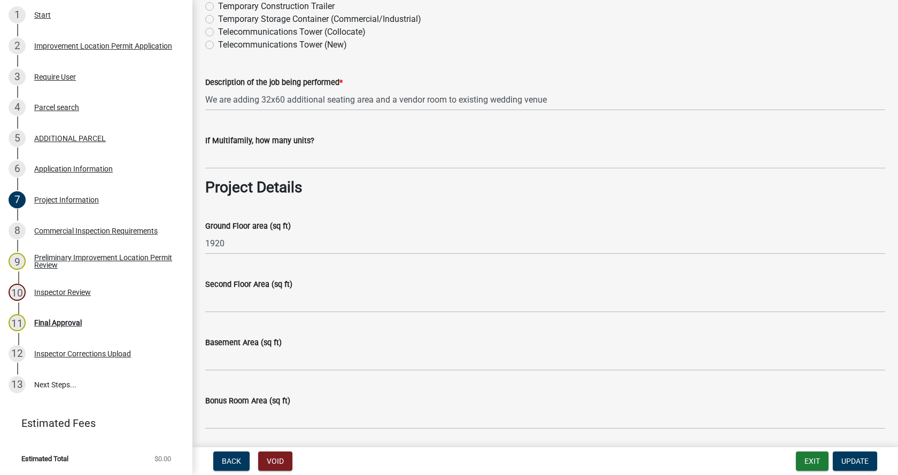
scroll to position [427, 0]
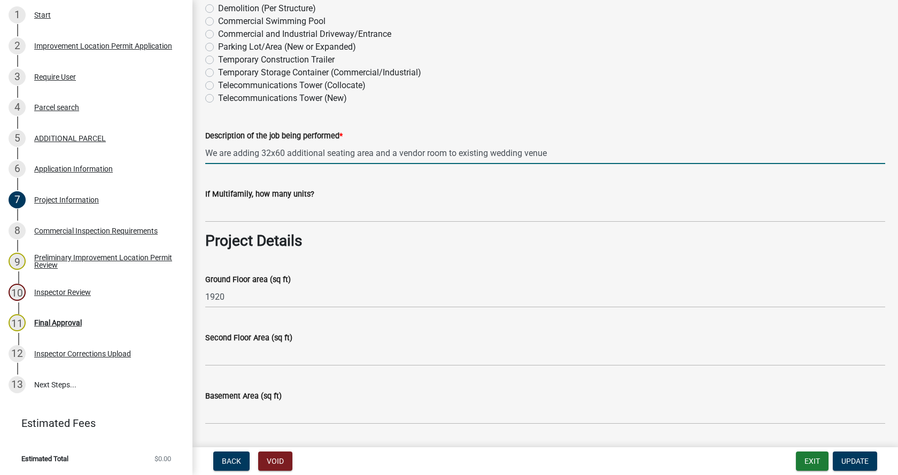
click at [288, 151] on input "We are adding 32x60 additional seating area and a vendor room to existing weddi…" at bounding box center [545, 153] width 680 height 22
click at [364, 154] on input "We are constructing 32x60 addition." at bounding box center [545, 153] width 680 height 22
click at [493, 154] on input "We are constructing 32x60 addition. A-16-34 approved wedding barn use" at bounding box center [545, 153] width 680 height 22
type input "We are constructing 32x60 addition. A-16-34 approved wedding barn use [DATE]"
click at [863, 457] on span "Update" at bounding box center [854, 461] width 27 height 9
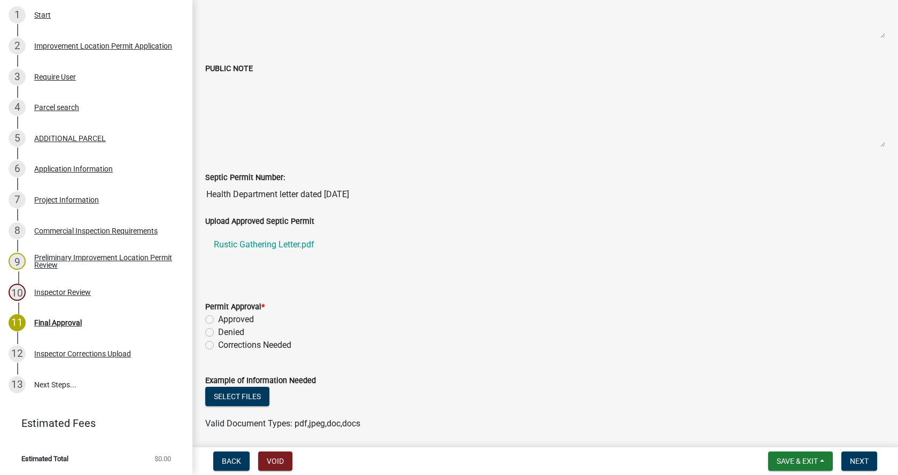
scroll to position [214, 0]
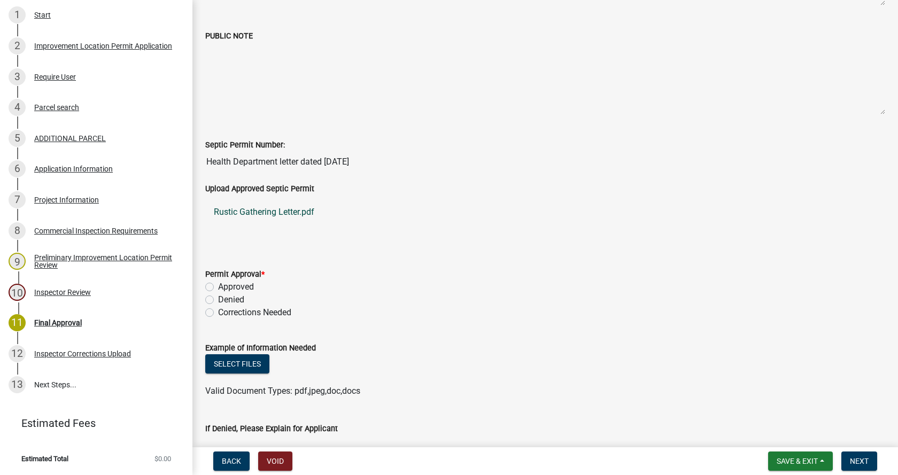
click at [251, 212] on link "Rustic Gathering Letter.pdf" at bounding box center [545, 212] width 680 height 26
click at [218, 286] on label "Approved" at bounding box center [236, 287] width 36 height 13
click at [218, 286] on input "Approved" at bounding box center [221, 284] width 7 height 7
radio input "true"
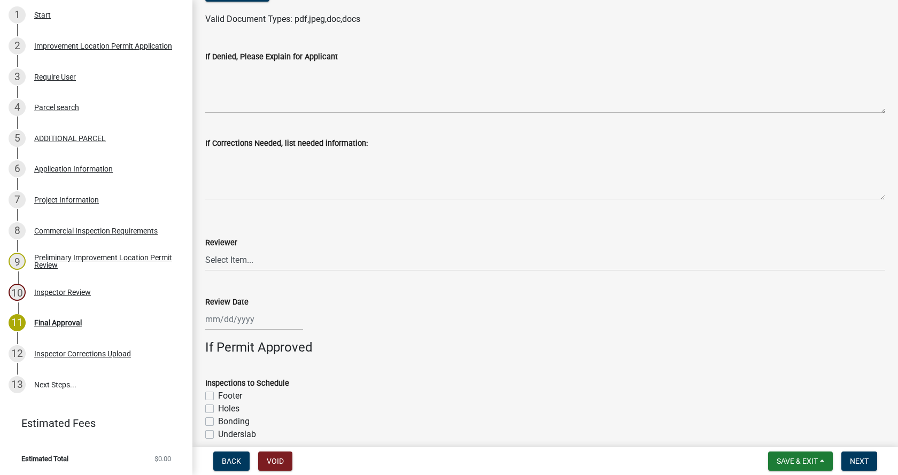
scroll to position [588, 0]
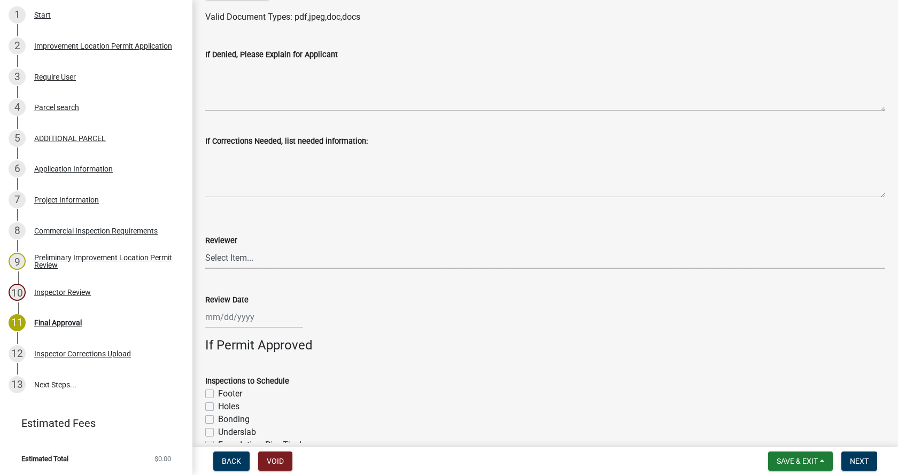
click at [242, 259] on select "Select Item... [PERSON_NAME] [PERSON_NAME] [PERSON_NAME]" at bounding box center [545, 258] width 680 height 22
click at [205, 247] on select "Select Item... [PERSON_NAME] [PERSON_NAME] [PERSON_NAME]" at bounding box center [545, 258] width 680 height 22
select select "4bf9213e-c266-4258-8e9b-d5f6a07002fa"
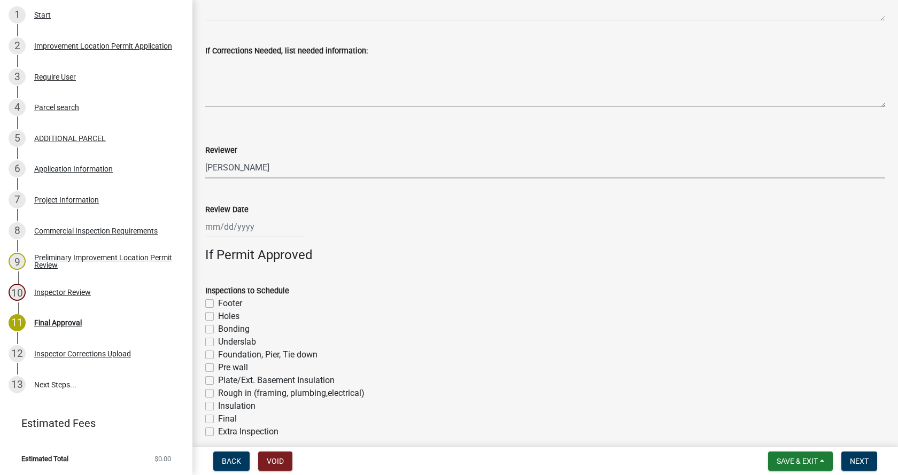
scroll to position [695, 0]
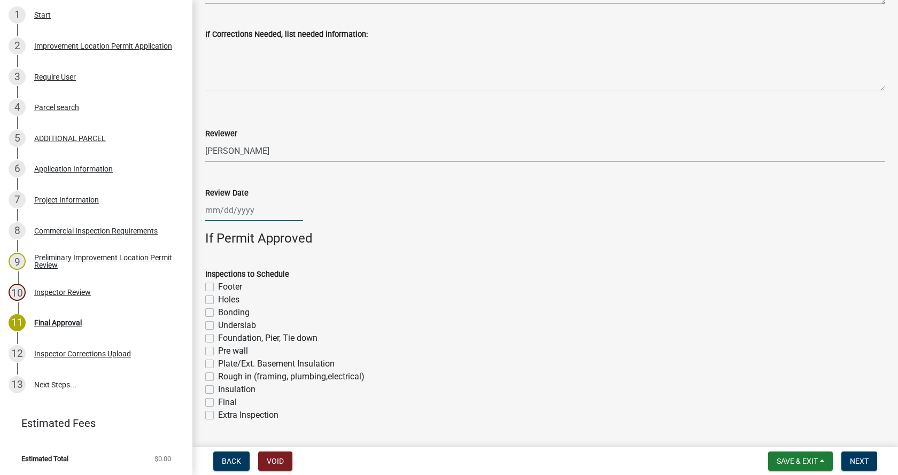
click at [239, 210] on div at bounding box center [254, 210] width 98 height 22
select select "8"
select select "2025"
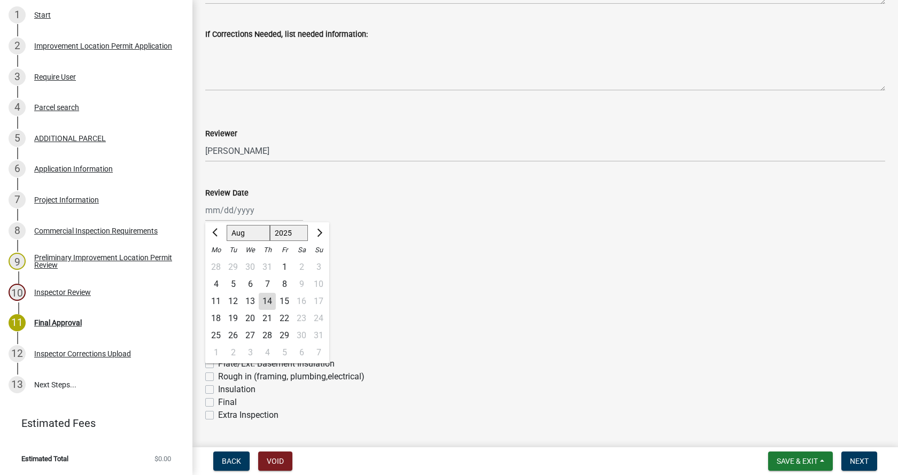
click at [269, 300] on div "14" at bounding box center [267, 301] width 17 height 17
type input "[DATE]"
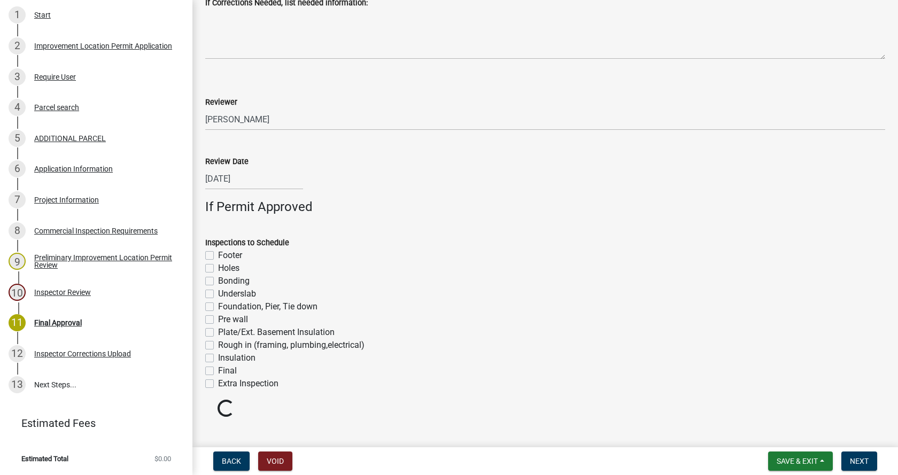
scroll to position [743, 0]
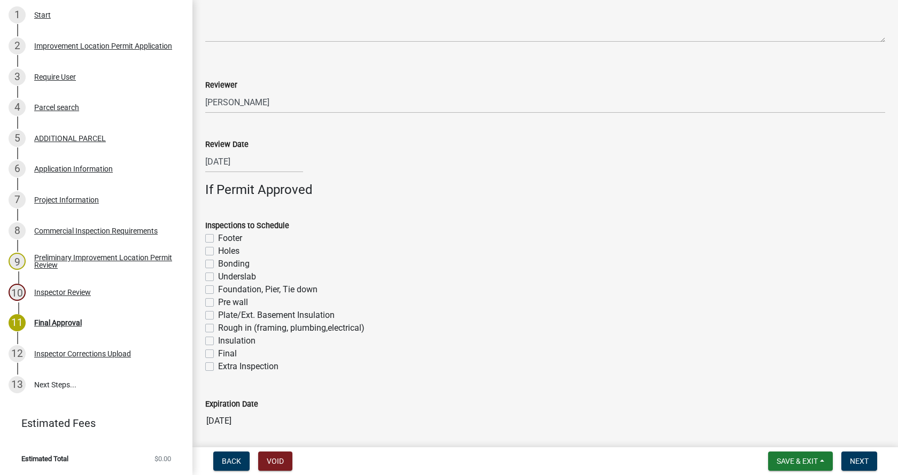
click at [218, 237] on label "Footer" at bounding box center [230, 238] width 24 height 13
click at [218, 237] on input "Footer" at bounding box center [221, 235] width 7 height 7
checkbox input "true"
checkbox input "false"
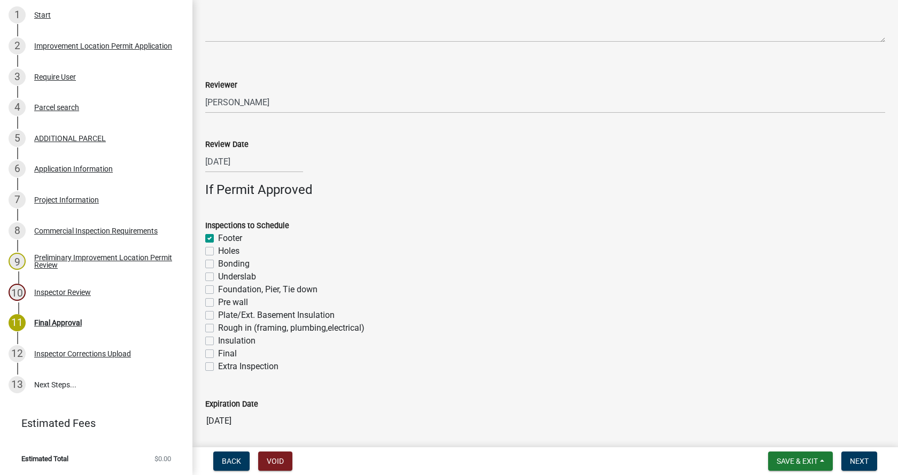
checkbox input "false"
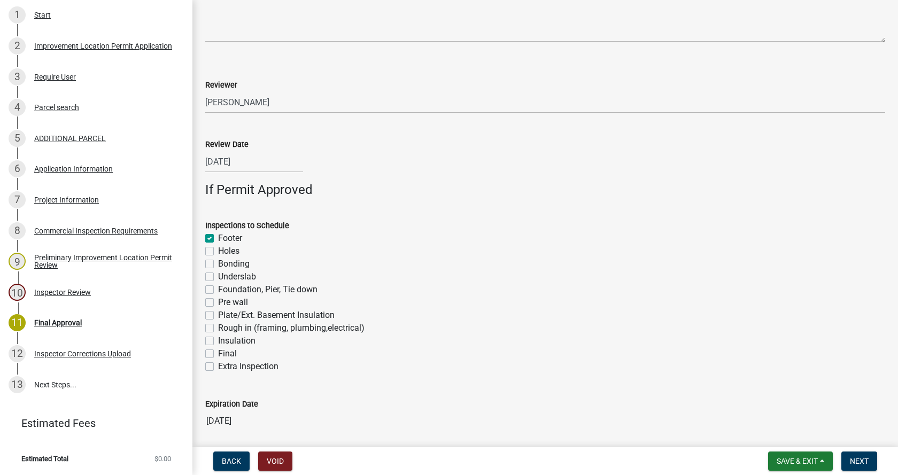
checkbox input "false"
click at [218, 290] on label "Foundation, Pier, Tie down" at bounding box center [267, 289] width 99 height 13
click at [218, 290] on input "Foundation, Pier, Tie down" at bounding box center [221, 286] width 7 height 7
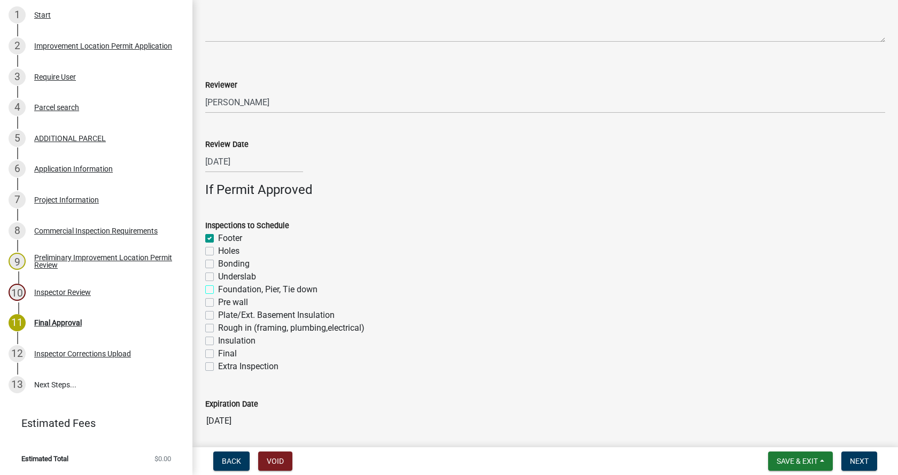
checkbox input "true"
checkbox input "false"
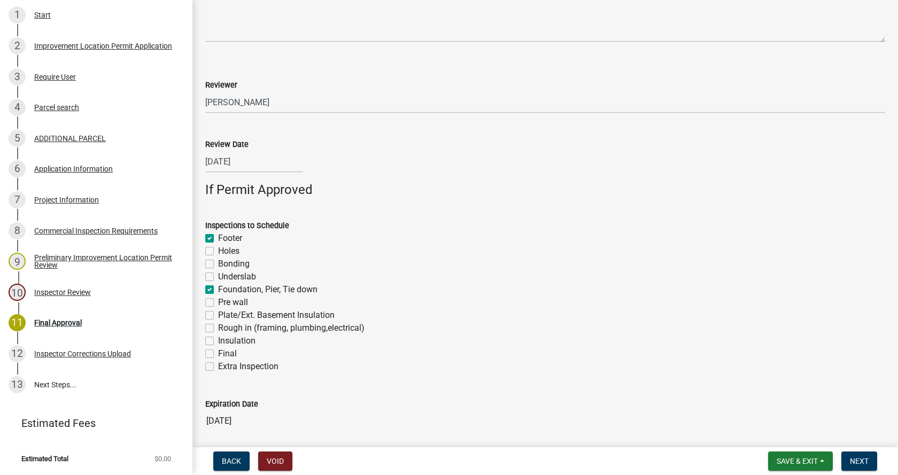
checkbox input "true"
checkbox input "false"
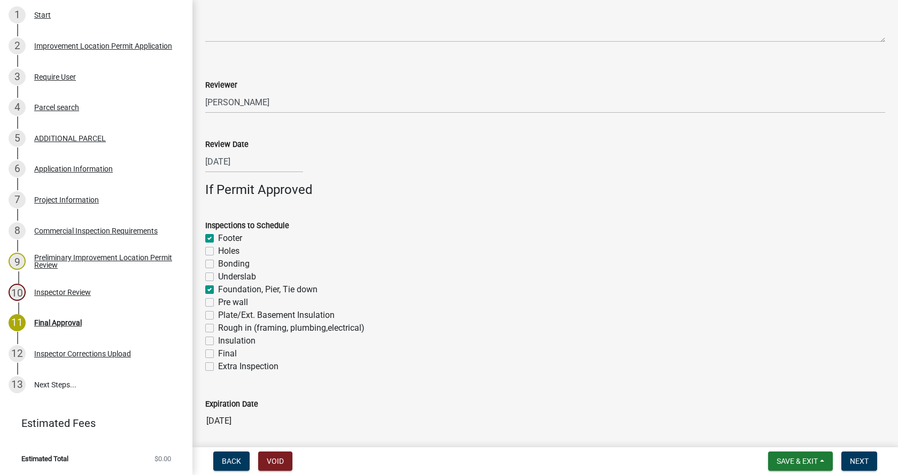
checkbox input "false"
click at [218, 329] on label "Rough in (framing, plumbing,electrical)" at bounding box center [291, 328] width 146 height 13
click at [218, 329] on input "Rough in (framing, plumbing,electrical)" at bounding box center [221, 325] width 7 height 7
checkbox input "true"
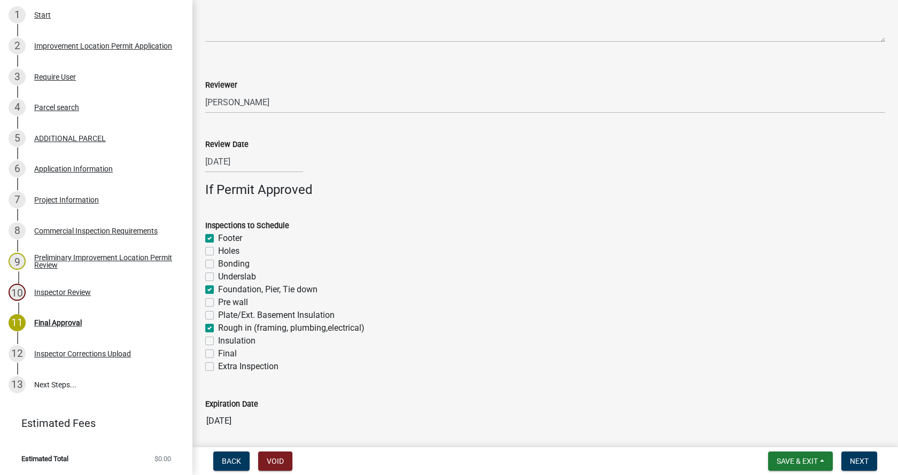
checkbox input "true"
checkbox input "false"
checkbox input "true"
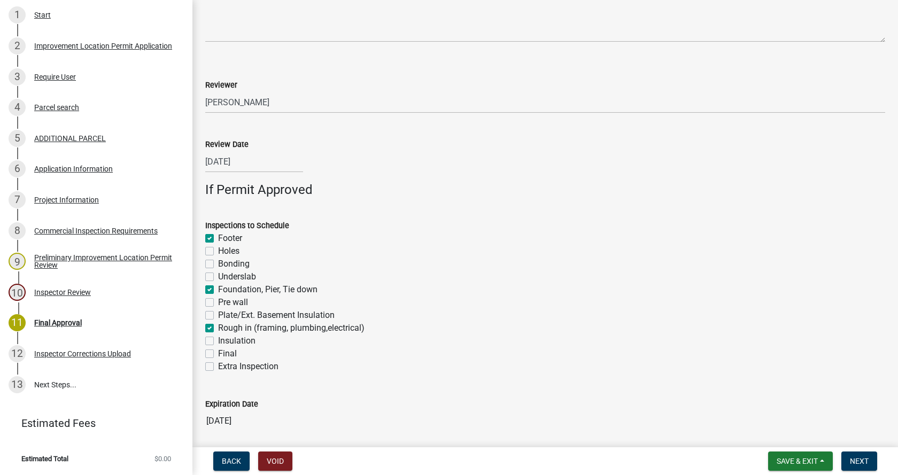
checkbox input "false"
checkbox input "true"
checkbox input "false"
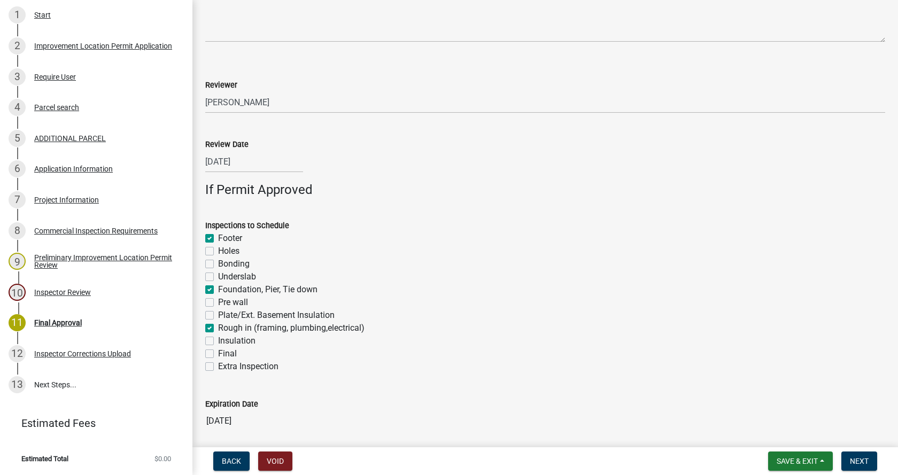
checkbox input "false"
click at [218, 340] on label "Insulation" at bounding box center [236, 340] width 37 height 13
click at [218, 340] on input "Insulation" at bounding box center [221, 337] width 7 height 7
checkbox input "true"
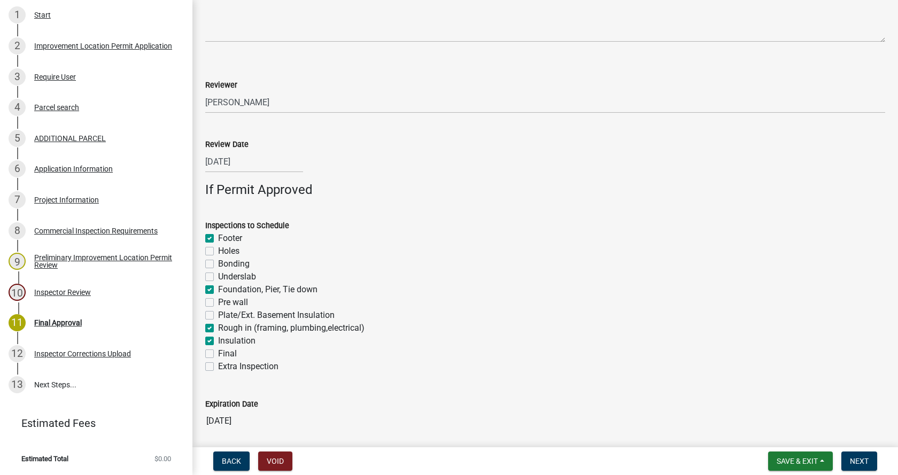
checkbox input "false"
checkbox input "true"
checkbox input "false"
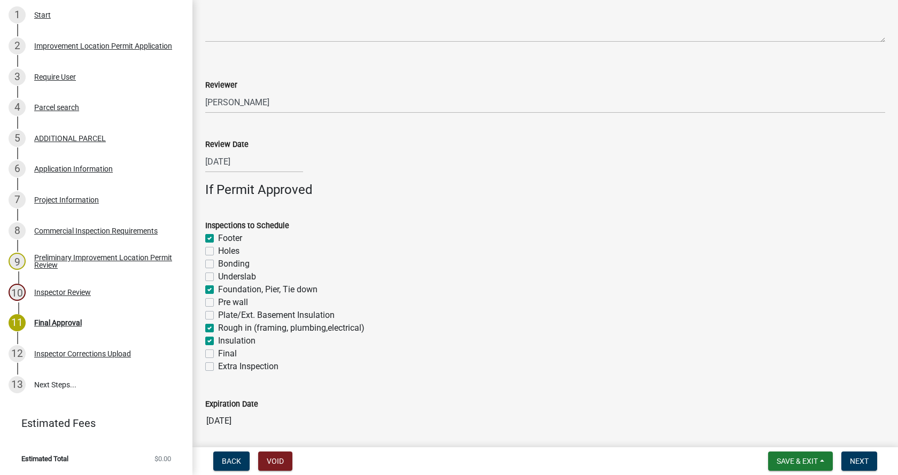
checkbox input "false"
checkbox input "true"
checkbox input "false"
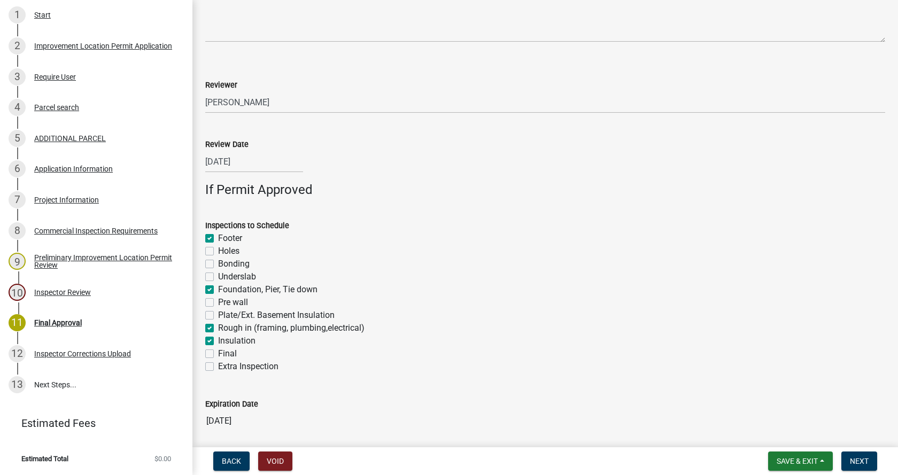
click at [218, 351] on label "Final" at bounding box center [227, 353] width 19 height 13
click at [218, 351] on input "Final" at bounding box center [221, 350] width 7 height 7
checkbox input "true"
checkbox input "false"
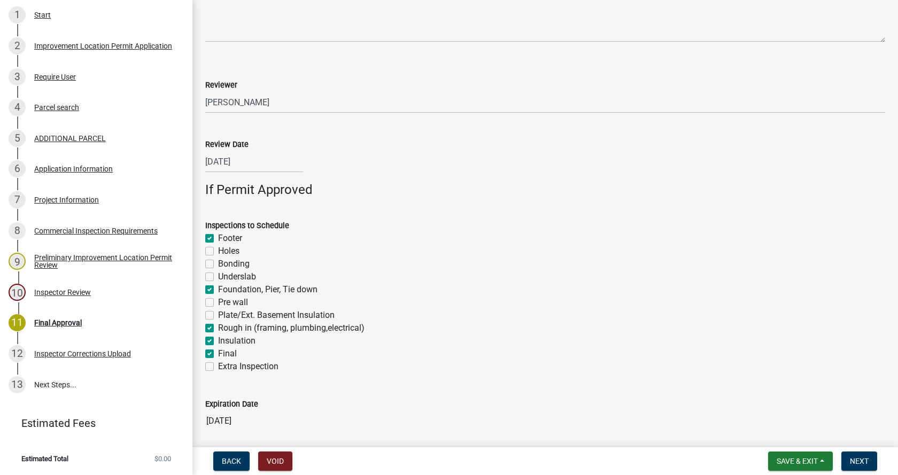
checkbox input "false"
checkbox input "true"
checkbox input "false"
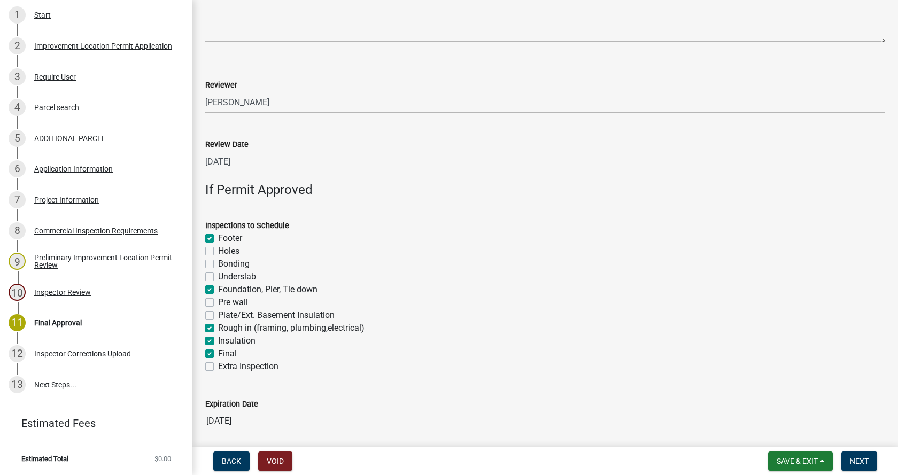
checkbox input "true"
checkbox input "false"
click at [860, 458] on span "Next" at bounding box center [859, 461] width 19 height 9
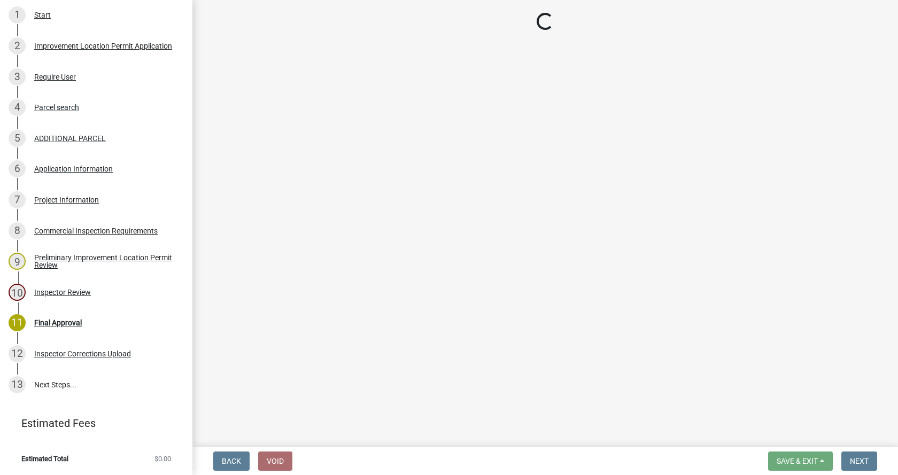
scroll to position [422, 0]
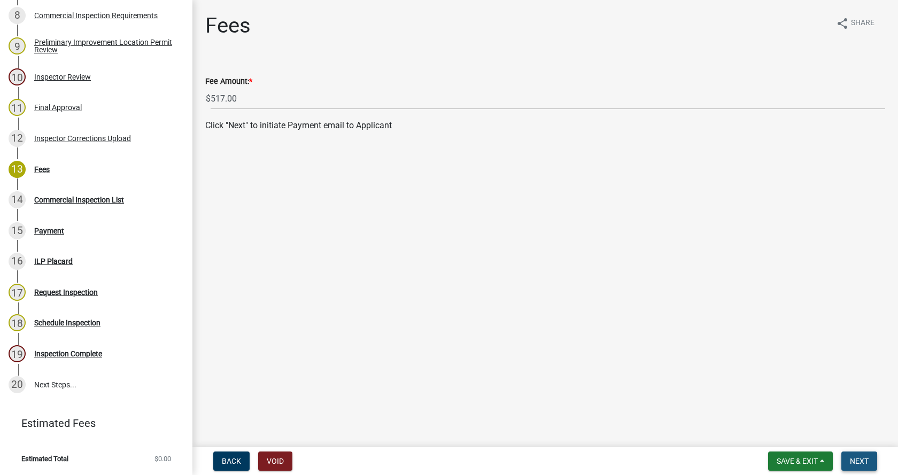
click at [860, 458] on span "Next" at bounding box center [859, 461] width 19 height 9
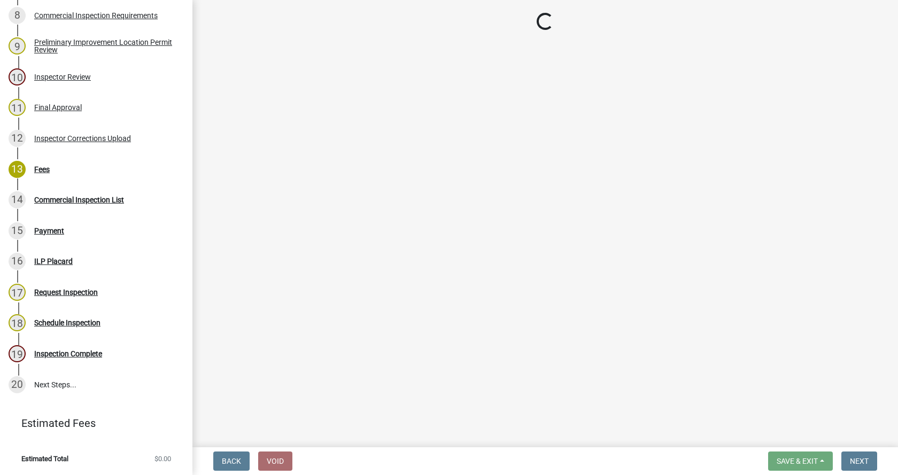
select select "3: 3"
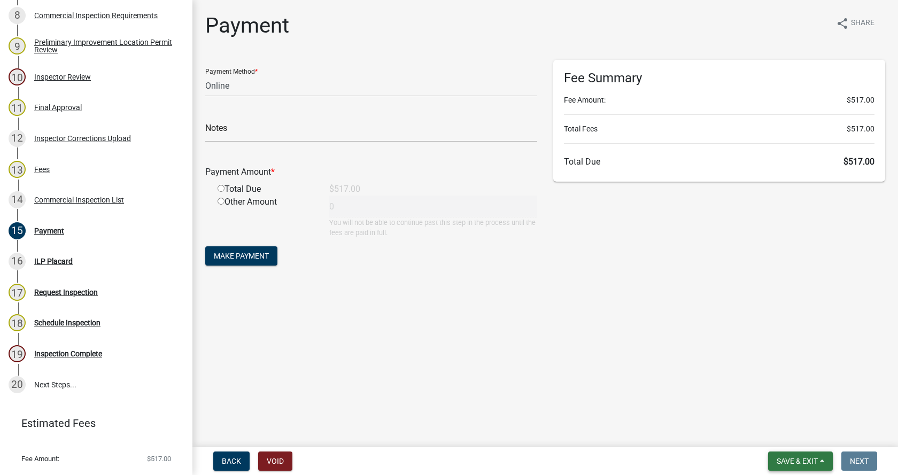
click at [822, 462] on button "Save & Exit" at bounding box center [800, 461] width 65 height 19
click at [787, 434] on button "Save & Exit" at bounding box center [789, 434] width 85 height 26
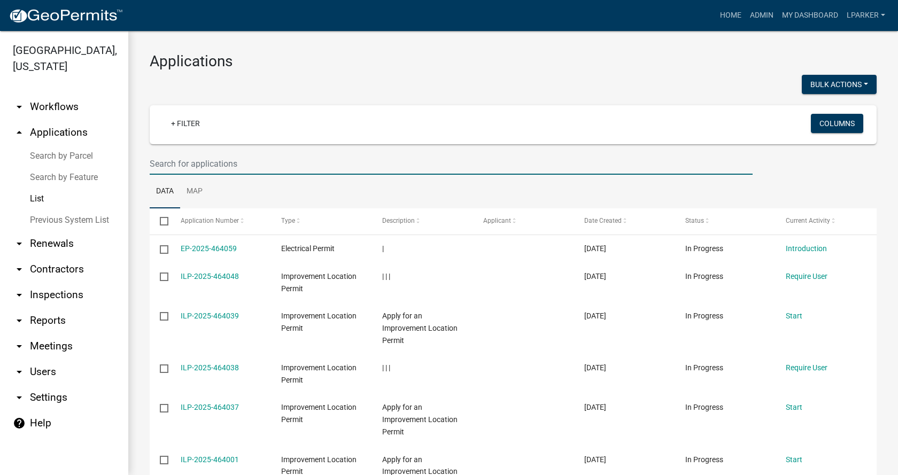
click at [215, 165] on input "text" at bounding box center [451, 164] width 603 height 22
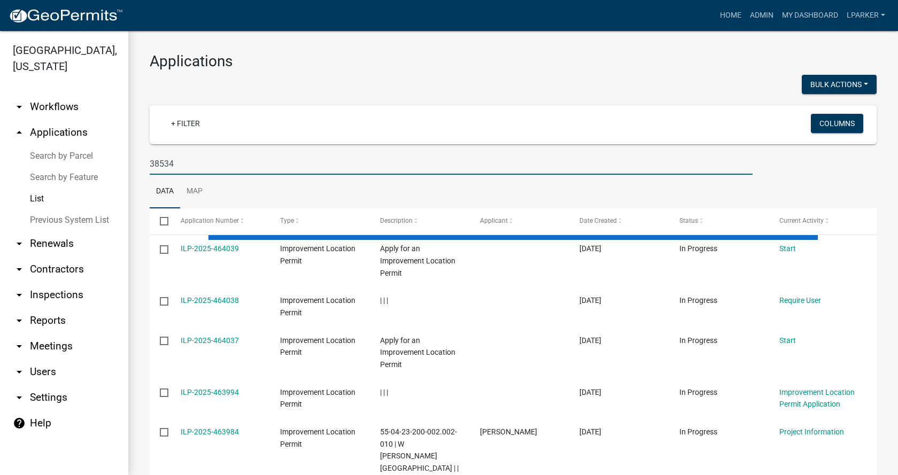
type input "38534"
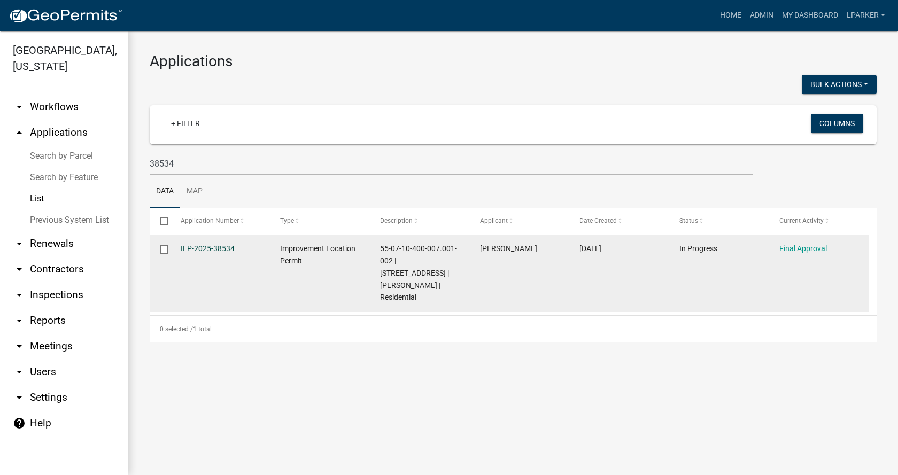
click at [219, 247] on link "ILP-2025-38534" at bounding box center [208, 248] width 54 height 9
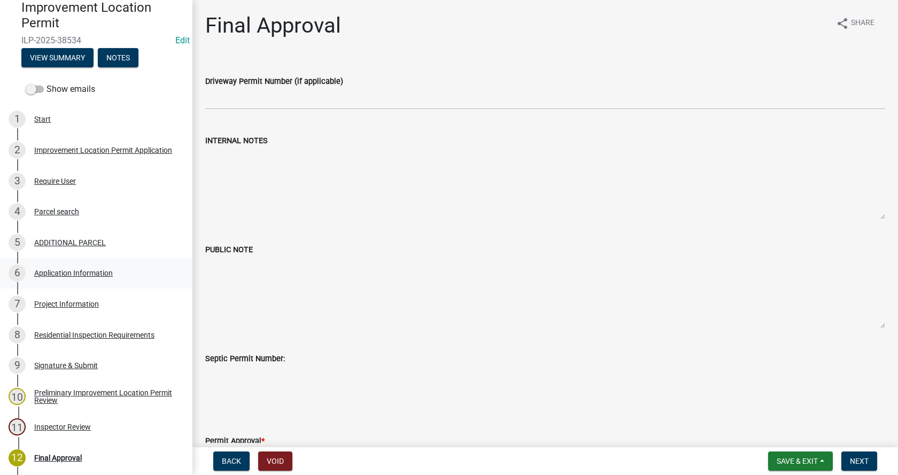
scroll to position [107, 0]
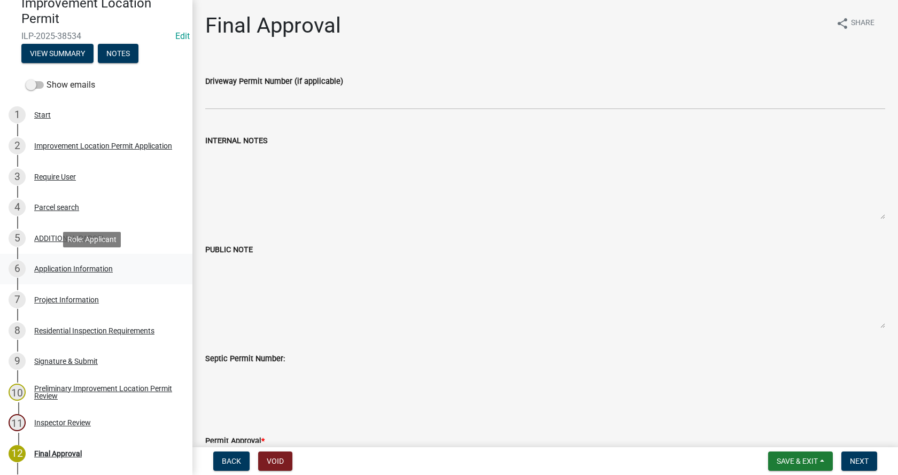
click at [46, 266] on div "Application Information" at bounding box center [73, 268] width 79 height 7
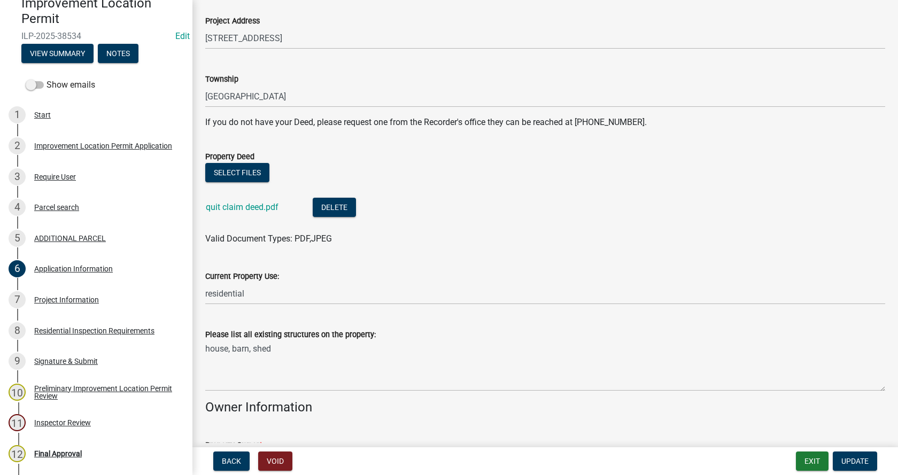
scroll to position [214, 0]
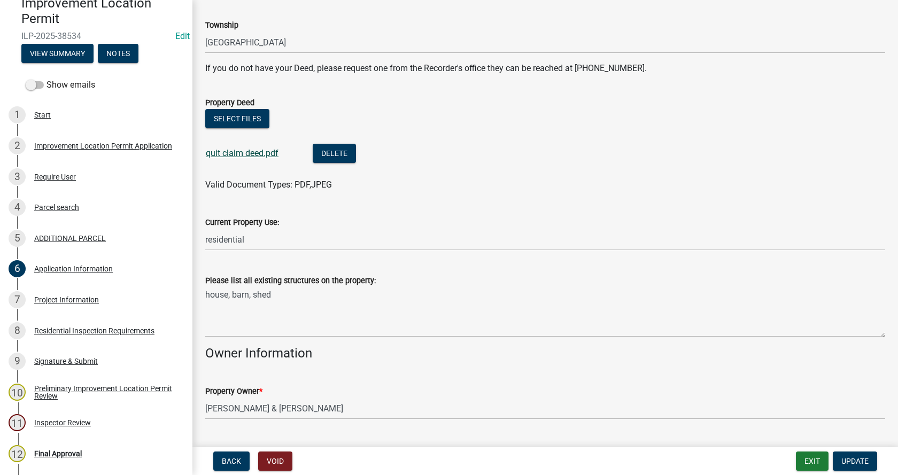
click at [230, 151] on link "quit claim deed.pdf" at bounding box center [242, 153] width 73 height 10
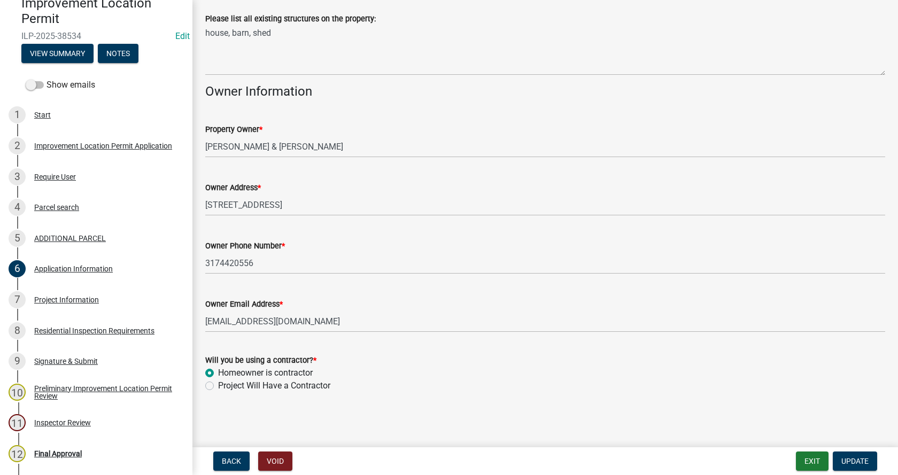
scroll to position [476, 0]
click at [43, 298] on div "Project Information" at bounding box center [66, 299] width 65 height 7
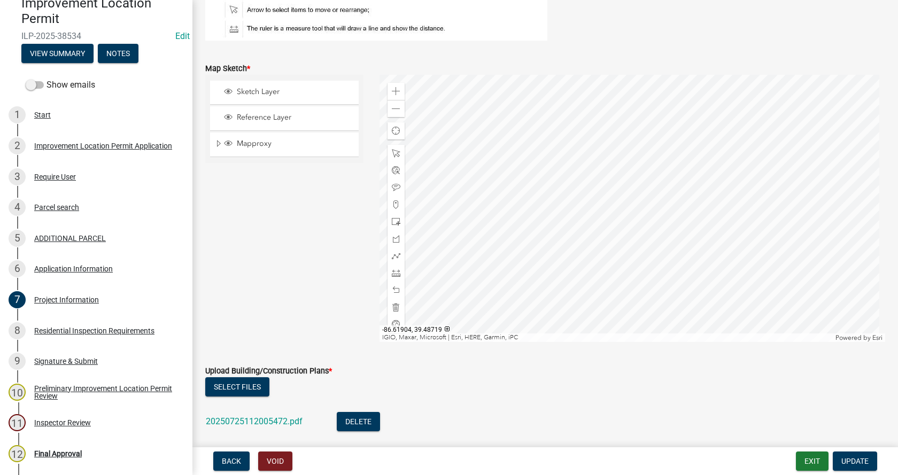
scroll to position [1977, 0]
click at [394, 106] on span at bounding box center [396, 108] width 9 height 9
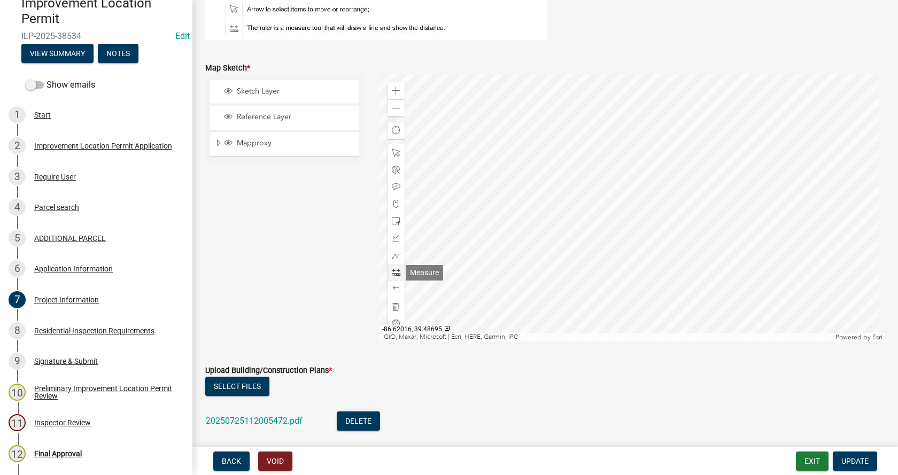
click at [393, 274] on span at bounding box center [396, 272] width 9 height 9
click at [628, 198] on div at bounding box center [632, 207] width 506 height 267
click at [628, 203] on div at bounding box center [632, 207] width 506 height 267
click at [628, 141] on div at bounding box center [632, 207] width 506 height 267
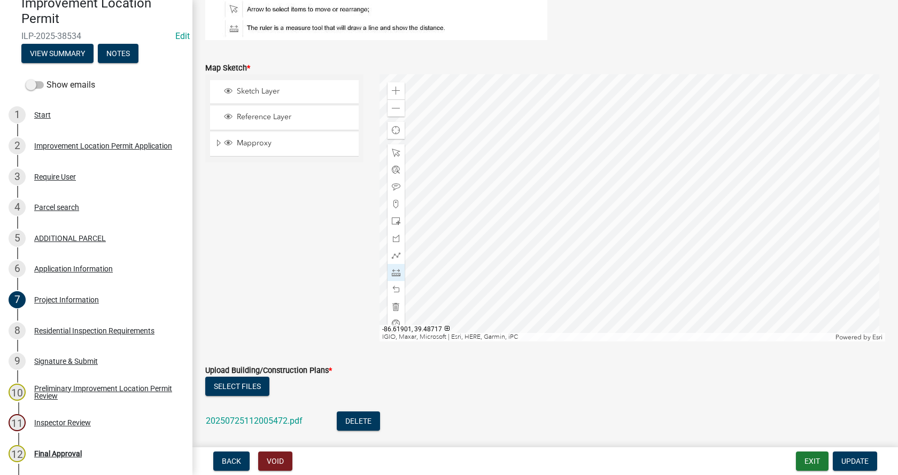
click at [634, 206] on div at bounding box center [632, 207] width 506 height 267
click at [801, 206] on div at bounding box center [632, 207] width 506 height 267
click at [628, 214] on div at bounding box center [632, 207] width 506 height 267
click at [628, 326] on div at bounding box center [632, 207] width 506 height 267
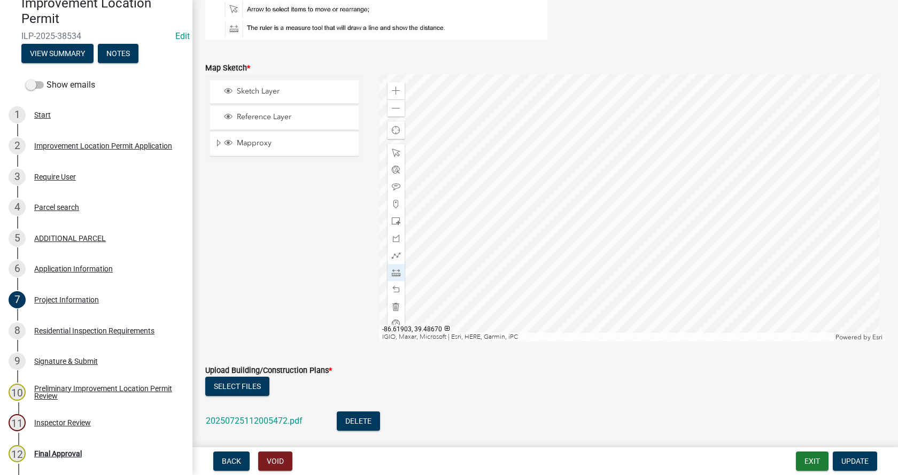
click at [628, 326] on div at bounding box center [632, 207] width 506 height 267
click at [618, 208] on div at bounding box center [632, 207] width 506 height 267
click at [520, 203] on div at bounding box center [632, 207] width 506 height 267
click at [563, 211] on div at bounding box center [632, 207] width 506 height 267
click at [615, 218] on div at bounding box center [632, 207] width 506 height 267
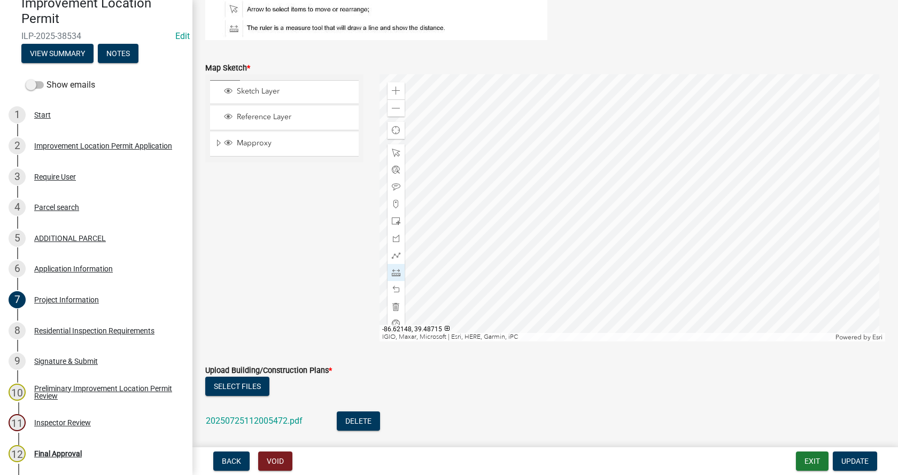
click at [662, 222] on div at bounding box center [632, 207] width 506 height 267
click at [489, 228] on div at bounding box center [632, 207] width 506 height 267
click at [531, 279] on div at bounding box center [632, 207] width 506 height 267
click at [604, 277] on div at bounding box center [632, 207] width 506 height 267
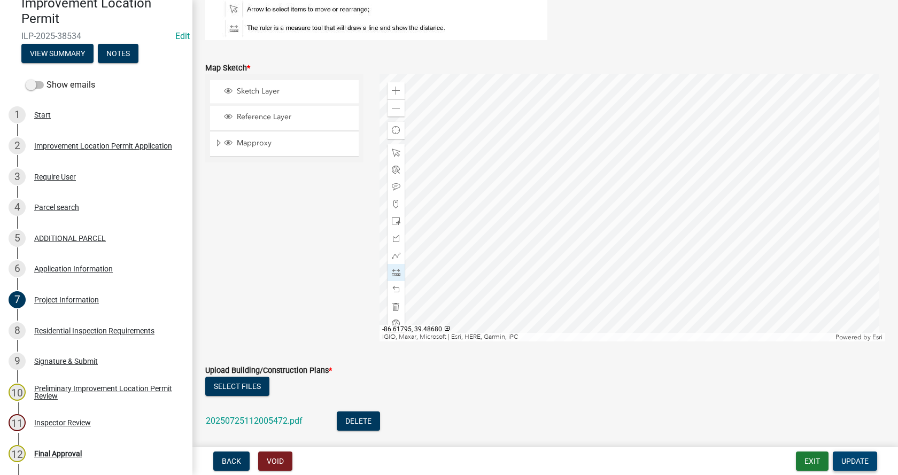
click at [847, 457] on span "Update" at bounding box center [854, 461] width 27 height 9
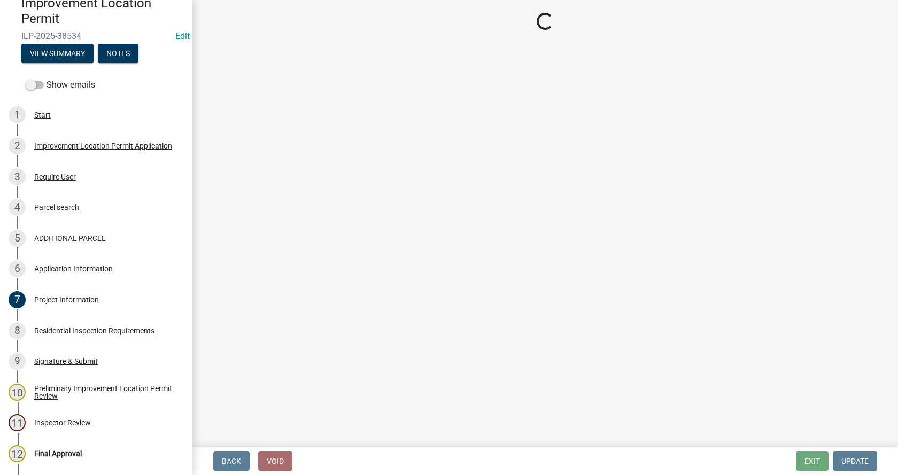
scroll to position [0, 0]
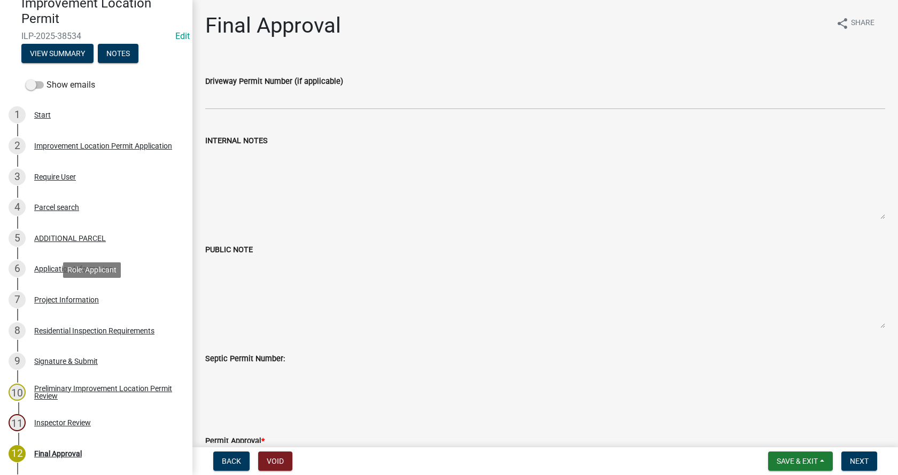
click at [38, 299] on div "Project Information" at bounding box center [66, 299] width 65 height 7
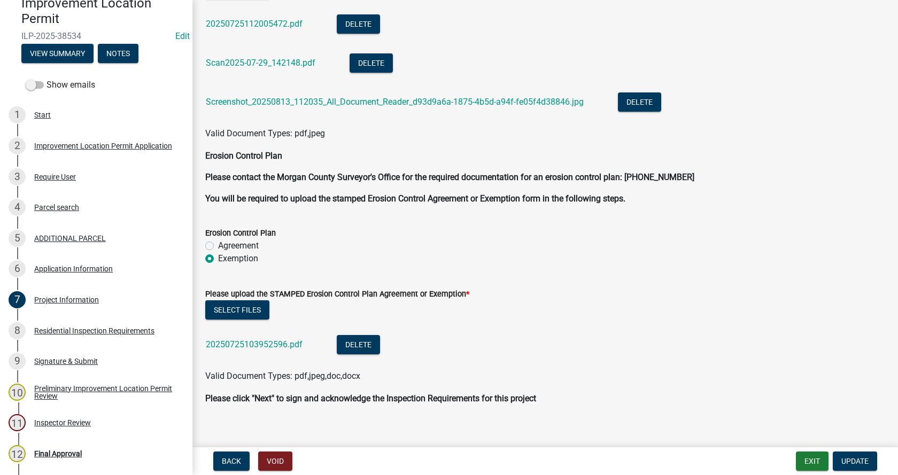
scroll to position [2386, 0]
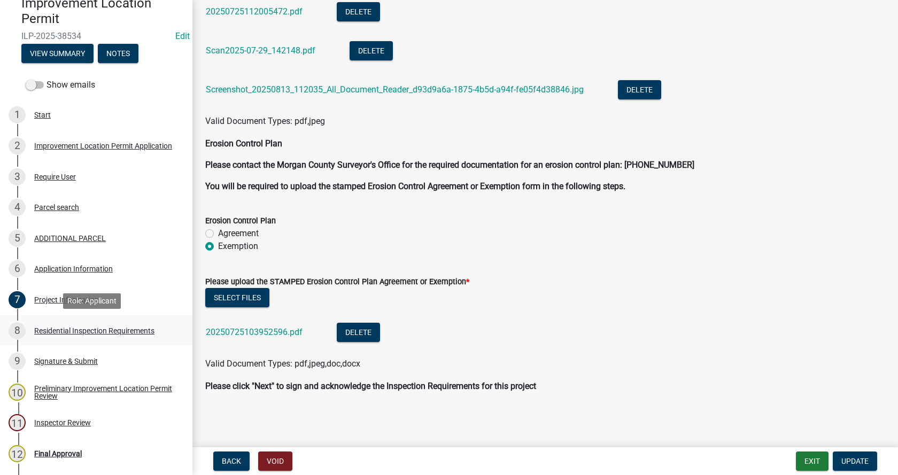
click at [51, 329] on div "Residential Inspection Requirements" at bounding box center [94, 330] width 120 height 7
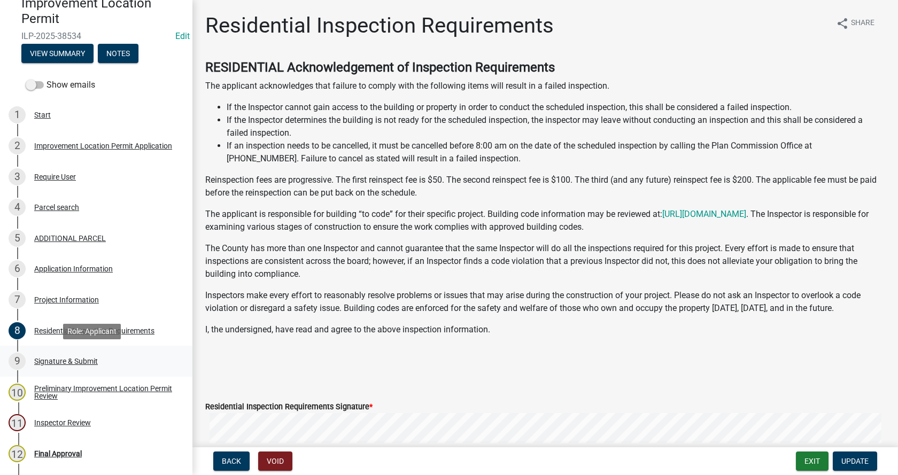
click at [46, 360] on div "Signature & Submit" at bounding box center [66, 360] width 64 height 7
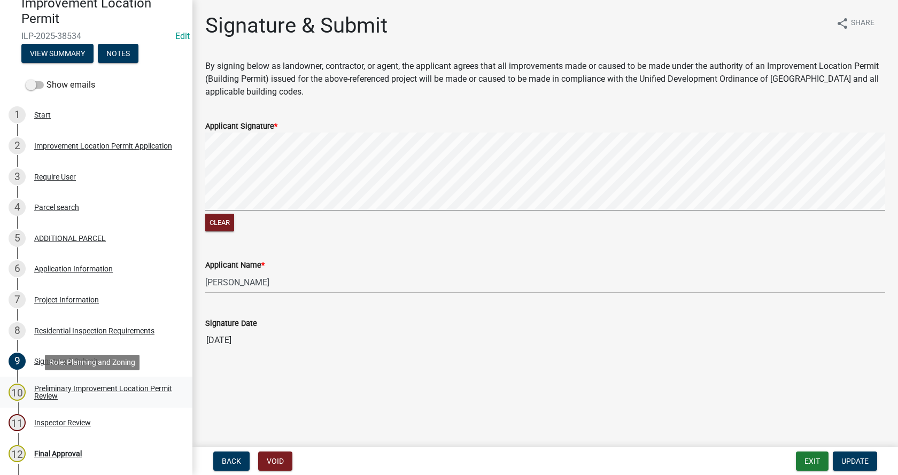
click at [40, 387] on div "Preliminary Improvement Location Permit Review" at bounding box center [104, 392] width 141 height 15
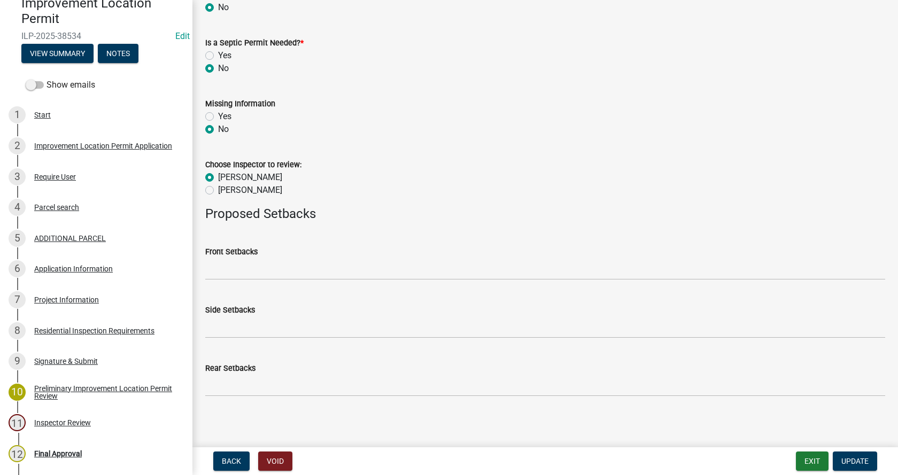
scroll to position [479, 0]
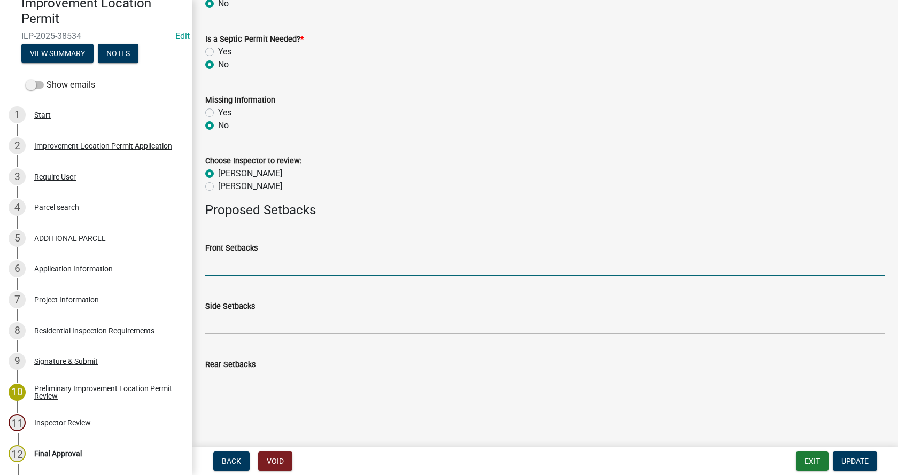
click at [226, 273] on input "Front Setbacks" at bounding box center [545, 265] width 680 height 22
type input "236"
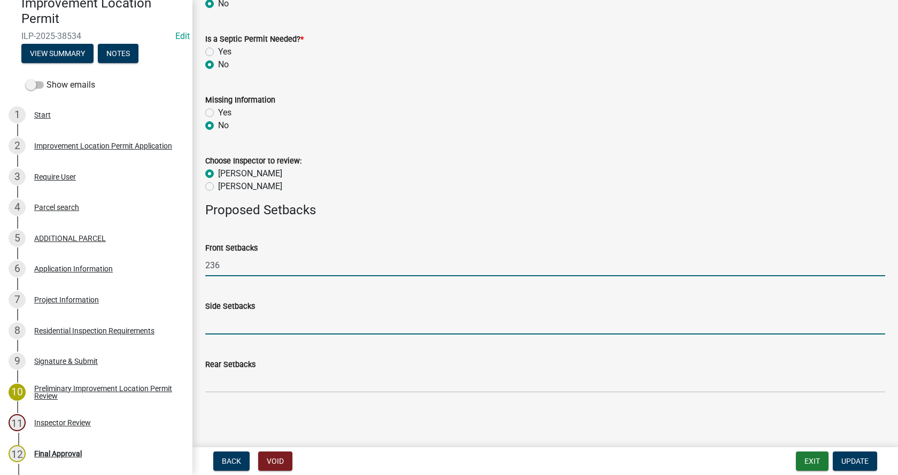
click at [255, 324] on input "Side Setbacks" at bounding box center [545, 324] width 680 height 22
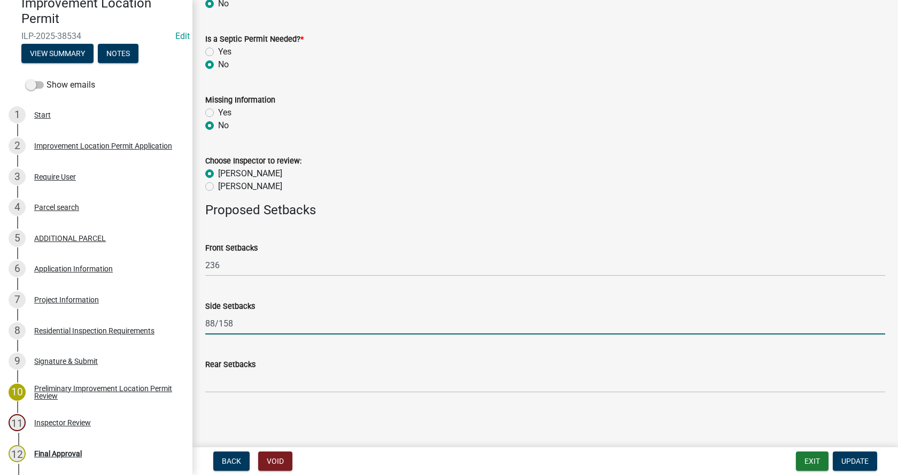
type input "88/158"
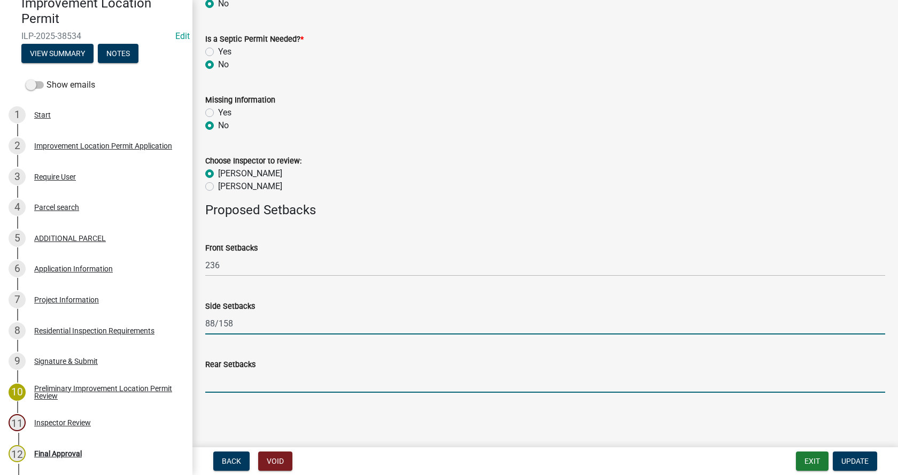
click at [253, 386] on input "Rear Setbacks" at bounding box center [545, 382] width 680 height 22
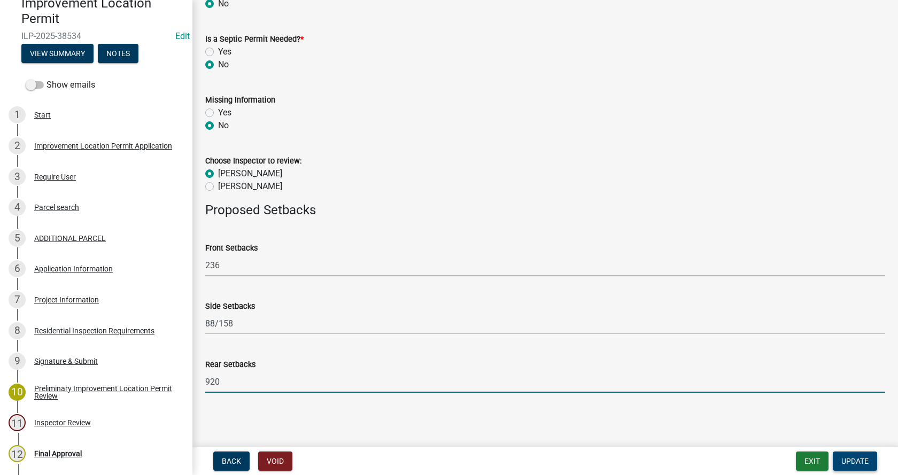
type input "920"
click at [856, 458] on span "Update" at bounding box center [854, 461] width 27 height 9
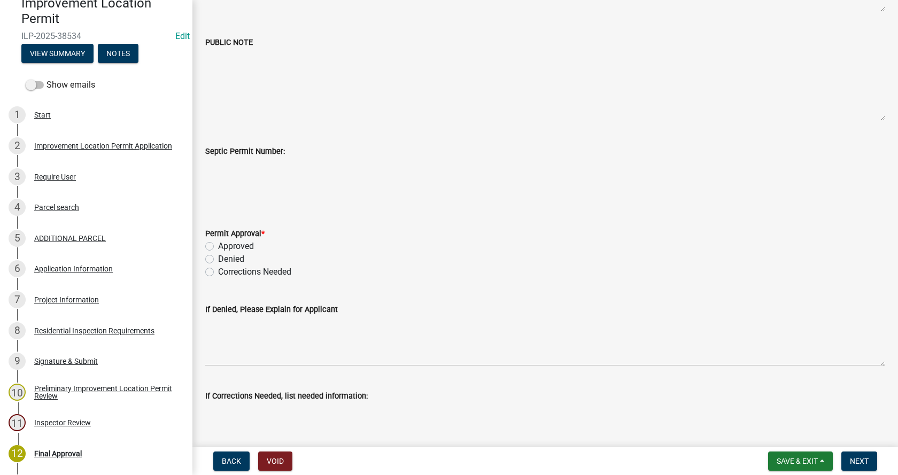
scroll to position [267, 0]
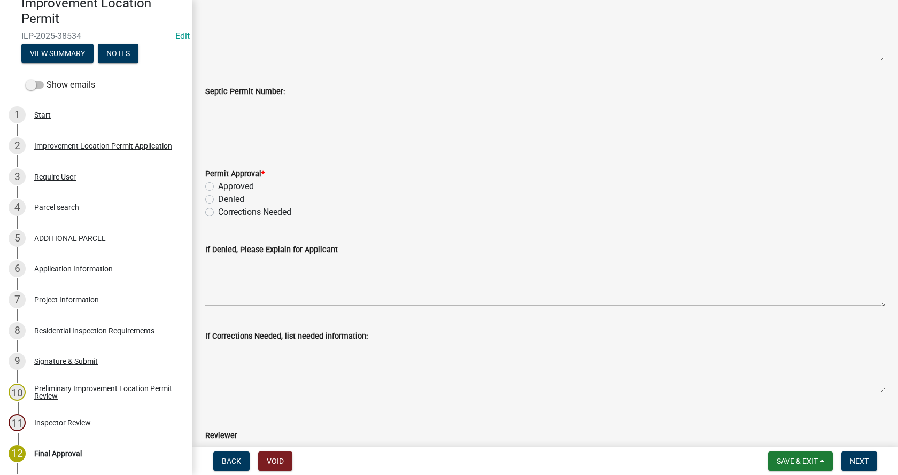
click at [218, 183] on label "Approved" at bounding box center [236, 186] width 36 height 13
click at [218, 183] on input "Approved" at bounding box center [221, 183] width 7 height 7
radio input "true"
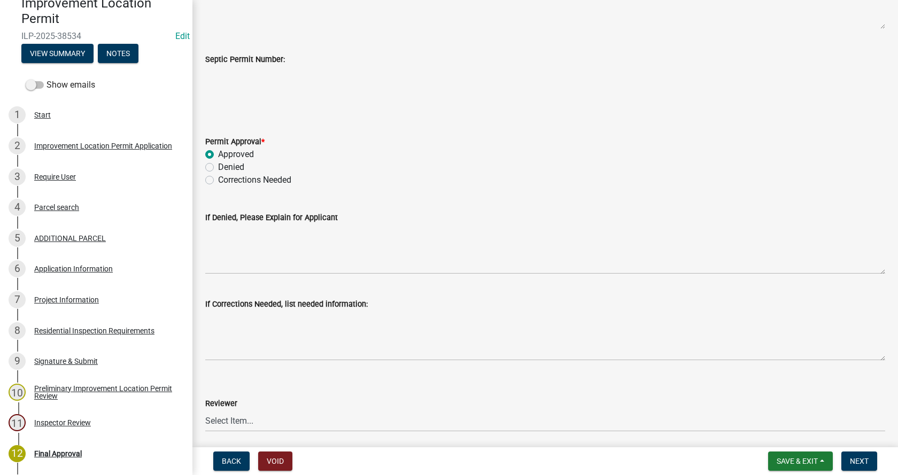
scroll to position [427, 0]
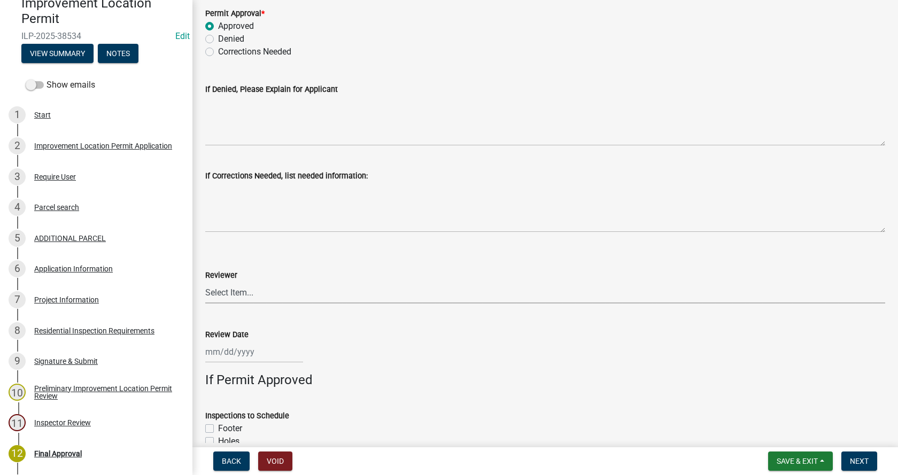
click at [213, 292] on select "Select Item... [PERSON_NAME] [PERSON_NAME] [PERSON_NAME]" at bounding box center [545, 293] width 680 height 22
click at [205, 282] on select "Select Item... [PERSON_NAME] [PERSON_NAME] [PERSON_NAME]" at bounding box center [545, 293] width 680 height 22
select select "4bf9213e-c266-4258-8e9b-d5f6a07002fa"
click at [219, 351] on div at bounding box center [254, 352] width 98 height 22
select select "8"
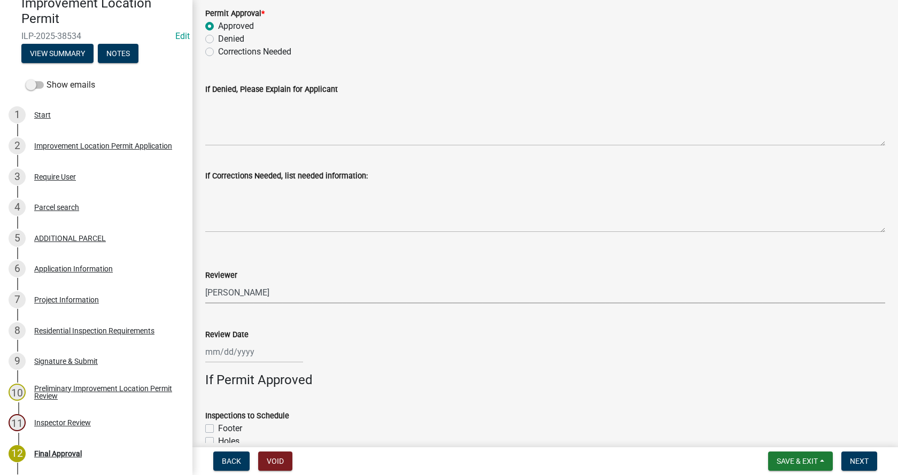
select select "2025"
click at [266, 282] on div "14" at bounding box center [267, 277] width 17 height 17
type input "[DATE]"
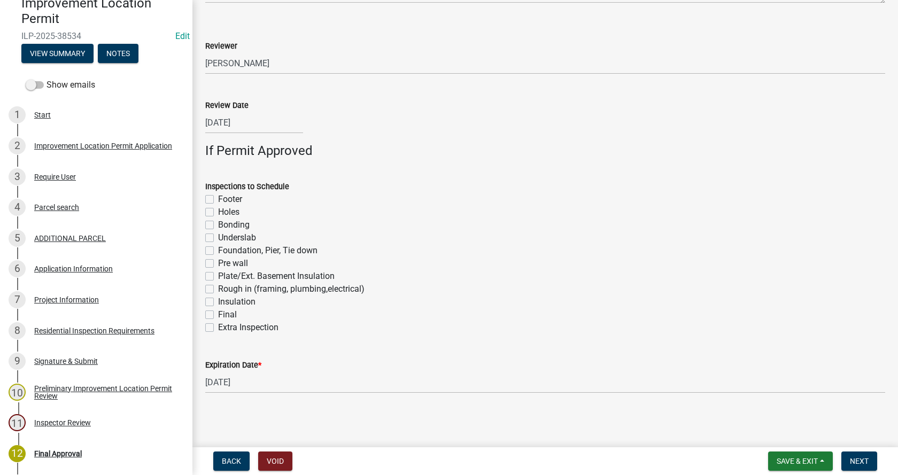
scroll to position [658, 0]
click at [218, 221] on label "Bonding" at bounding box center [234, 223] width 32 height 13
click at [218, 221] on input "Bonding" at bounding box center [221, 220] width 7 height 7
checkbox input "true"
checkbox input "false"
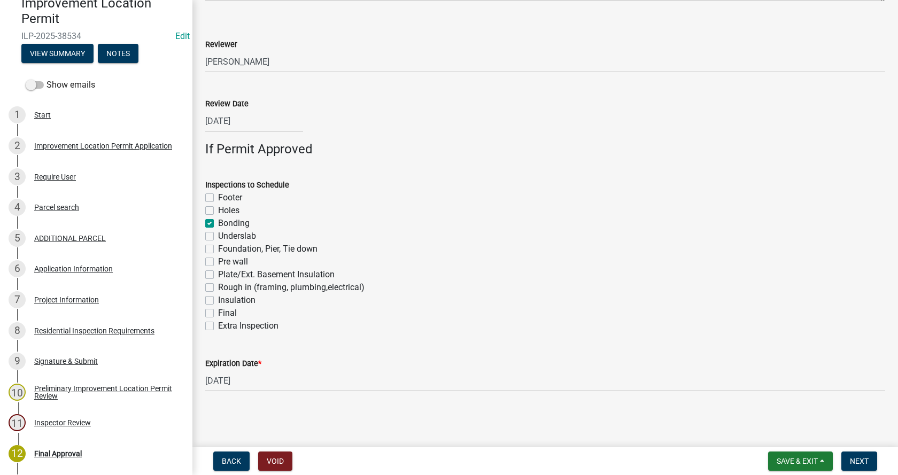
checkbox input "false"
checkbox input "true"
checkbox input "false"
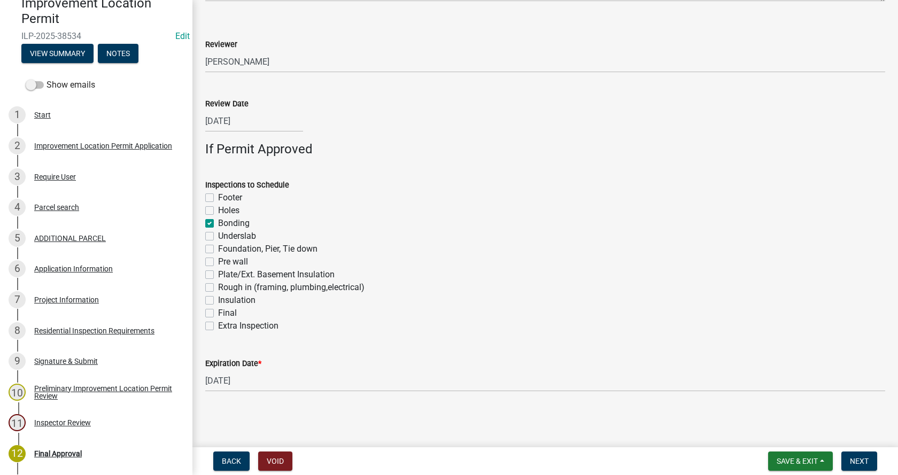
checkbox input "false"
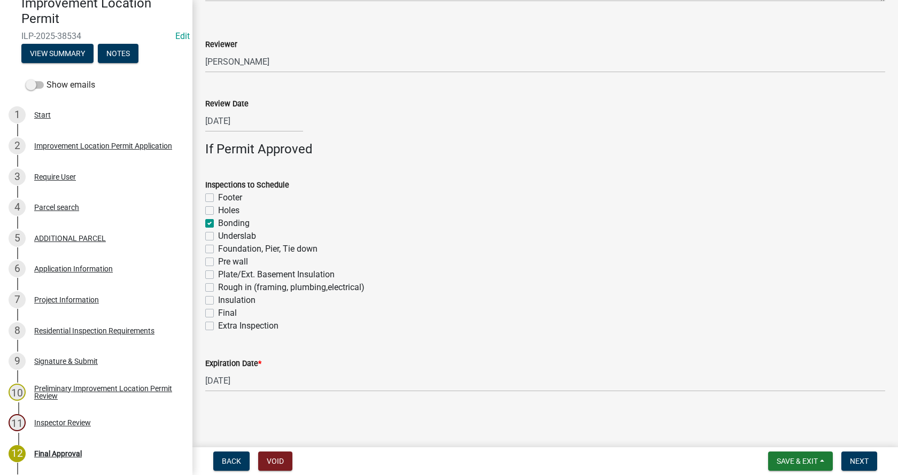
click at [218, 289] on label "Rough in (framing, plumbing,electrical)" at bounding box center [291, 287] width 146 height 13
click at [218, 288] on input "Rough in (framing, plumbing,electrical)" at bounding box center [221, 284] width 7 height 7
checkbox input "true"
checkbox input "false"
drag, startPoint x: 208, startPoint y: 315, endPoint x: 243, endPoint y: 308, distance: 35.4
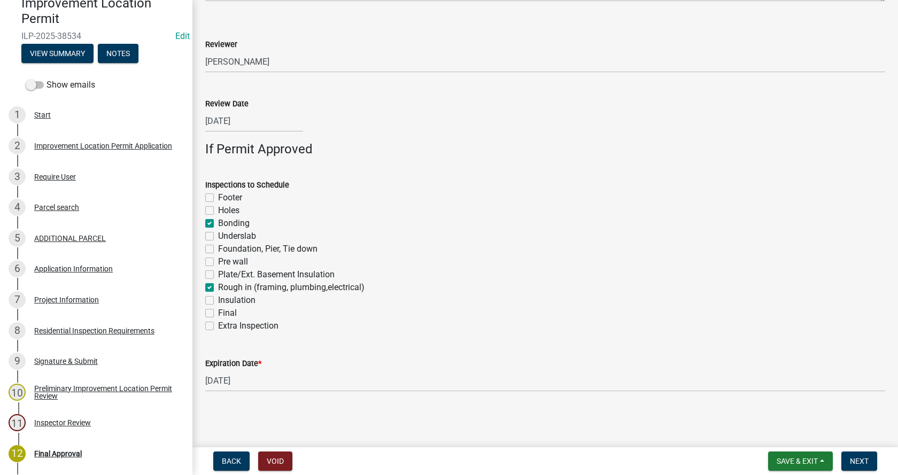
click at [218, 315] on label "Final" at bounding box center [227, 313] width 19 height 13
click at [218, 314] on input "Final" at bounding box center [221, 310] width 7 height 7
click at [856, 458] on span "Next" at bounding box center [859, 461] width 19 height 9
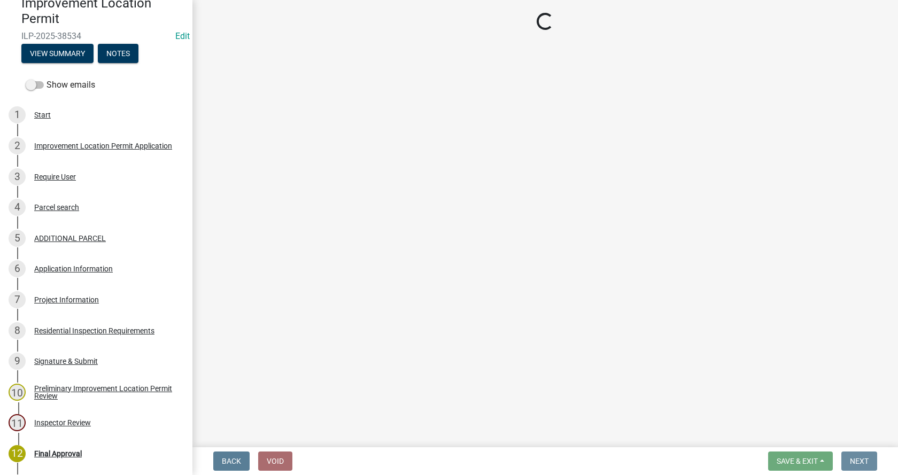
scroll to position [0, 0]
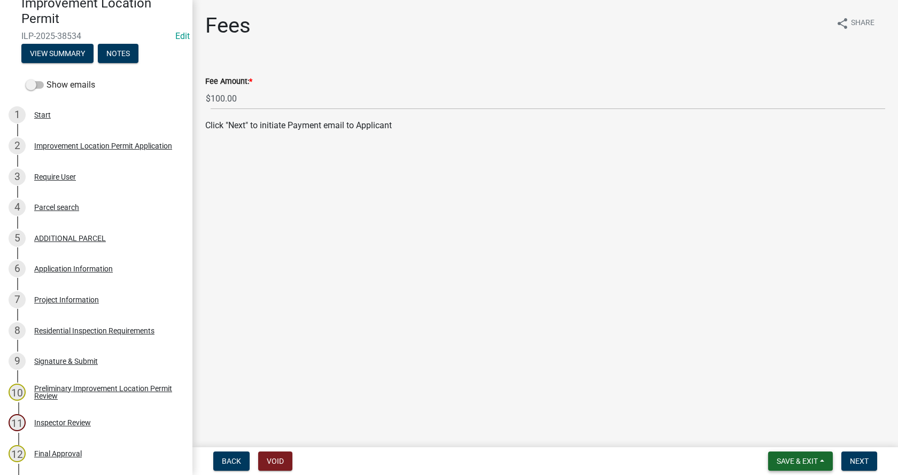
click at [815, 459] on span "Save & Exit" at bounding box center [796, 461] width 41 height 9
click at [790, 430] on button "Save & Exit" at bounding box center [789, 434] width 85 height 26
